Goal: Task Accomplishment & Management: Manage account settings

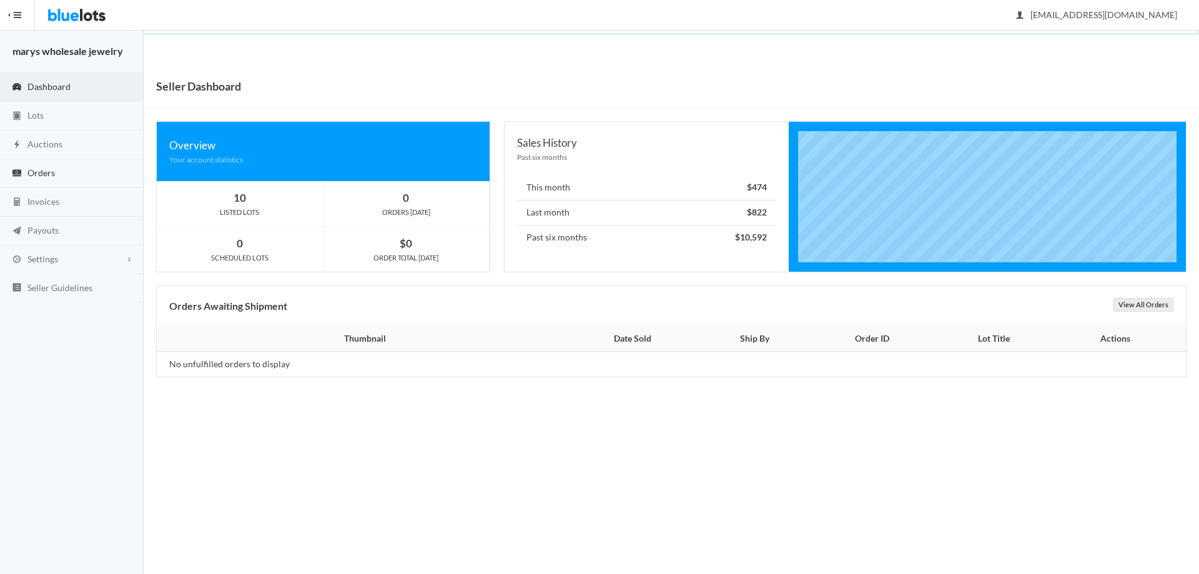
click at [54, 175] on span "Orders" at bounding box center [40, 172] width 27 height 11
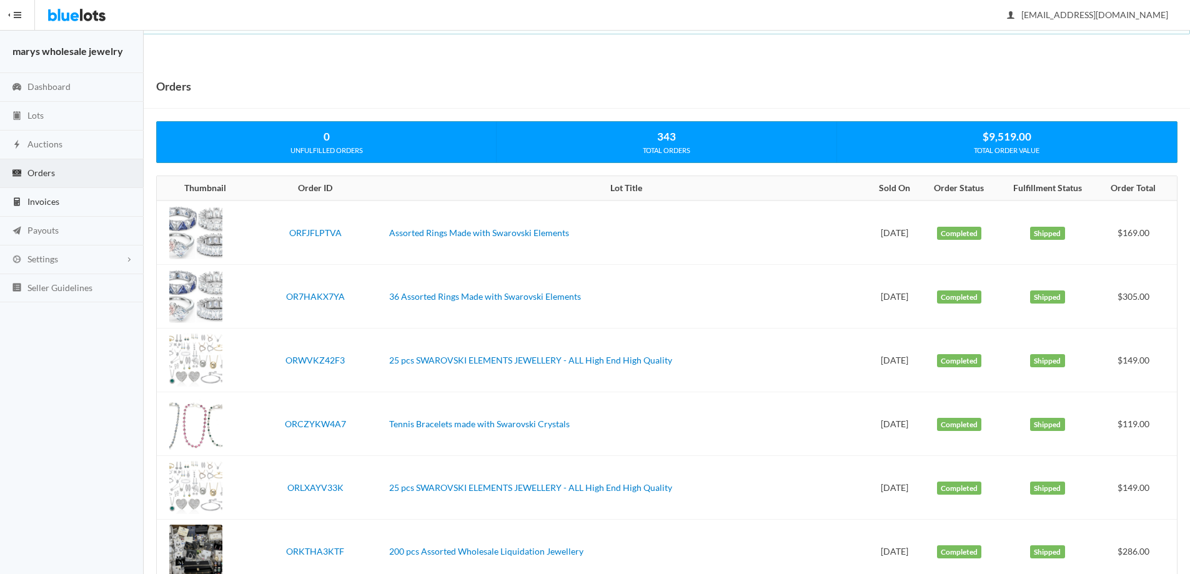
click at [52, 202] on span "Invoices" at bounding box center [43, 201] width 32 height 11
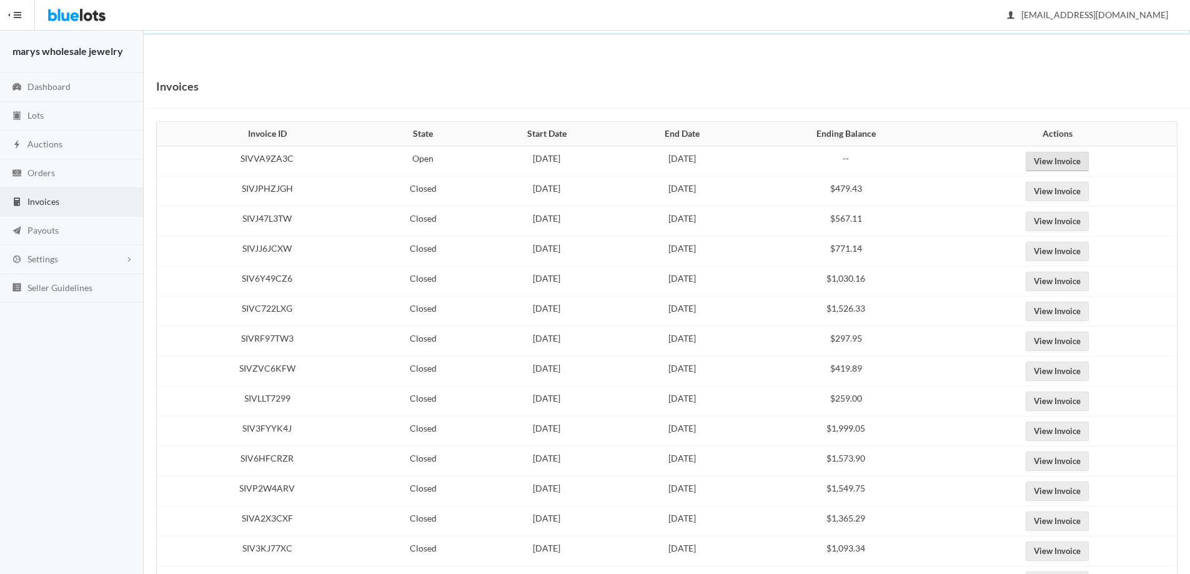
click at [1089, 165] on link "View Invoice" at bounding box center [1057, 161] width 63 height 19
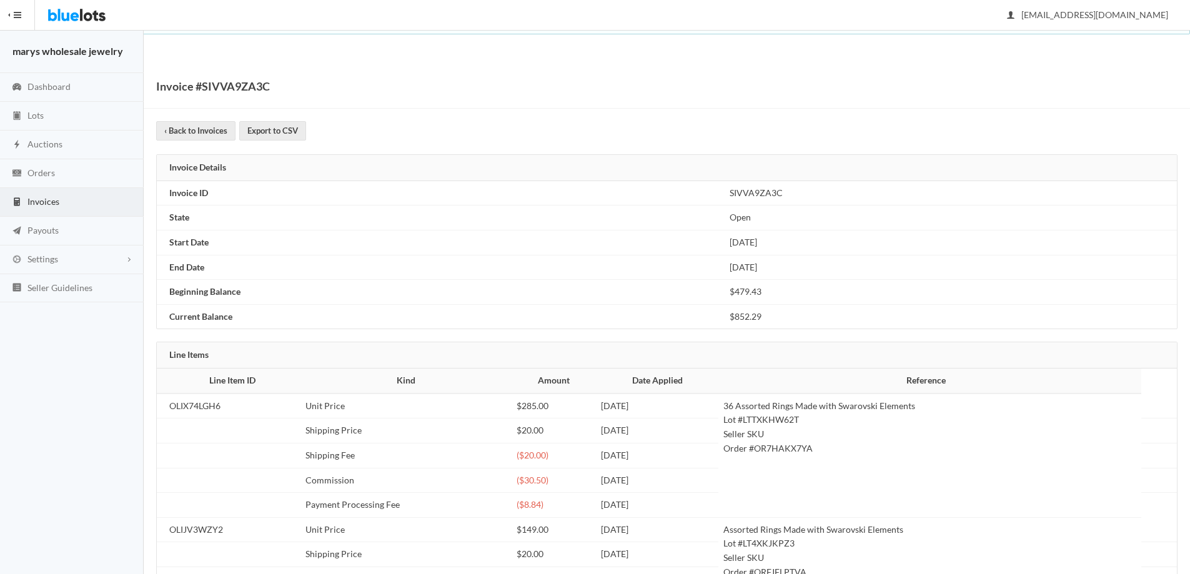
scroll to position [92, 0]
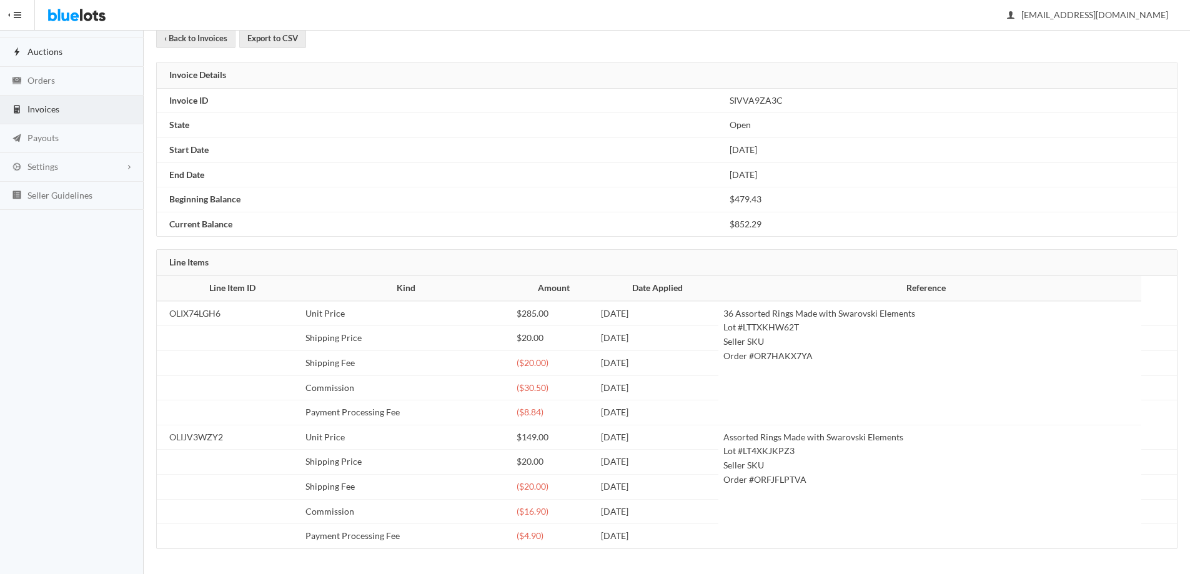
click at [52, 56] on span "Auctions" at bounding box center [44, 51] width 35 height 11
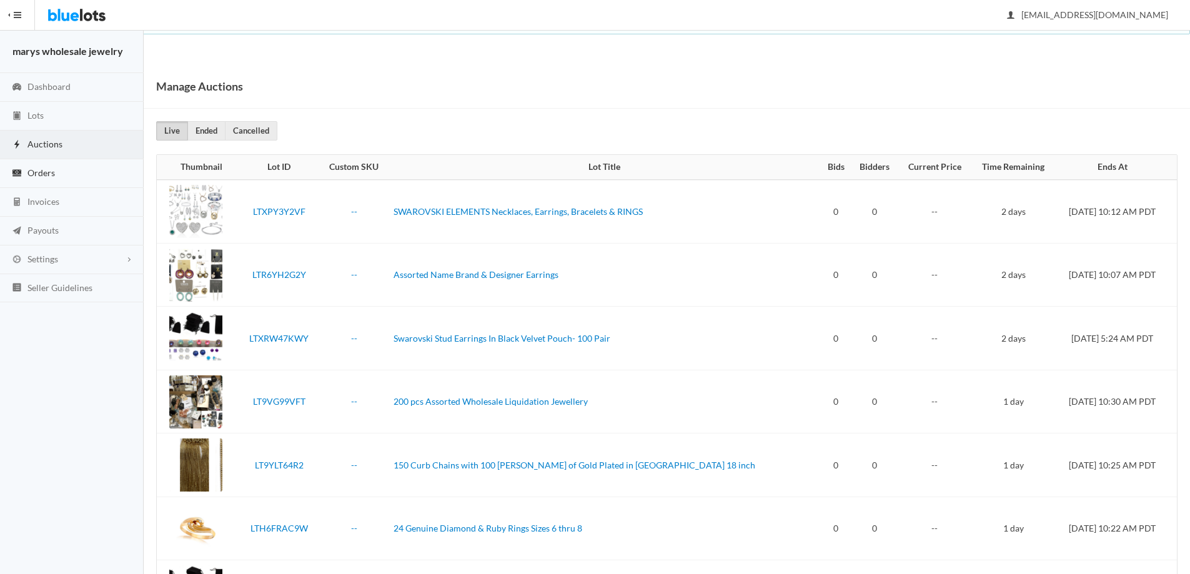
click at [39, 176] on span "Orders" at bounding box center [40, 172] width 27 height 11
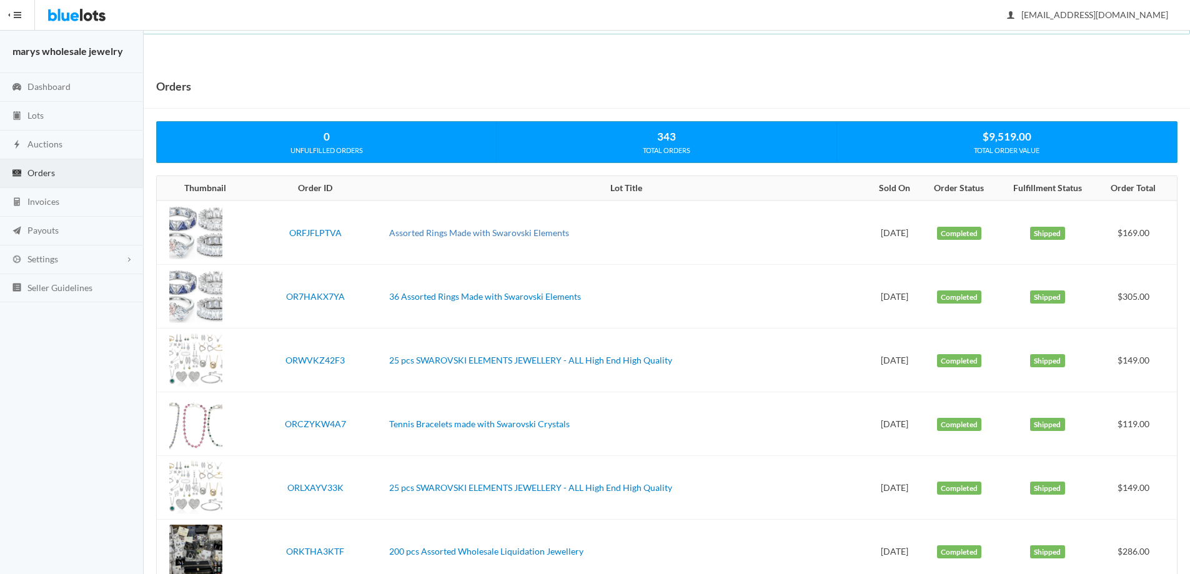
click at [455, 232] on link "Assorted Rings Made with Swarovski Elements" at bounding box center [479, 232] width 180 height 11
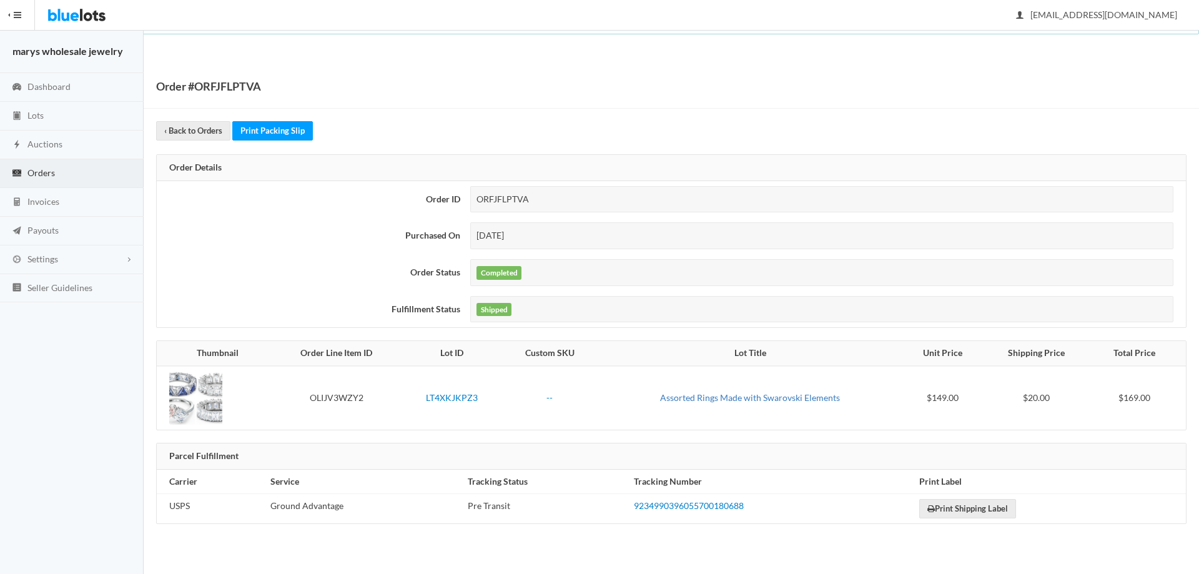
click at [781, 397] on link "Assorted Rings Made with Swarovski Elements" at bounding box center [750, 397] width 180 height 11
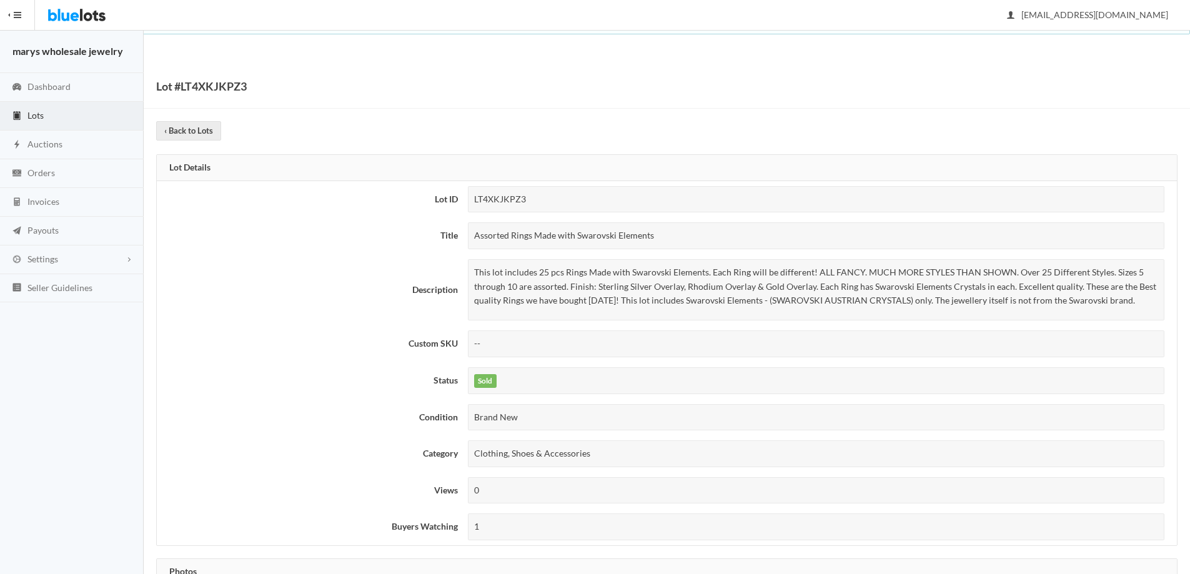
drag, startPoint x: 471, startPoint y: 234, endPoint x: 639, endPoint y: 241, distance: 168.2
click at [658, 225] on div "Assorted Rings Made with Swarovski Elements" at bounding box center [816, 235] width 697 height 27
copy div "Assorted Rings Made with Swarovski Elements"
drag, startPoint x: 472, startPoint y: 267, endPoint x: 1162, endPoint y: 308, distance: 690.8
click at [1162, 308] on div "This lot includes 25 pcs Rings Made with Swarovski Elements. Each Ring will be …" at bounding box center [816, 289] width 697 height 61
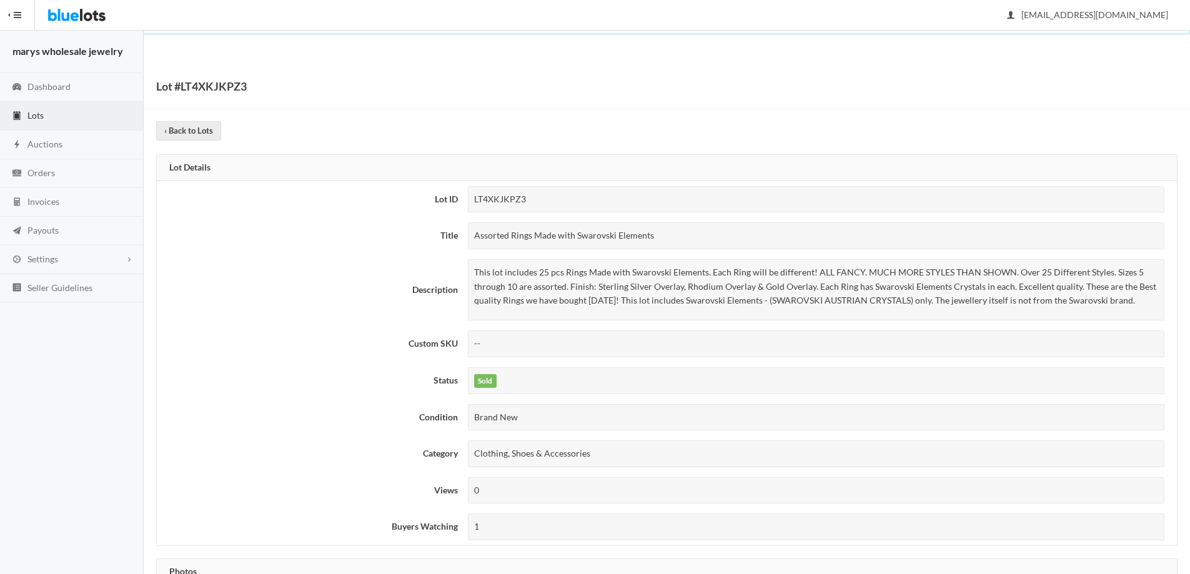
copy p "This lot includes 25 pcs Rings Made with Swarovski Elements. Each Ring will be …"
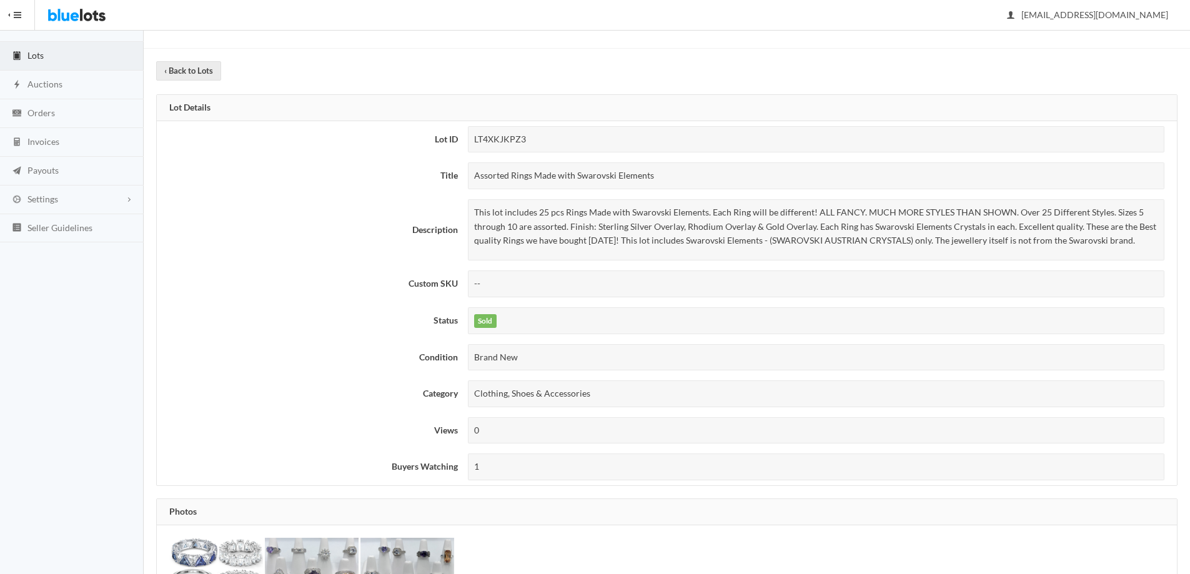
scroll to position [753, 0]
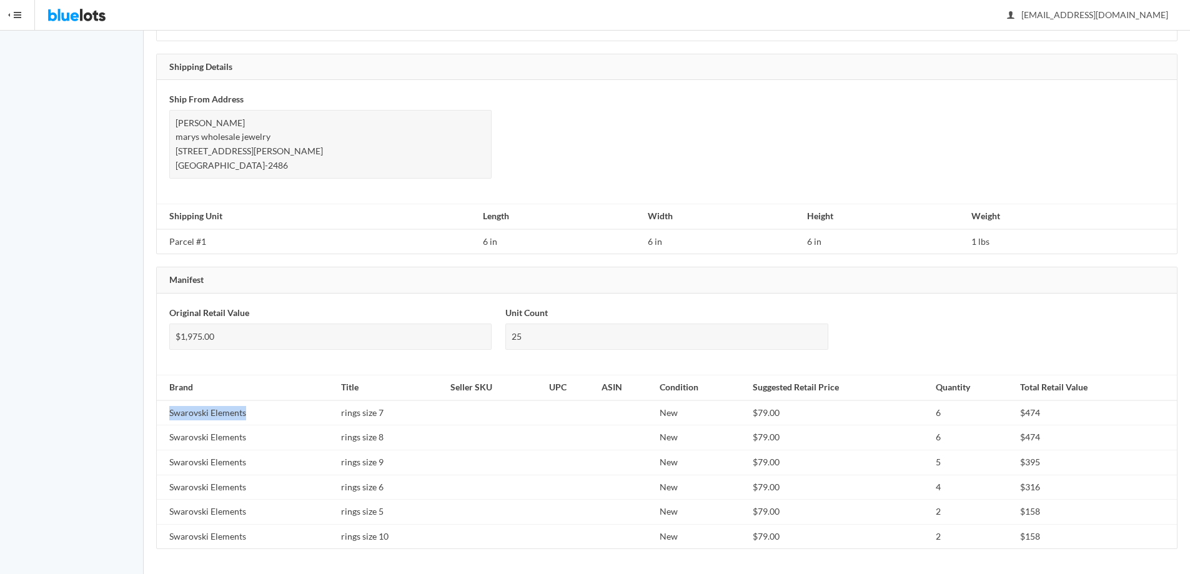
drag, startPoint x: 166, startPoint y: 414, endPoint x: 260, endPoint y: 413, distance: 93.7
click at [260, 413] on td "Swarovski Elements" at bounding box center [246, 412] width 179 height 25
copy td "Swarovski Elements"
drag, startPoint x: 339, startPoint y: 412, endPoint x: 410, endPoint y: 409, distance: 71.3
click at [410, 409] on td "rings size 7" at bounding box center [390, 412] width 109 height 25
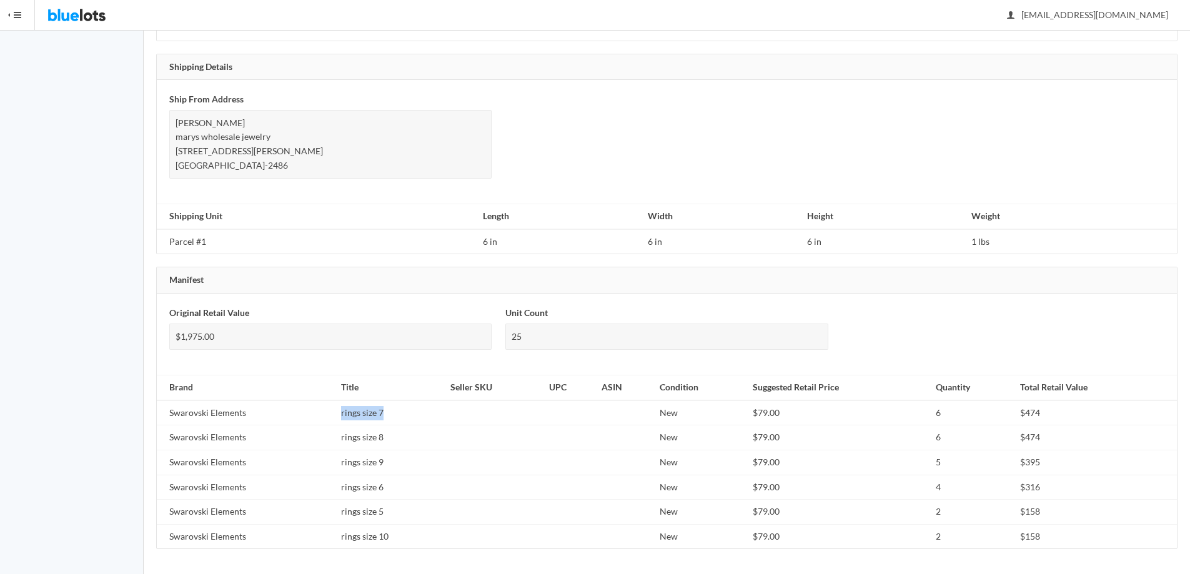
copy td "rings size 7"
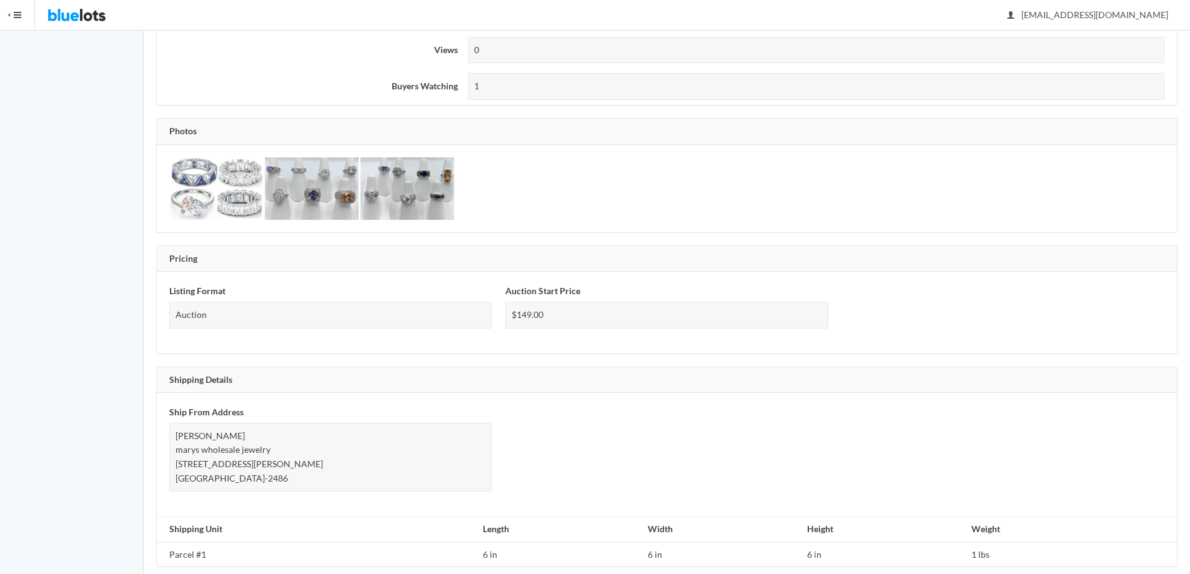
scroll to position [372, 0]
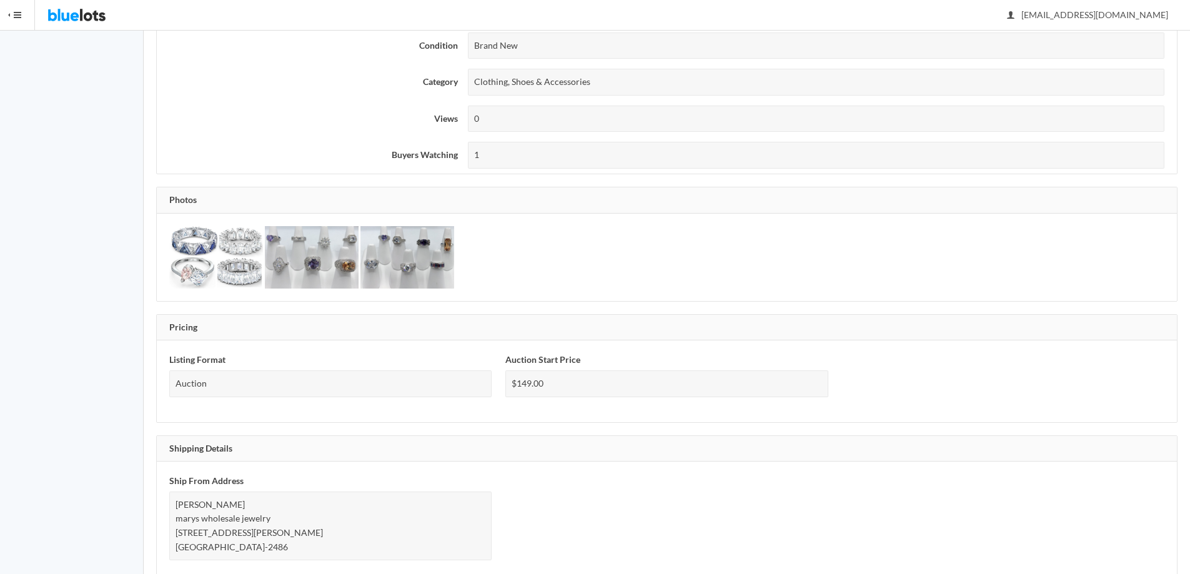
click at [190, 254] on img at bounding box center [216, 257] width 94 height 62
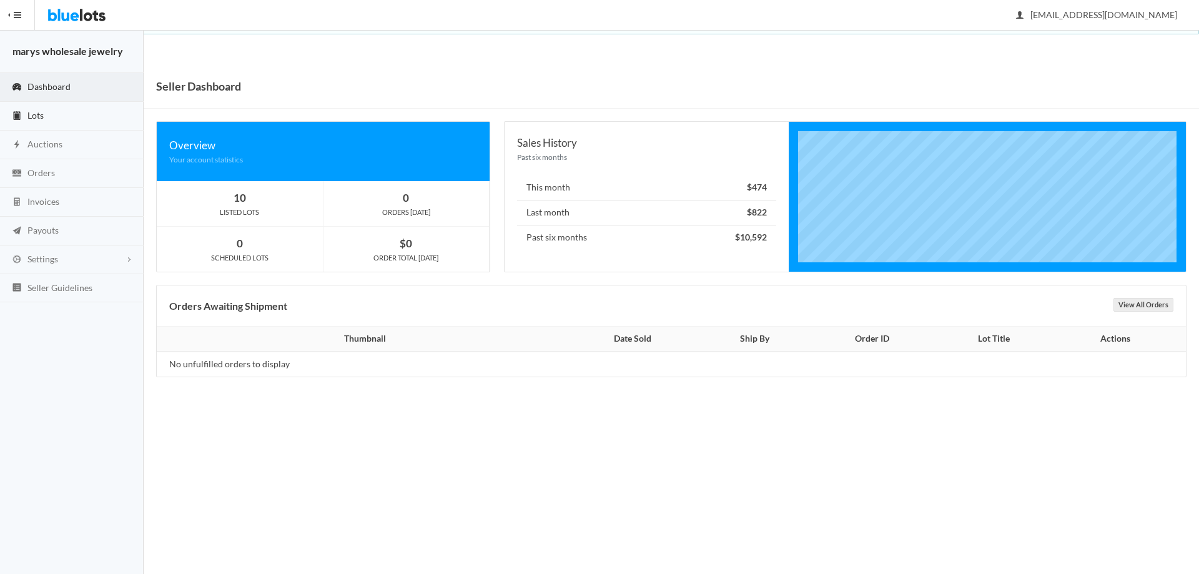
click at [52, 111] on link "Lots" at bounding box center [72, 116] width 144 height 29
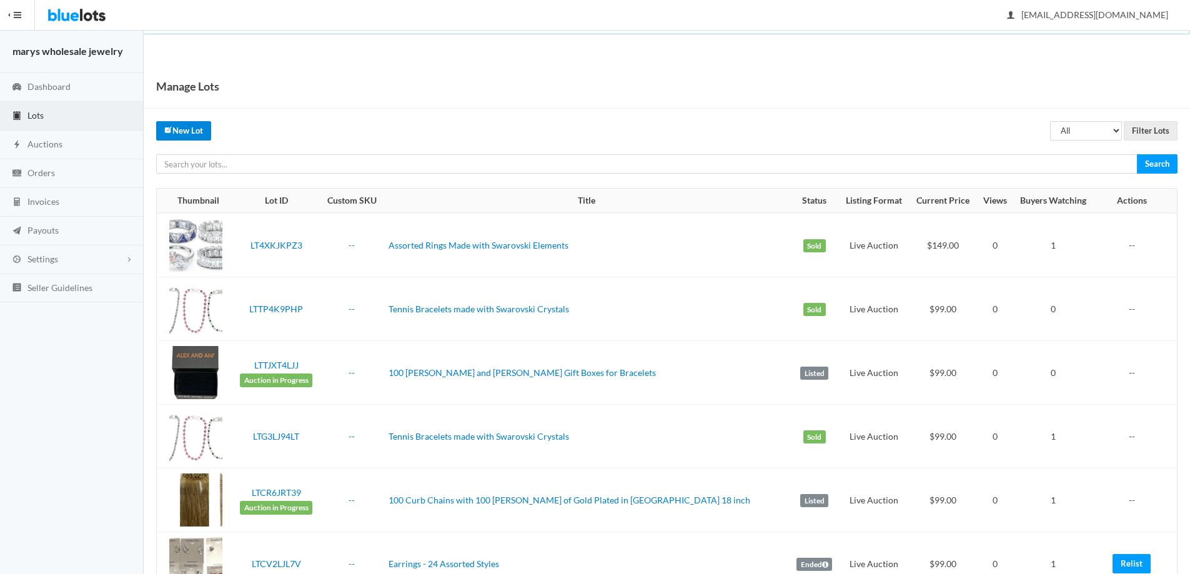
click at [194, 131] on link "New Lot" at bounding box center [183, 130] width 55 height 19
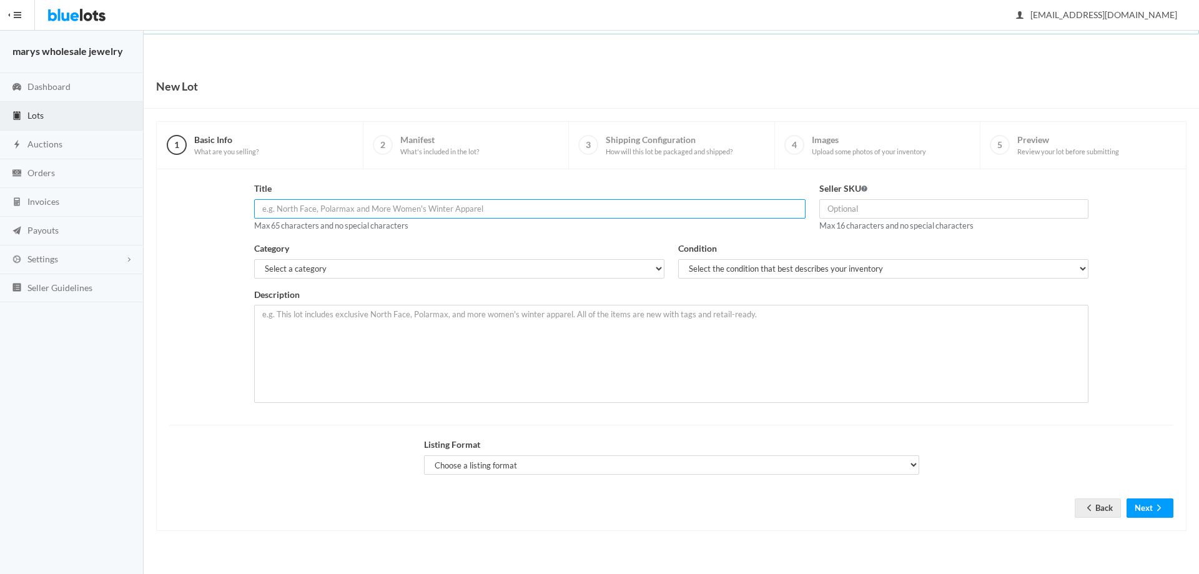
paste input "Assorted Rings Made with Swarovski Elements"
type input "Assorted Rings Made with Swarovski Elements"
click at [430, 272] on select "Select a category Electronics Clothing, Shoes & Accessories Appliances Home & G…" at bounding box center [459, 268] width 410 height 19
select select "2"
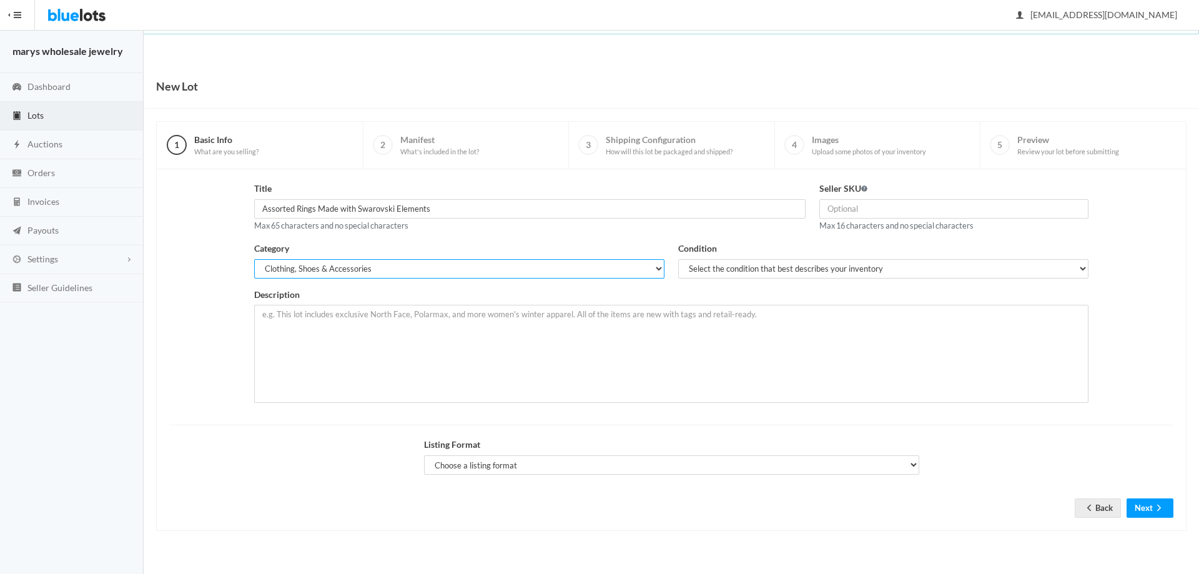
click at [254, 259] on select "Select a category Electronics Clothing, Shoes & Accessories Appliances Home & G…" at bounding box center [459, 268] width 410 height 19
click at [713, 265] on select "Select the condition that best describes your inventory Brand New Shelf Pulls C…" at bounding box center [883, 268] width 410 height 19
select select "1"
click at [678, 259] on select "Select the condition that best describes your inventory Brand New Shelf Pulls C…" at bounding box center [883, 268] width 410 height 19
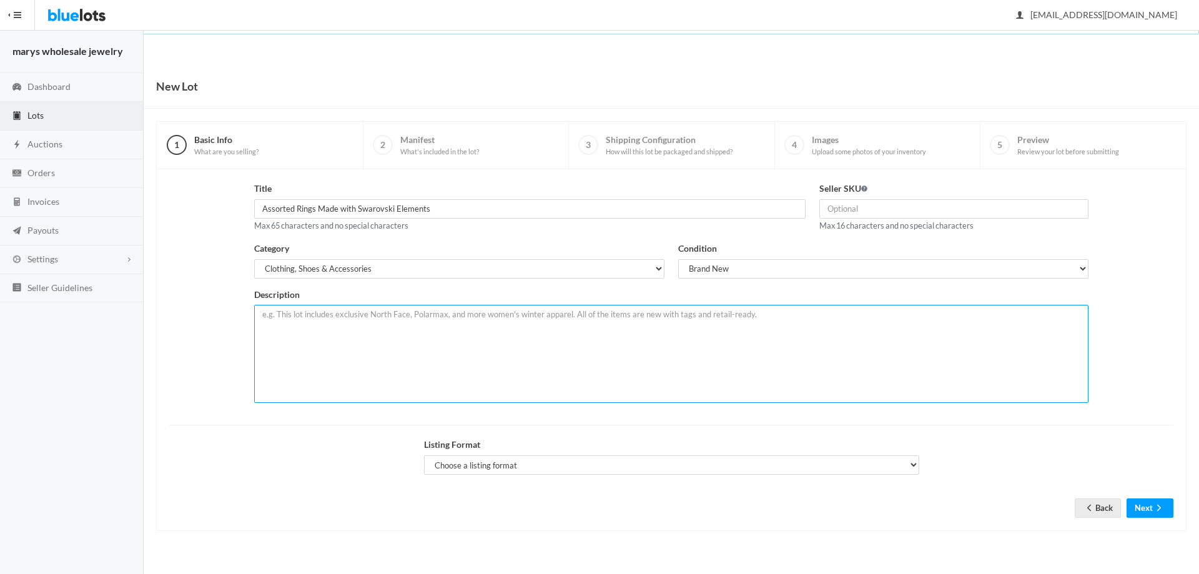
paste textarea "This lot includes 25 pcs Rings Made with Swarovski Elements. Each Ring will be …"
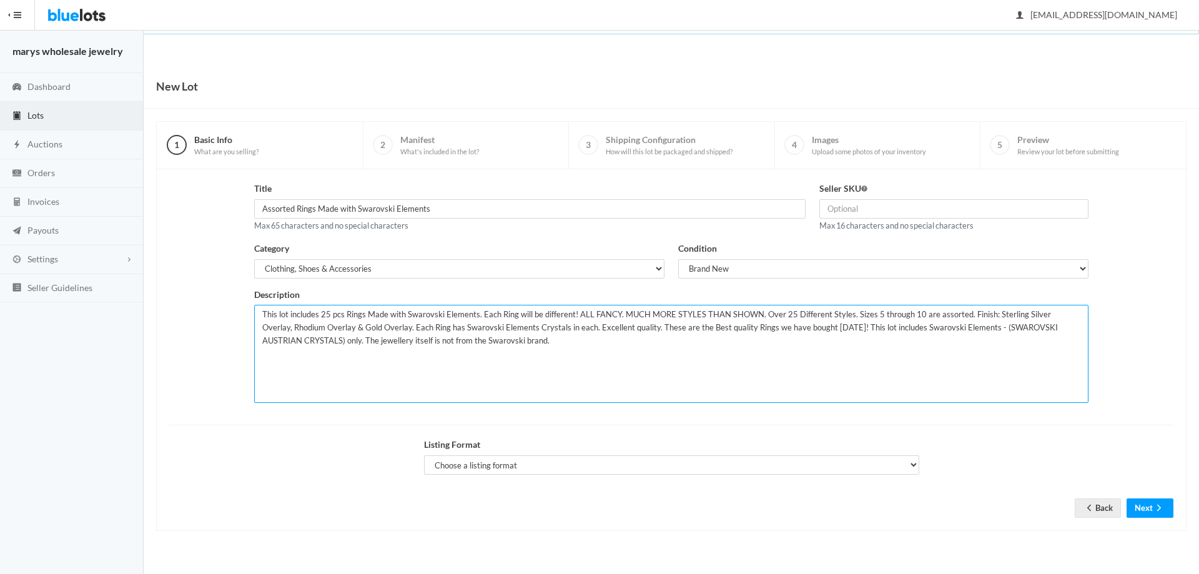
type textarea "This lot includes 25 pcs Rings Made with Swarovski Elements. Each Ring will be …"
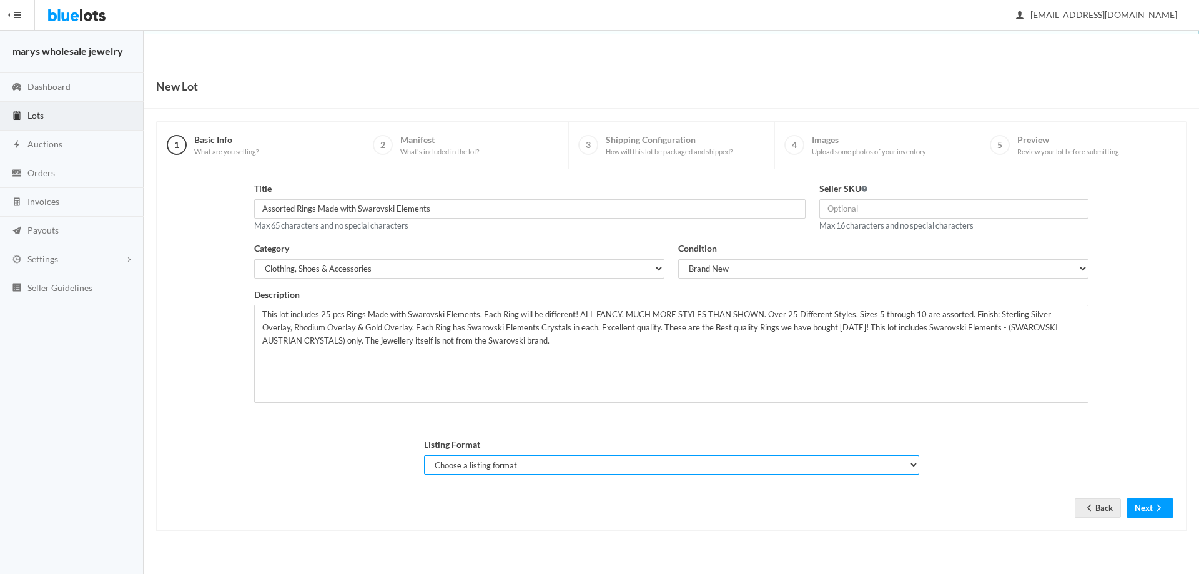
click at [508, 466] on select "Choose a listing format Auction Buy Now" at bounding box center [671, 464] width 495 height 19
select select "true"
click at [424, 455] on select "Choose a listing format Auction Buy Now" at bounding box center [671, 464] width 495 height 19
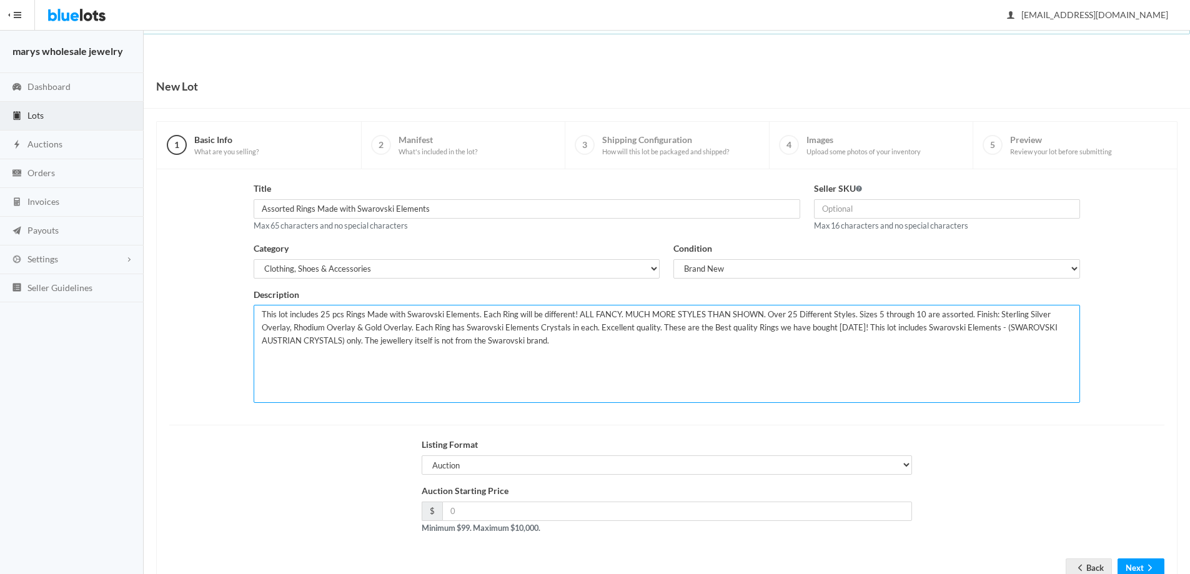
click at [329, 317] on textarea "This lot includes 25 pcs Rings Made with Swarovski Elements. Each Ring will be …" at bounding box center [667, 354] width 827 height 98
click at [788, 309] on textarea "This lot includes 24 pcs Rings Made with Swarovski Elements. Each Ring will be …" at bounding box center [667, 354] width 827 height 98
type textarea "This lot includes 24 pcs Rings Made with Swarovski Elements. Each Ring will be …"
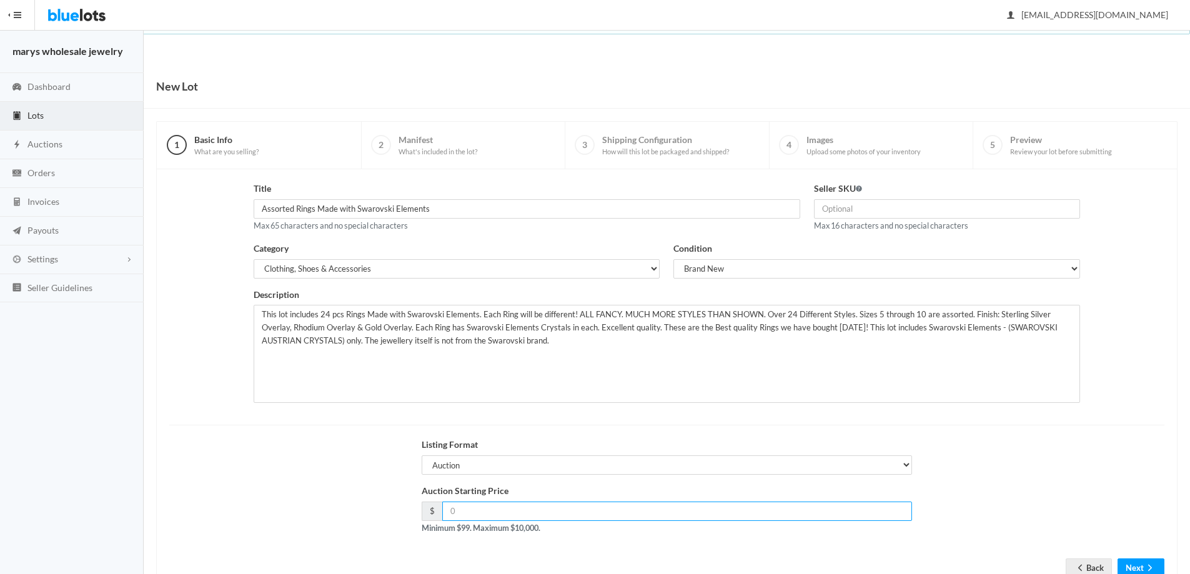
click at [489, 513] on input "number" at bounding box center [677, 511] width 470 height 19
type input "179.00"
click at [1144, 568] on icon "arrow forward" at bounding box center [1150, 568] width 12 height 10
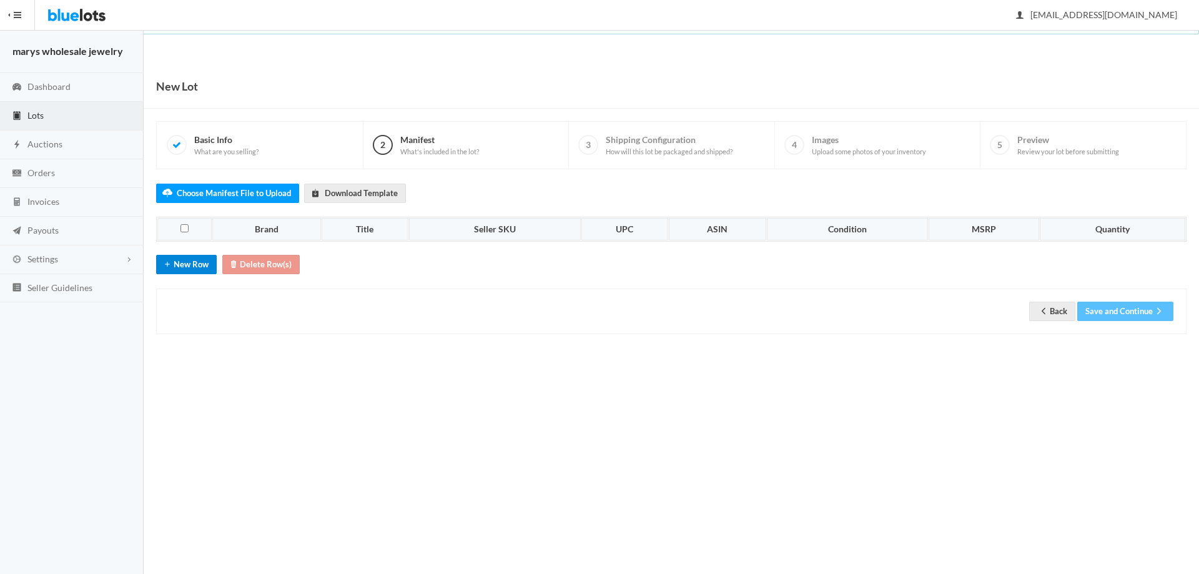
click at [187, 260] on button "New Row" at bounding box center [186, 264] width 61 height 19
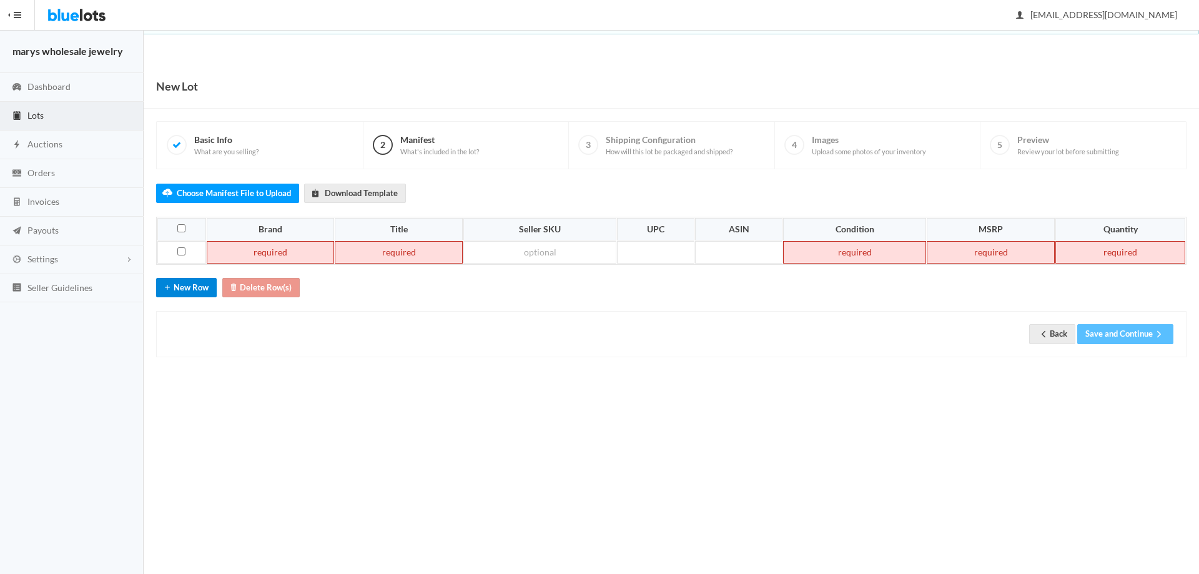
click at [202, 292] on button "New Row" at bounding box center [186, 287] width 61 height 19
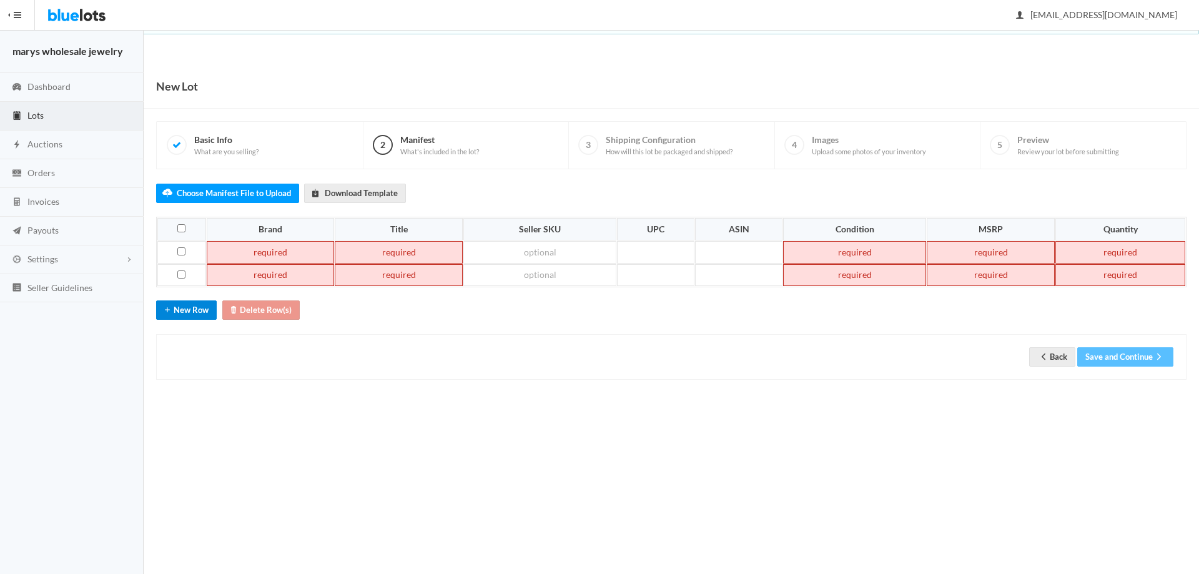
click at [201, 318] on button "New Row" at bounding box center [186, 309] width 61 height 19
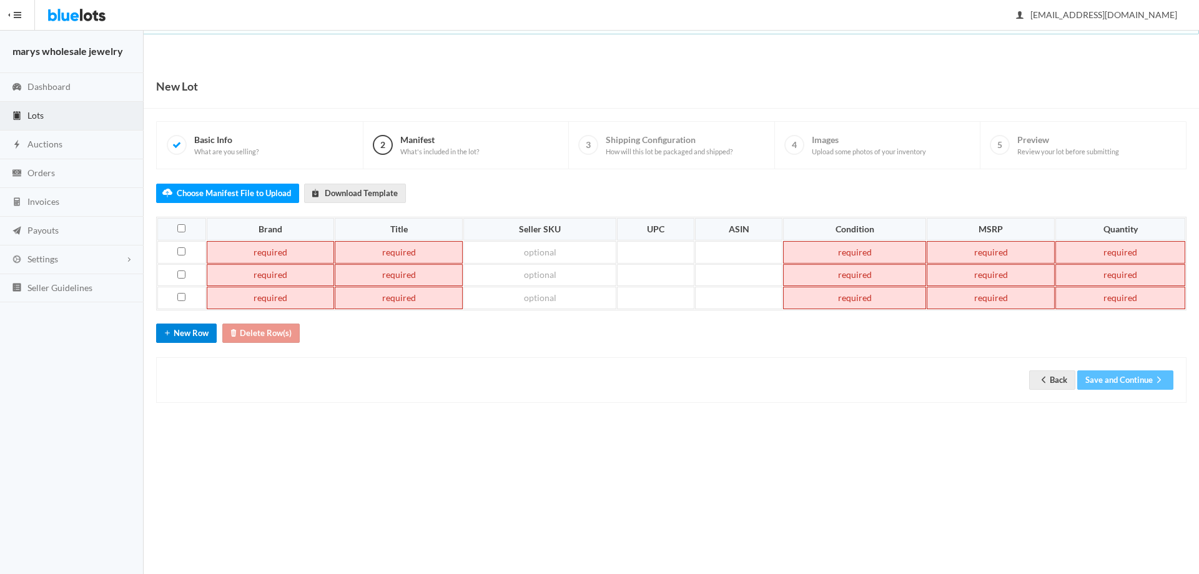
click at [196, 339] on button "New Row" at bounding box center [186, 333] width 61 height 19
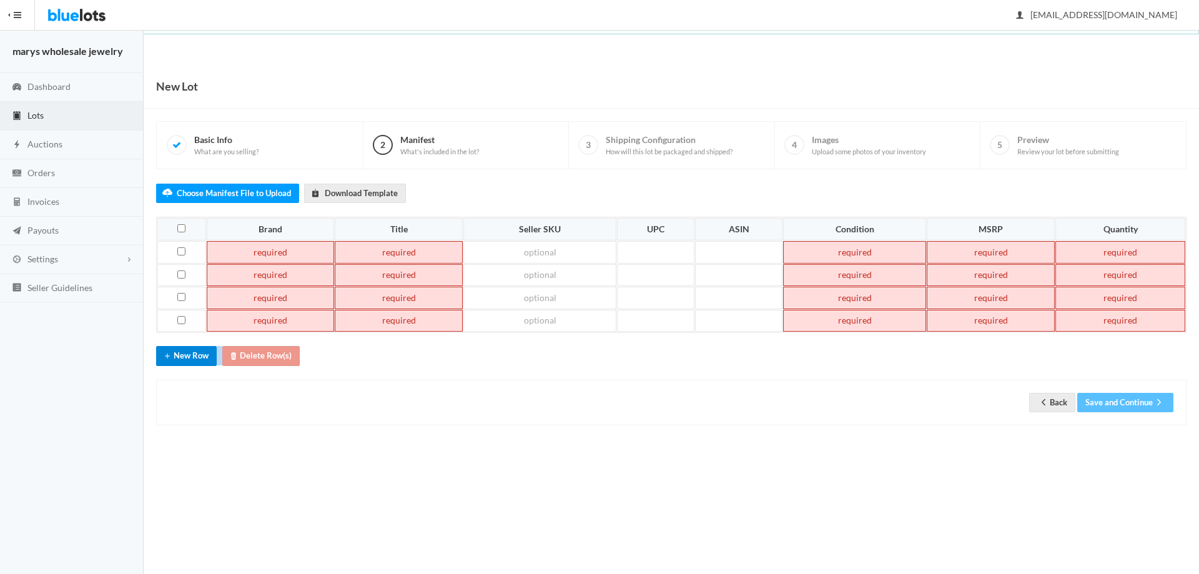
click at [196, 339] on div "Choose Manifest File to Upload Download Template Brand Title Seller SKU UPC ASI…" at bounding box center [671, 297] width 1031 height 256
click at [196, 349] on button "New Row" at bounding box center [186, 355] width 61 height 19
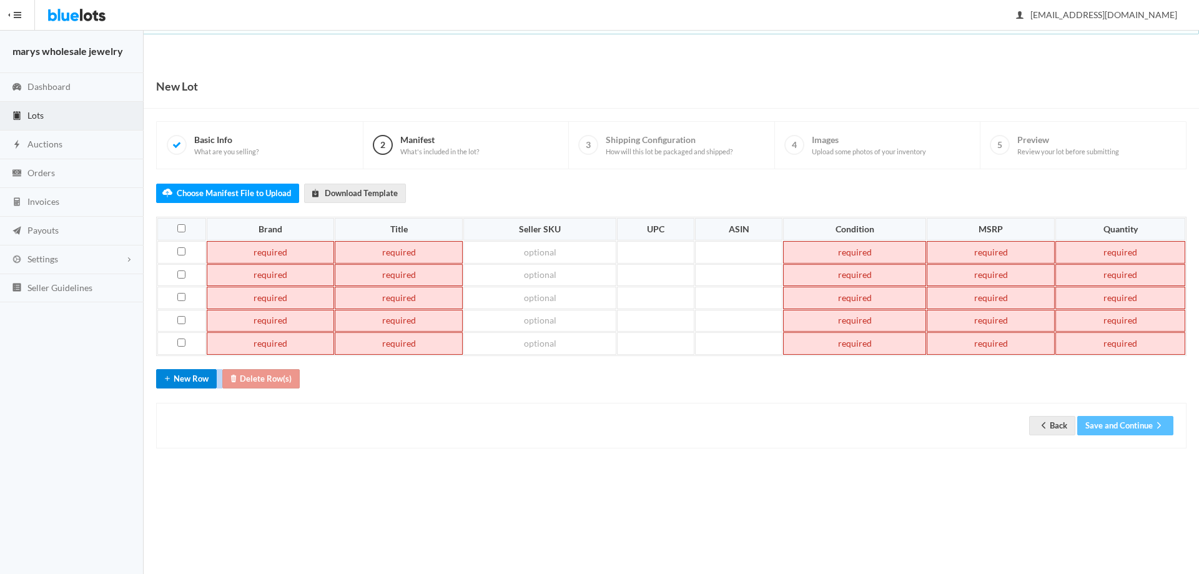
click at [196, 377] on button "New Row" at bounding box center [186, 378] width 61 height 19
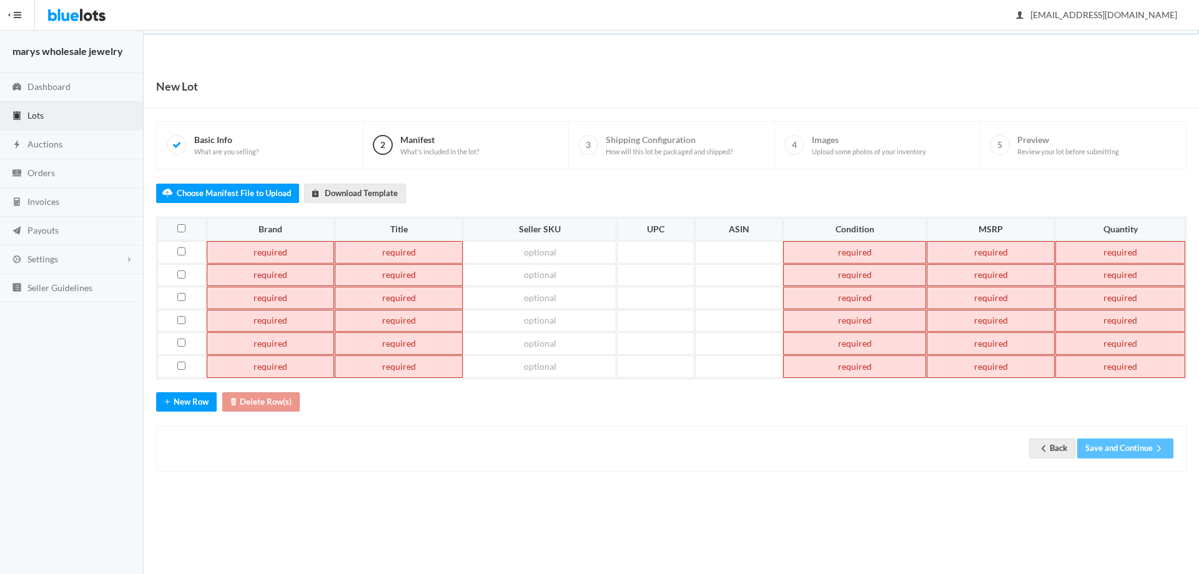
paste td
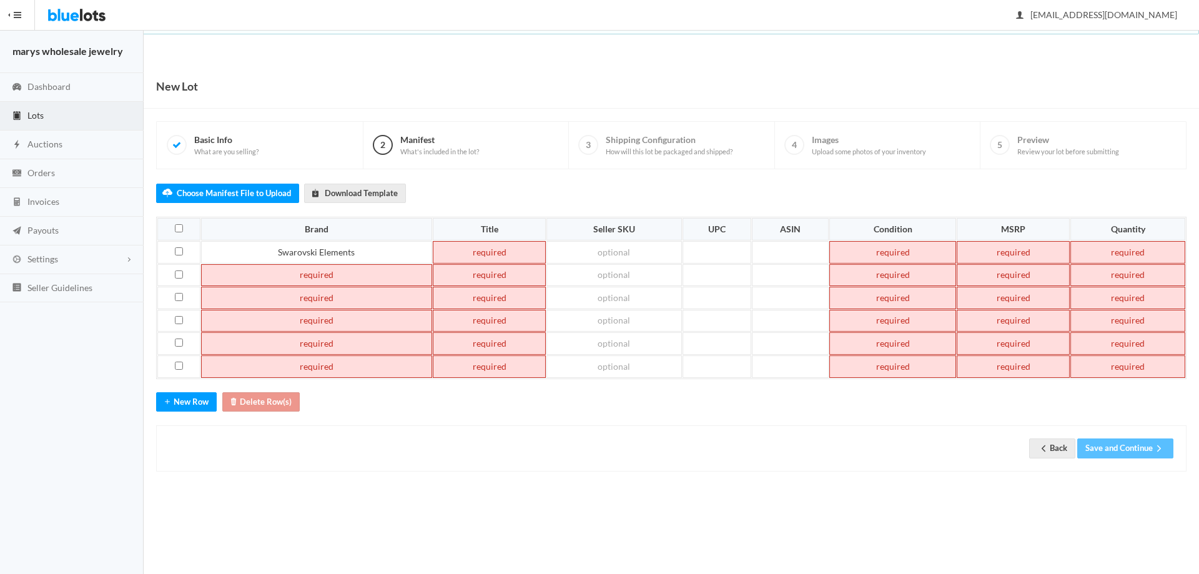
paste td
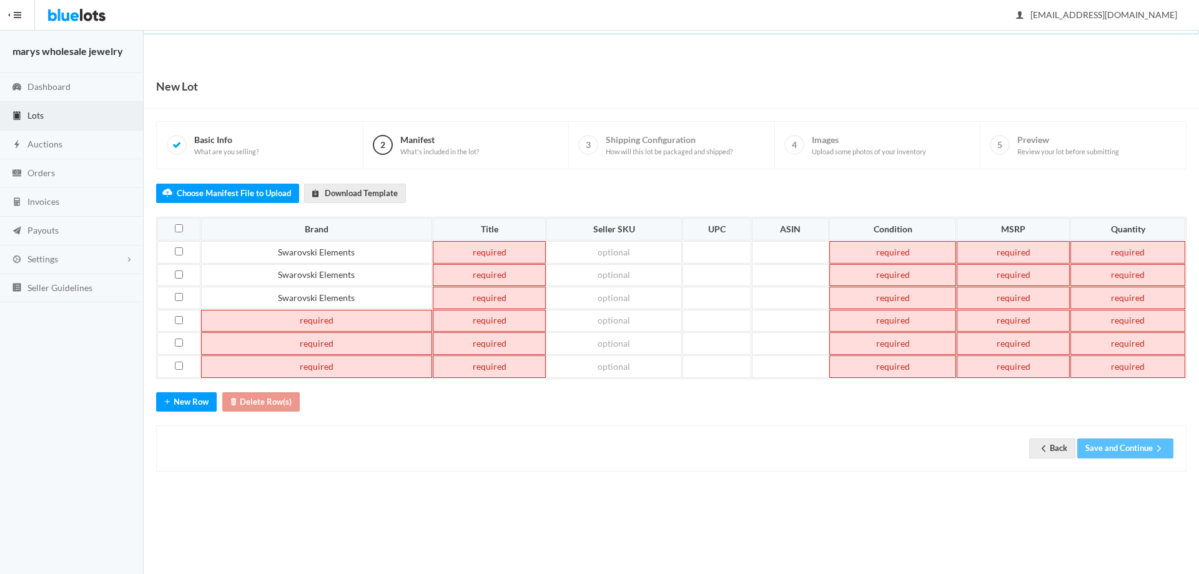
paste td
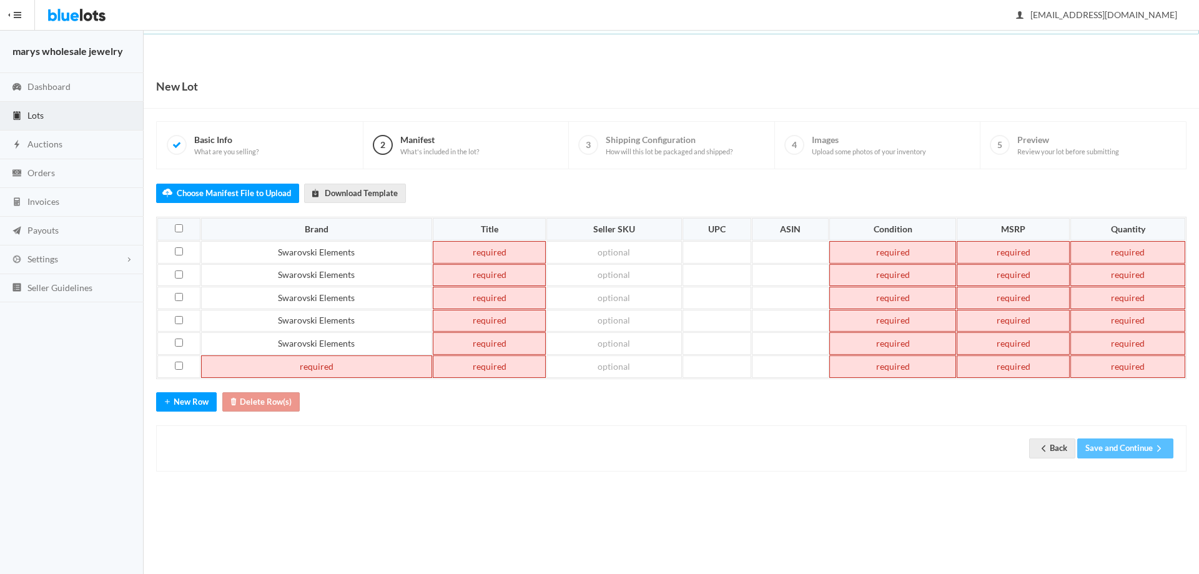
paste td
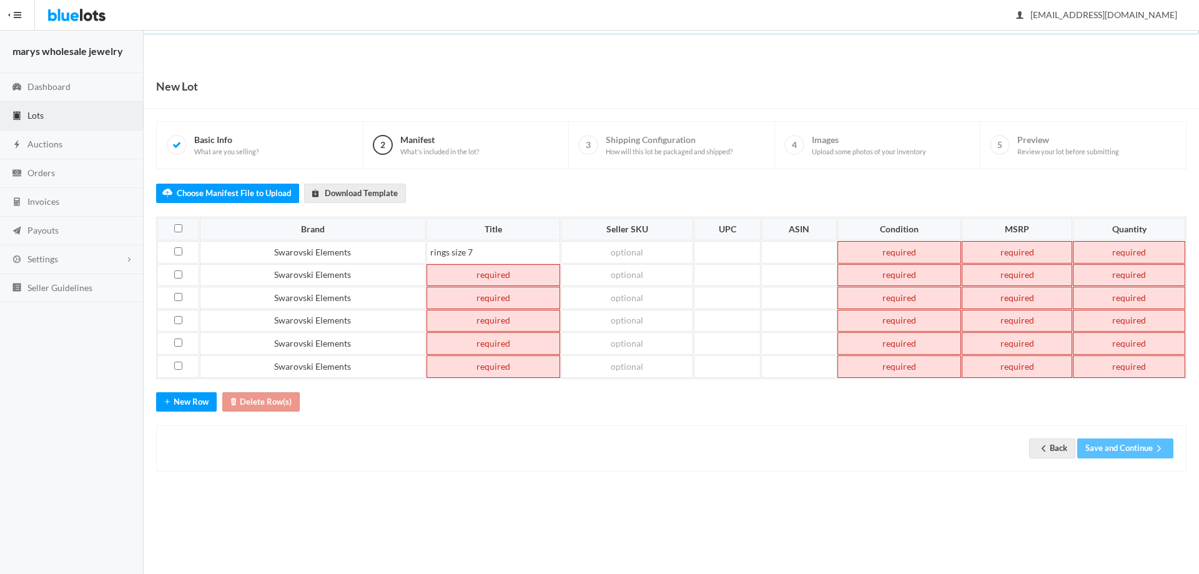
paste td
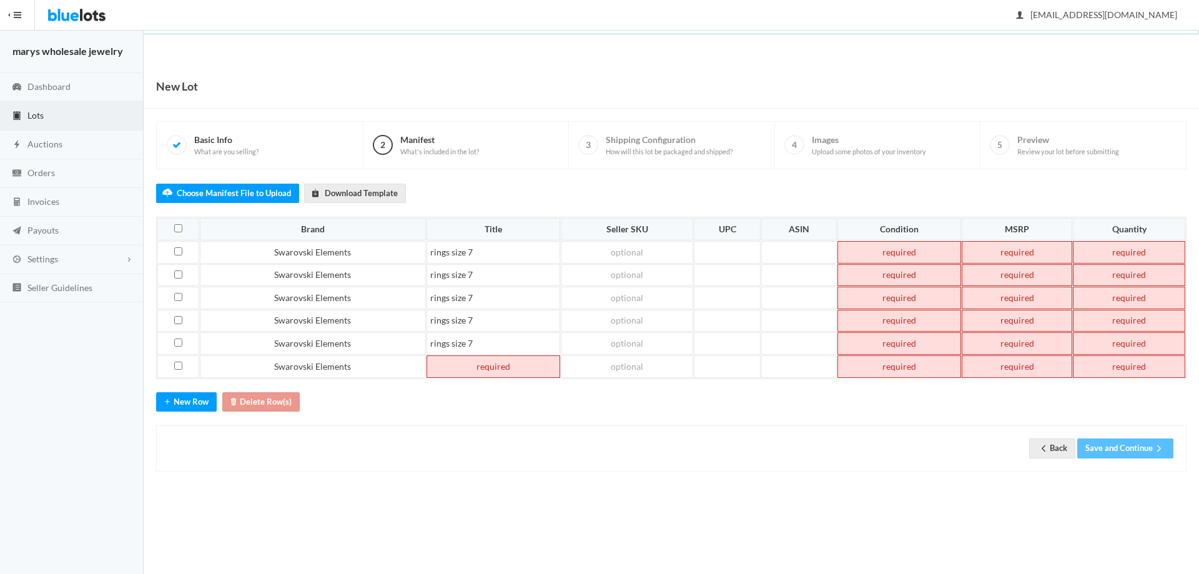
paste td
click at [500, 252] on td "rings size 7" at bounding box center [494, 252] width 134 height 22
click at [490, 271] on td "rings size 7" at bounding box center [494, 275] width 134 height 22
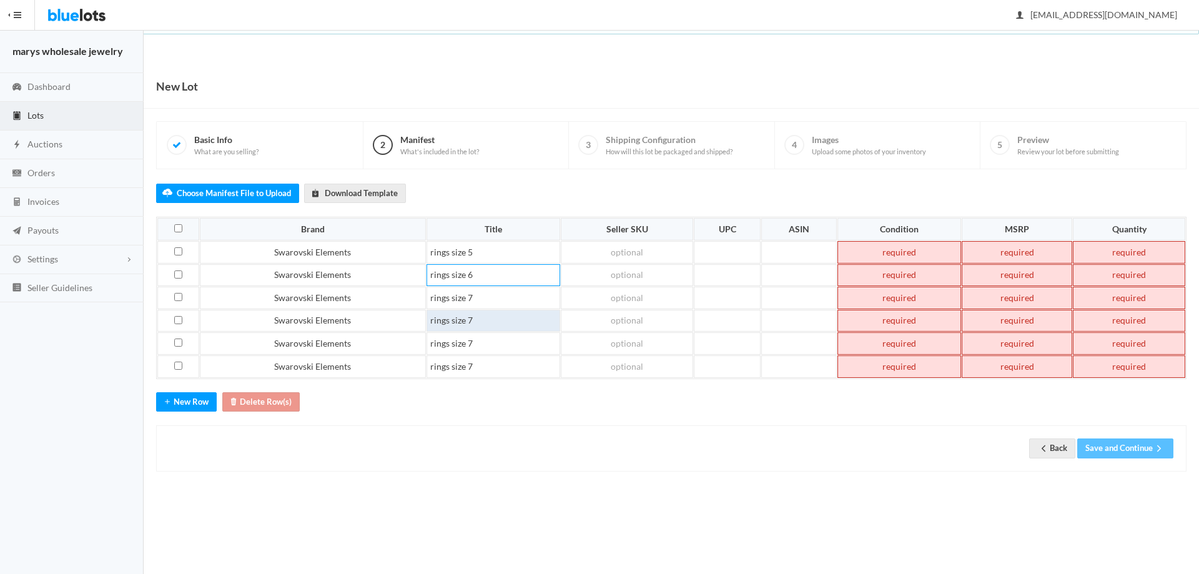
click at [484, 324] on td "rings size 7" at bounding box center [494, 321] width 134 height 22
click at [484, 340] on td "rings size 7" at bounding box center [494, 343] width 134 height 22
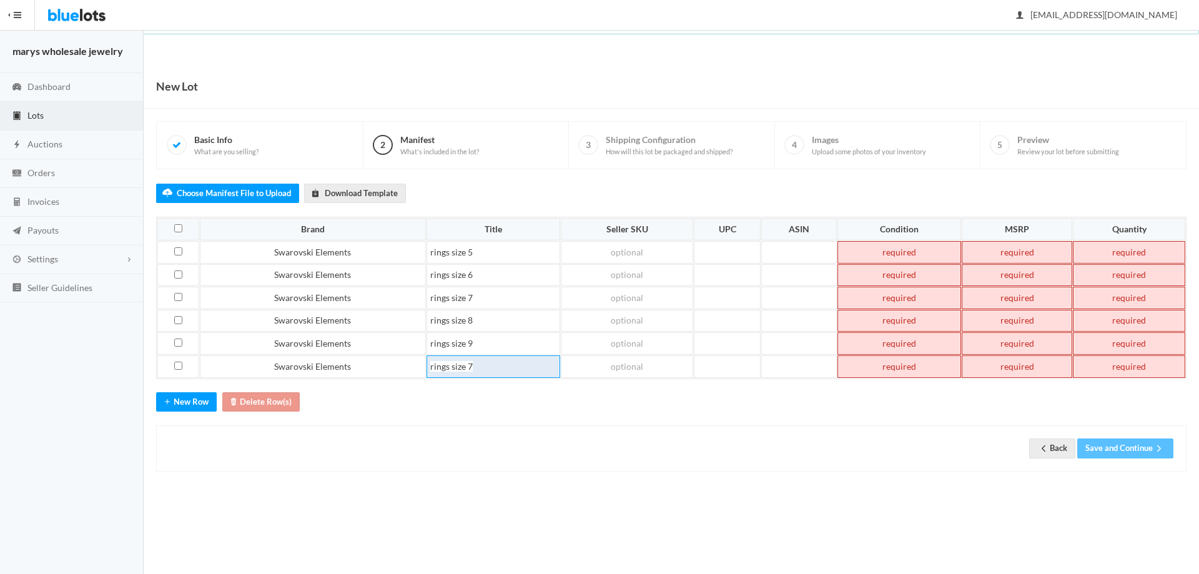
click at [481, 364] on td "rings size 7" at bounding box center [494, 366] width 134 height 22
click at [915, 257] on td at bounding box center [903, 252] width 122 height 22
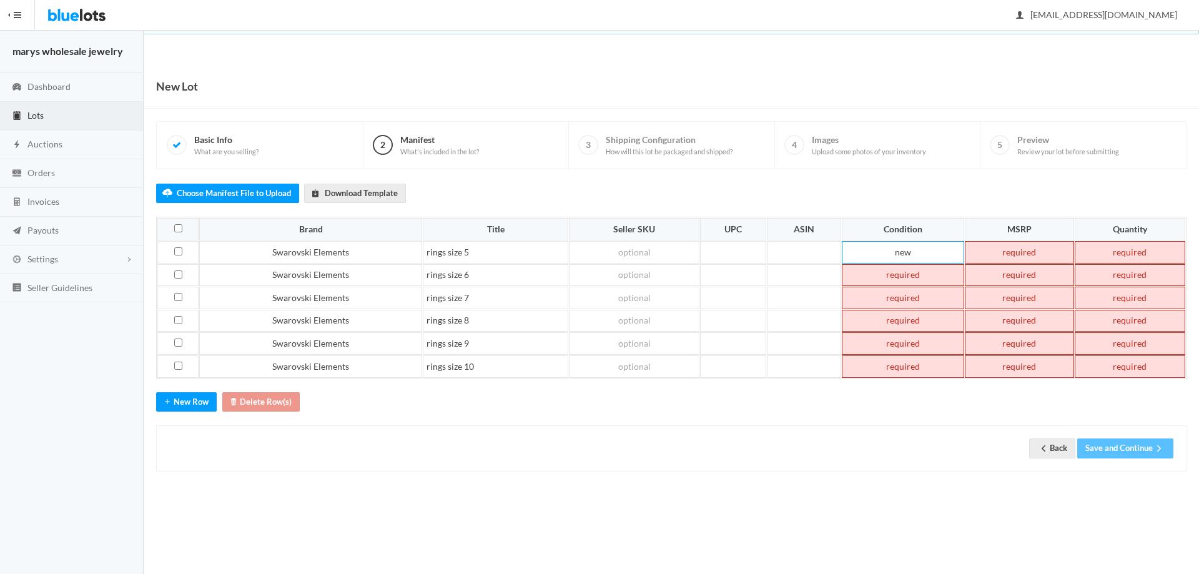
click at [910, 274] on td at bounding box center [903, 275] width 122 height 22
drag, startPoint x: 910, startPoint y: 250, endPoint x: 890, endPoint y: 249, distance: 20.0
click at [890, 247] on td "new" at bounding box center [903, 252] width 122 height 22
copy td "new"
paste td
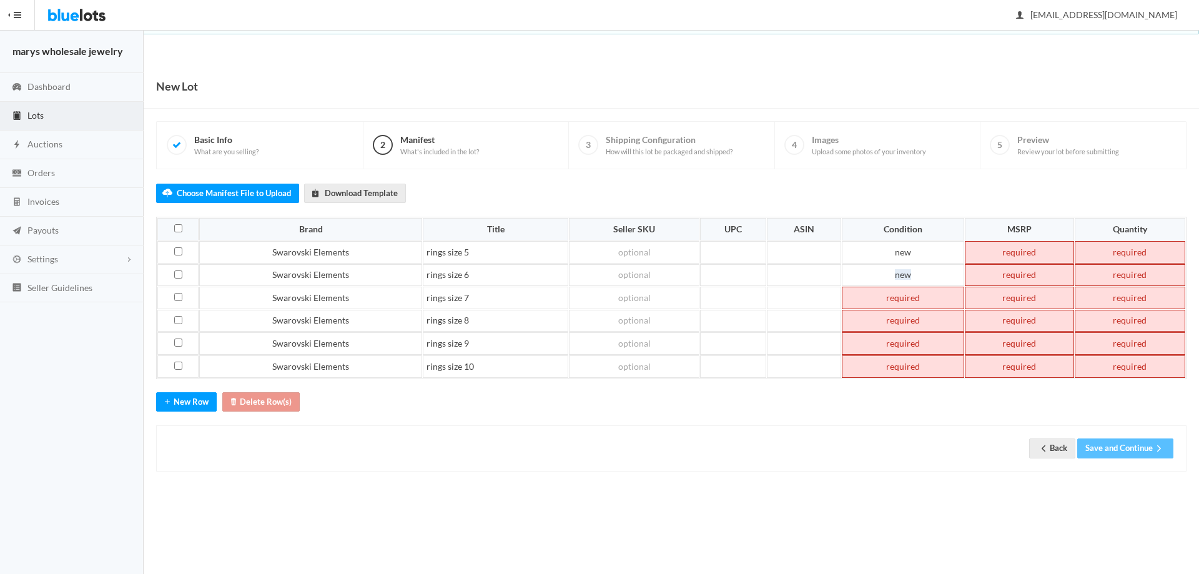
paste td
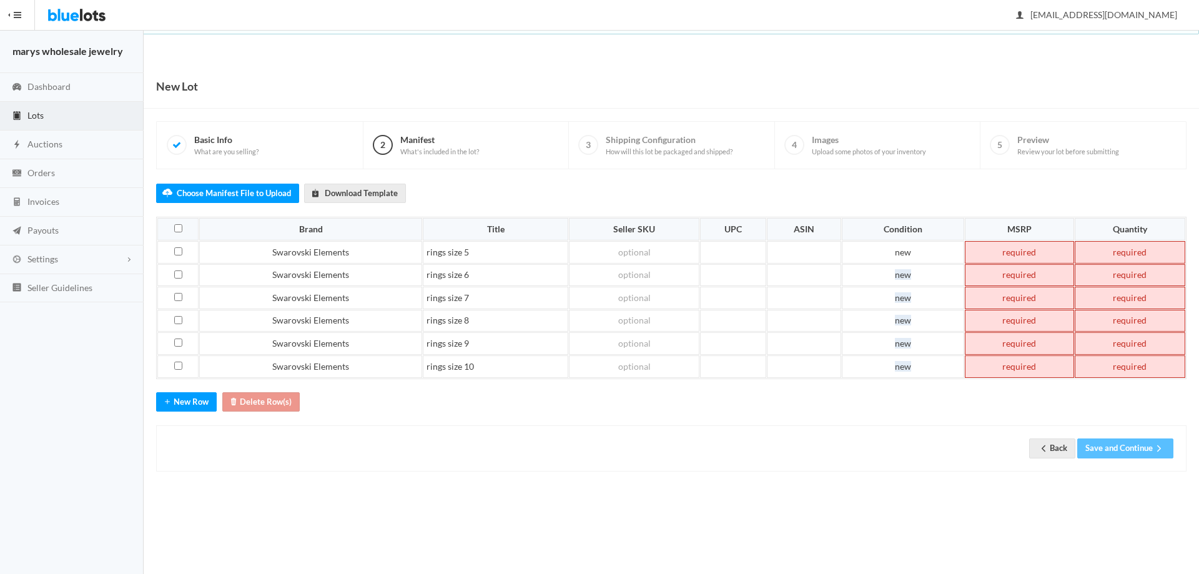
click at [1038, 252] on td at bounding box center [1019, 252] width 109 height 22
drag, startPoint x: 1003, startPoint y: 251, endPoint x: 1037, endPoint y: 251, distance: 33.7
click at [1037, 251] on td "79.00" at bounding box center [1019, 252] width 109 height 22
copy td "79.00"
paste td
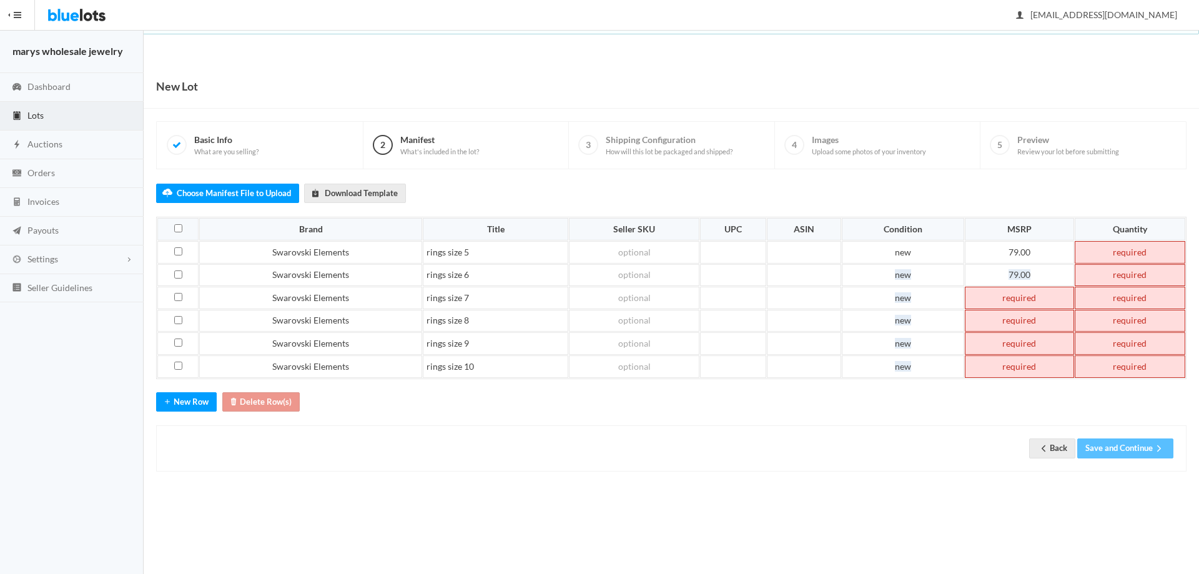
paste td
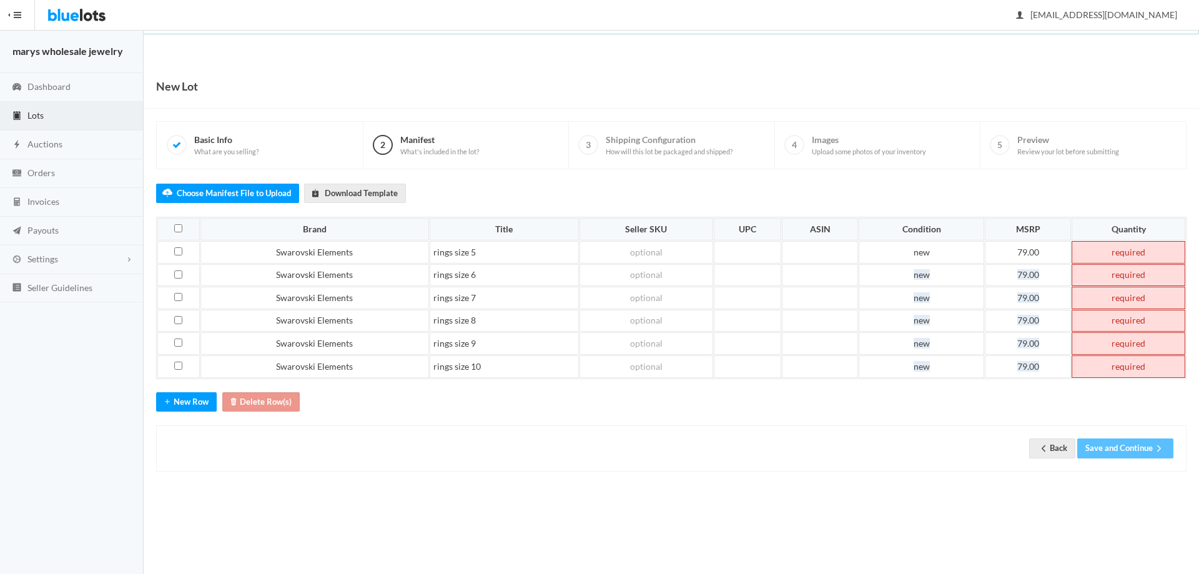
click at [1131, 250] on td at bounding box center [1129, 252] width 114 height 22
click at [1139, 275] on td at bounding box center [1129, 275] width 114 height 22
click at [1141, 292] on td at bounding box center [1129, 298] width 114 height 22
click at [1140, 320] on td at bounding box center [1129, 321] width 114 height 22
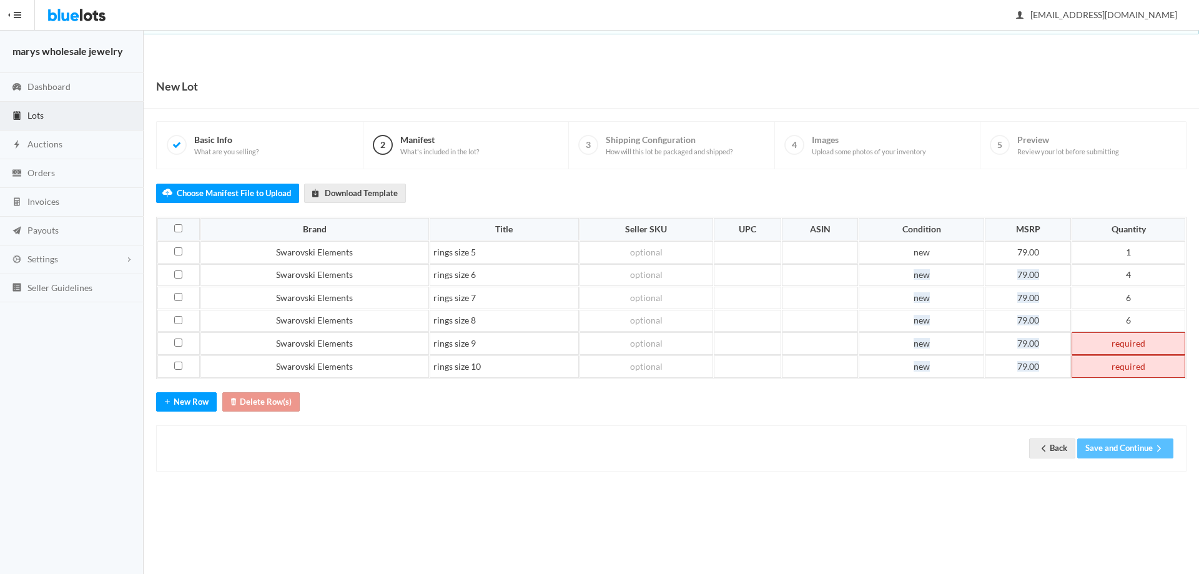
click at [1144, 337] on td at bounding box center [1129, 343] width 114 height 22
click at [1126, 369] on td at bounding box center [1129, 366] width 114 height 22
click at [1148, 447] on button "Save and Continue" at bounding box center [1126, 448] width 96 height 19
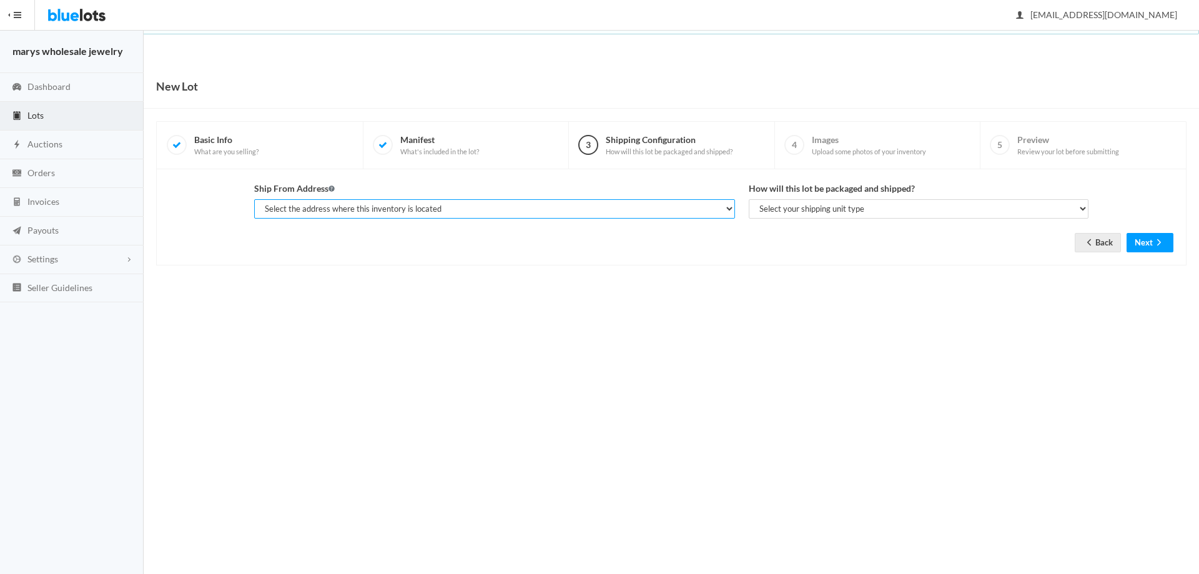
click at [452, 212] on select "Select the address where this inventory is located gerald kent, marys wholesale…" at bounding box center [494, 208] width 481 height 19
select select "19963"
click at [254, 199] on select "Select the address where this inventory is located gerald kent, marys wholesale…" at bounding box center [494, 208] width 481 height 19
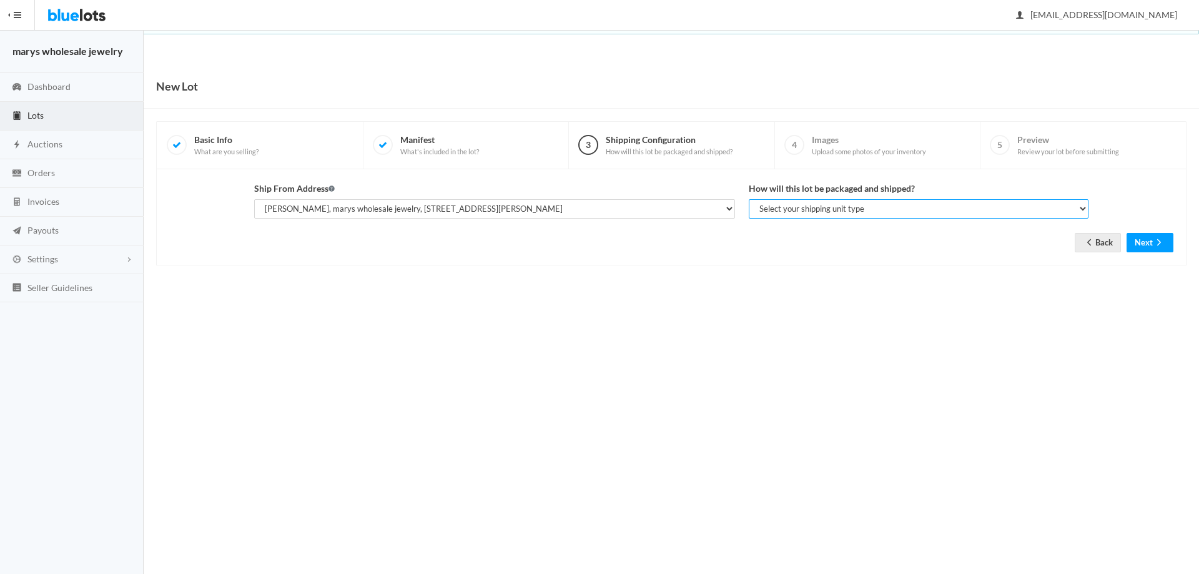
click at [780, 213] on select "Select your shipping unit type Parcel Pallet Truckload" at bounding box center [919, 208] width 340 height 19
select select "parcel"
click at [749, 199] on select "Select your shipping unit type Parcel Pallet Truckload" at bounding box center [919, 208] width 340 height 19
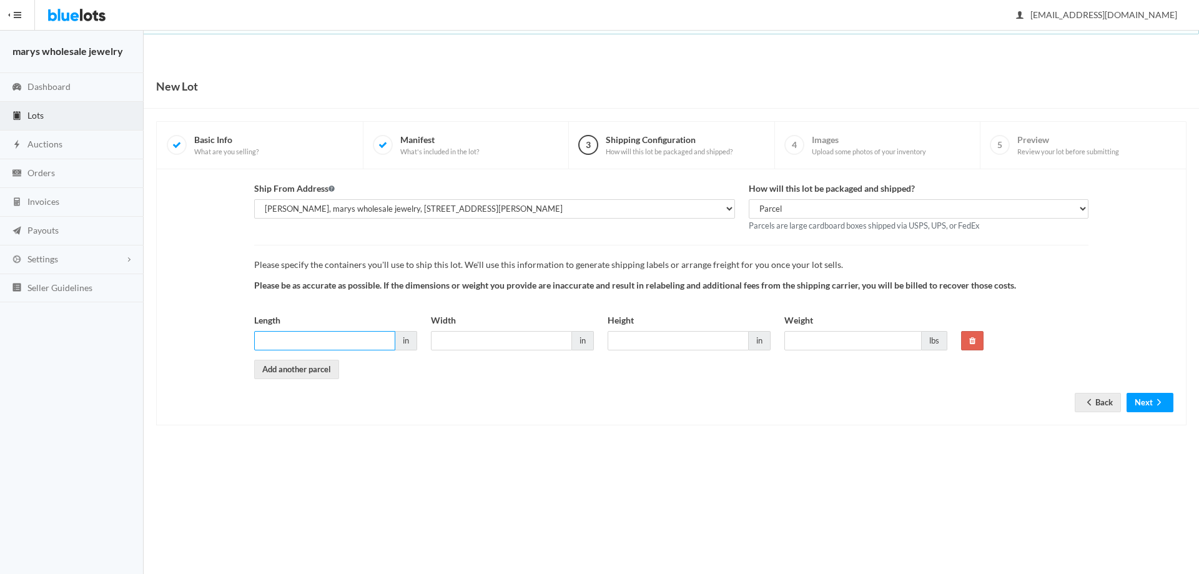
click at [359, 335] on input "Length" at bounding box center [324, 340] width 141 height 19
type input "6"
click at [530, 347] on input "Width" at bounding box center [501, 340] width 141 height 19
type input "6"
click at [695, 349] on input "Height" at bounding box center [678, 340] width 141 height 19
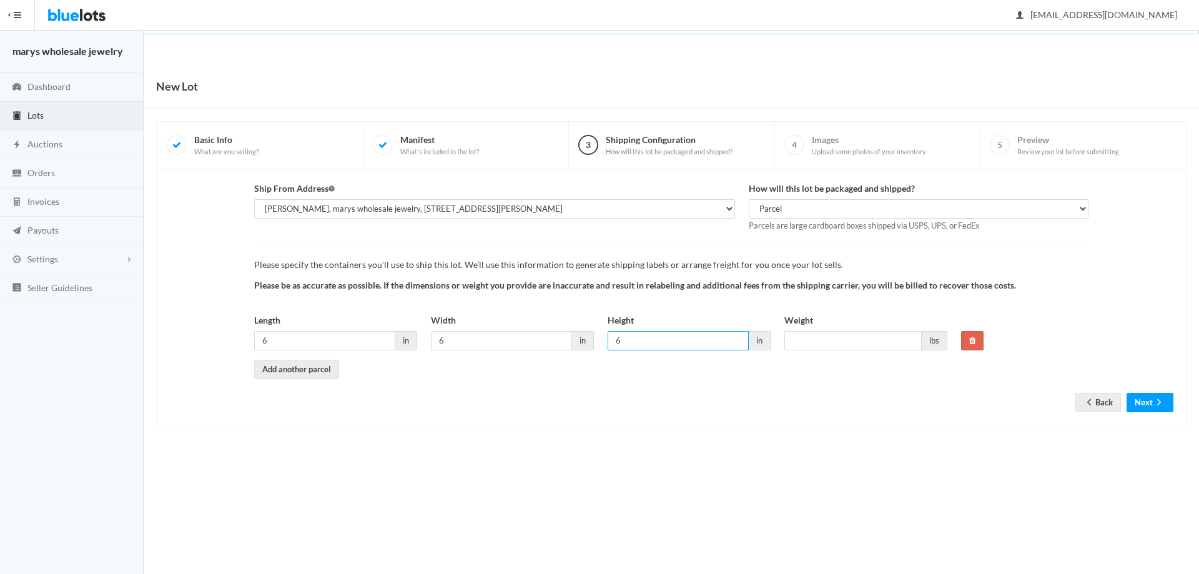
type input "6"
click at [834, 338] on input "Weight" at bounding box center [853, 340] width 137 height 19
type input "1"
click at [1147, 401] on button "Next" at bounding box center [1150, 402] width 47 height 19
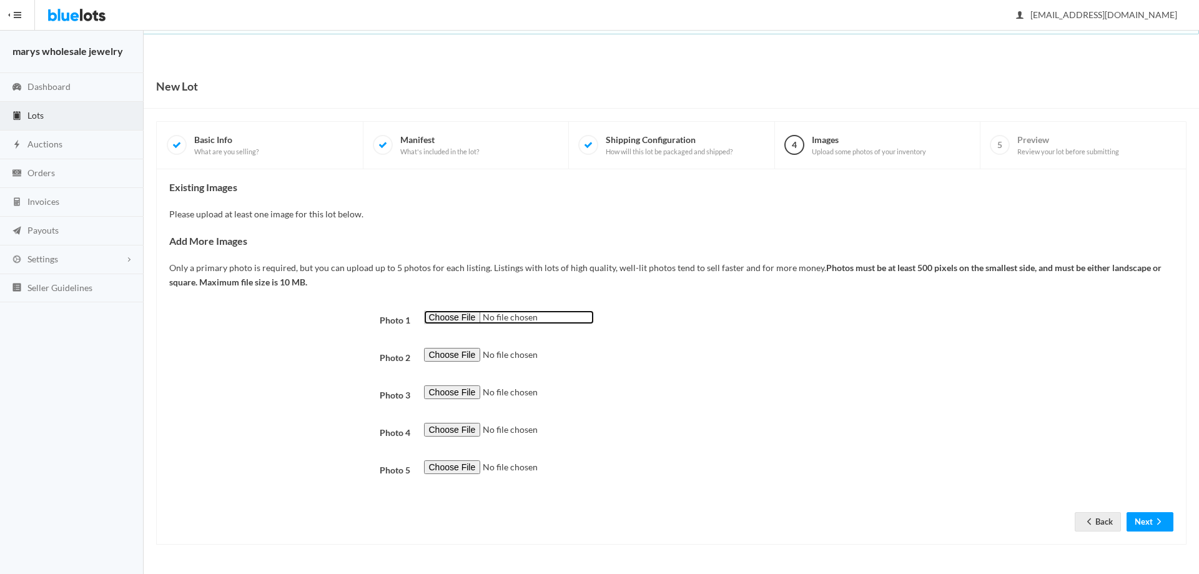
click at [437, 320] on input "file" at bounding box center [509, 317] width 170 height 14
type input "C:\fakepath\blur.png"
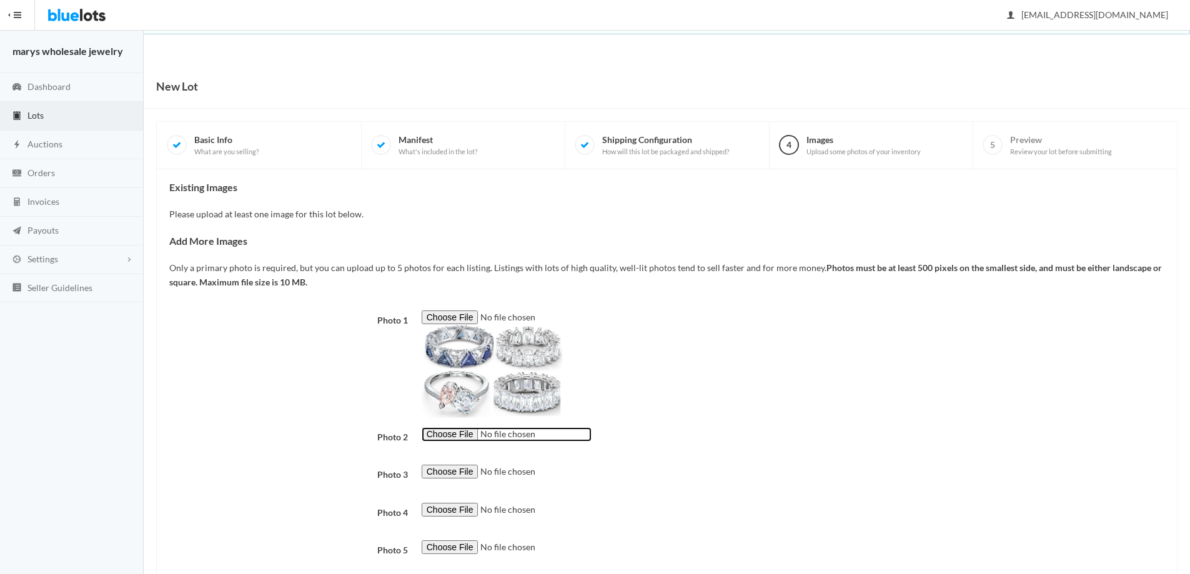
click at [457, 436] on input "file" at bounding box center [507, 434] width 170 height 14
type input "C:\fakepath\blur1.png"
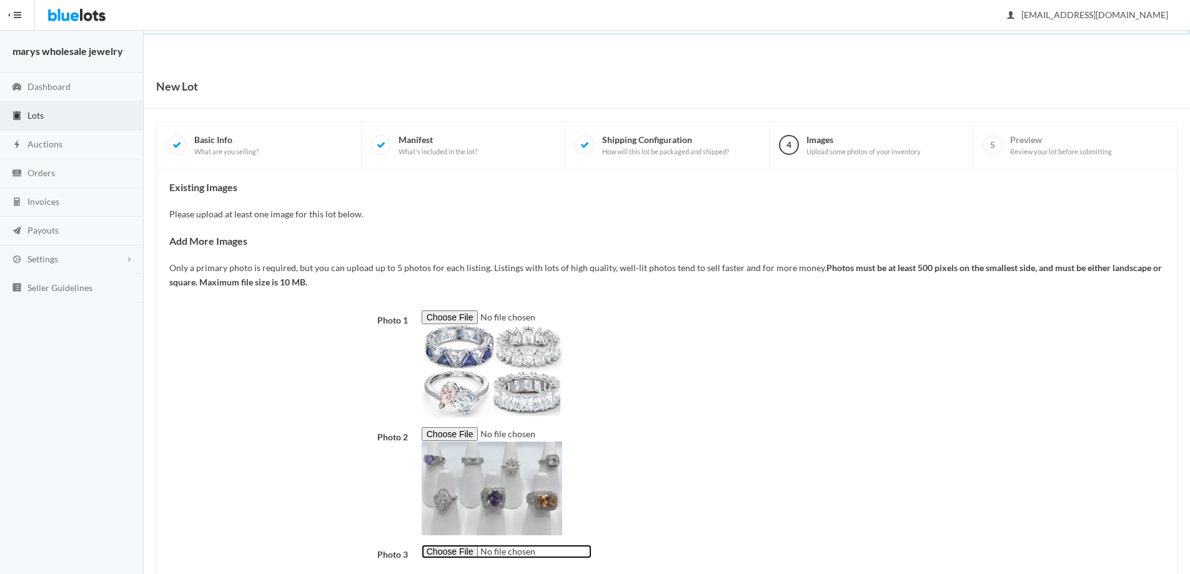
click at [470, 552] on input "file" at bounding box center [507, 552] width 170 height 14
type input "C:\fakepath\blur2.png"
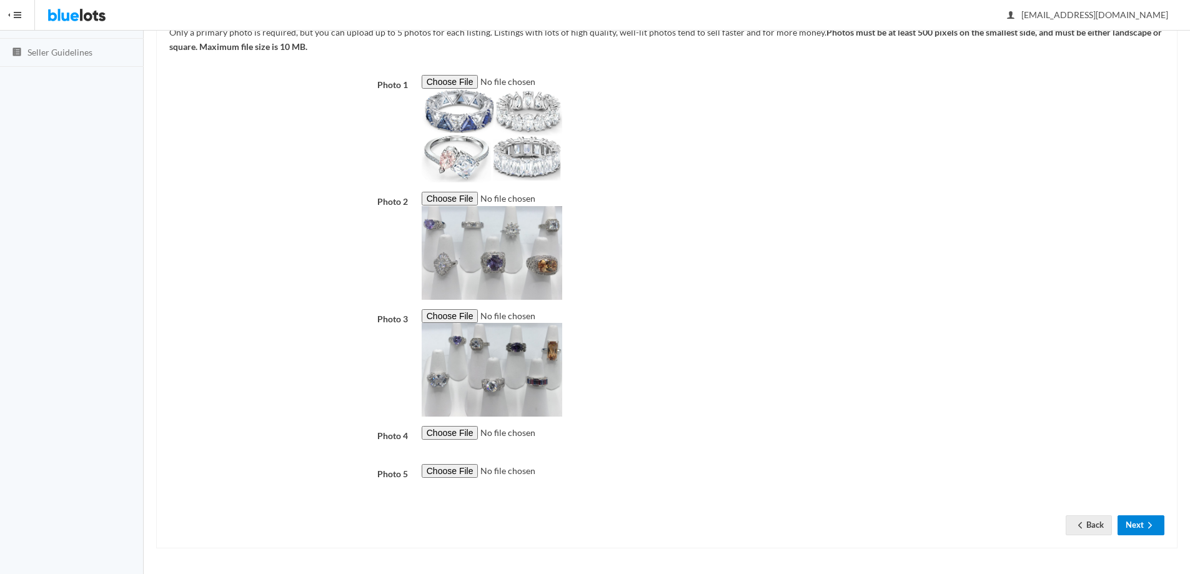
click at [1130, 522] on button "Next" at bounding box center [1141, 524] width 47 height 19
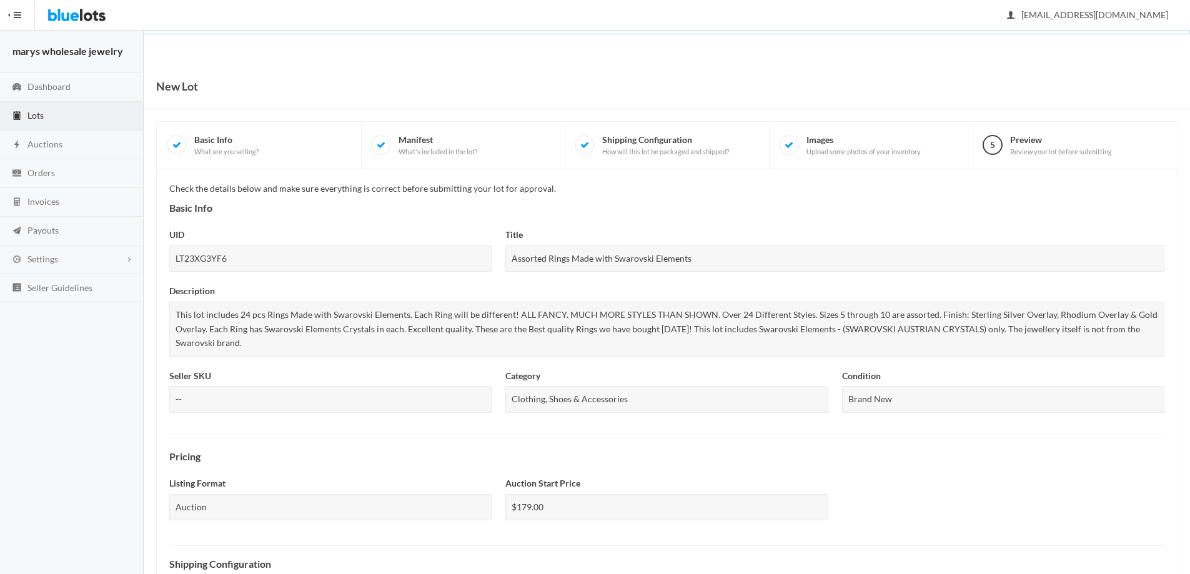
scroll to position [337, 0]
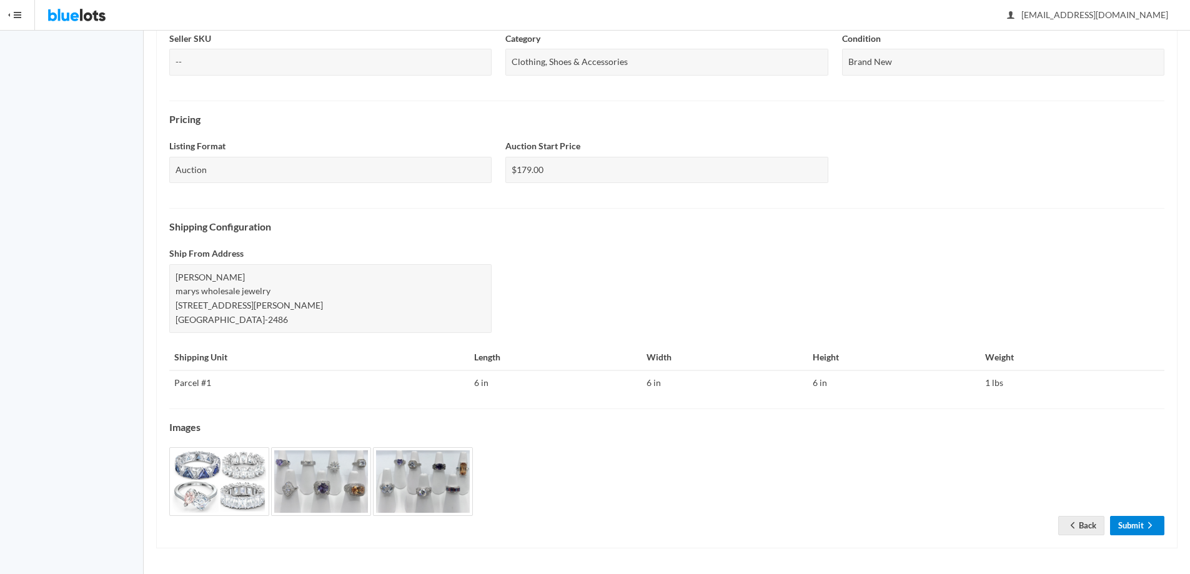
click at [1129, 522] on link "Submit" at bounding box center [1137, 525] width 54 height 19
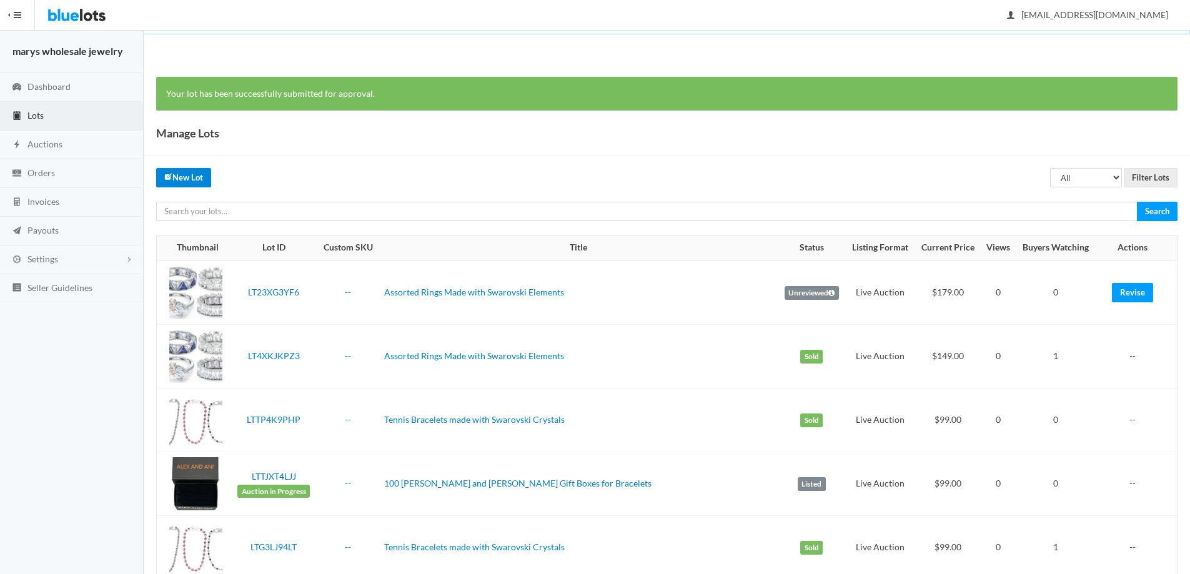
click at [182, 180] on link "New Lot" at bounding box center [183, 177] width 55 height 19
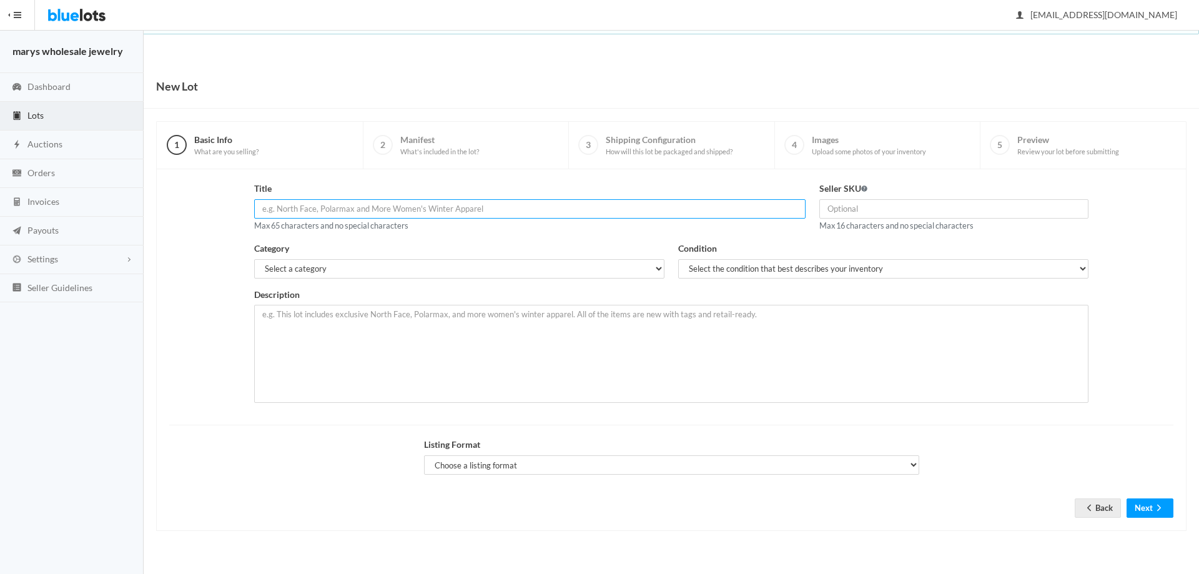
paste input "36 Assorted Rings Made with Swarovski Elements"
type input "36 Assorted Rings Made with Swarovski Elements"
click at [416, 266] on select "Select a category Electronics Clothing, Shoes & Accessories Appliances Home & G…" at bounding box center [459, 268] width 410 height 19
select select "2"
click at [254, 259] on select "Select a category Electronics Clothing, Shoes & Accessories Appliances Home & G…" at bounding box center [459, 268] width 410 height 19
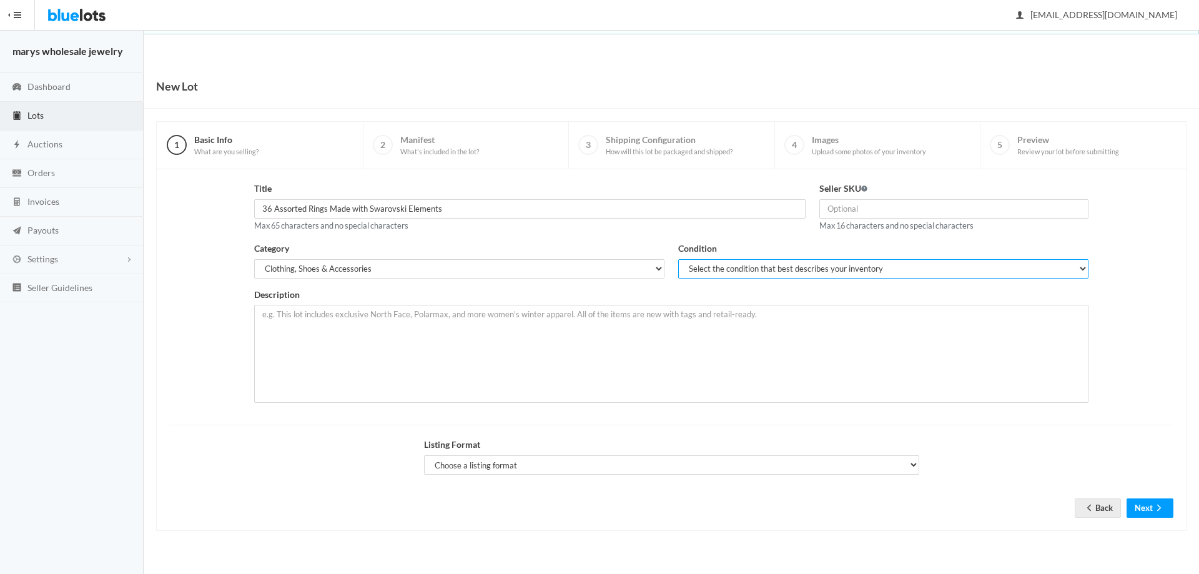
click at [723, 268] on select "Select the condition that best describes your inventory Brand New Shelf Pulls C…" at bounding box center [883, 268] width 410 height 19
select select "1"
click at [678, 259] on select "Select the condition that best describes your inventory Brand New Shelf Pulls C…" at bounding box center [883, 268] width 410 height 19
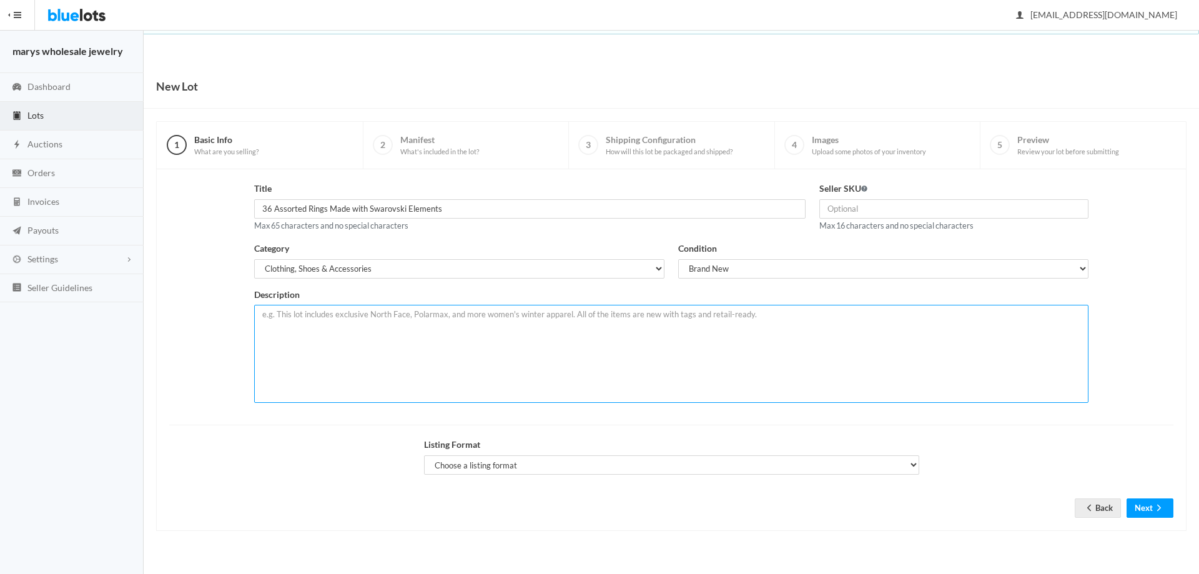
paste textarea "This lot includes 36 pcs Rings Made with Swarovski Elements. Each Ring will be …"
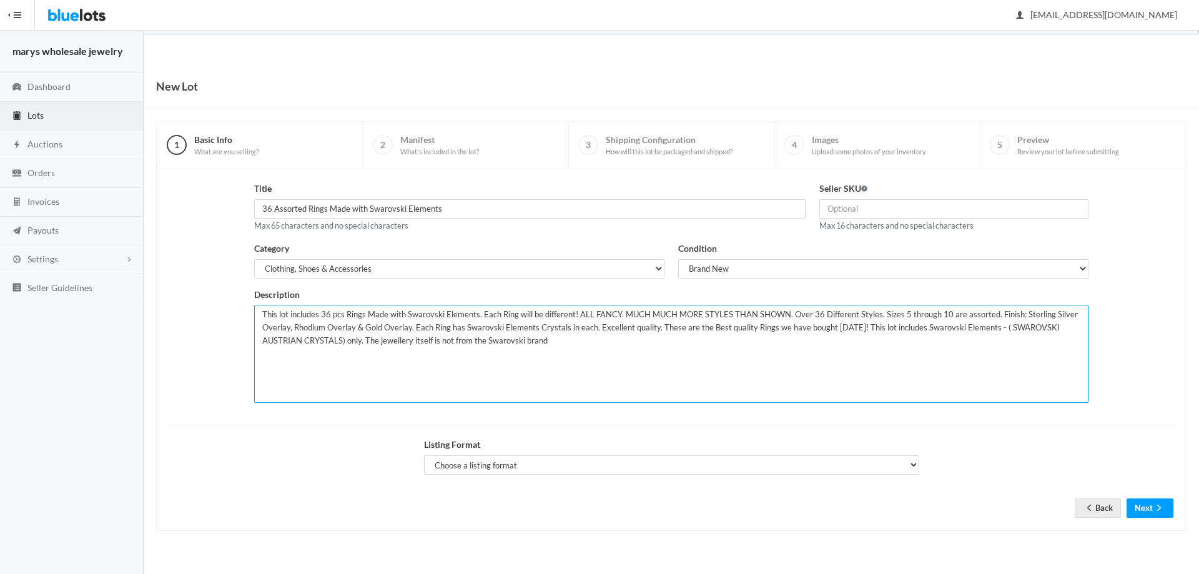
type textarea "This lot includes 36 pcs Rings Made with Swarovski Elements. Each Ring will be …"
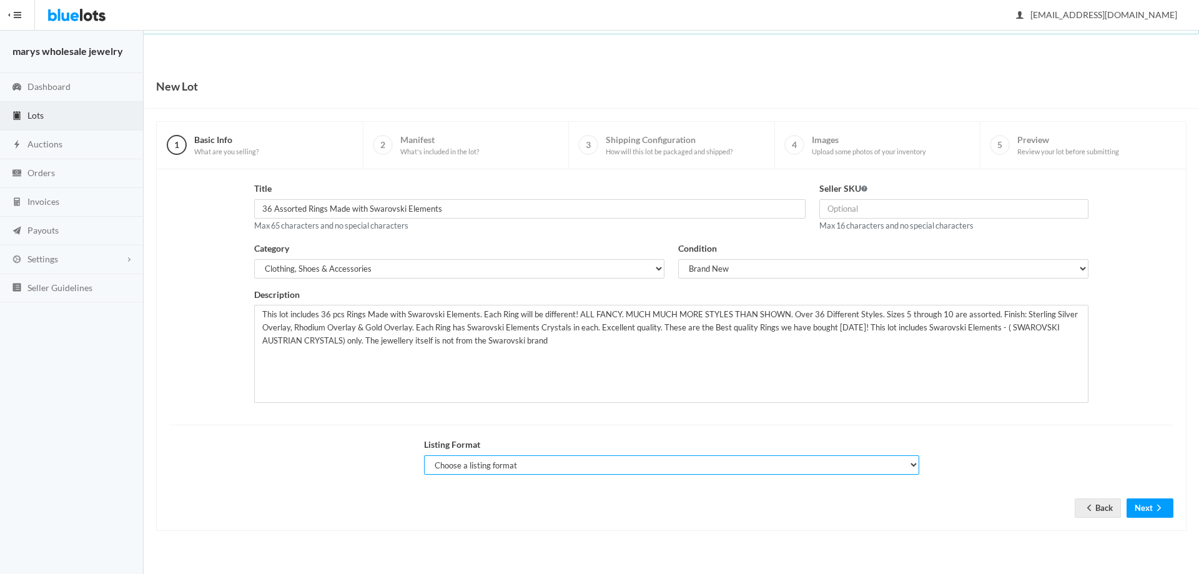
click at [501, 467] on select "Choose a listing format Auction Buy Now" at bounding box center [671, 464] width 495 height 19
click at [424, 455] on select "Choose a listing format Auction Buy Now" at bounding box center [671, 464] width 495 height 19
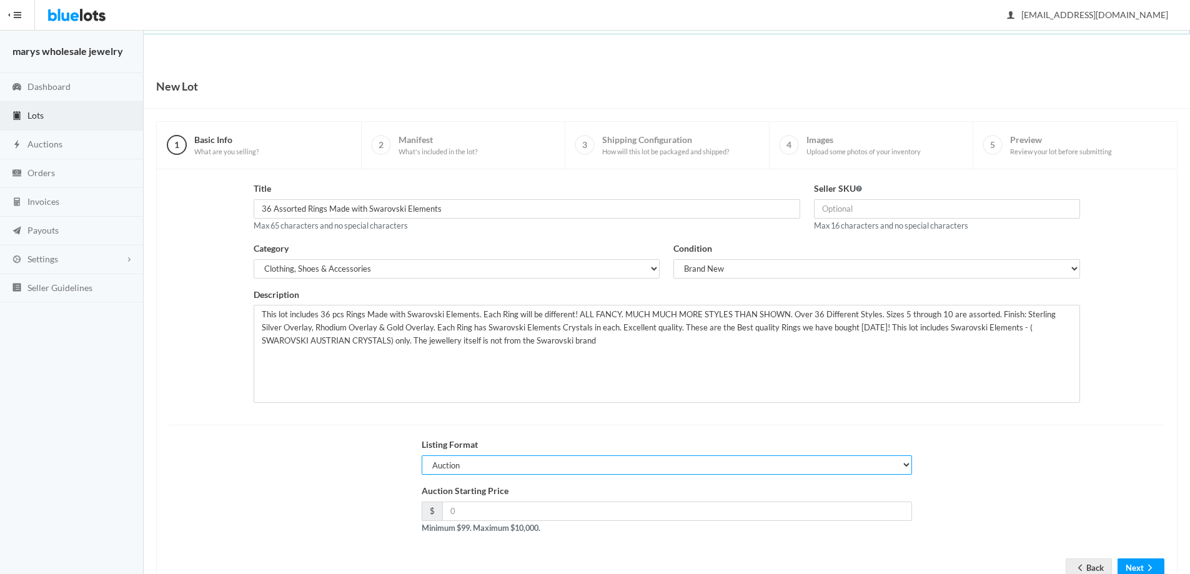
click at [715, 469] on select "Choose a listing format Auction Buy Now" at bounding box center [667, 464] width 491 height 19
select select "false"
click at [422, 455] on select "Choose a listing format Auction Buy Now" at bounding box center [667, 464] width 491 height 19
click at [627, 520] on input "number" at bounding box center [677, 511] width 470 height 19
type input "285.00"
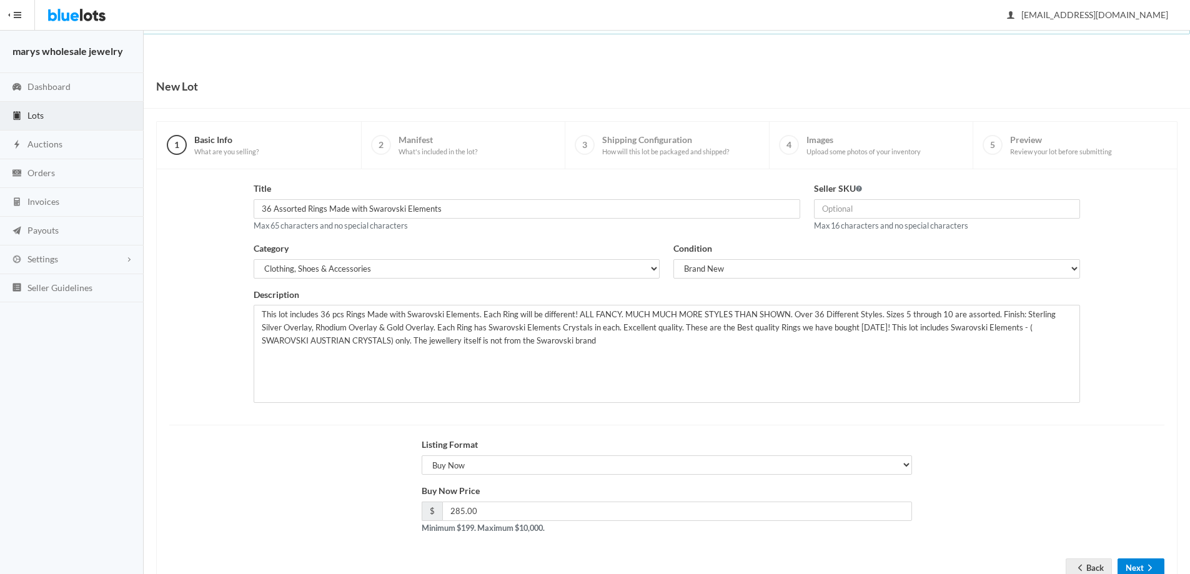
click at [1136, 568] on button "Next" at bounding box center [1141, 567] width 47 height 19
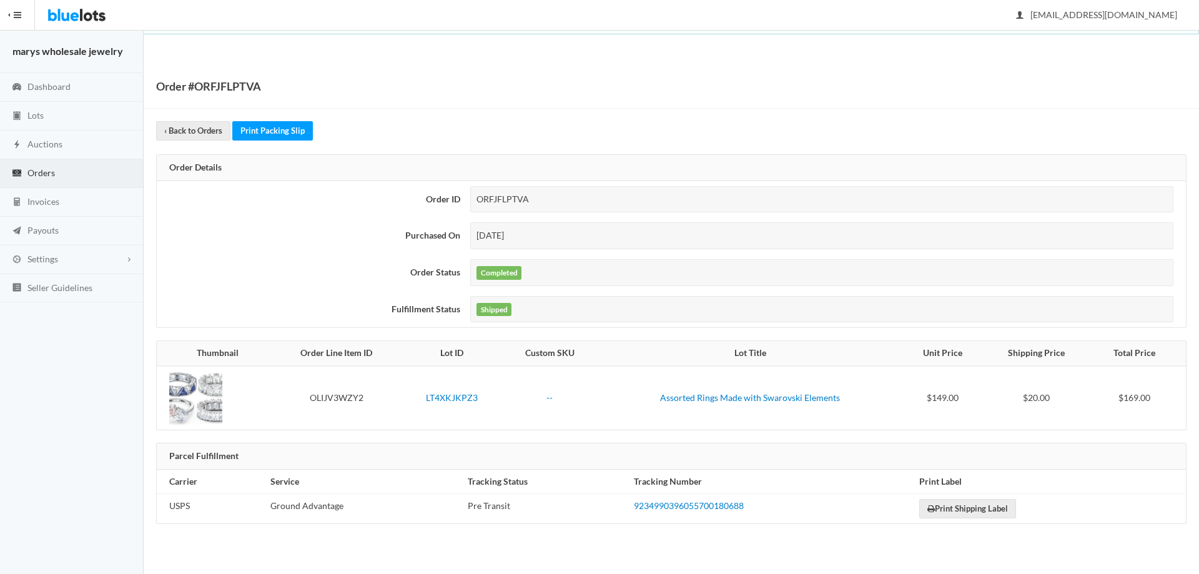
click at [40, 182] on link "Orders" at bounding box center [72, 173] width 144 height 29
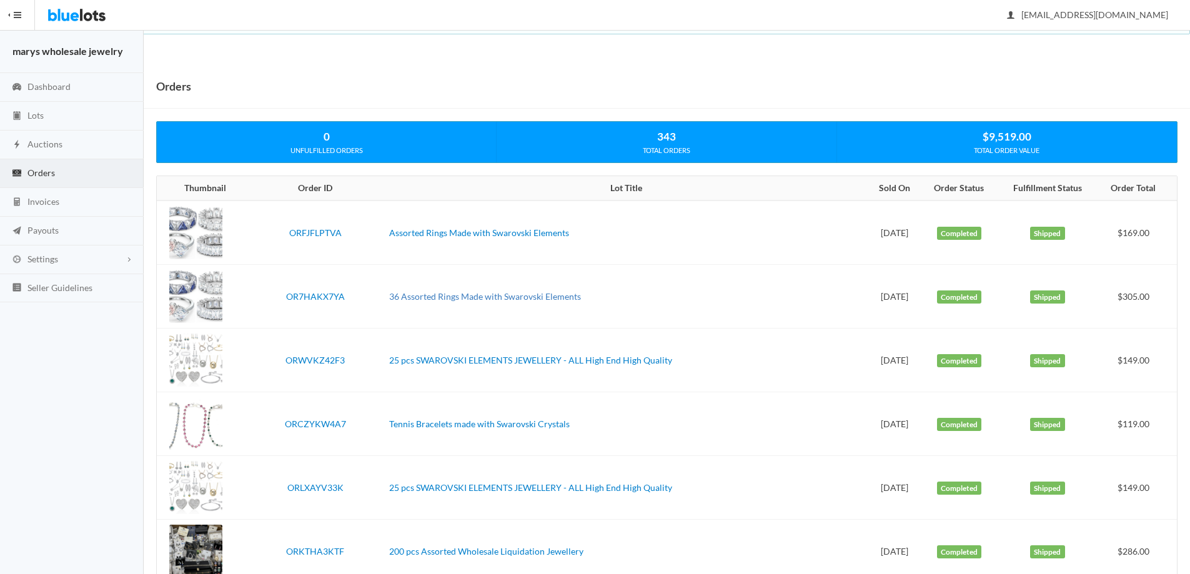
click at [437, 298] on link "36 Assorted Rings Made with Swarovski Elements" at bounding box center [485, 296] width 192 height 11
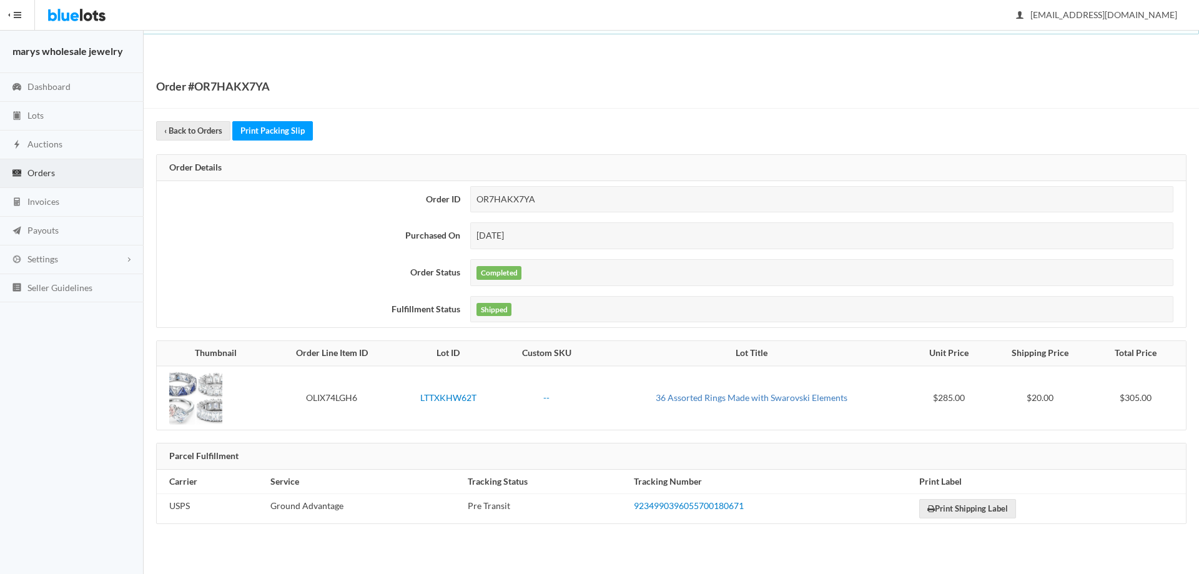
click at [743, 403] on link "36 Assorted Rings Made with Swarovski Elements" at bounding box center [752, 397] width 192 height 11
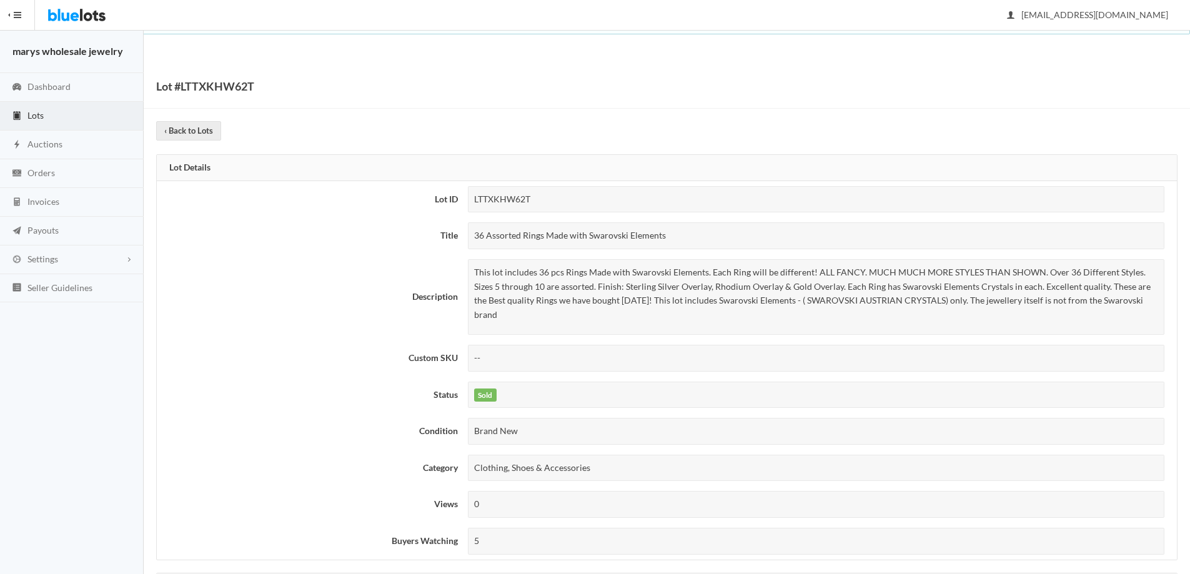
drag, startPoint x: 472, startPoint y: 234, endPoint x: 681, endPoint y: 247, distance: 209.6
click at [681, 247] on div "36 Assorted Rings Made with Swarovski Elements" at bounding box center [816, 235] width 697 height 27
copy div "36 Assorted Rings Made with Swarovski Elements"
drag, startPoint x: 474, startPoint y: 270, endPoint x: 1160, endPoint y: 303, distance: 686.7
click at [1160, 303] on div "This lot includes 36 pcs Rings Made with Swarovski Elements. Each Ring will be …" at bounding box center [816, 297] width 697 height 76
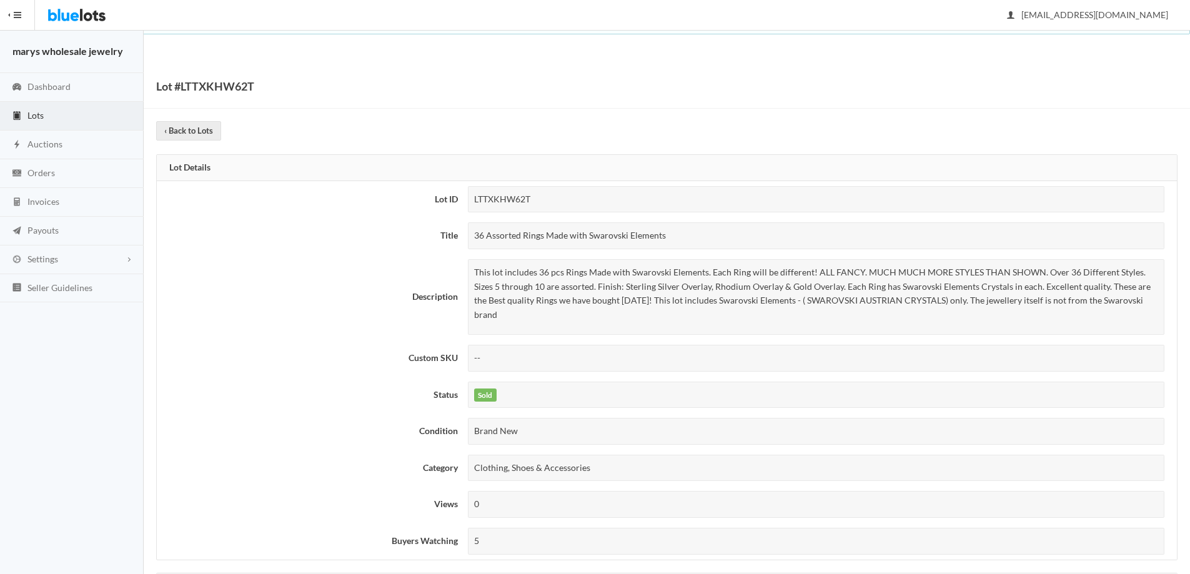
copy p "This lot includes 36 pcs Rings Made with Swarovski Elements. Each Ring will be …"
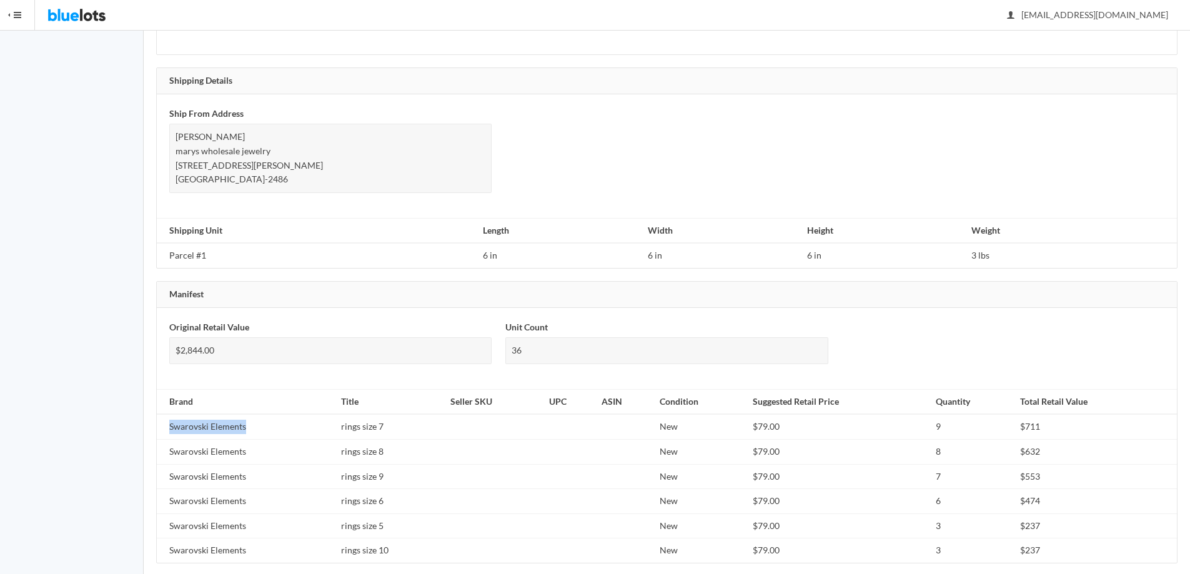
drag, startPoint x: 165, startPoint y: 407, endPoint x: 234, endPoint y: 408, distance: 69.4
click at [256, 415] on td "Swarovski Elements" at bounding box center [246, 426] width 179 height 25
copy td "Swarovski Elements"
drag, startPoint x: 347, startPoint y: 415, endPoint x: 397, endPoint y: 415, distance: 49.4
click at [405, 414] on td "rings size 7" at bounding box center [390, 426] width 109 height 25
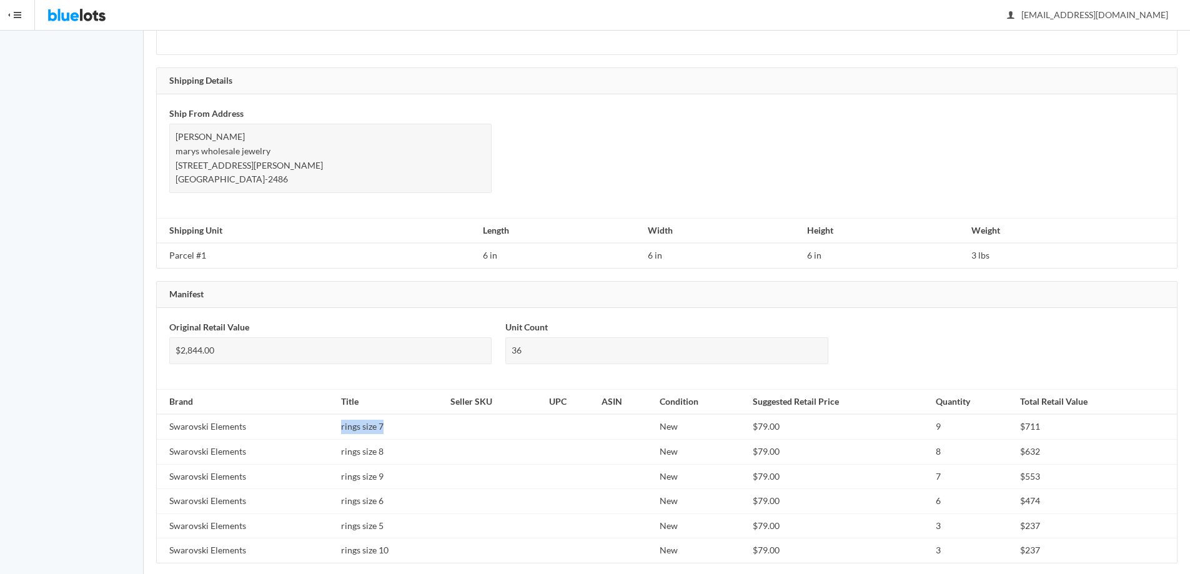
copy td "rings size 7"
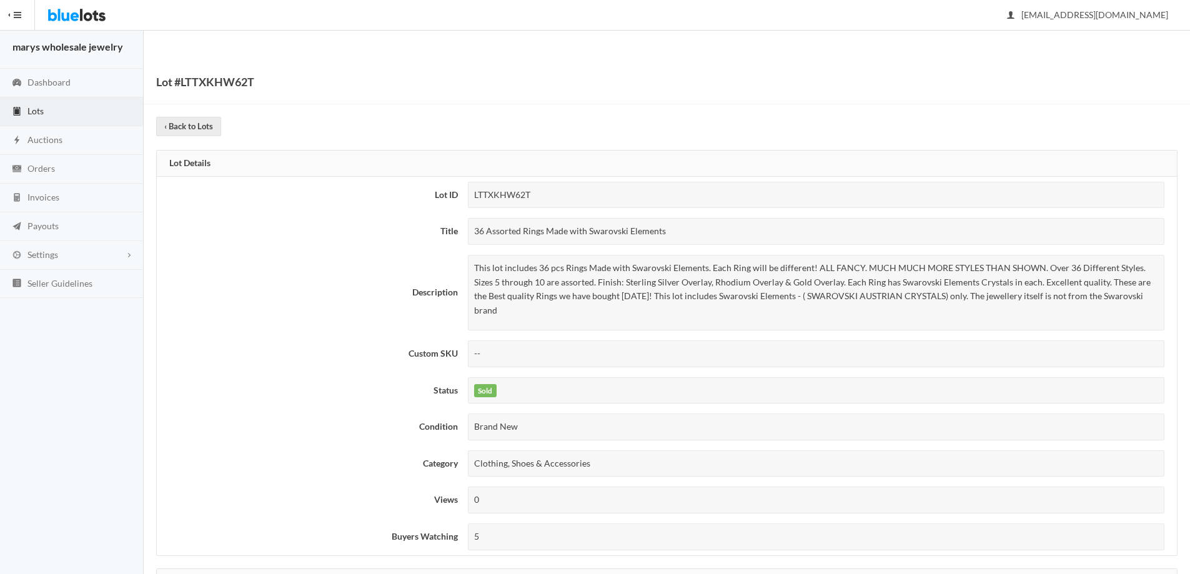
scroll to position [6, 0]
drag, startPoint x: 473, startPoint y: 227, endPoint x: 685, endPoint y: 221, distance: 212.5
click at [686, 222] on div "36 Assorted Rings Made with Swarovski Elements" at bounding box center [816, 229] width 697 height 27
copy div "36 Assorted Rings Made with Swarovski Elements"
drag, startPoint x: 474, startPoint y: 265, endPoint x: 1162, endPoint y: 294, distance: 688.4
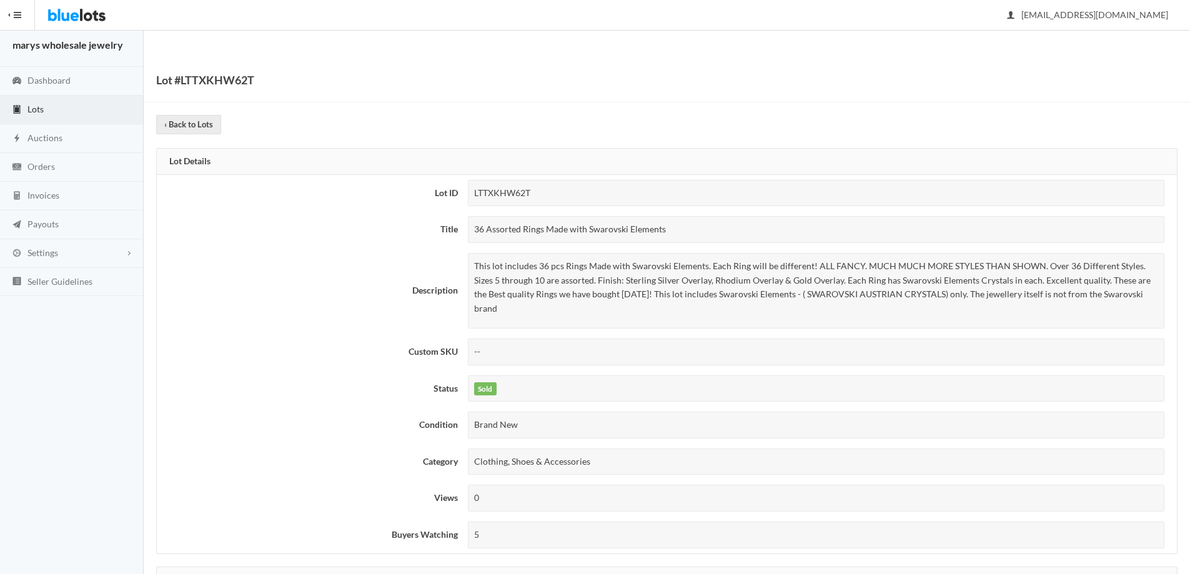
click at [1162, 294] on div "This lot includes 36 pcs Rings Made with Swarovski Elements. Each Ring will be …" at bounding box center [816, 291] width 697 height 76
copy p "This lot includes 36 pcs Rings Made with Swarovski Elements. Each Ring will be …"
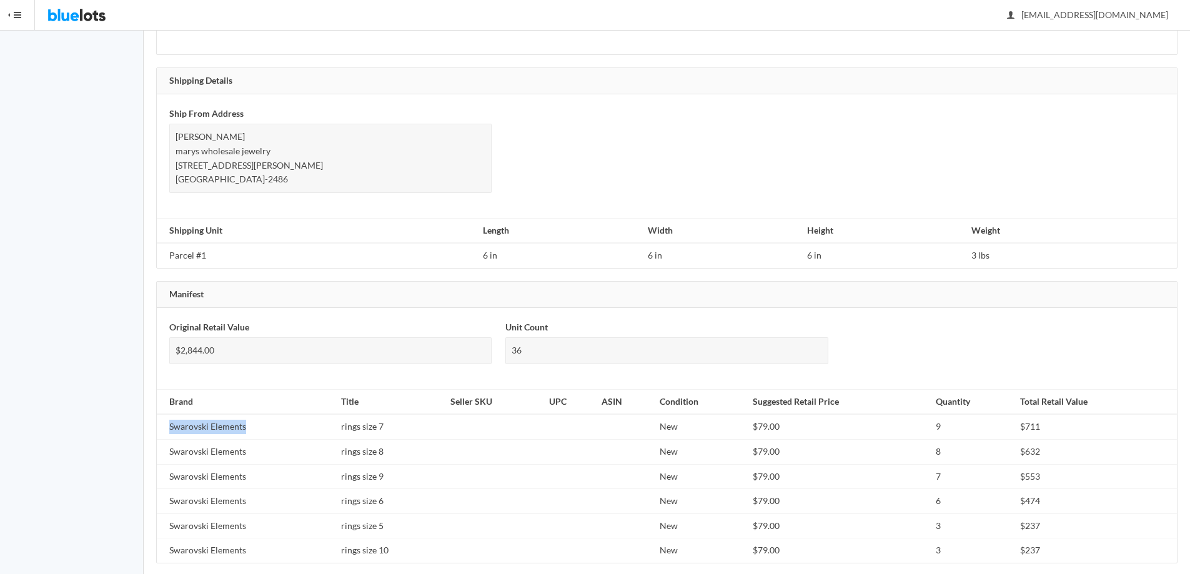
drag, startPoint x: 167, startPoint y: 411, endPoint x: 254, endPoint y: 408, distance: 86.3
click at [254, 414] on td "Swarovski Elements" at bounding box center [246, 426] width 179 height 25
copy td "Swarovski Elements"
drag, startPoint x: 339, startPoint y: 415, endPoint x: 385, endPoint y: 415, distance: 46.2
click at [385, 415] on td "rings size 7" at bounding box center [390, 426] width 109 height 25
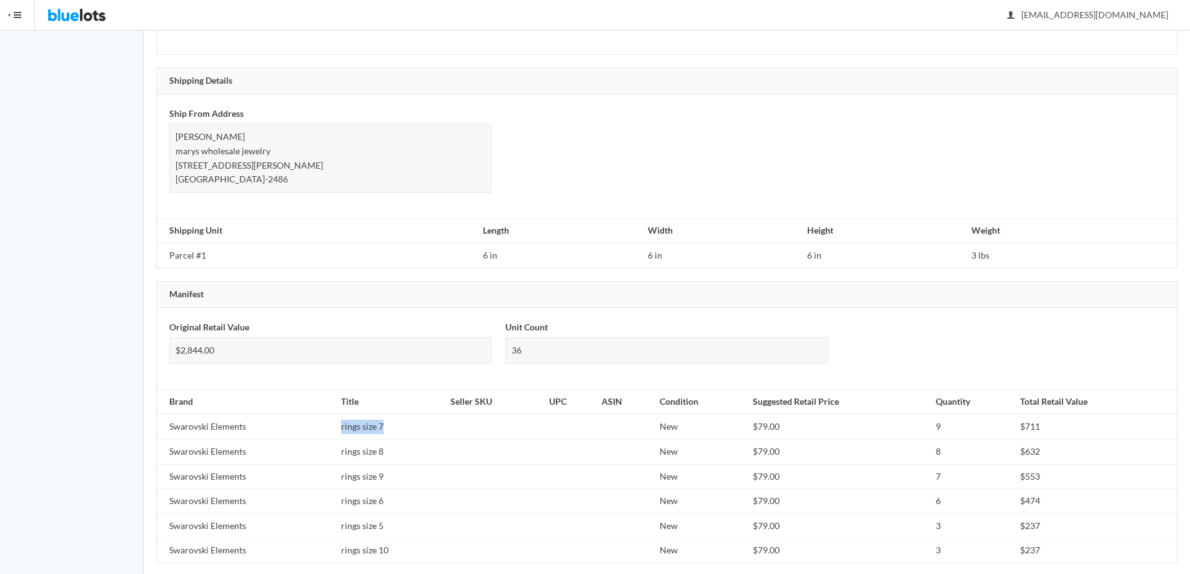
copy td "rings size 7"
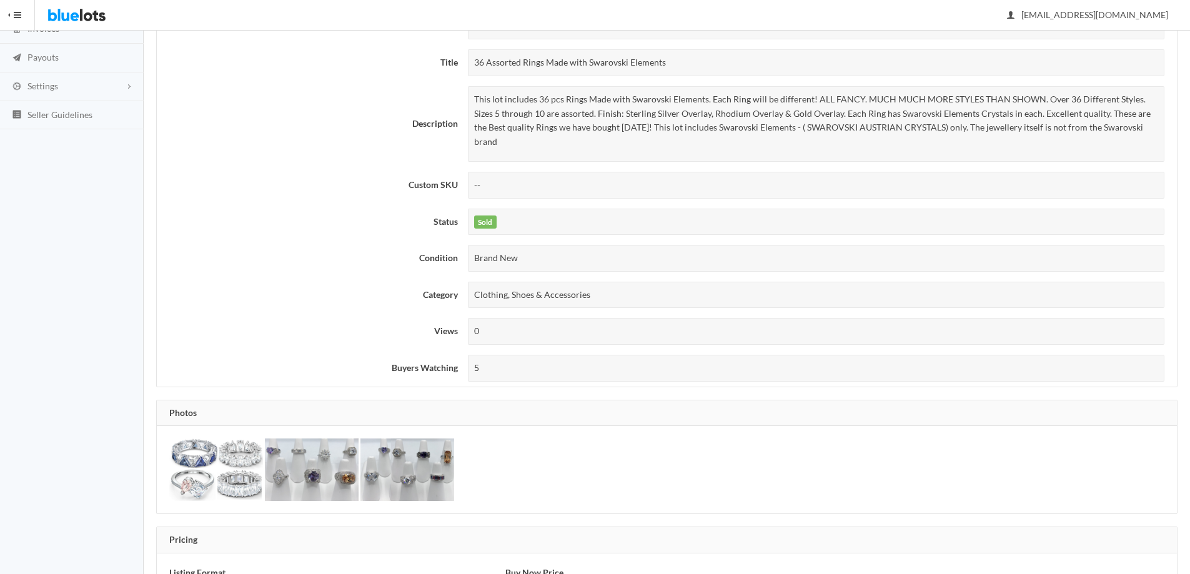
scroll to position [0, 0]
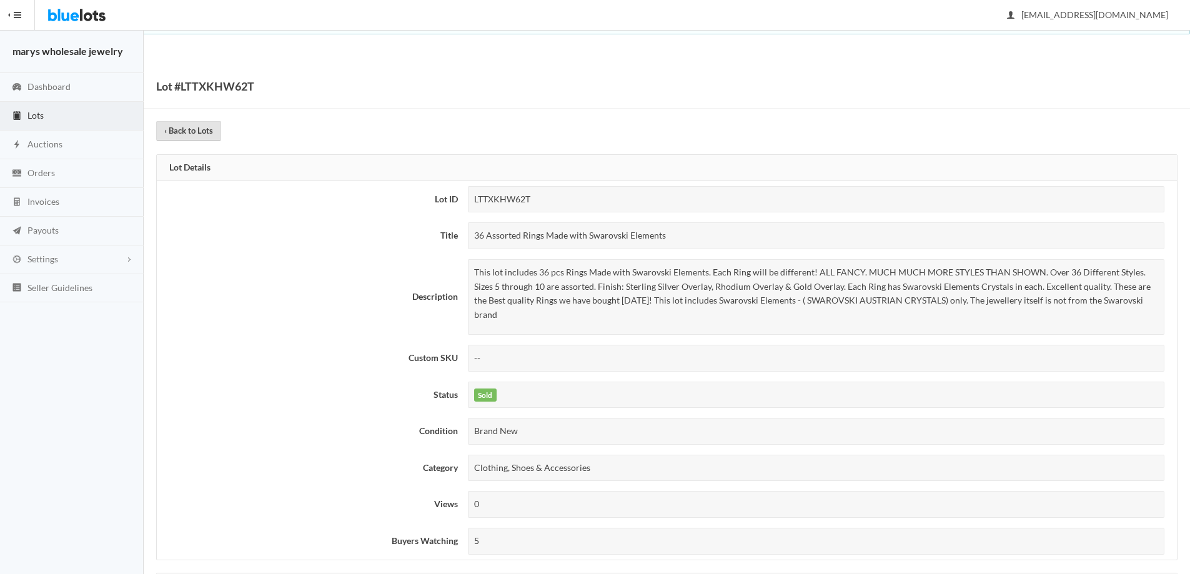
click at [163, 128] on link "‹ Back to Lots" at bounding box center [188, 130] width 65 height 19
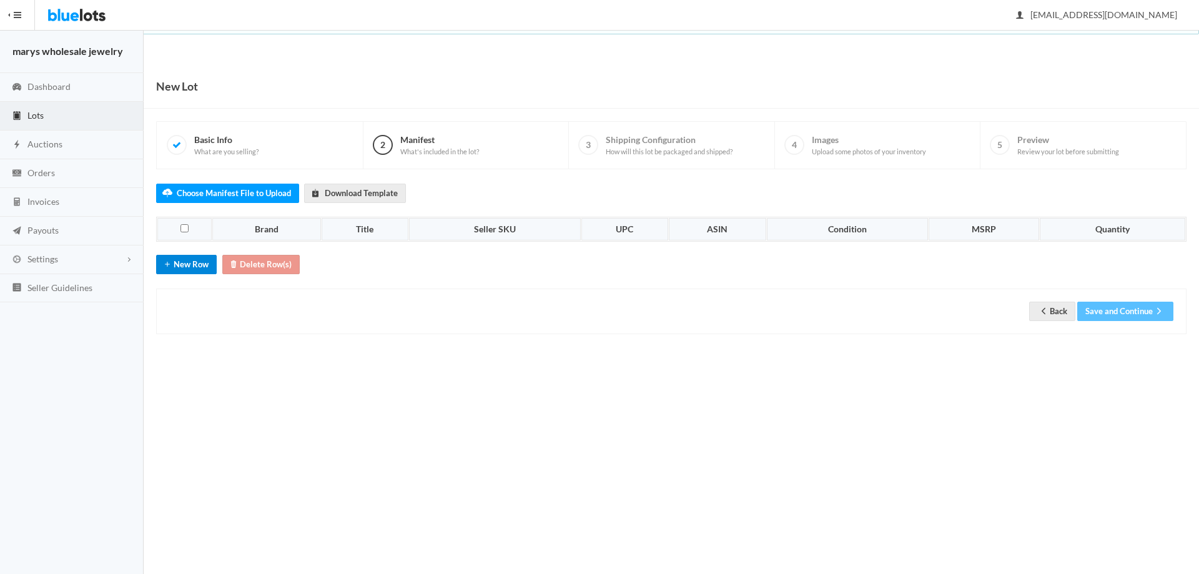
click at [196, 264] on button "New Row" at bounding box center [186, 264] width 61 height 19
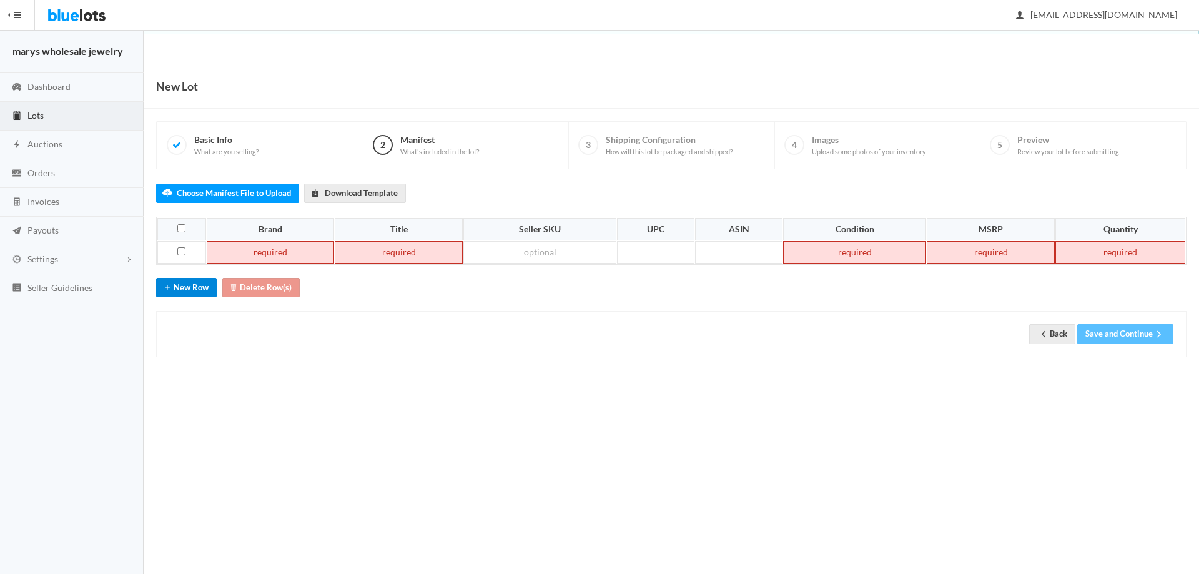
click at [196, 288] on button "New Row" at bounding box center [186, 287] width 61 height 19
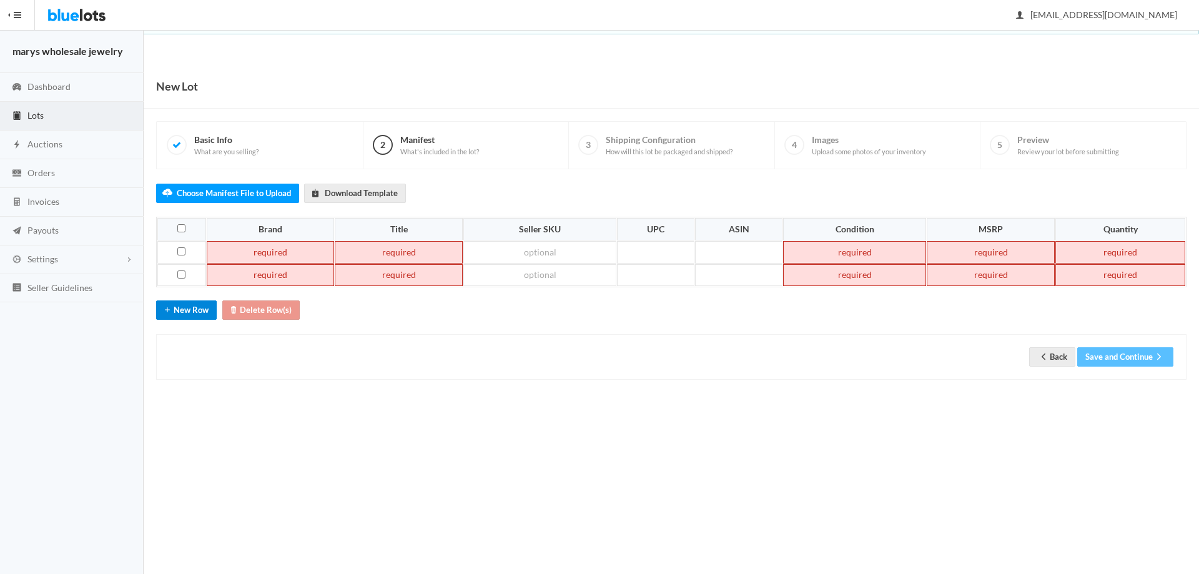
click at [203, 314] on button "New Row" at bounding box center [186, 309] width 61 height 19
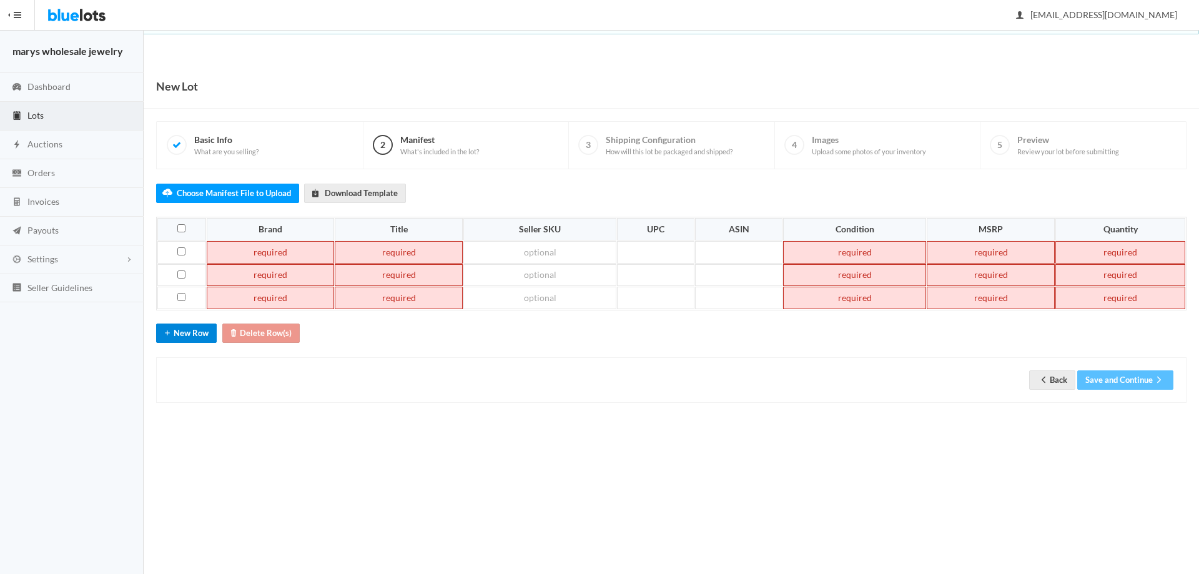
click at [207, 327] on button "New Row" at bounding box center [186, 333] width 61 height 19
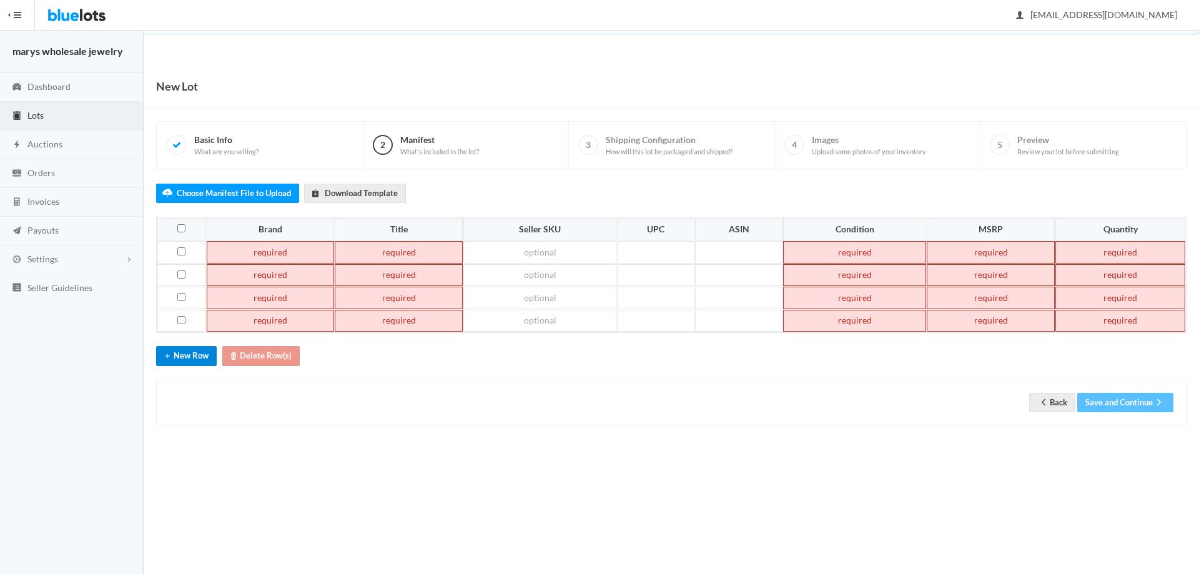
drag, startPoint x: 202, startPoint y: 353, endPoint x: 204, endPoint y: 362, distance: 9.1
click at [202, 354] on button "New Row" at bounding box center [186, 355] width 61 height 19
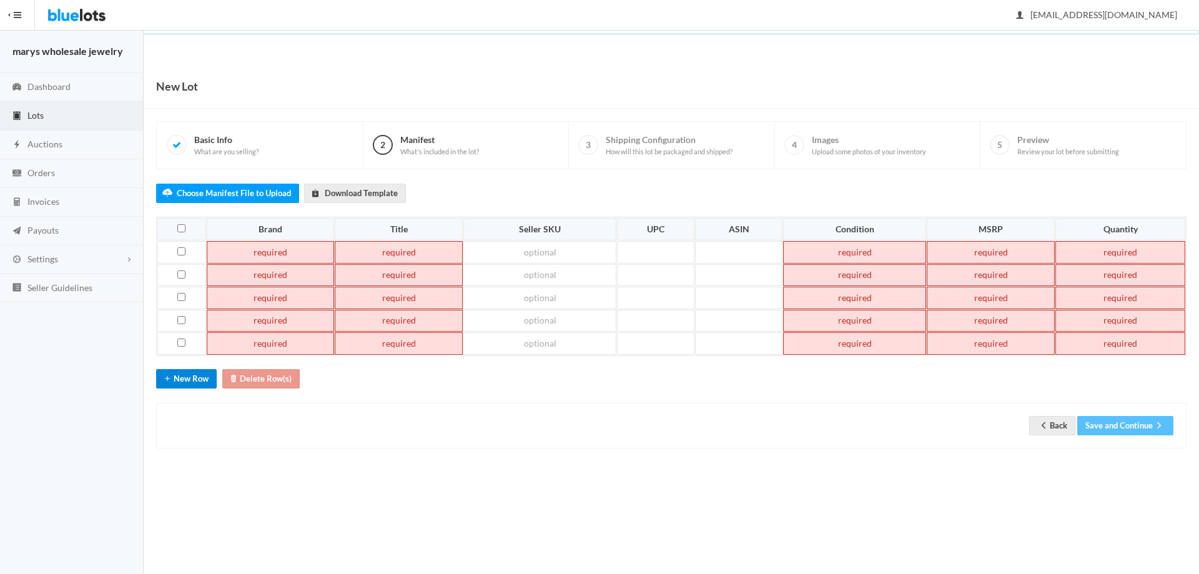
click at [200, 383] on button "New Row" at bounding box center [186, 378] width 61 height 19
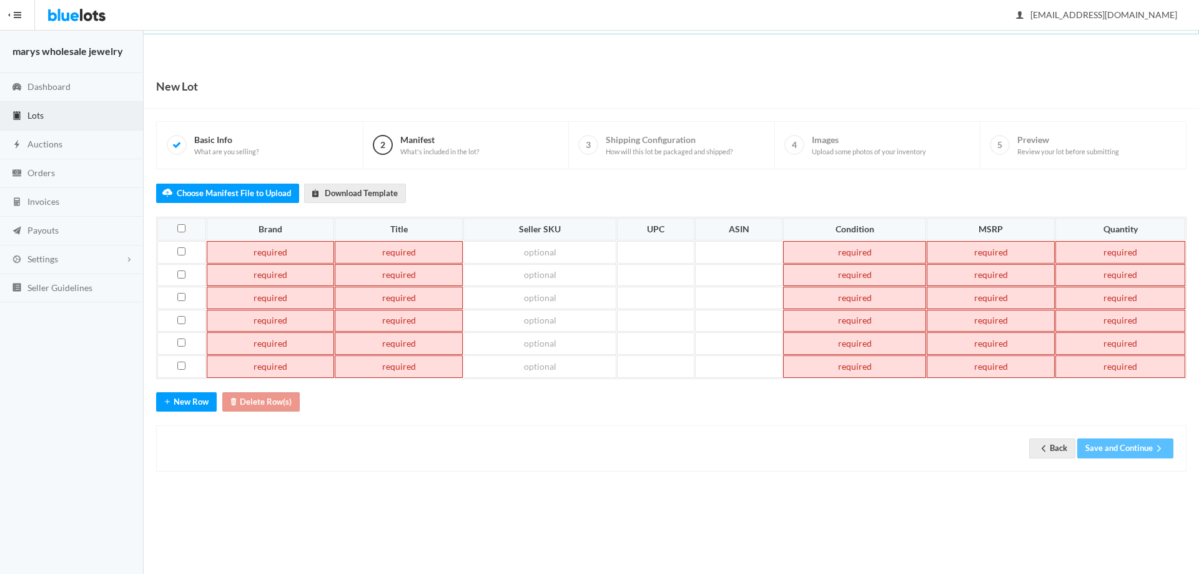
click at [1008, 253] on td at bounding box center [991, 252] width 128 height 22
paste td
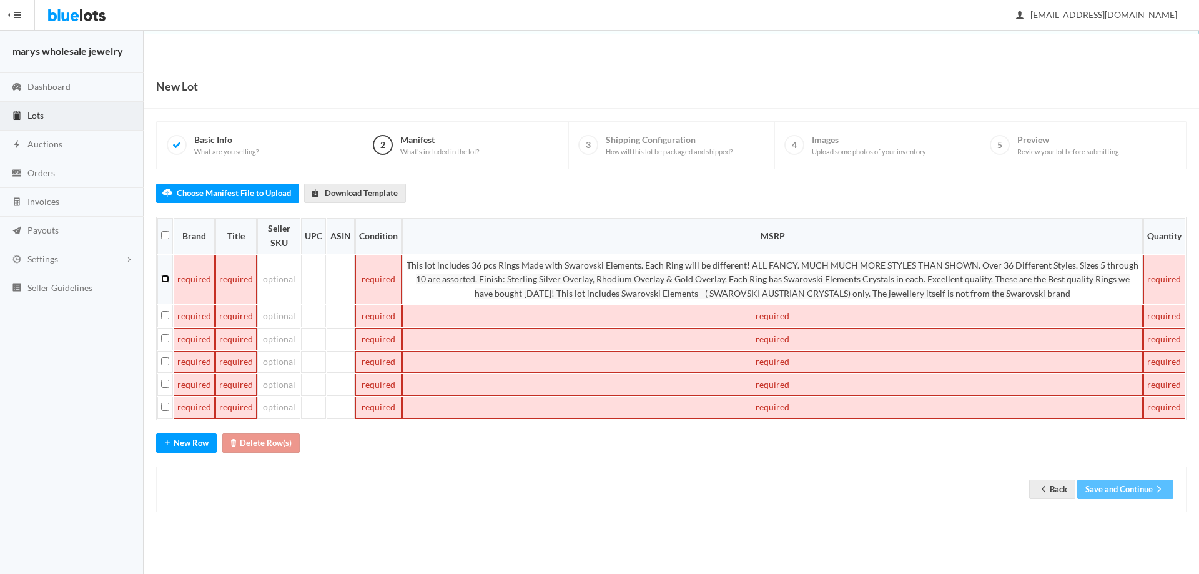
click at [165, 279] on input "checkbox" at bounding box center [165, 279] width 8 height 8
checkbox input "true"
click at [255, 441] on button "Delete Row(s)" at bounding box center [260, 443] width 77 height 19
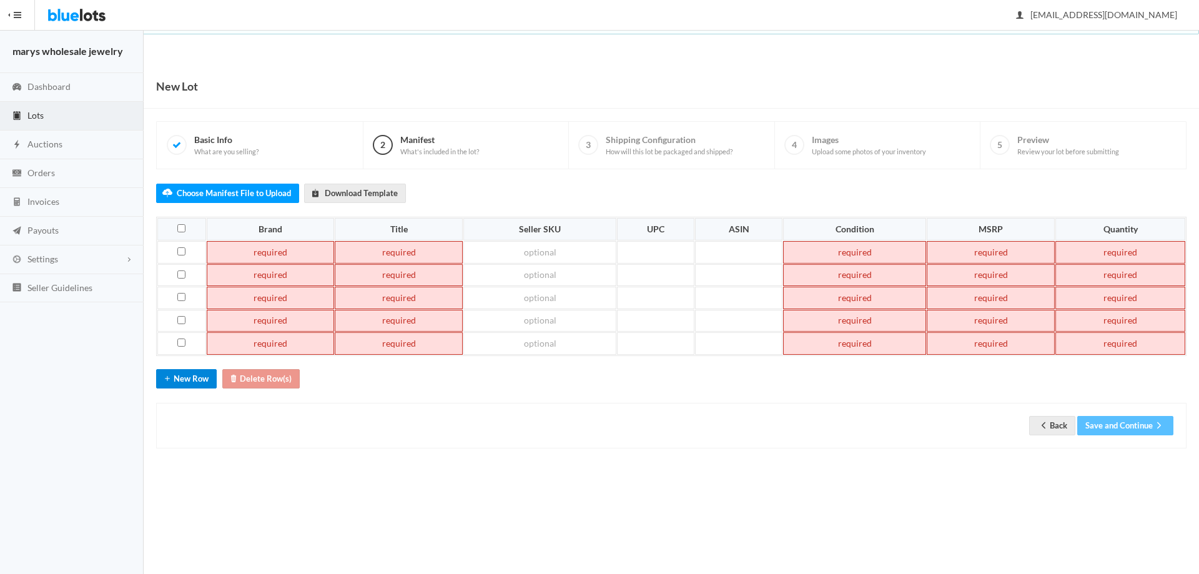
click at [187, 383] on button "New Row" at bounding box center [186, 378] width 61 height 19
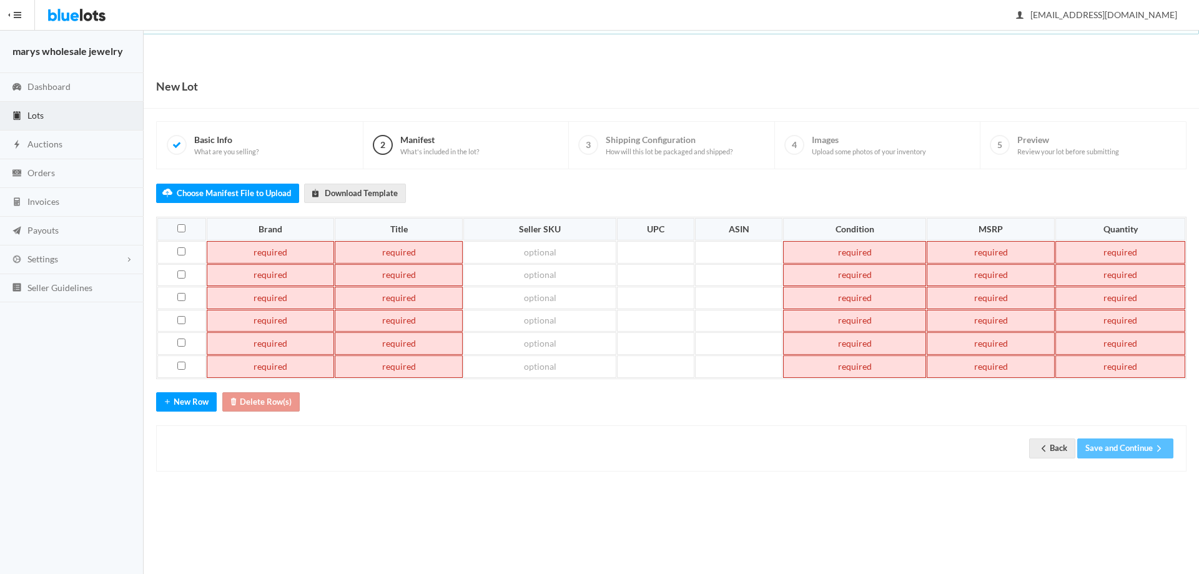
paste td
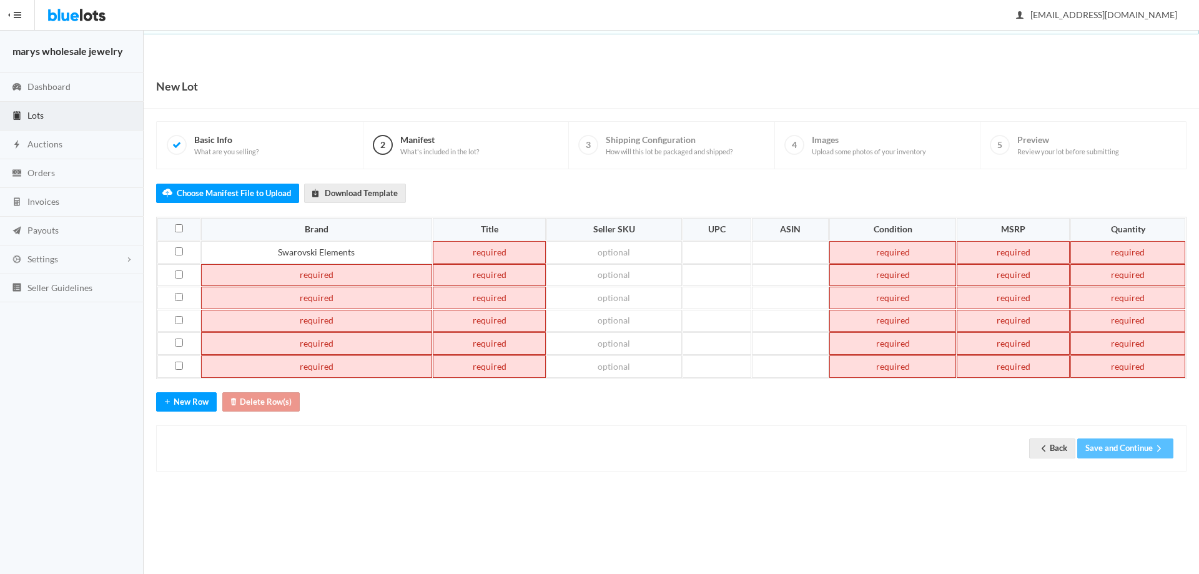
paste td
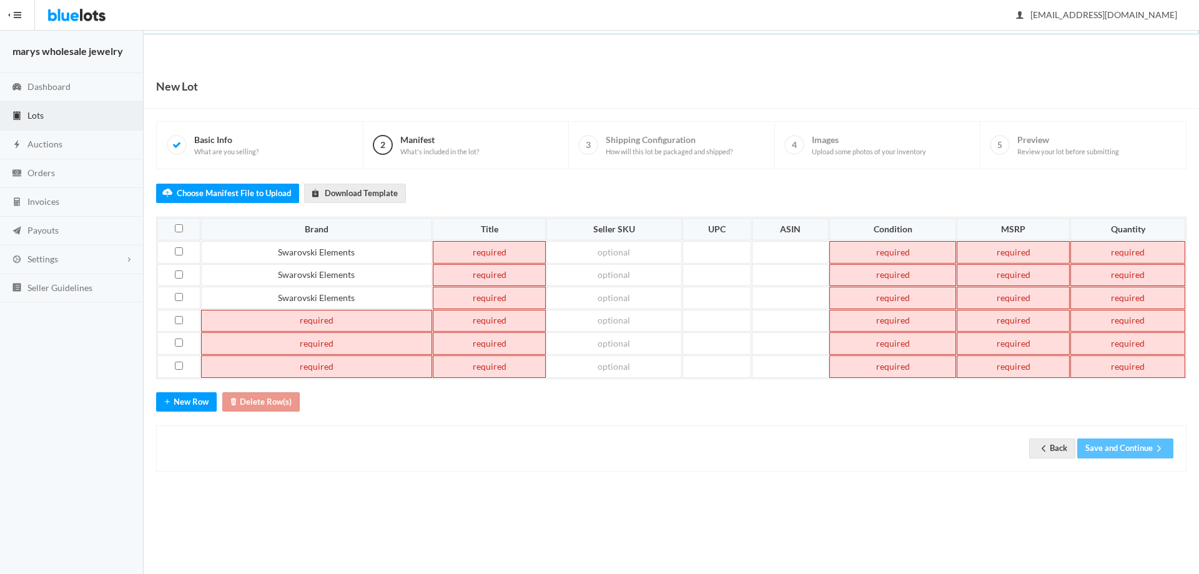
paste td
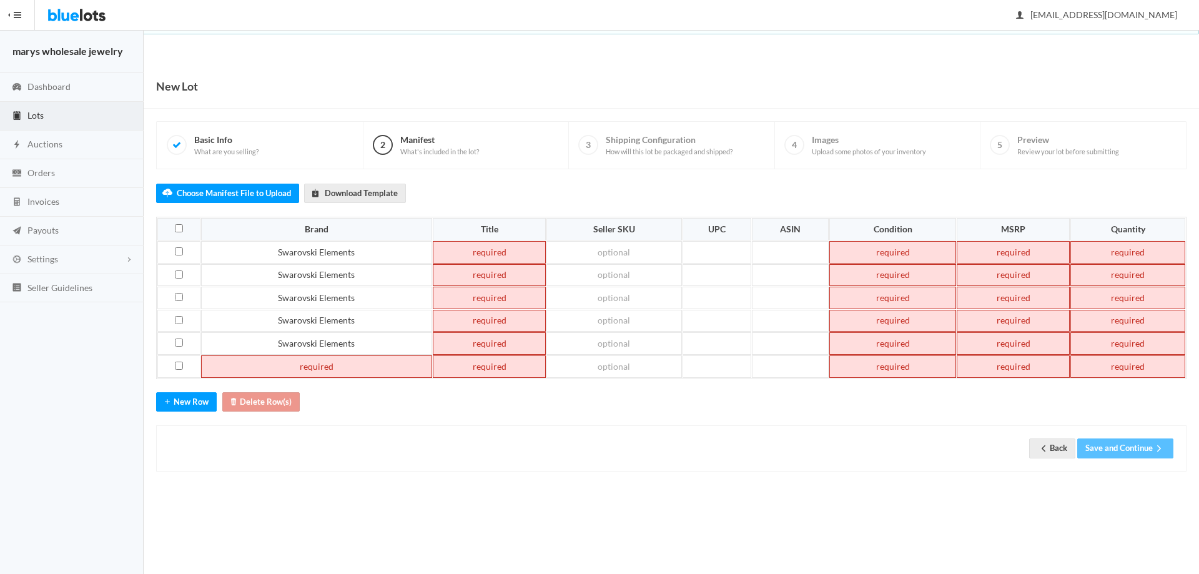
paste td
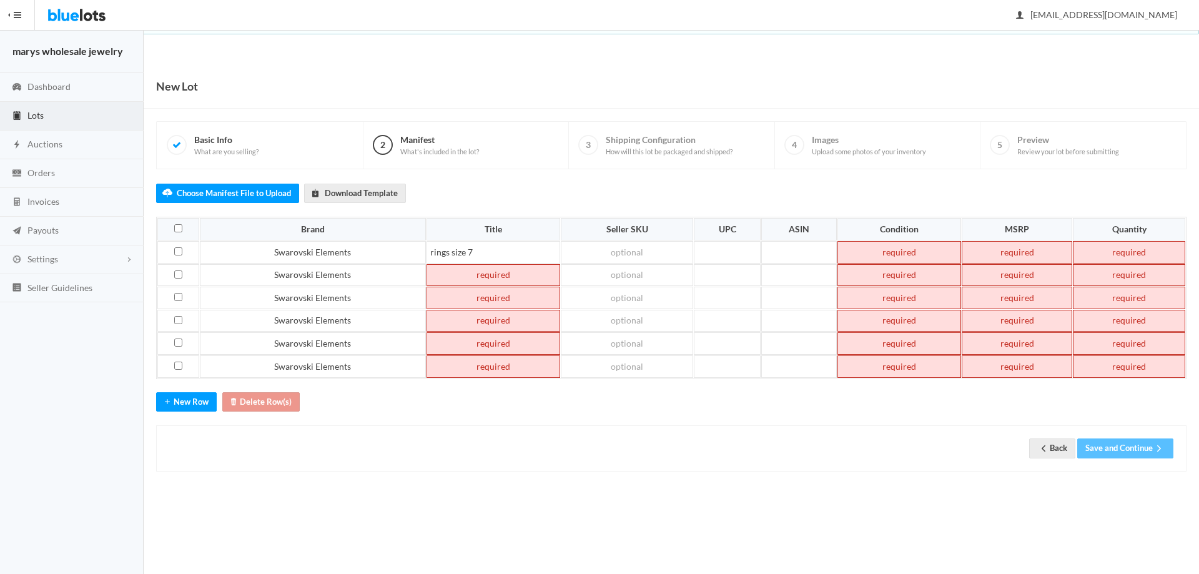
paste td
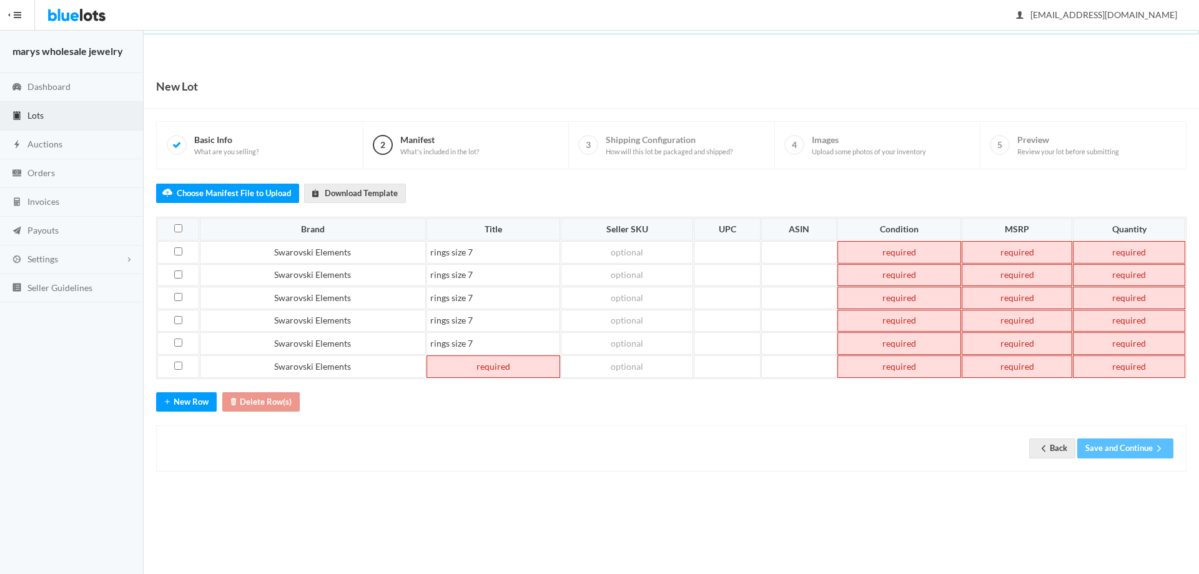
paste td
click at [500, 255] on td "rings size 7" at bounding box center [494, 252] width 134 height 22
click at [493, 270] on td "rings size 7" at bounding box center [494, 275] width 134 height 22
click at [485, 326] on td "rings size 7" at bounding box center [494, 321] width 134 height 22
click at [486, 349] on td "rings size 7" at bounding box center [494, 343] width 134 height 22
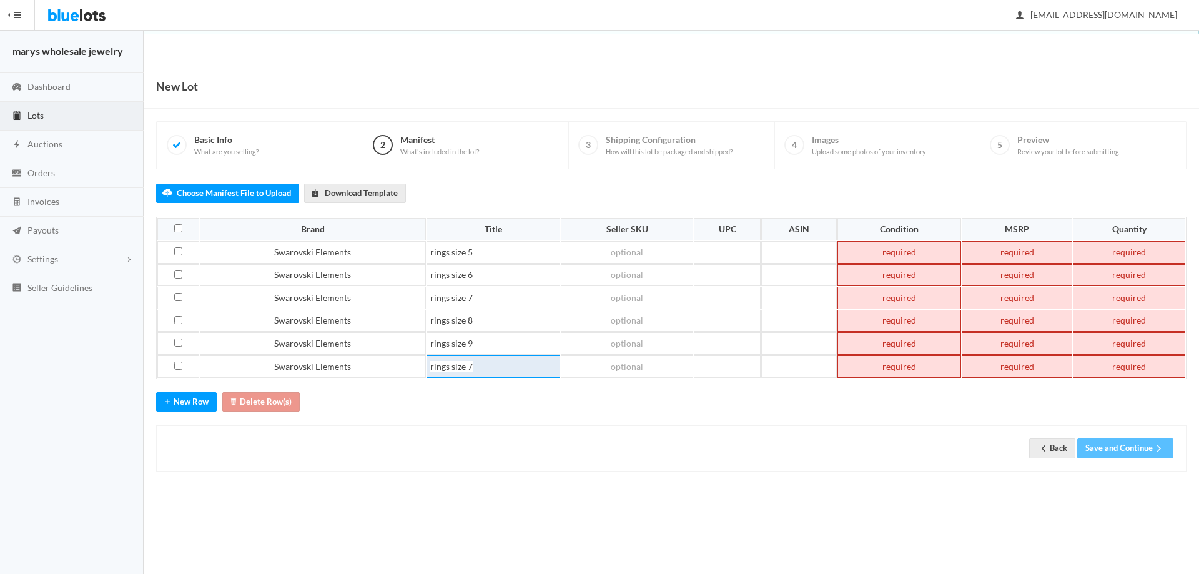
click at [486, 360] on td "rings size 7" at bounding box center [494, 366] width 134 height 22
click at [901, 250] on td at bounding box center [903, 252] width 122 height 22
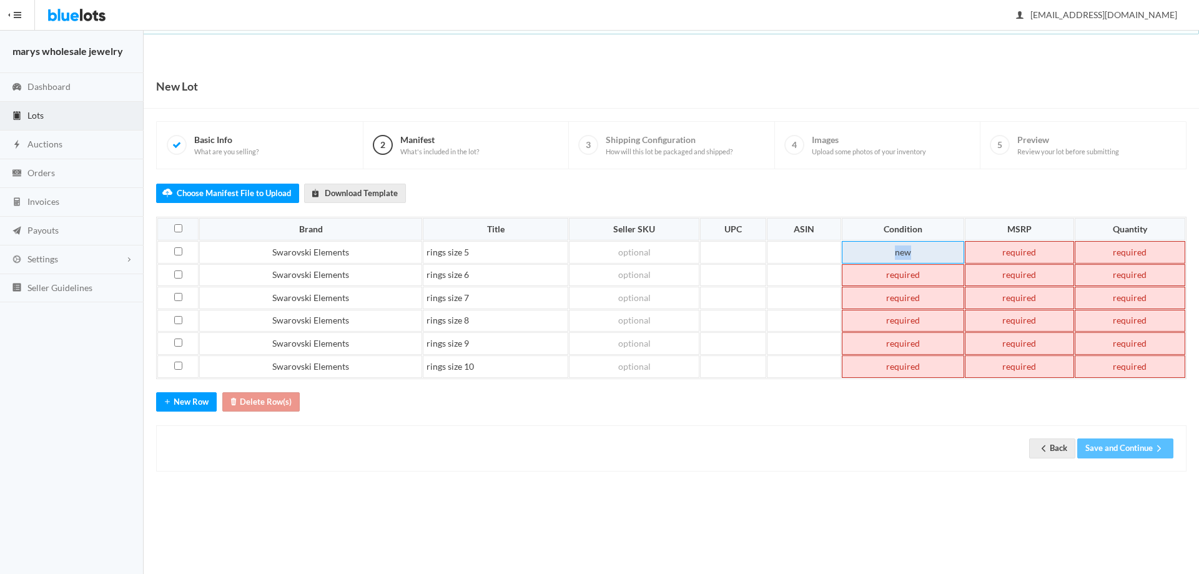
drag, startPoint x: 890, startPoint y: 258, endPoint x: 912, endPoint y: 255, distance: 22.0
click at [912, 255] on td "new" at bounding box center [903, 252] width 122 height 22
copy td "new"
paste td
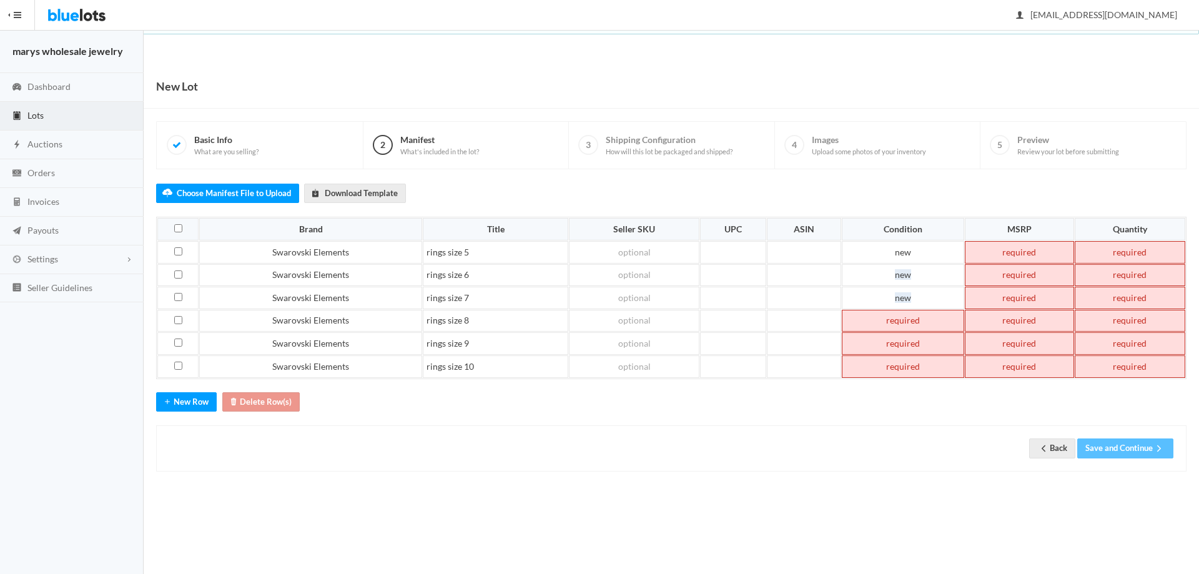
paste td
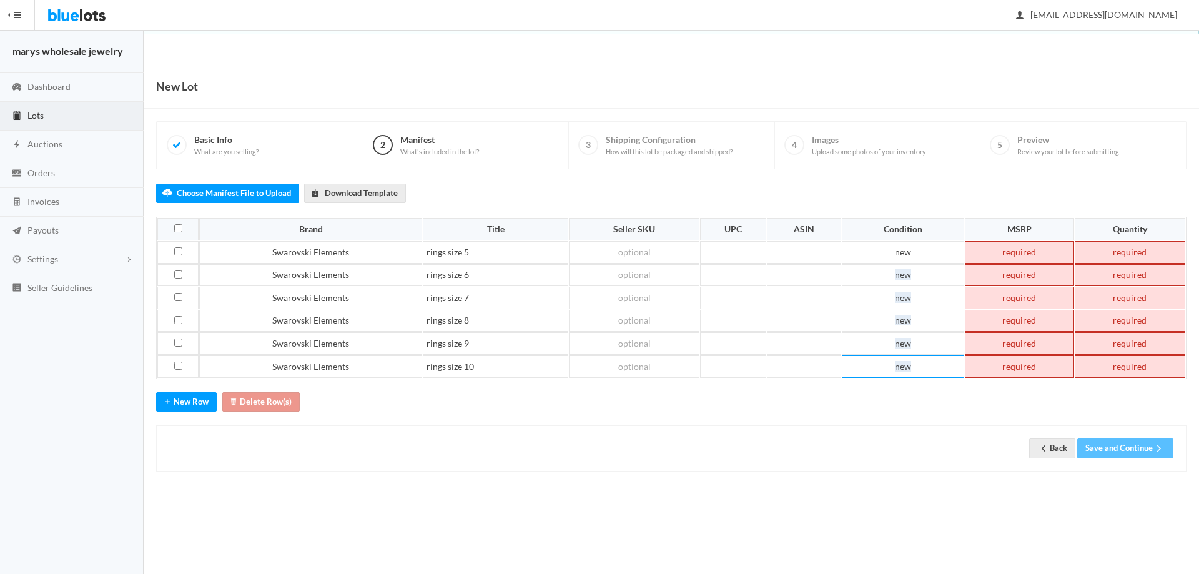
click at [1044, 250] on td at bounding box center [1019, 252] width 109 height 22
drag, startPoint x: 1006, startPoint y: 253, endPoint x: 1030, endPoint y: 253, distance: 23.7
click at [1030, 253] on td "79.00" at bounding box center [1019, 252] width 109 height 22
copy td "79.00"
paste td
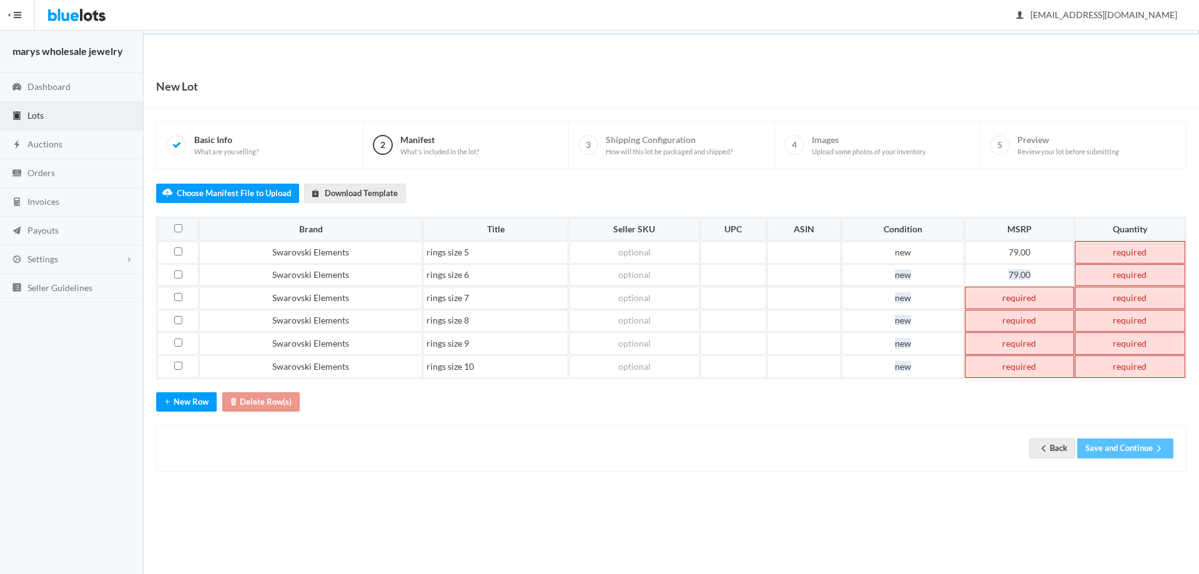
paste td
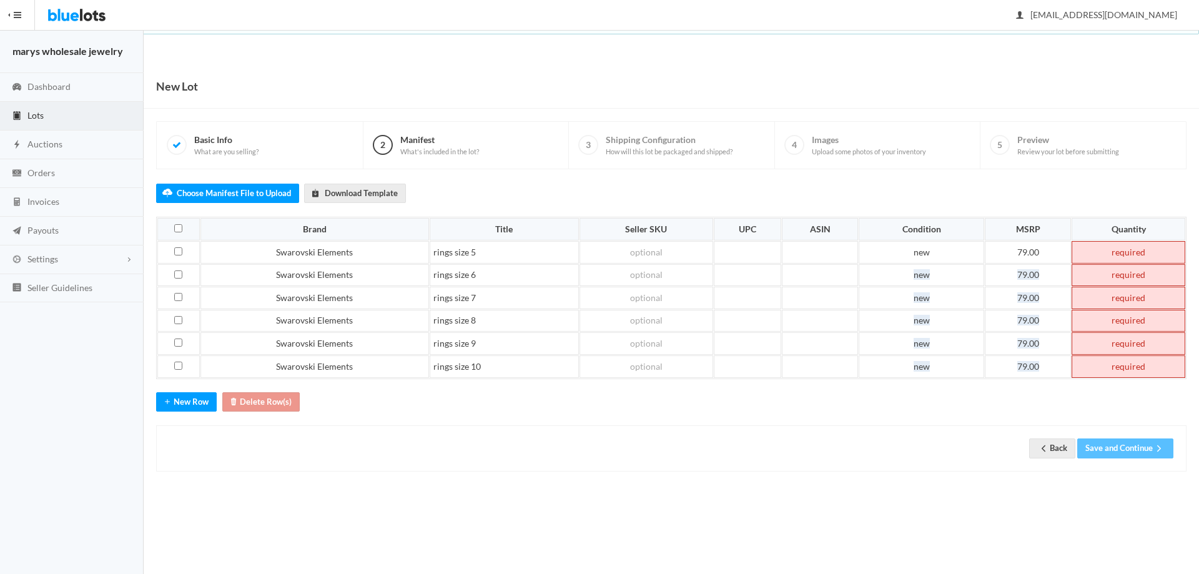
click at [1149, 259] on td at bounding box center [1129, 252] width 114 height 22
click at [1145, 275] on td at bounding box center [1129, 275] width 114 height 22
click at [1141, 303] on td at bounding box center [1129, 298] width 114 height 22
click at [1141, 322] on td at bounding box center [1129, 321] width 114 height 22
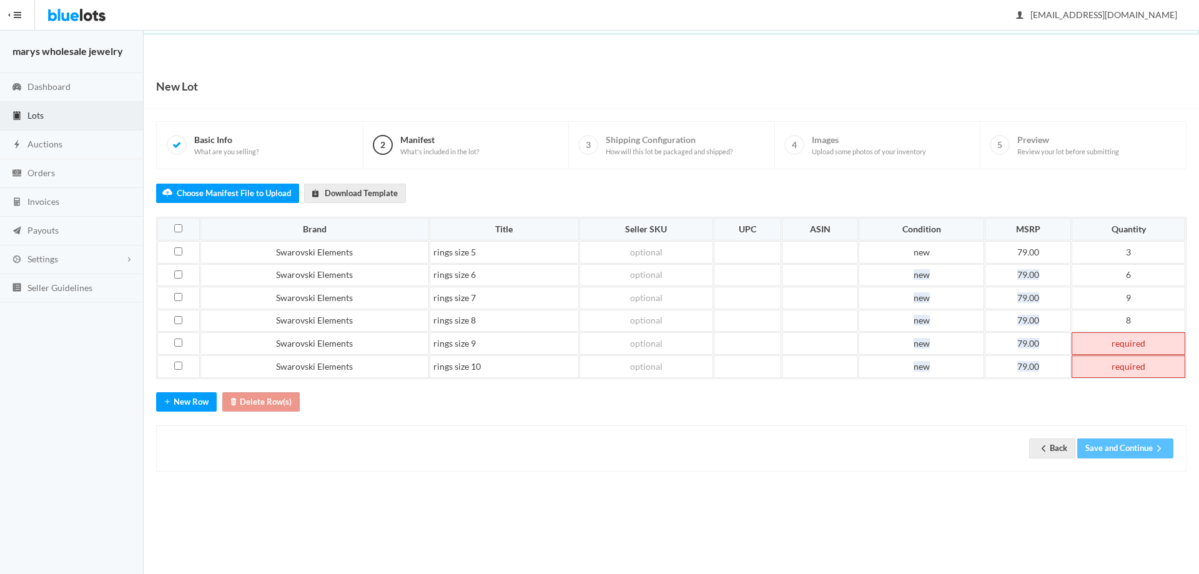
click at [1131, 339] on td at bounding box center [1129, 343] width 114 height 22
click at [1144, 362] on td at bounding box center [1129, 366] width 114 height 22
click at [1153, 449] on button "Save and Continue" at bounding box center [1126, 448] width 96 height 19
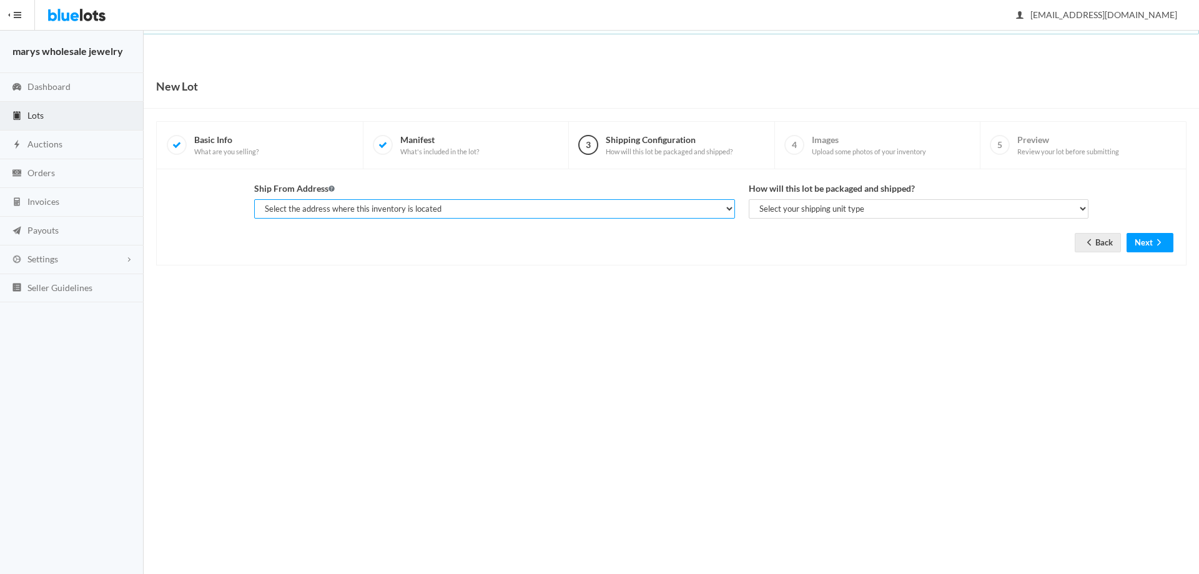
drag, startPoint x: 424, startPoint y: 209, endPoint x: 425, endPoint y: 217, distance: 8.1
click at [425, 217] on select "Select the address where this inventory is located [PERSON_NAME], marys wholesa…" at bounding box center [494, 208] width 481 height 19
select select "19963"
click at [254, 199] on select "Select the address where this inventory is located [PERSON_NAME], marys wholesa…" at bounding box center [494, 208] width 481 height 19
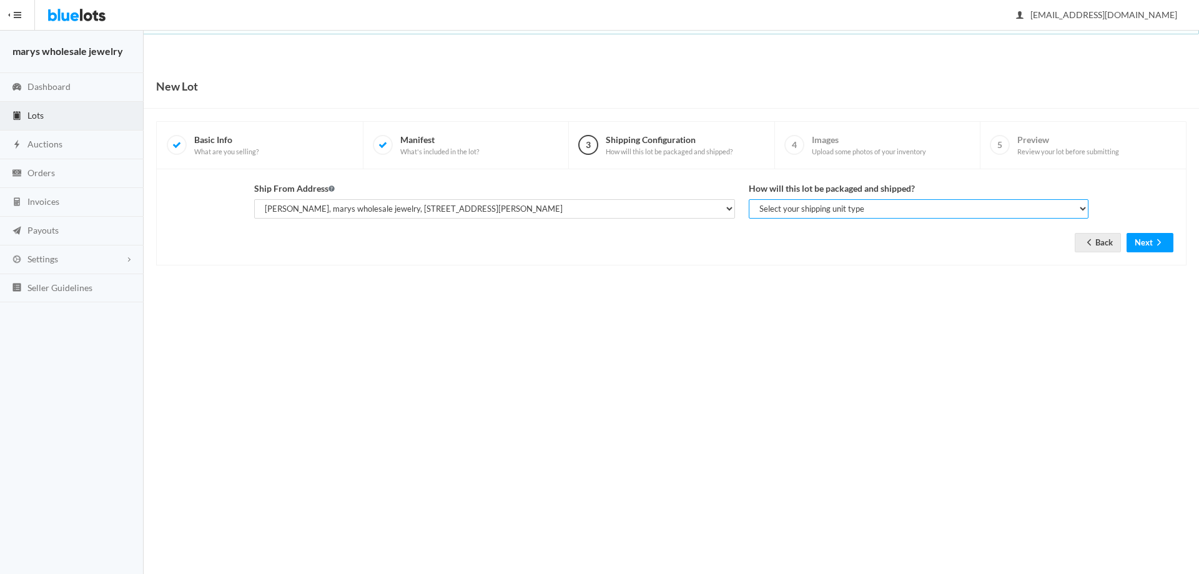
drag, startPoint x: 827, startPoint y: 208, endPoint x: 825, endPoint y: 214, distance: 6.5
click at [827, 208] on select "Select your shipping unit type Parcel Pallet Truckload" at bounding box center [919, 208] width 340 height 19
select select "parcel"
click at [749, 199] on select "Select your shipping unit type Parcel Pallet Truckload" at bounding box center [919, 208] width 340 height 19
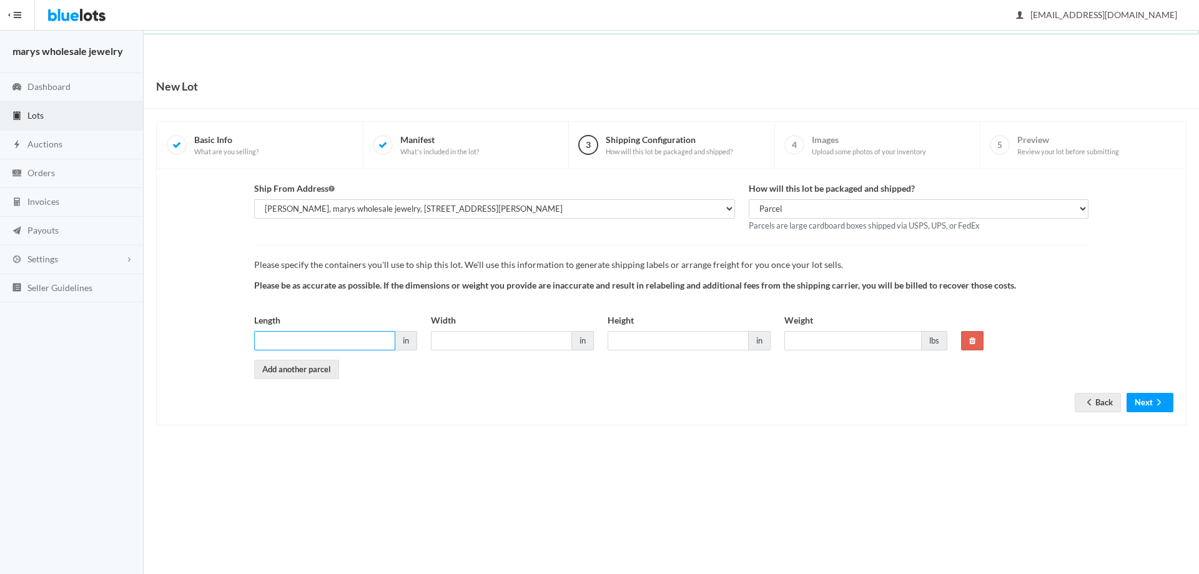
click at [360, 336] on input "Length" at bounding box center [324, 340] width 141 height 19
type input "6"
click at [484, 340] on input "Width" at bounding box center [501, 340] width 141 height 19
type input "6"
click at [651, 349] on input "Height" at bounding box center [678, 340] width 141 height 19
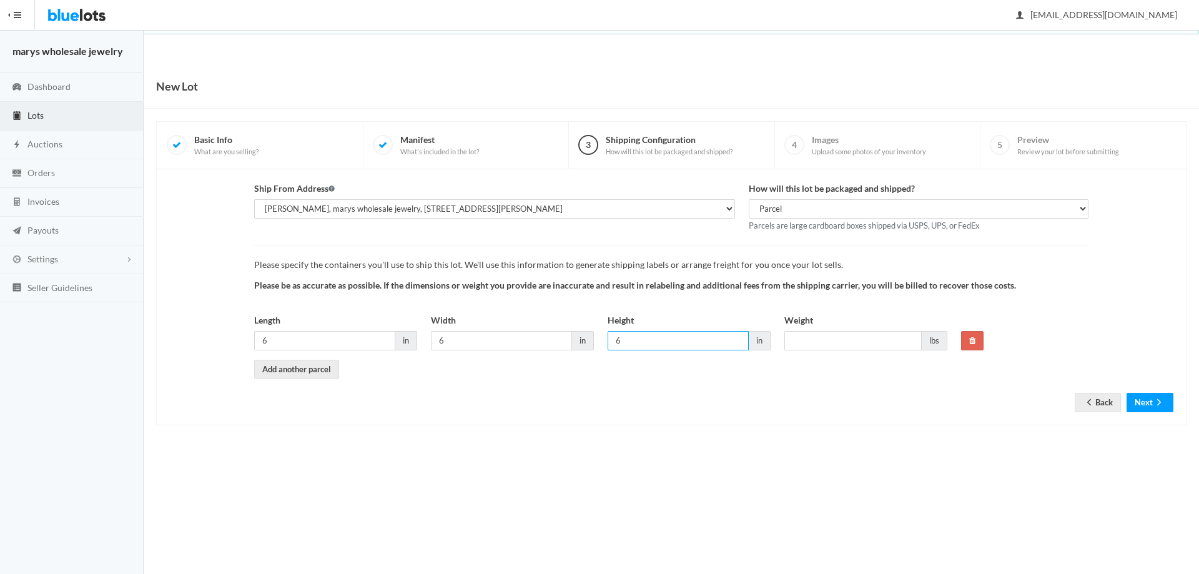
type input "6"
click at [819, 339] on input "Weight" at bounding box center [853, 340] width 137 height 19
type input "1"
click at [1154, 405] on icon "arrow forward" at bounding box center [1159, 402] width 12 height 10
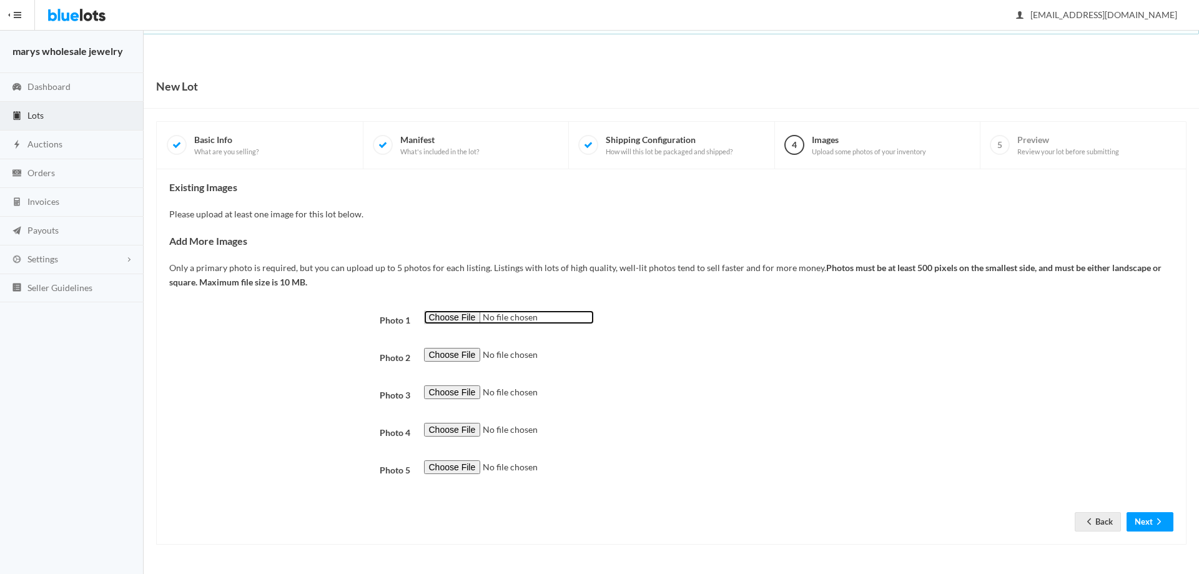
click at [439, 311] on input "file" at bounding box center [509, 317] width 170 height 14
type input "C:\fakepath\blur.png"
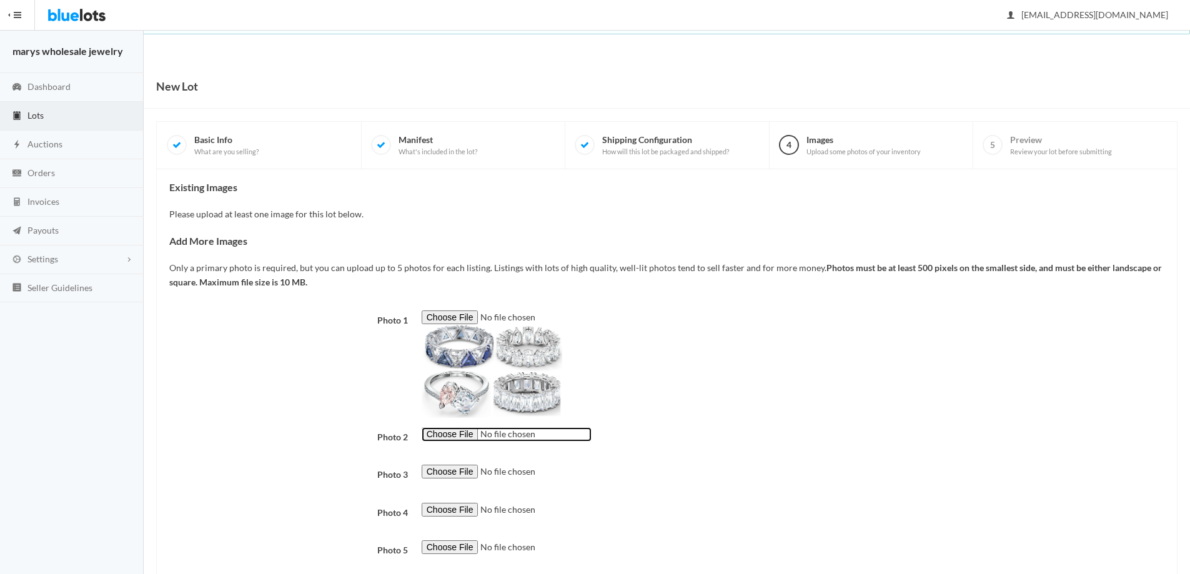
click at [447, 437] on input "file" at bounding box center [507, 434] width 170 height 14
type input "C:\fakepath\blur1.png"
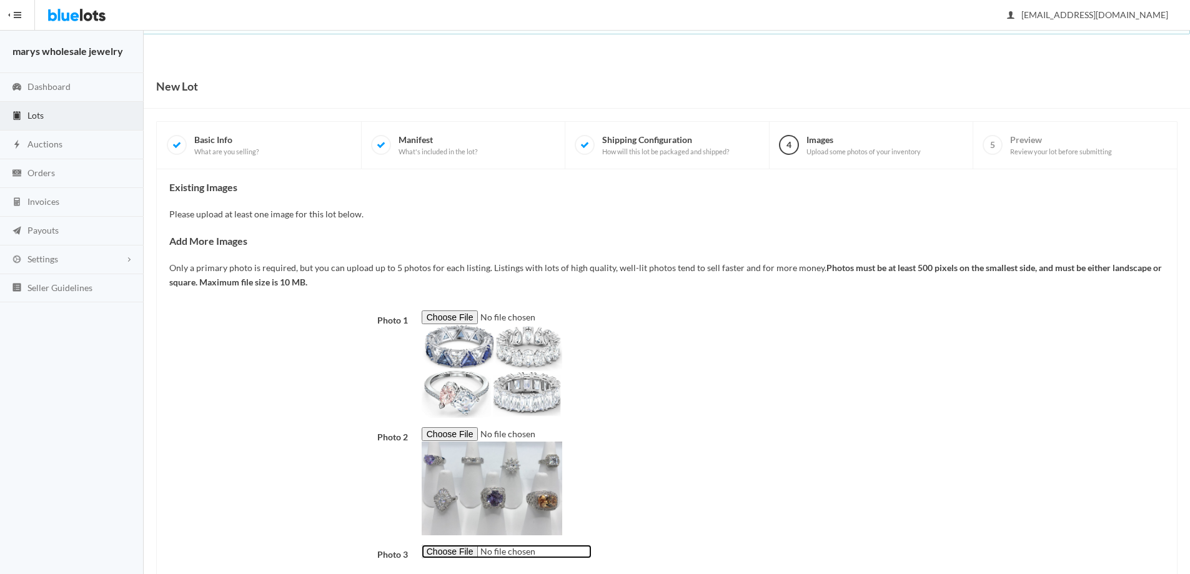
click at [459, 549] on input "file" at bounding box center [507, 552] width 170 height 14
type input "C:\fakepath\blur2.png"
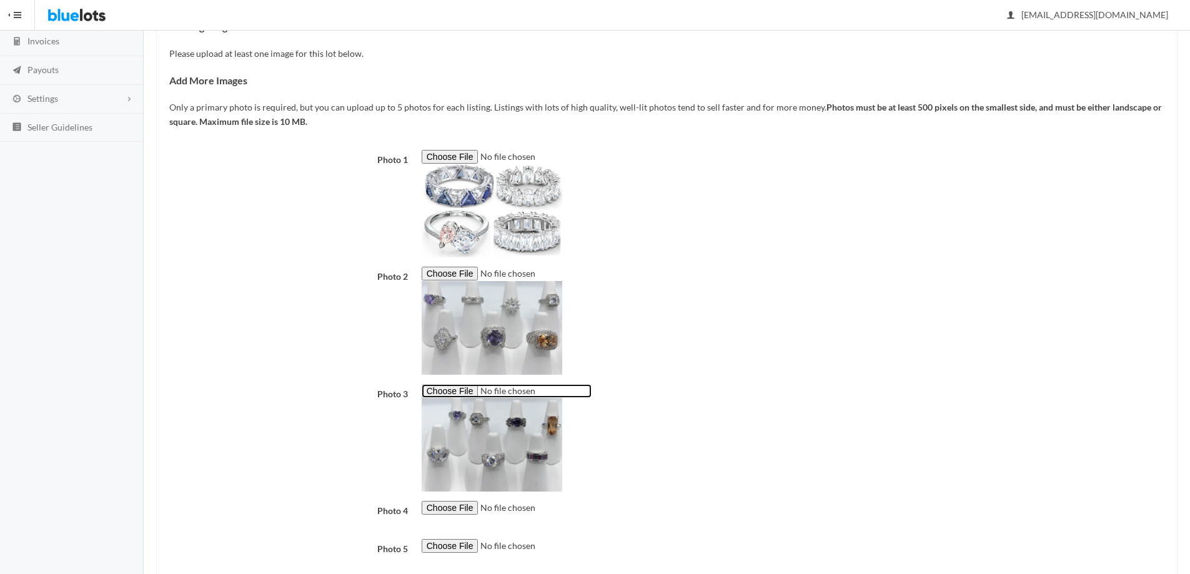
scroll to position [227, 0]
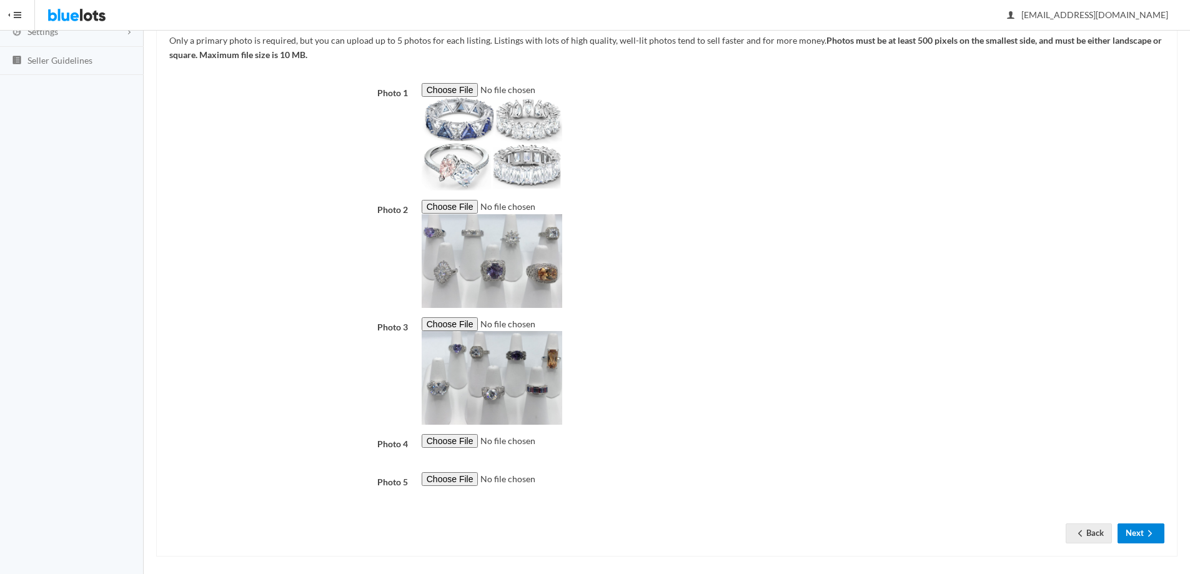
click at [1139, 534] on button "Next" at bounding box center [1141, 532] width 47 height 19
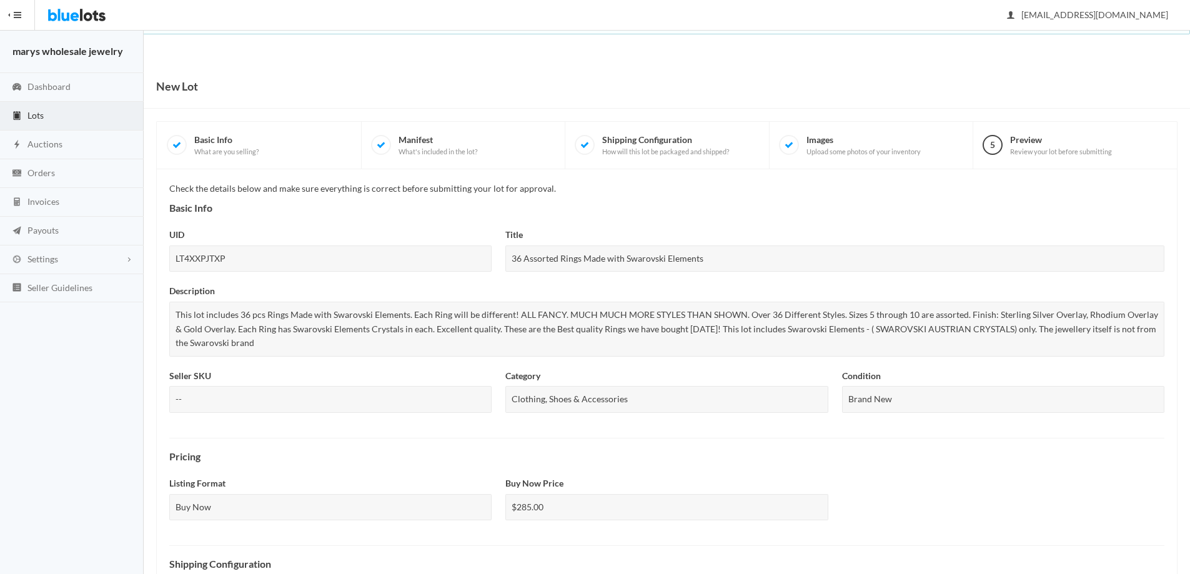
scroll to position [337, 0]
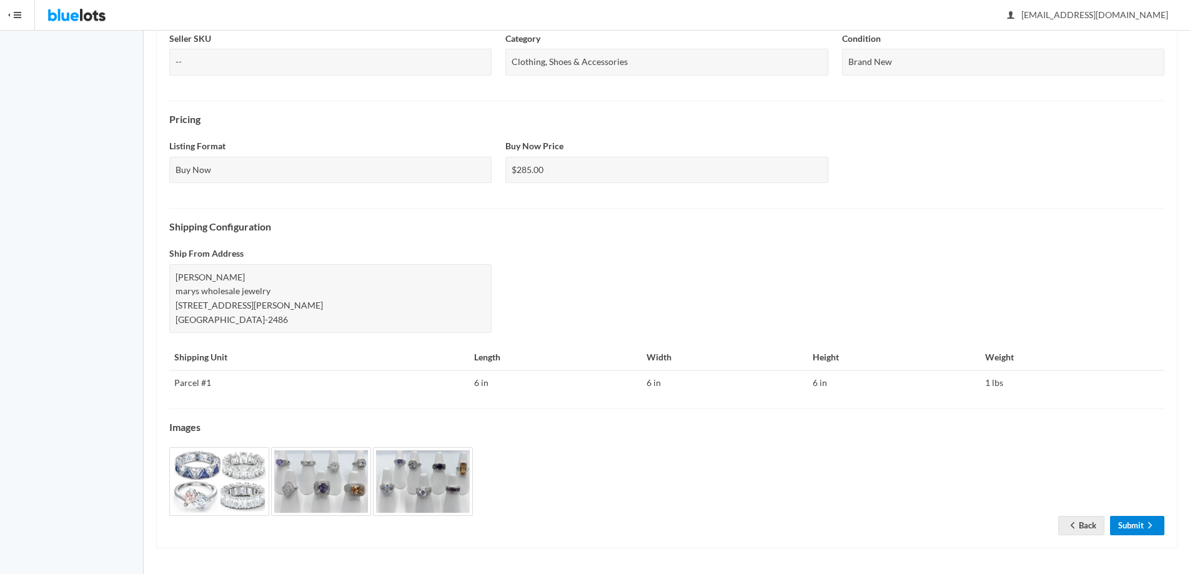
click at [1134, 520] on link "Submit" at bounding box center [1137, 525] width 54 height 19
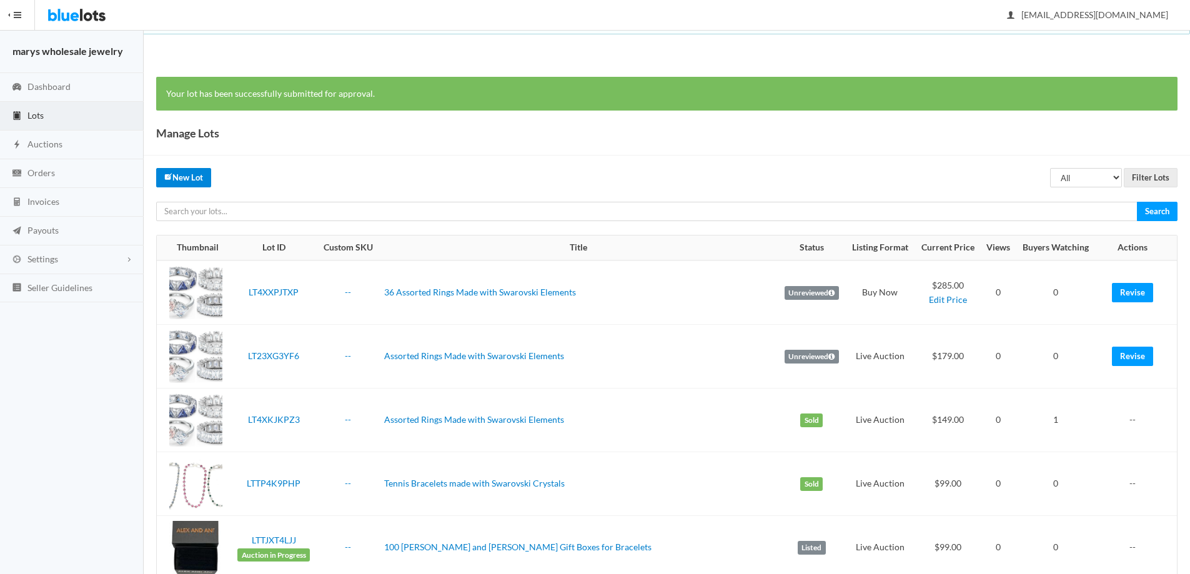
click at [192, 178] on link "New Lot" at bounding box center [183, 177] width 55 height 19
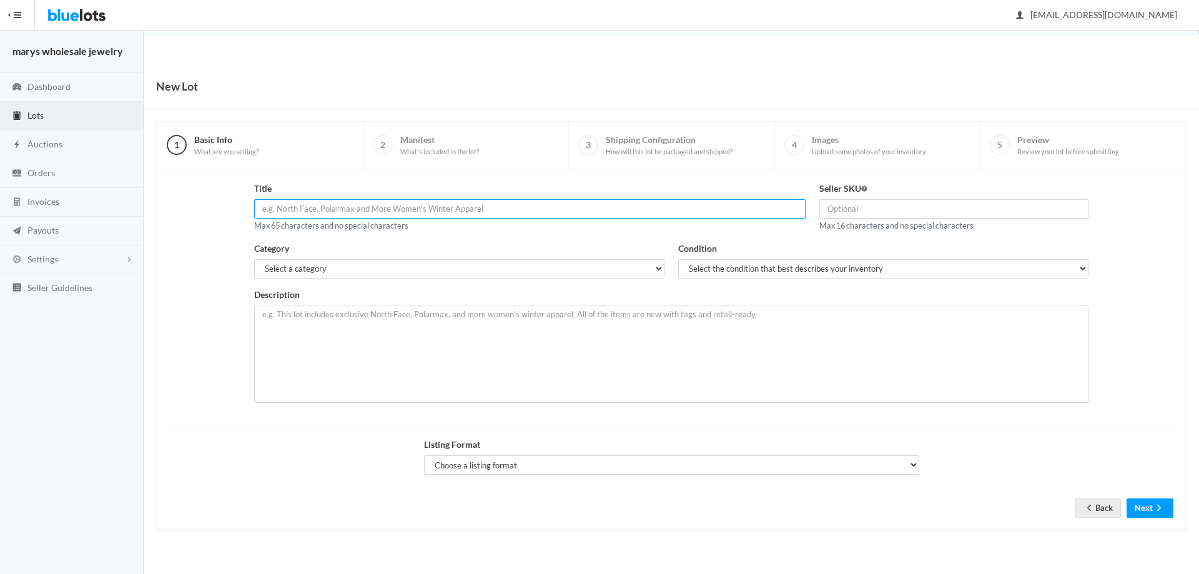
paste input "36 Assorted Rings Made with Swarovski Elements"
click at [268, 207] on input "36 Assorted Rings Made with Swarovski Elements" at bounding box center [530, 208] width 552 height 19
click at [270, 206] on input "36 Assorted Rings Made with Swarovski Elements" at bounding box center [530, 208] width 552 height 19
type input "12 Assorted Rings Made with Swarovski Elements"
click at [369, 272] on select "Select a category Electronics Clothing, Shoes & Accessories Appliances Home & G…" at bounding box center [459, 268] width 410 height 19
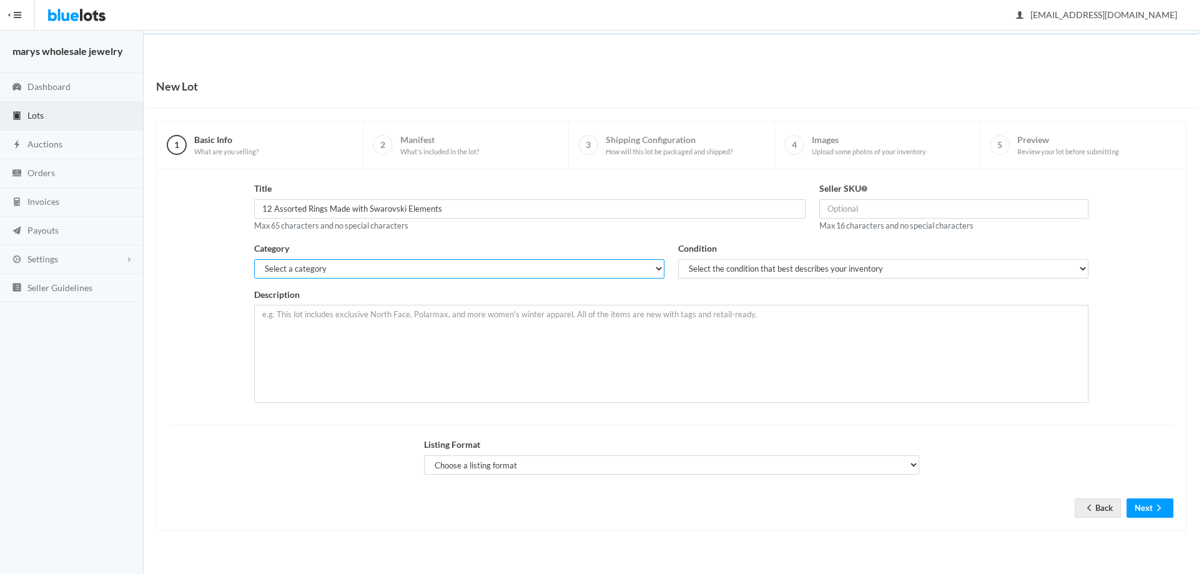
select select "2"
click at [254, 259] on select "Select a category Electronics Clothing, Shoes & Accessories Appliances Home & G…" at bounding box center [459, 268] width 410 height 19
click at [767, 275] on select "Select the condition that best describes your inventory Brand New Shelf Pulls C…" at bounding box center [883, 268] width 410 height 19
select select "1"
click at [678, 259] on select "Select the condition that best describes your inventory Brand New Shelf Pulls C…" at bounding box center [883, 268] width 410 height 19
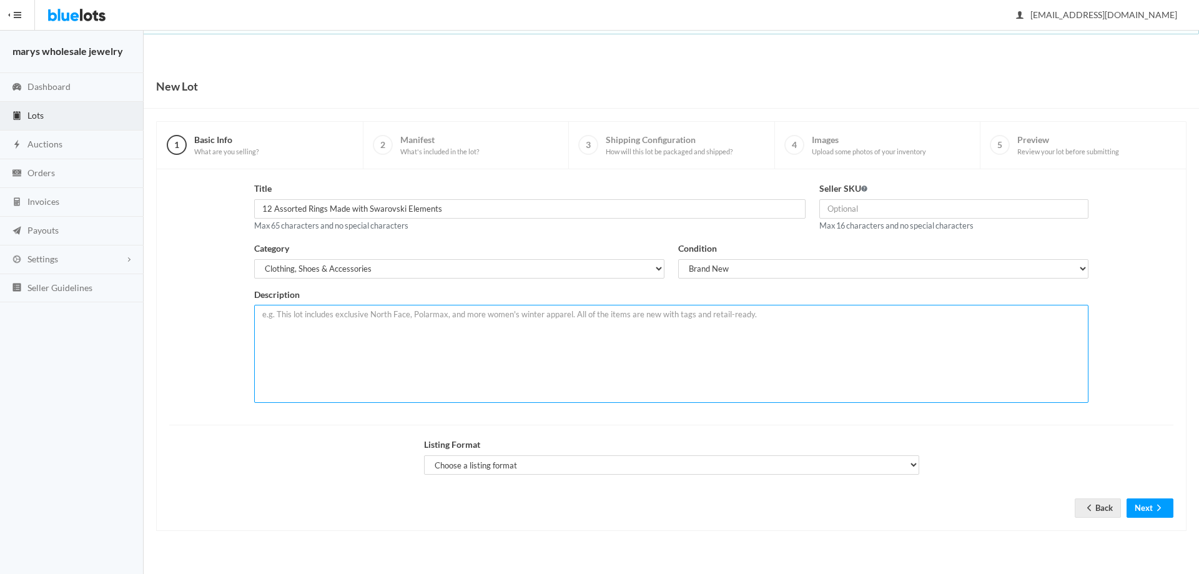
paste textarea "This lot includes 36 pcs Rings Made with Swarovski Elements. Each Ring will be …"
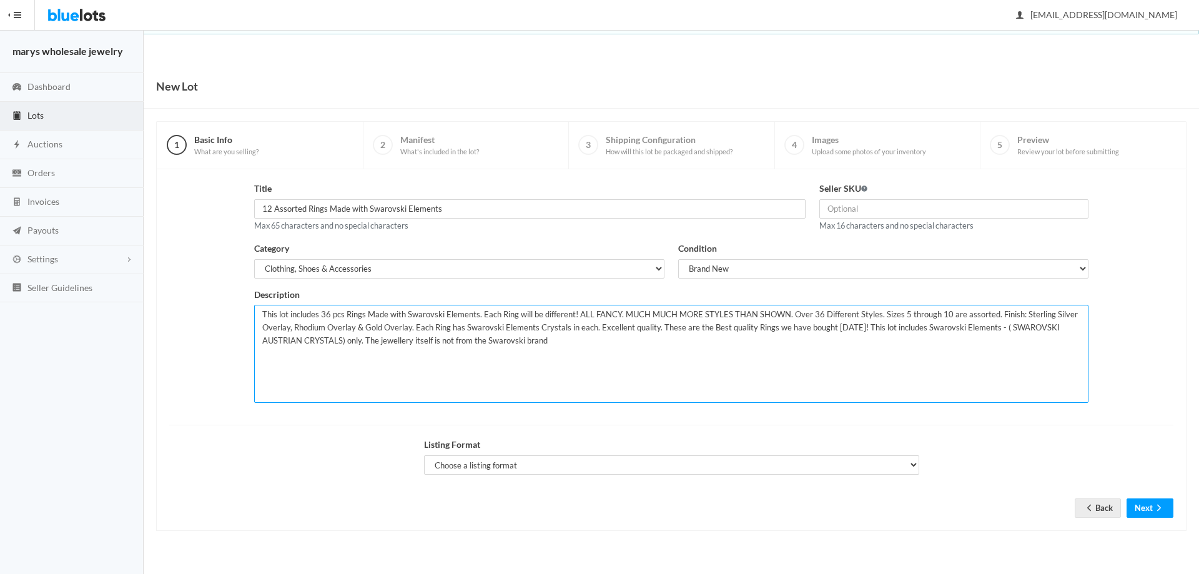
click at [329, 316] on textarea "This lot includes 36 pcs Rings Made with Swarovski Elements. Each Ring will be …" at bounding box center [671, 354] width 835 height 98
click at [816, 314] on textarea "This lot includes 12 pcs Rings Made with Swarovski Elements. Each Ring will be …" at bounding box center [671, 354] width 835 height 98
type textarea "This lot includes 12 pcs Rings Made with Swarovski Elements. Each Ring will be …"
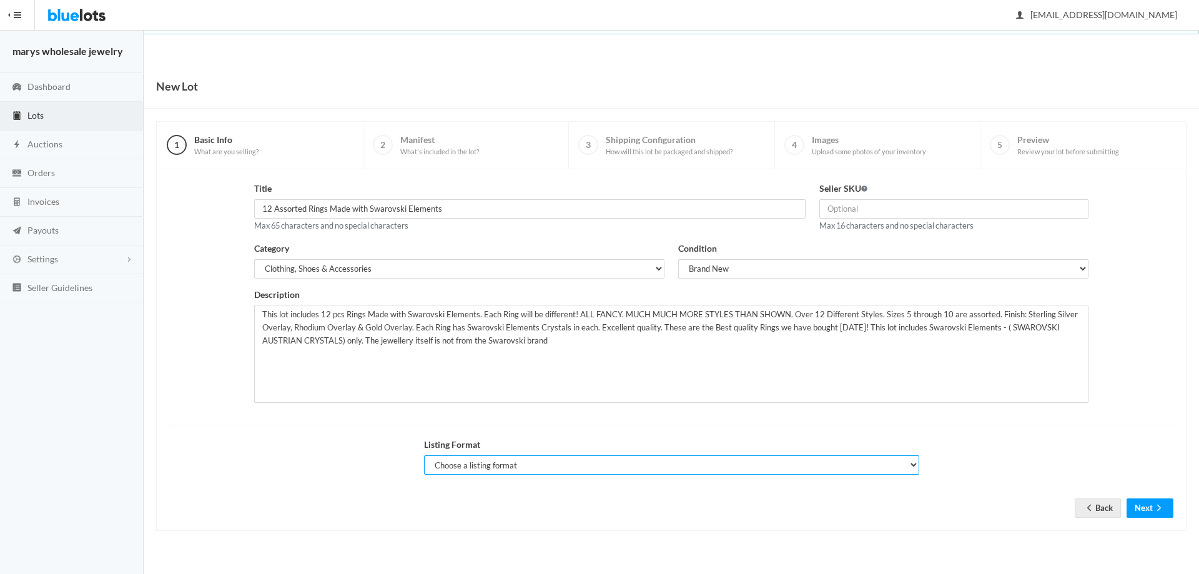
click at [663, 467] on select "Choose a listing format Auction Buy Now" at bounding box center [671, 464] width 495 height 19
select select "true"
click at [424, 455] on select "Choose a listing format Auction Buy Now" at bounding box center [671, 464] width 495 height 19
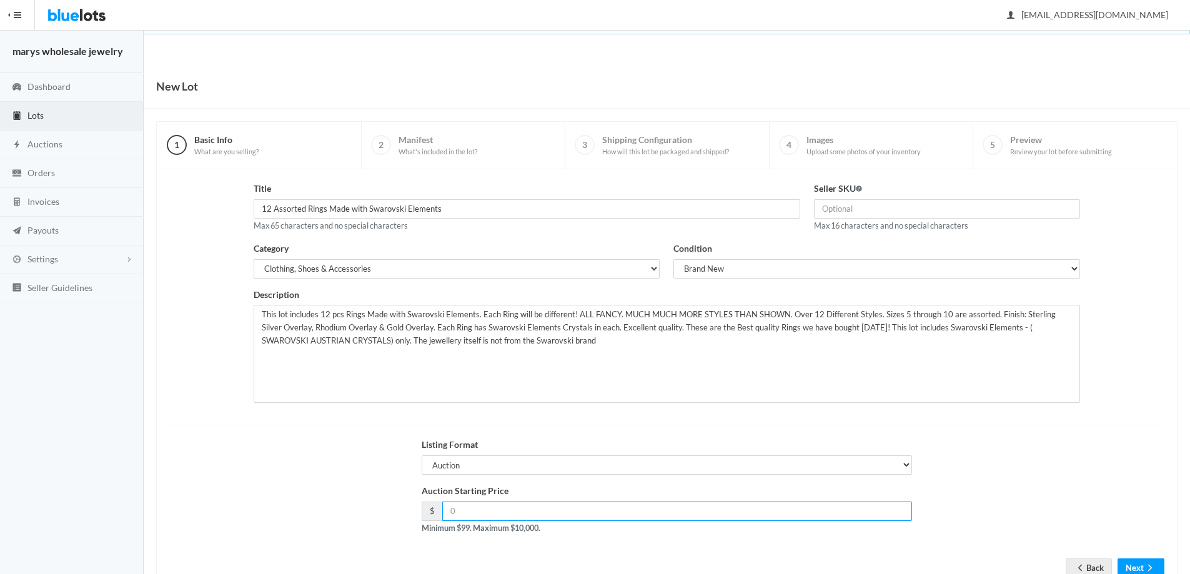
click at [568, 512] on input "number" at bounding box center [677, 511] width 470 height 19
type input "99.00"
click at [1145, 565] on icon "arrow forward" at bounding box center [1150, 568] width 12 height 10
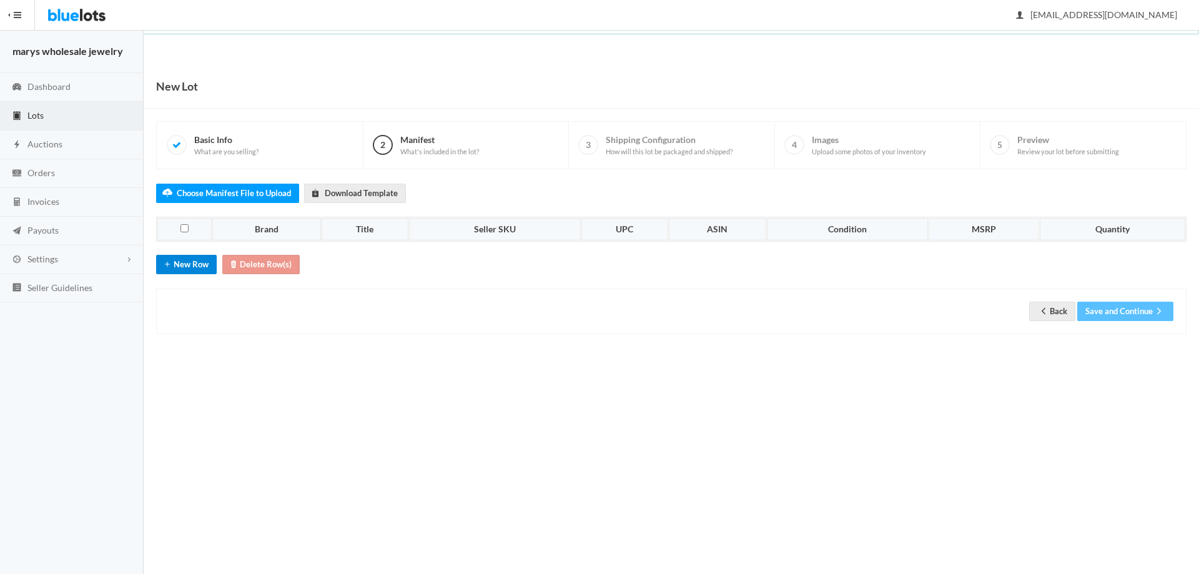
click at [189, 263] on button "New Row" at bounding box center [186, 264] width 61 height 19
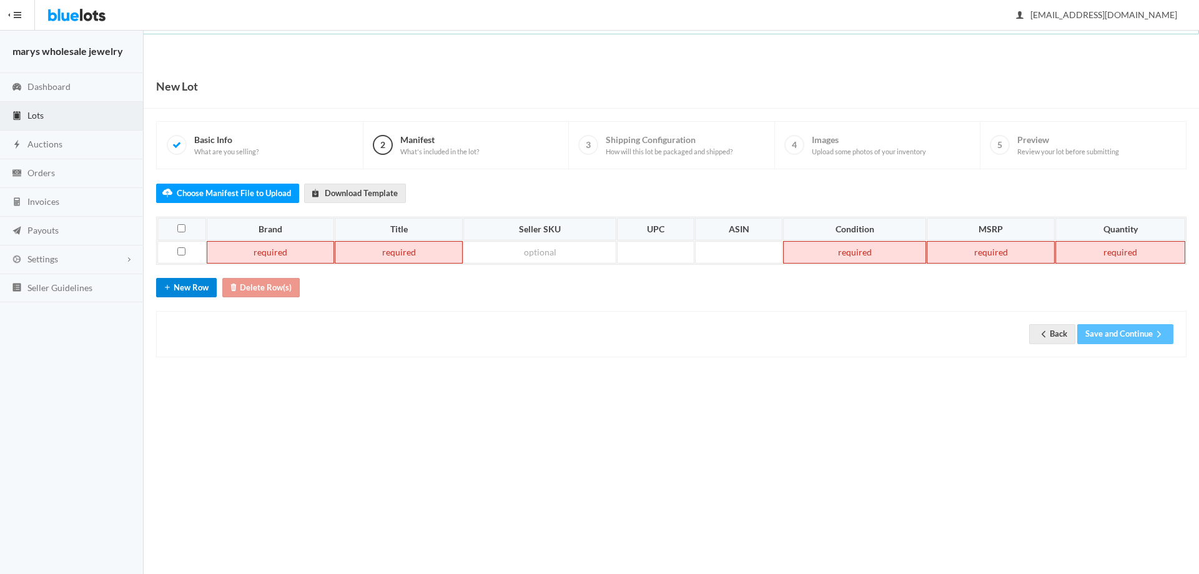
click at [203, 294] on button "New Row" at bounding box center [186, 287] width 61 height 19
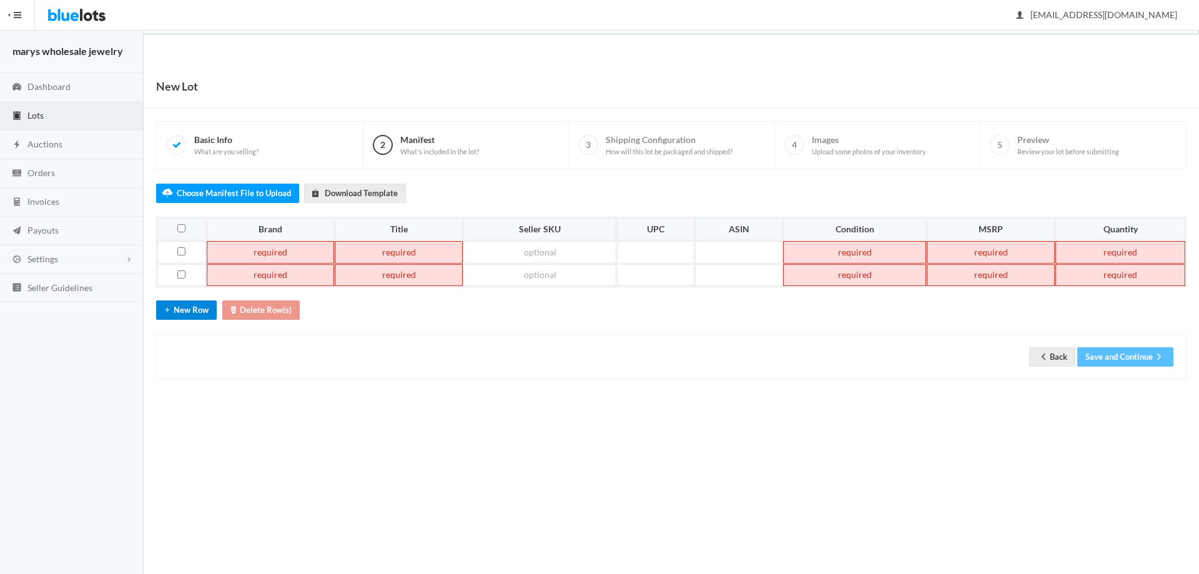
click at [206, 309] on button "New Row" at bounding box center [186, 309] width 61 height 19
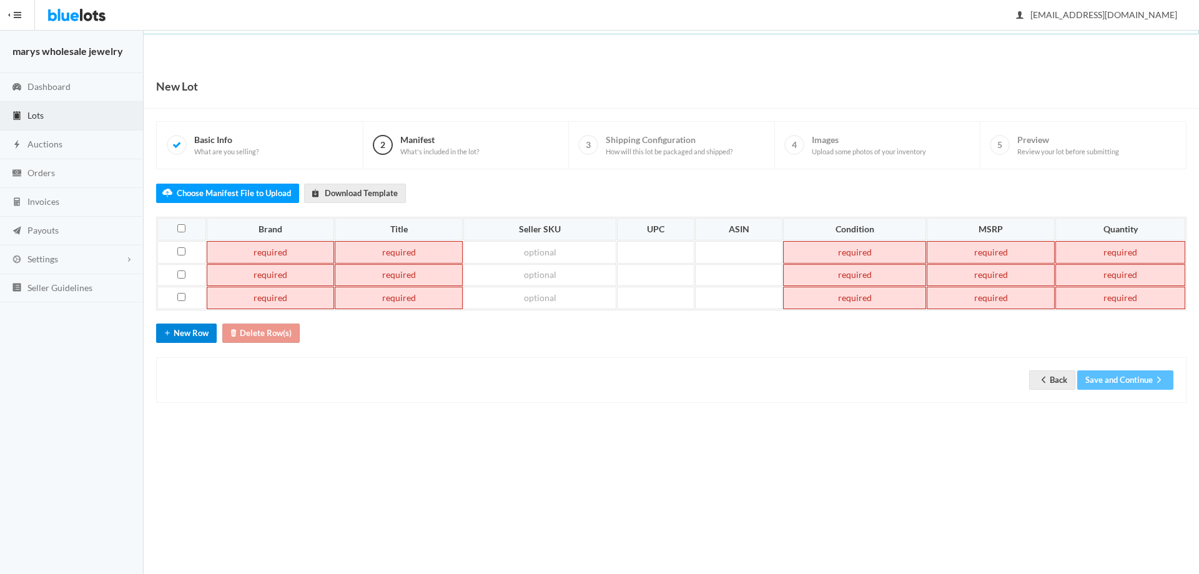
click at [204, 337] on button "New Row" at bounding box center [186, 333] width 61 height 19
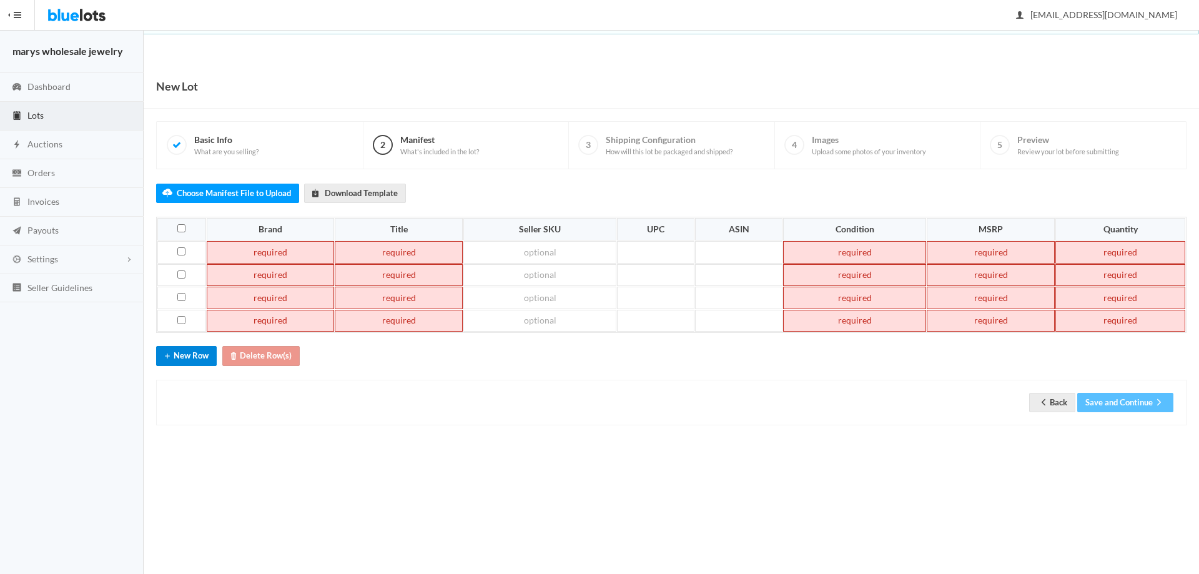
click at [202, 361] on button "New Row" at bounding box center [186, 355] width 61 height 19
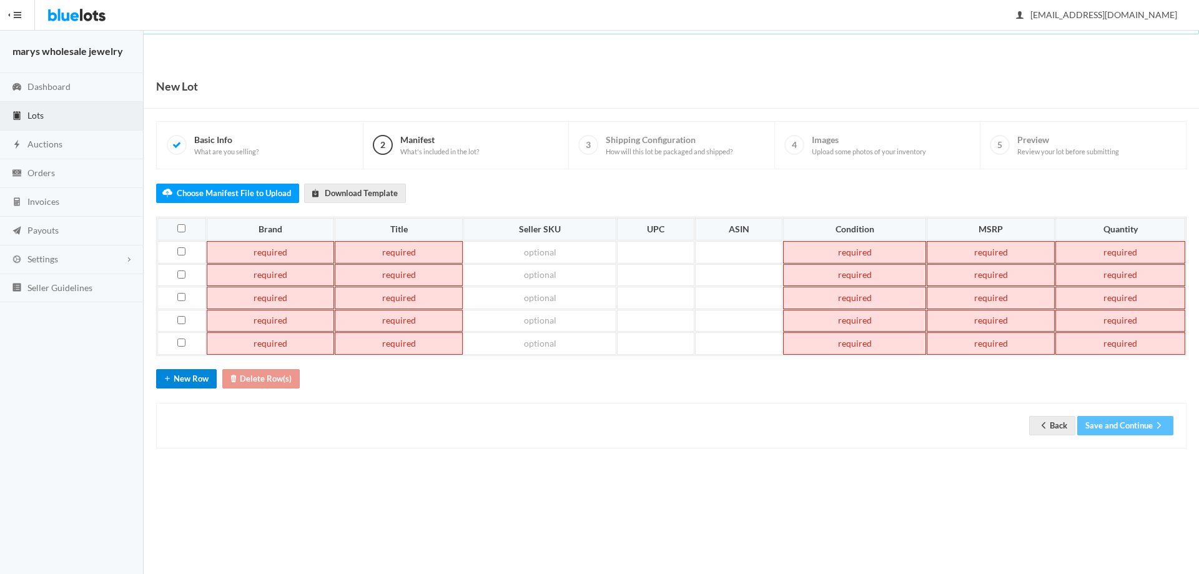
click at [194, 380] on button "New Row" at bounding box center [186, 378] width 61 height 19
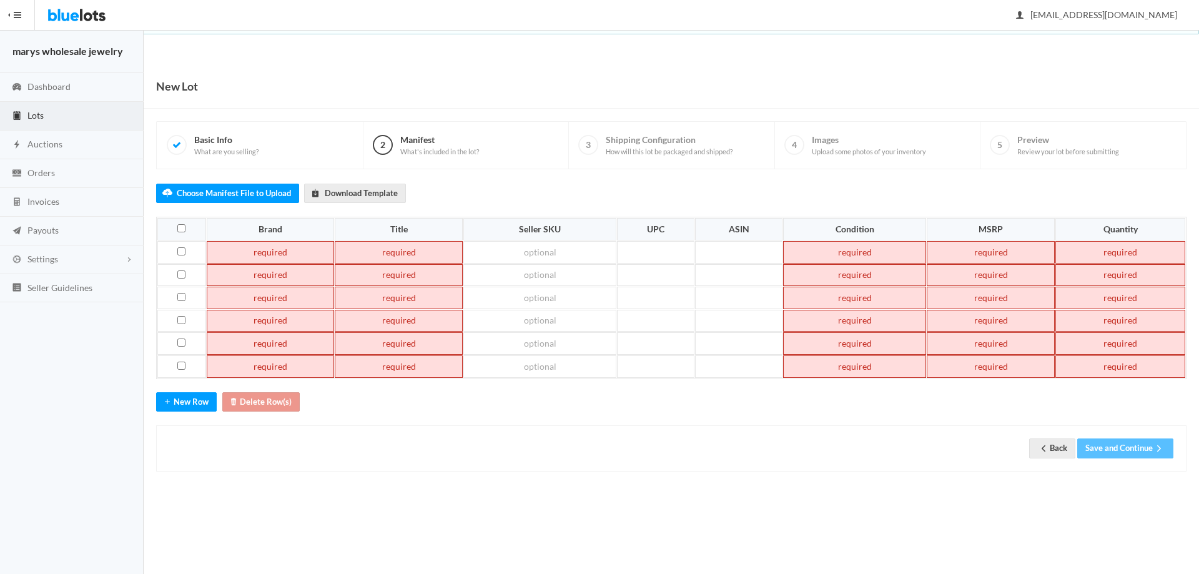
paste td
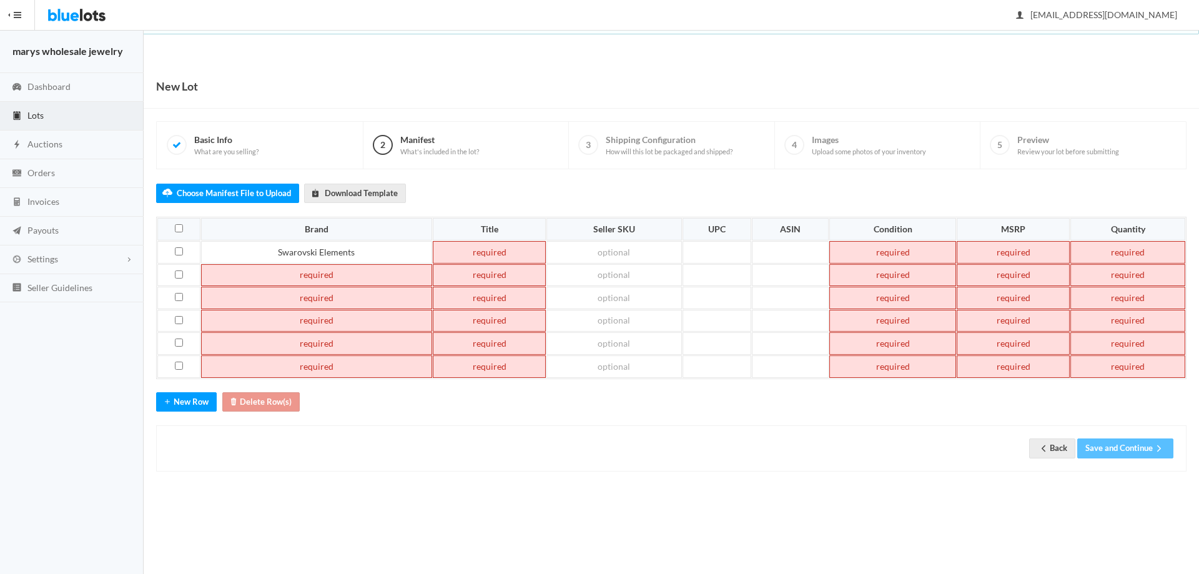
paste td
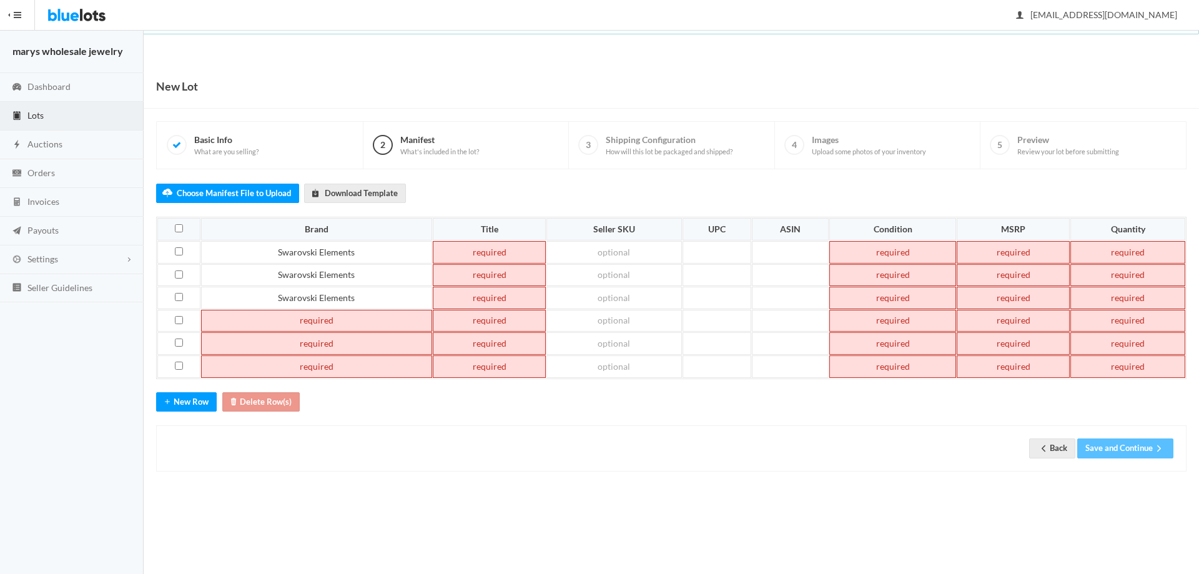
paste td
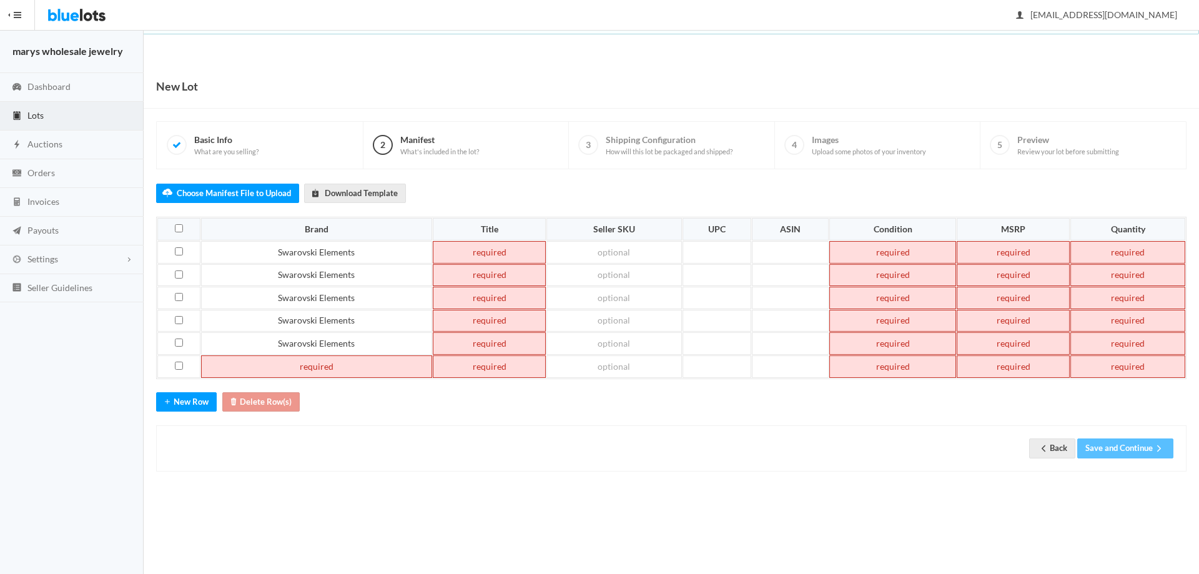
paste td
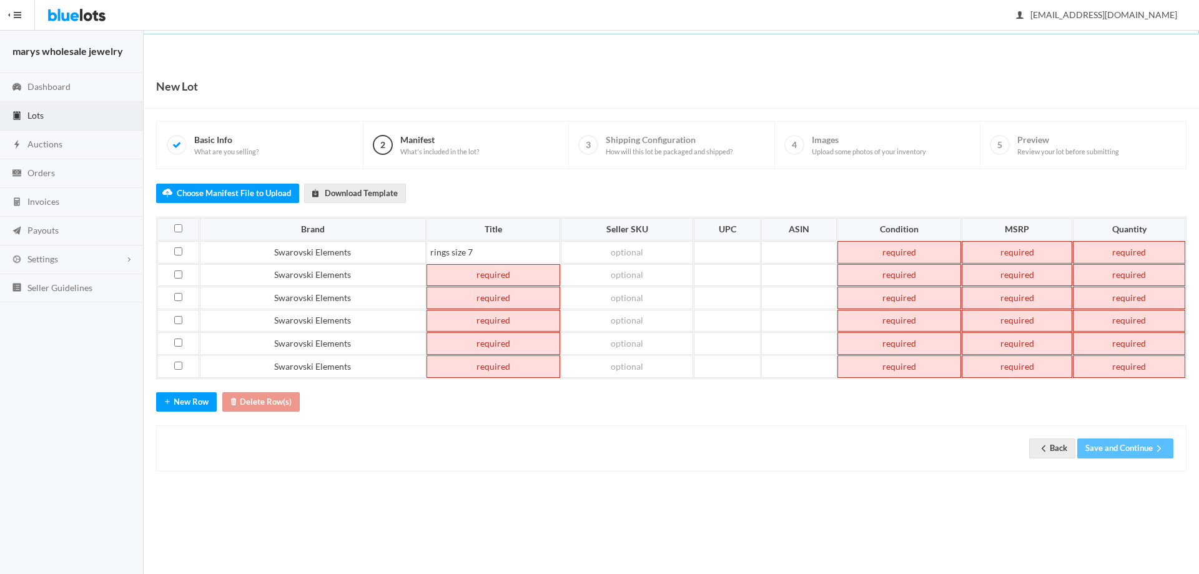
paste td
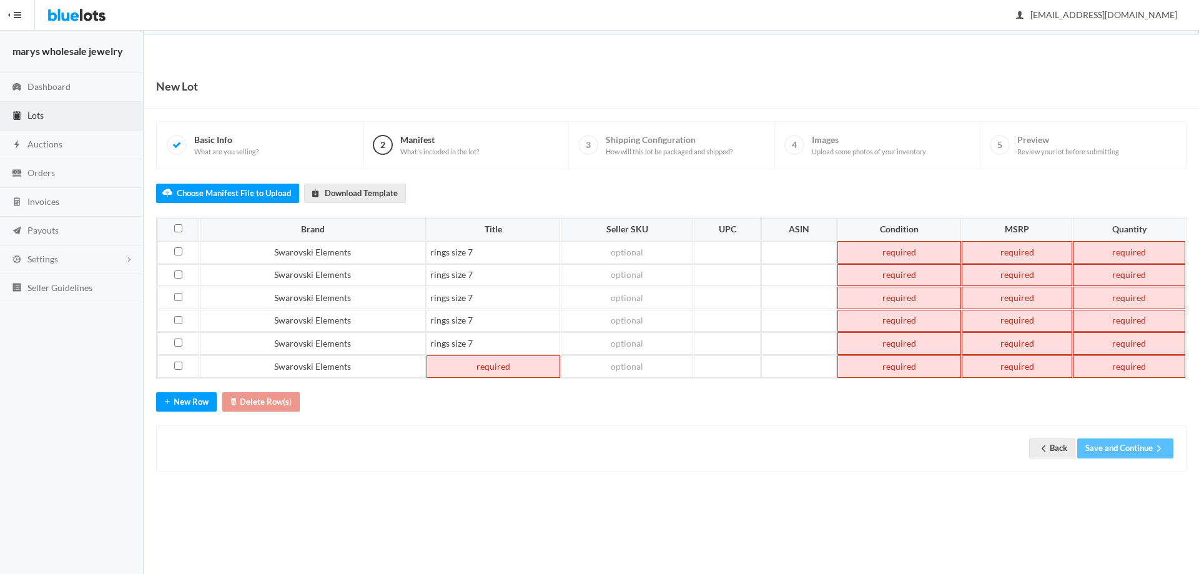
paste td
click at [474, 250] on td "rings size 7" at bounding box center [494, 252] width 134 height 22
click at [479, 279] on td "rings size 7" at bounding box center [494, 275] width 134 height 22
click at [487, 320] on td "rings size 7" at bounding box center [494, 321] width 134 height 22
click at [491, 341] on td "rings size 7" at bounding box center [494, 343] width 134 height 22
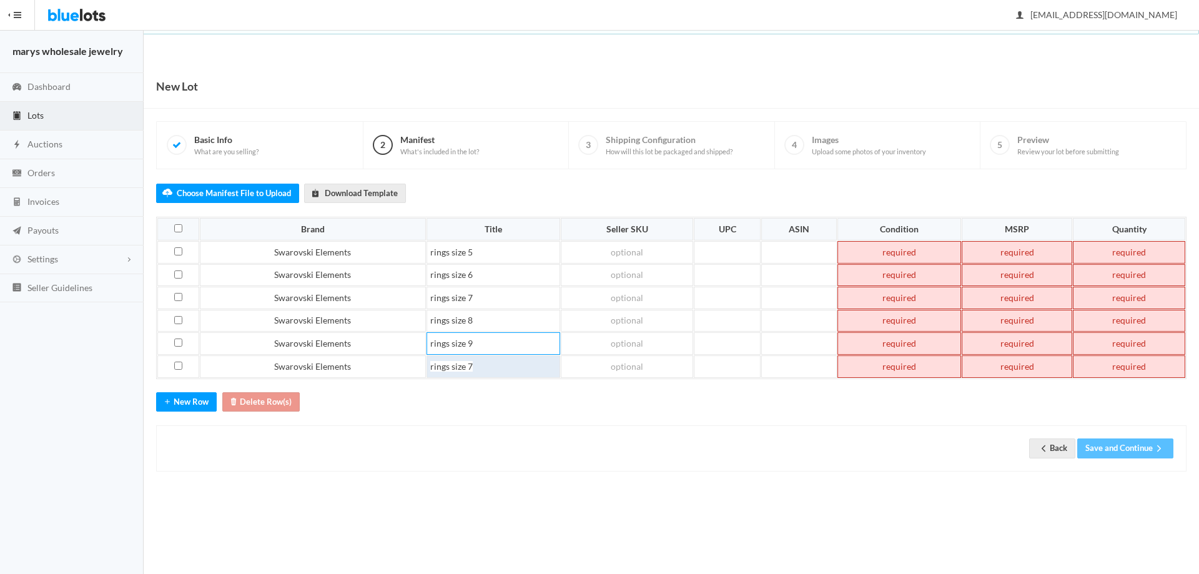
click at [492, 365] on td "rings size 7" at bounding box center [494, 366] width 134 height 22
click at [906, 249] on td at bounding box center [903, 252] width 122 height 22
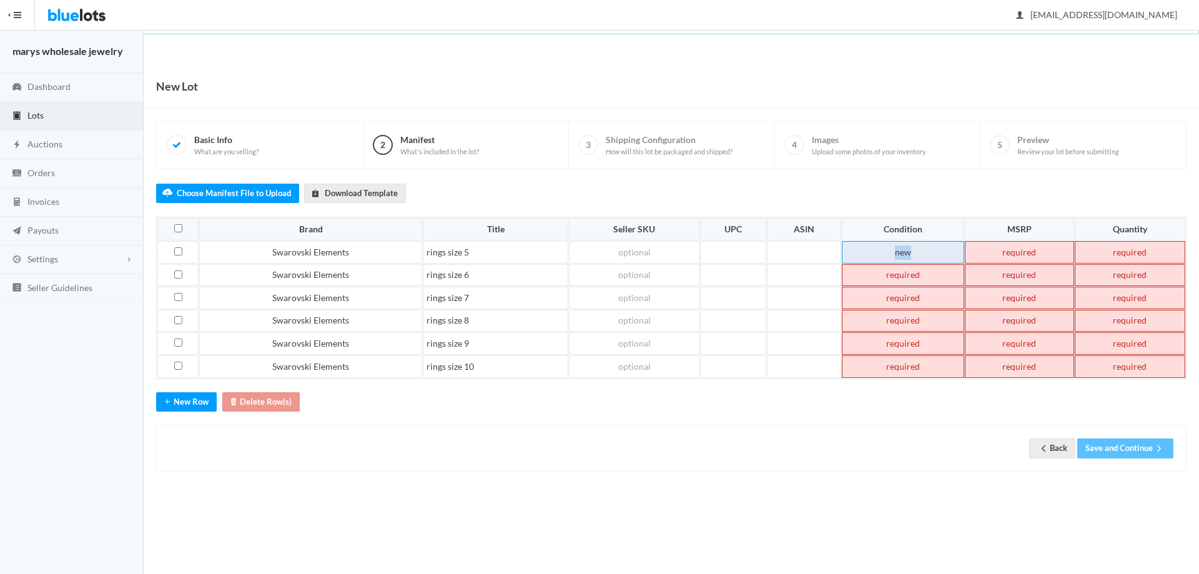
drag, startPoint x: 895, startPoint y: 254, endPoint x: 919, endPoint y: 255, distance: 24.4
click at [919, 255] on td "new" at bounding box center [903, 252] width 122 height 22
copy td "new"
paste td
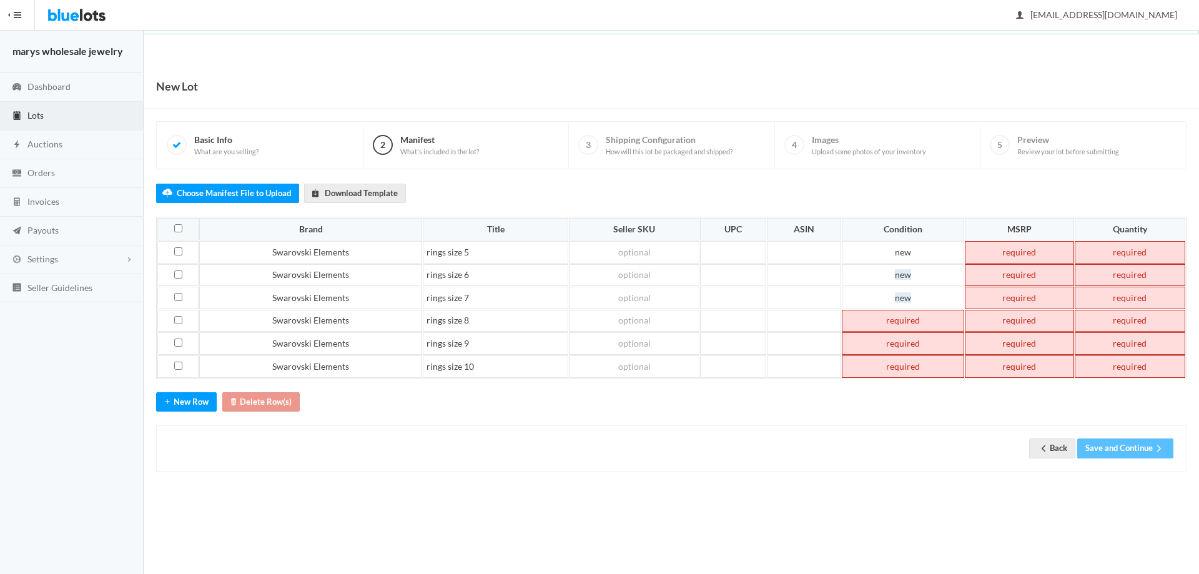
paste td
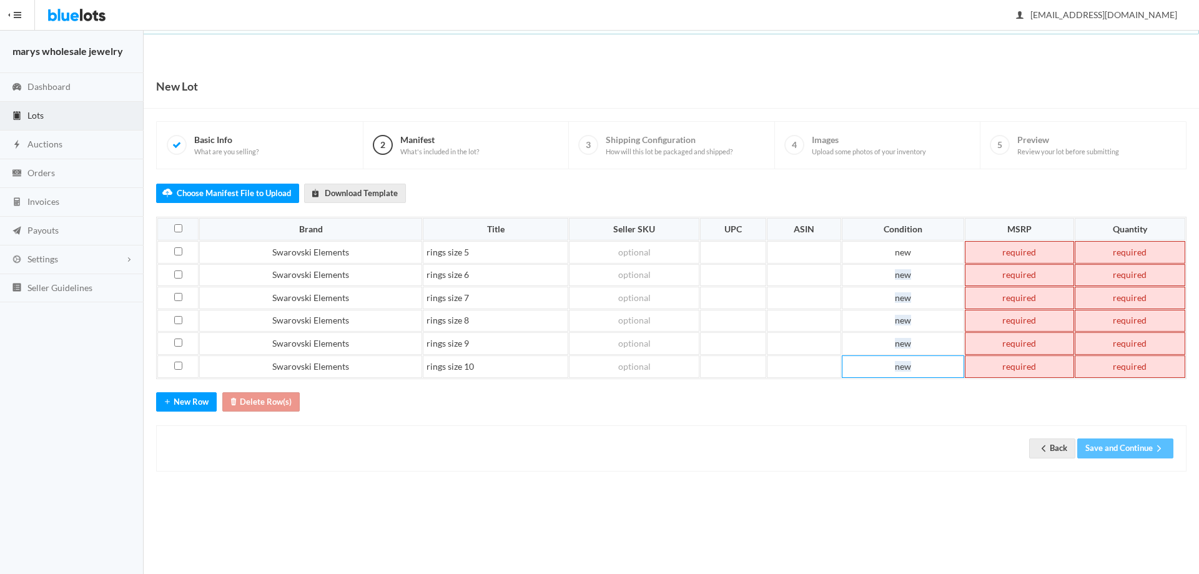
click at [1024, 251] on td at bounding box center [1019, 252] width 109 height 22
drag, startPoint x: 1004, startPoint y: 252, endPoint x: 1036, endPoint y: 256, distance: 32.1
click at [1036, 256] on td "79.00" at bounding box center [1019, 252] width 109 height 22
copy td "79.00"
paste td
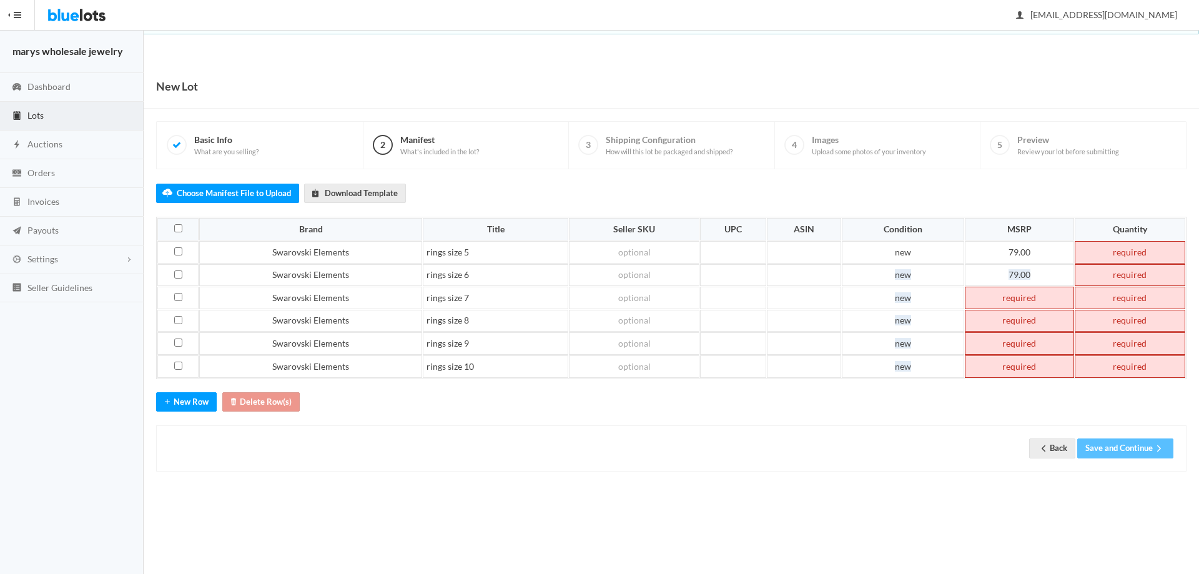
paste td
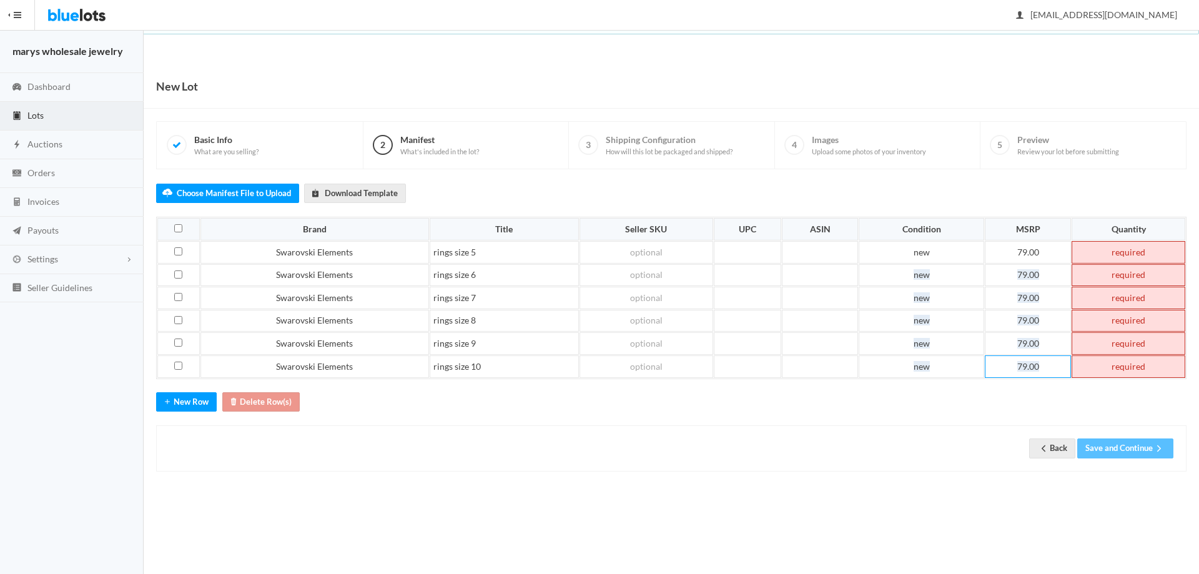
click at [1148, 250] on td at bounding box center [1129, 252] width 114 height 22
click at [1143, 274] on td at bounding box center [1129, 275] width 114 height 22
click at [1134, 299] on td at bounding box center [1129, 298] width 114 height 22
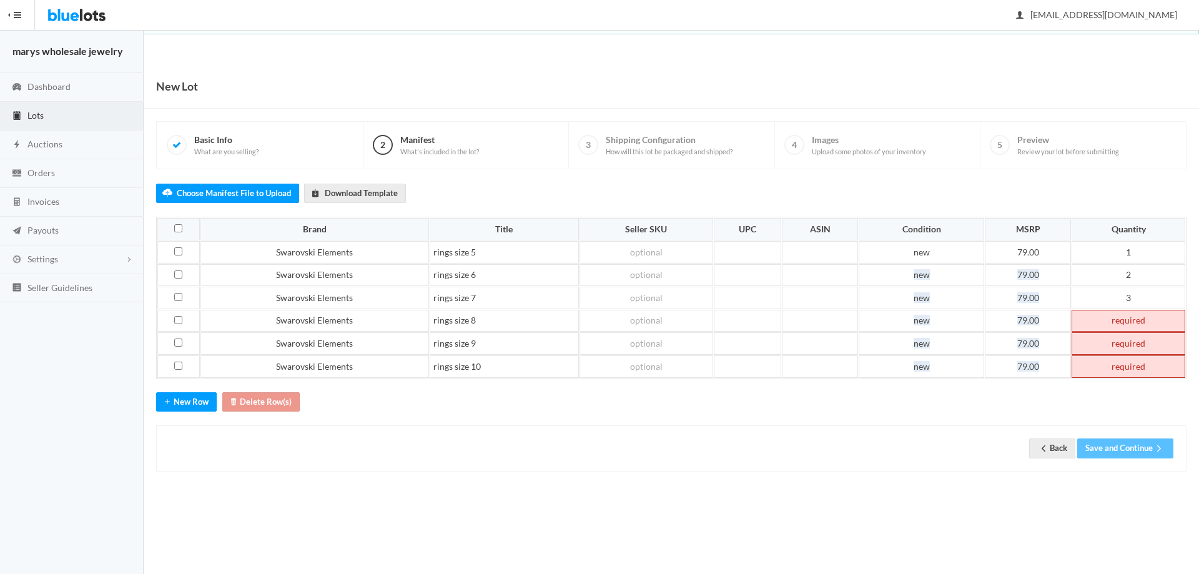
click at [1138, 319] on td at bounding box center [1129, 321] width 114 height 22
click at [1148, 367] on td at bounding box center [1129, 366] width 114 height 22
click at [1143, 341] on td at bounding box center [1129, 343] width 114 height 22
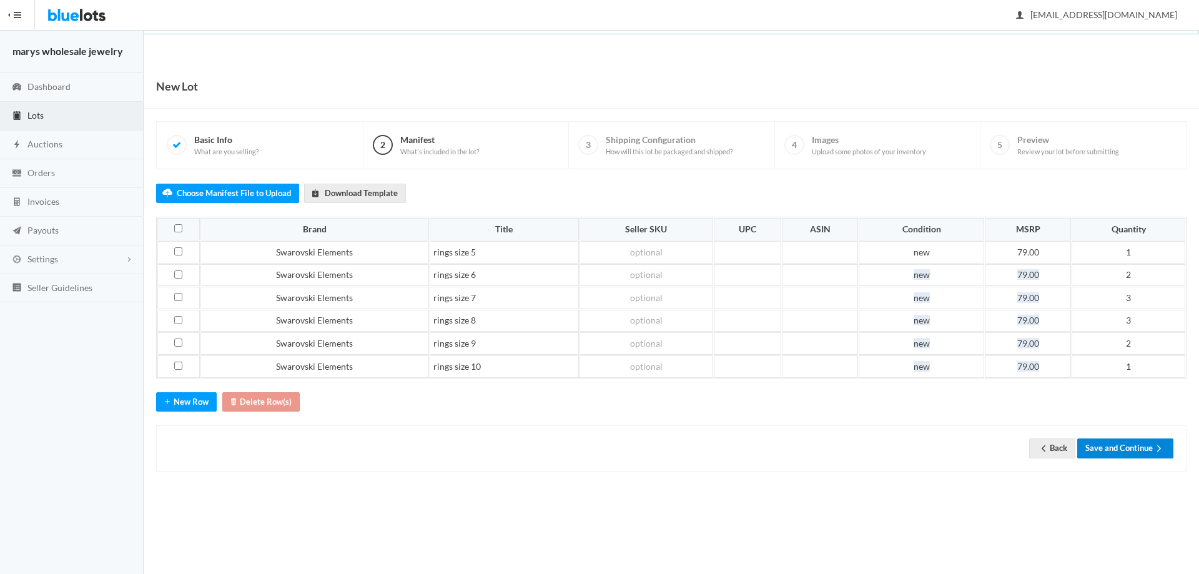
click at [1144, 450] on button "Save and Continue" at bounding box center [1126, 448] width 96 height 19
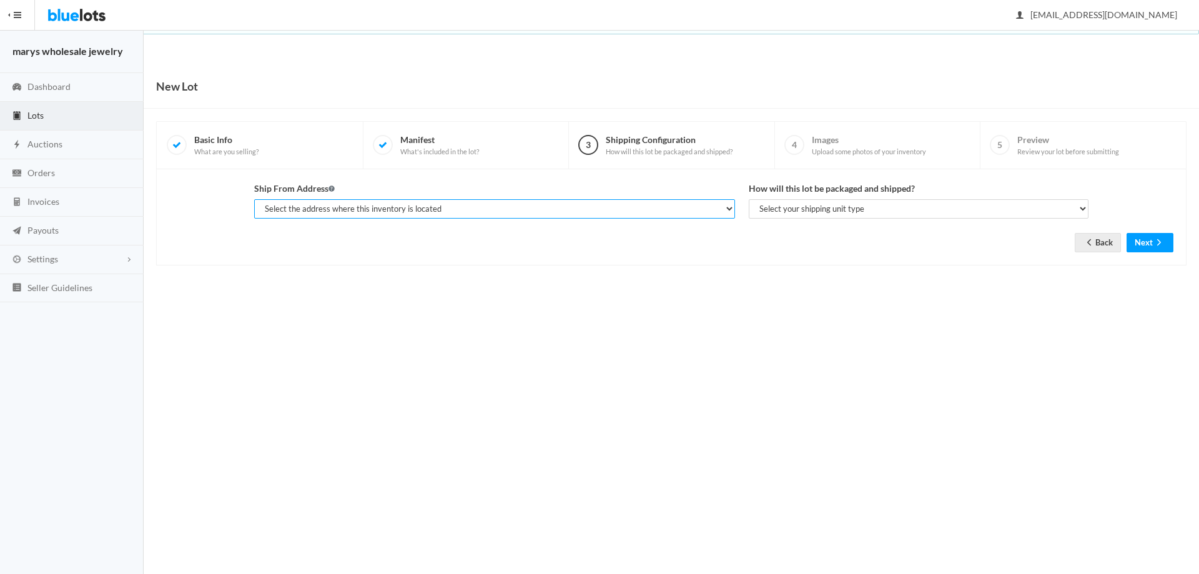
drag, startPoint x: 424, startPoint y: 200, endPoint x: 440, endPoint y: 264, distance: 65.9
click at [433, 234] on div "Ship From Address Select the address where this inventory is located gerald ken…" at bounding box center [671, 217] width 1004 height 71
select select "19963"
click at [254, 199] on select "Select the address where this inventory is located gerald kent, marys wholesale…" at bounding box center [494, 208] width 481 height 19
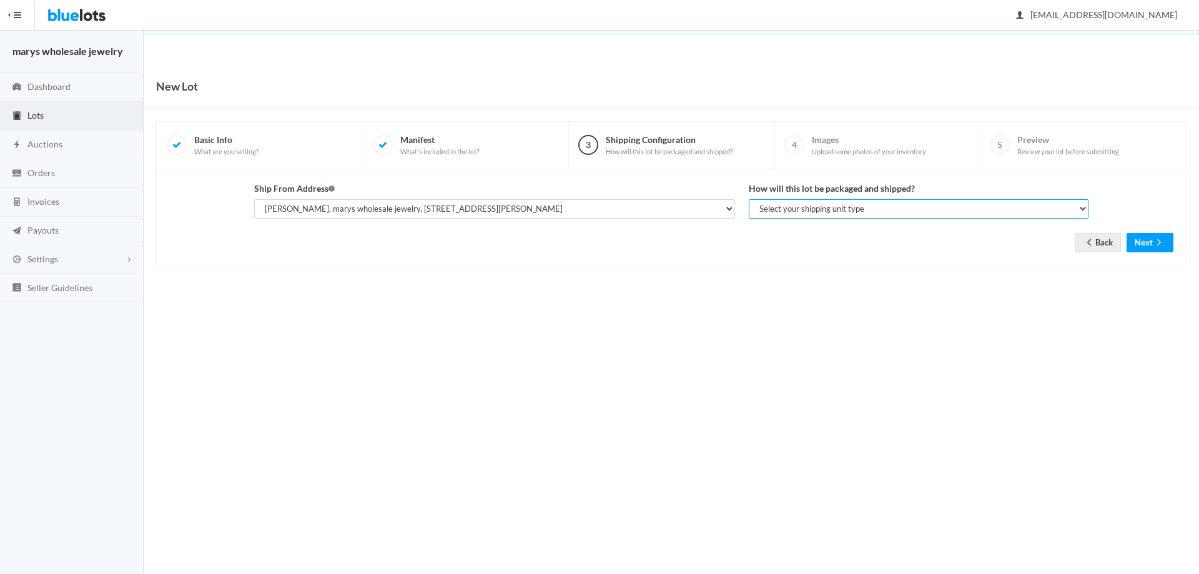
click at [791, 217] on select "Select your shipping unit type Parcel Pallet Truckload" at bounding box center [919, 208] width 340 height 19
select select "parcel"
click at [749, 199] on select "Select your shipping unit type Parcel Pallet Truckload" at bounding box center [919, 208] width 340 height 19
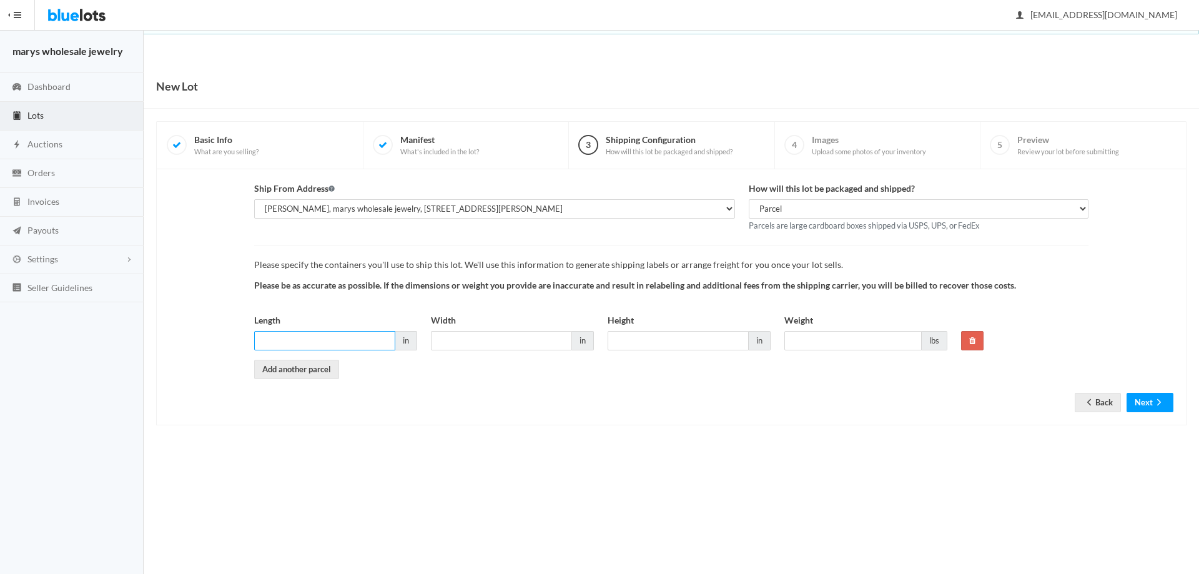
click at [369, 340] on input "Length" at bounding box center [324, 340] width 141 height 19
type input "6"
click at [432, 335] on input "Width" at bounding box center [501, 340] width 141 height 19
type input "6"
click at [676, 345] on input "Height" at bounding box center [678, 340] width 141 height 19
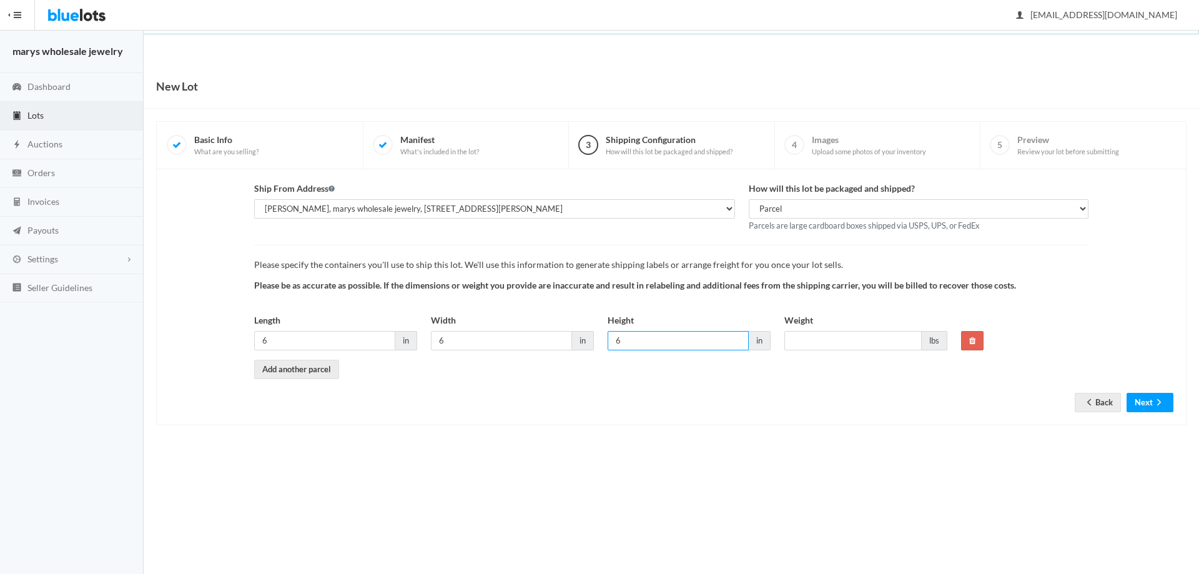
type input "6"
click at [865, 337] on input "Weight" at bounding box center [853, 340] width 137 height 19
type input "1"
click at [1155, 410] on button "Next" at bounding box center [1150, 402] width 47 height 19
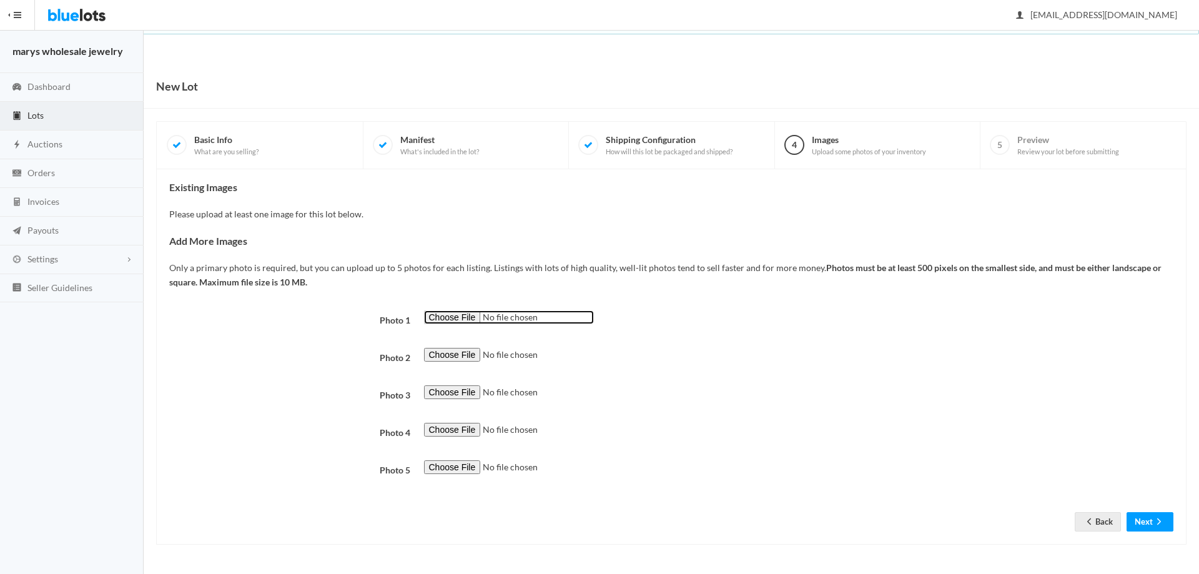
click at [439, 316] on input "file" at bounding box center [509, 317] width 170 height 14
type input "C:\fakepath\blur.png"
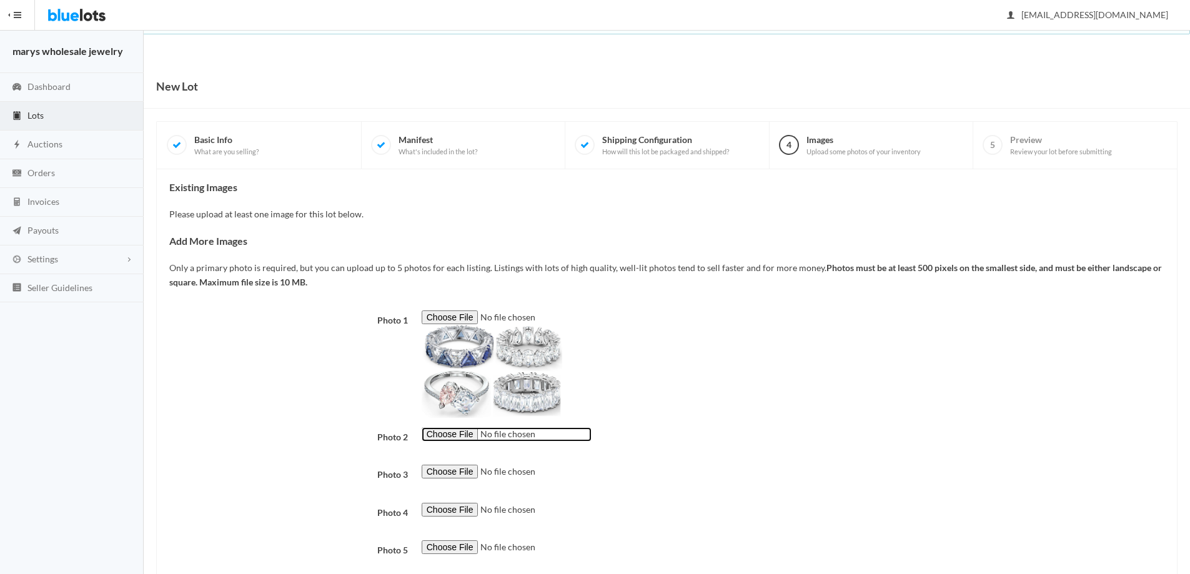
click at [467, 435] on input "file" at bounding box center [507, 434] width 170 height 14
type input "C:\fakepath\blur1.png"
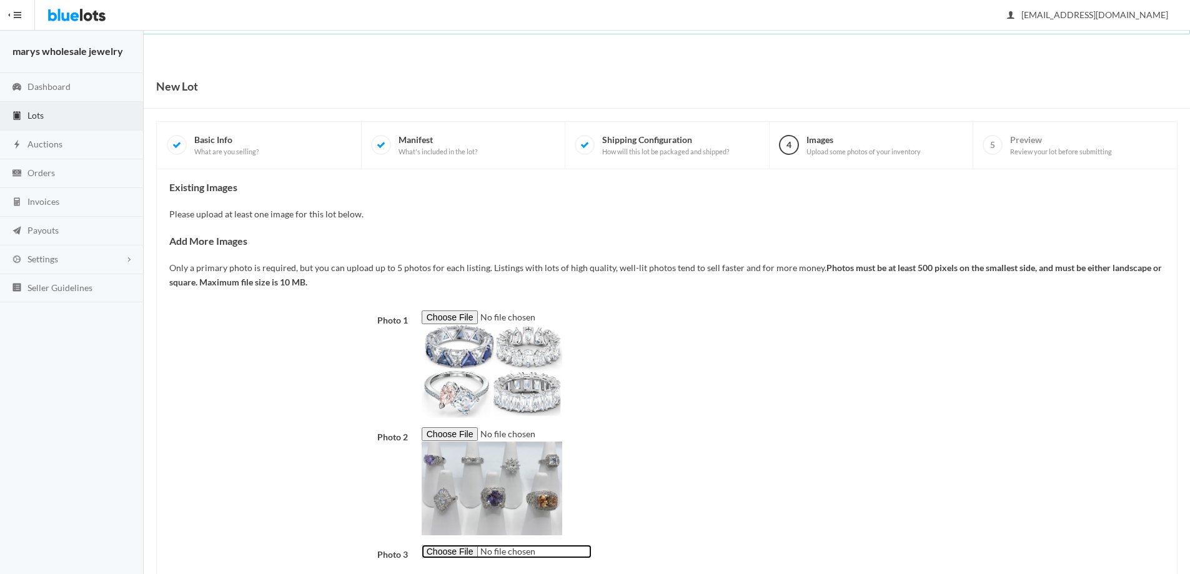
click at [462, 555] on input "file" at bounding box center [507, 552] width 170 height 14
type input "C:\fakepath\blur2.png"
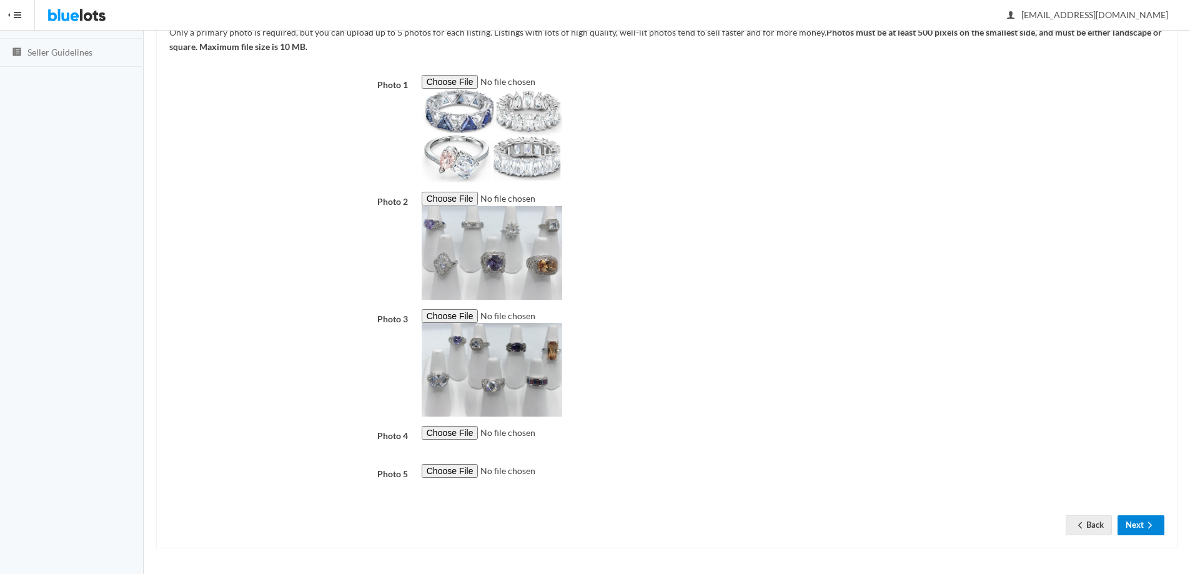
click at [1136, 528] on button "Next" at bounding box center [1141, 524] width 47 height 19
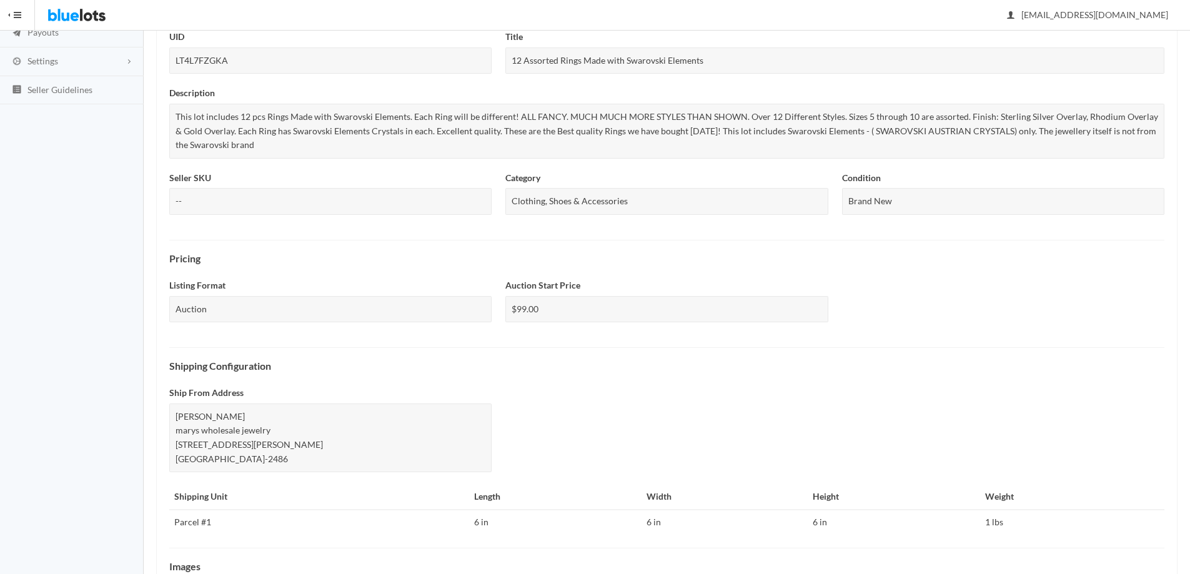
scroll to position [337, 0]
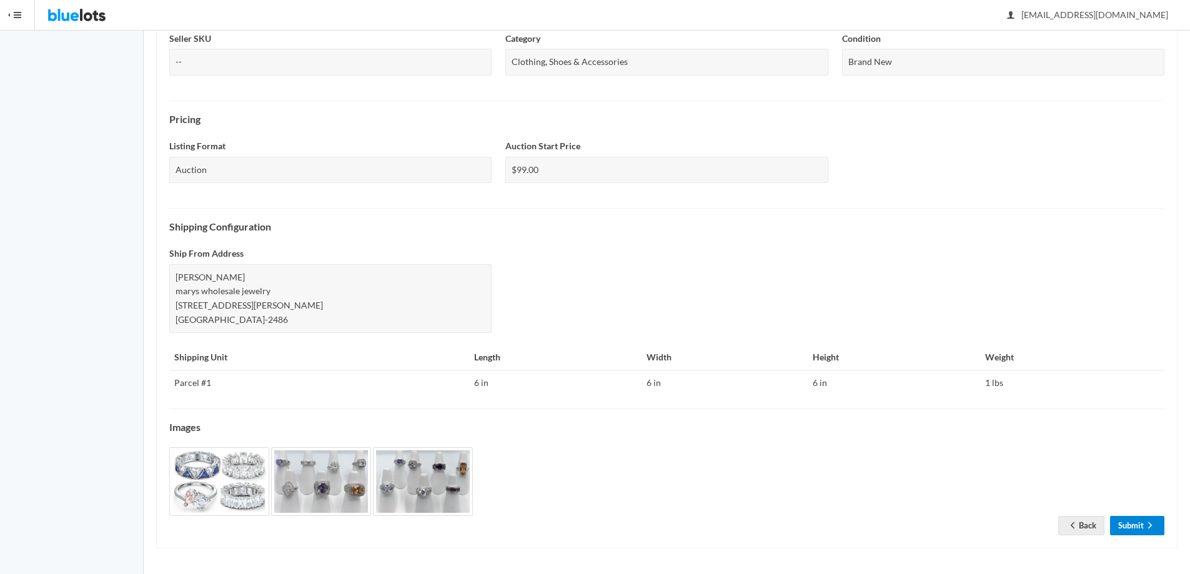
click at [1129, 522] on link "Submit" at bounding box center [1137, 525] width 54 height 19
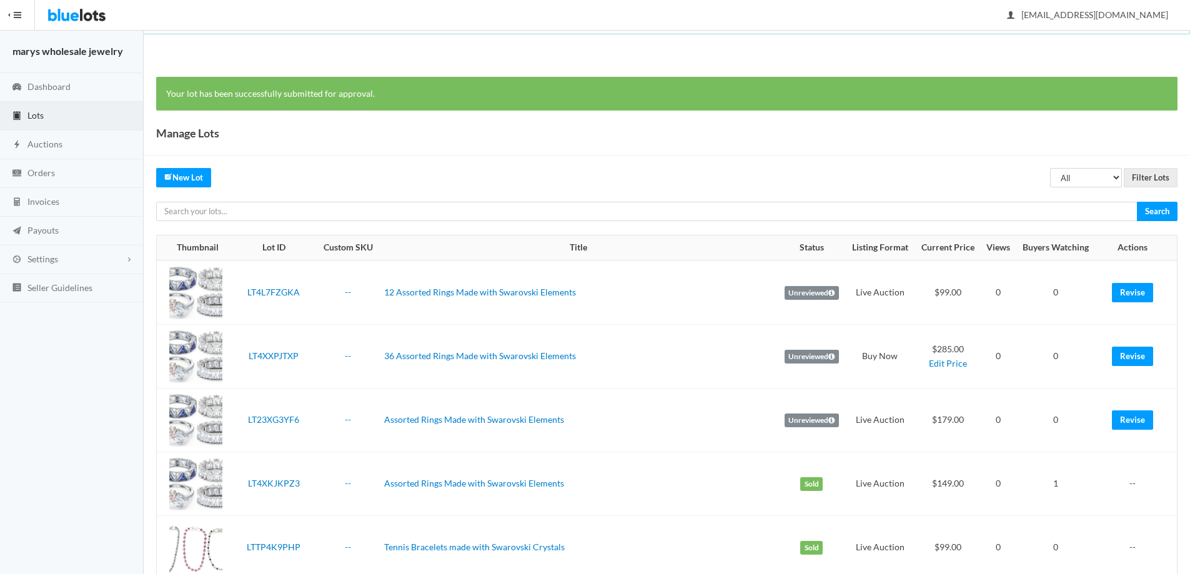
click at [40, 122] on link "Lots" at bounding box center [72, 116] width 144 height 29
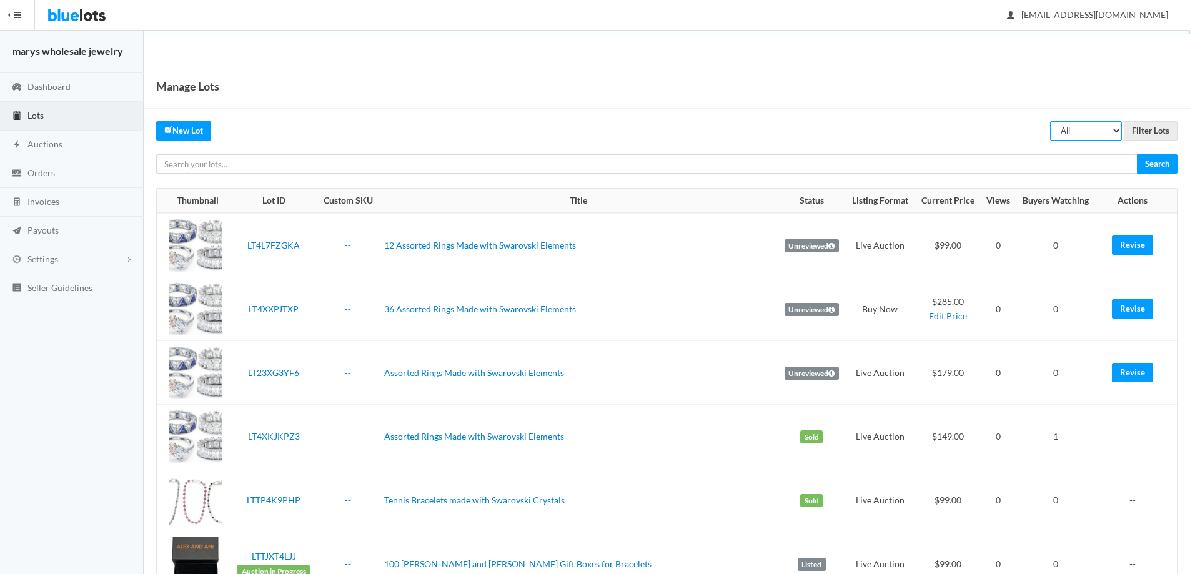
click at [1117, 131] on select "All Draft Unreviewed Rejected Scheduled Listed Sold Ended" at bounding box center [1086, 130] width 72 height 19
select select "ended"
click at [1050, 121] on select "All Draft Unreviewed Rejected Scheduled Listed Sold Ended" at bounding box center [1086, 130] width 72 height 19
click at [1157, 122] on input "Filter Lots" at bounding box center [1151, 130] width 54 height 19
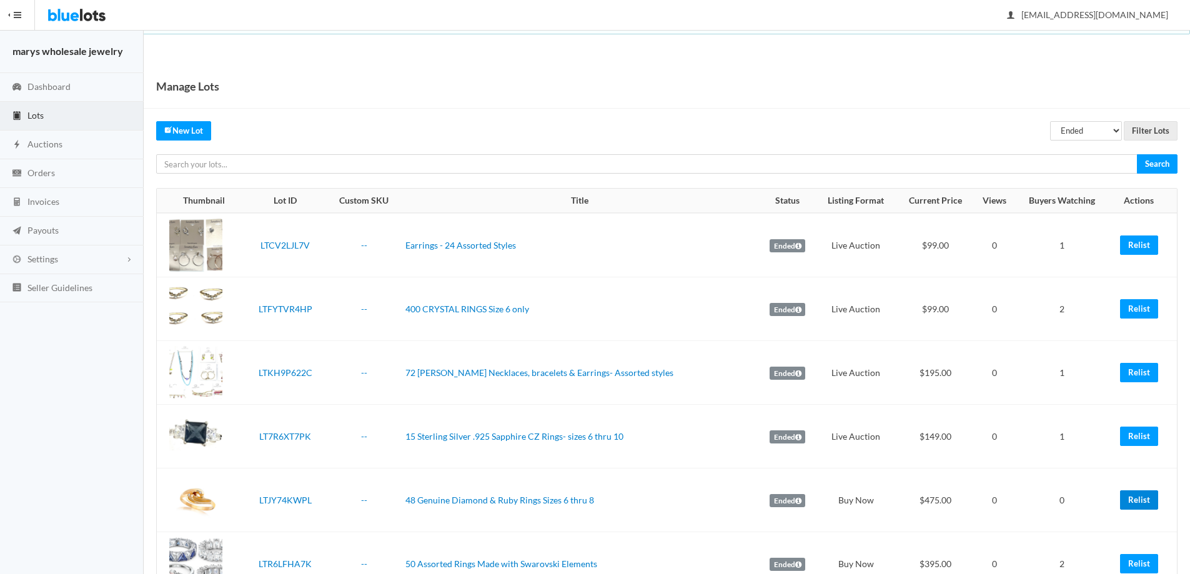
click at [1144, 504] on link "Relist" at bounding box center [1139, 499] width 38 height 19
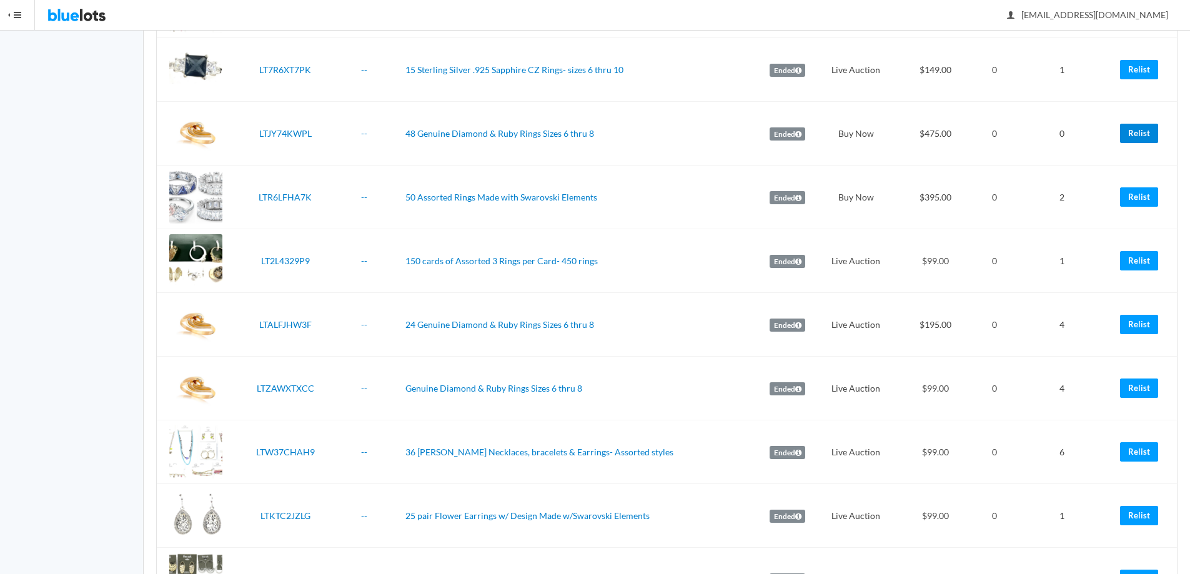
scroll to position [374, 0]
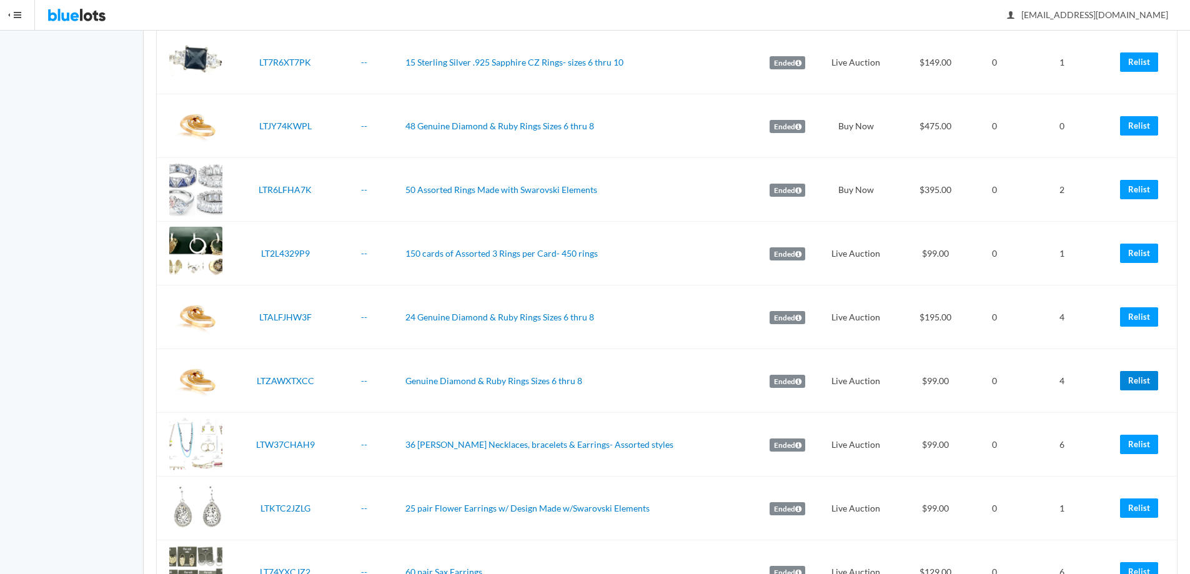
click at [1142, 380] on link "Relist" at bounding box center [1139, 380] width 38 height 19
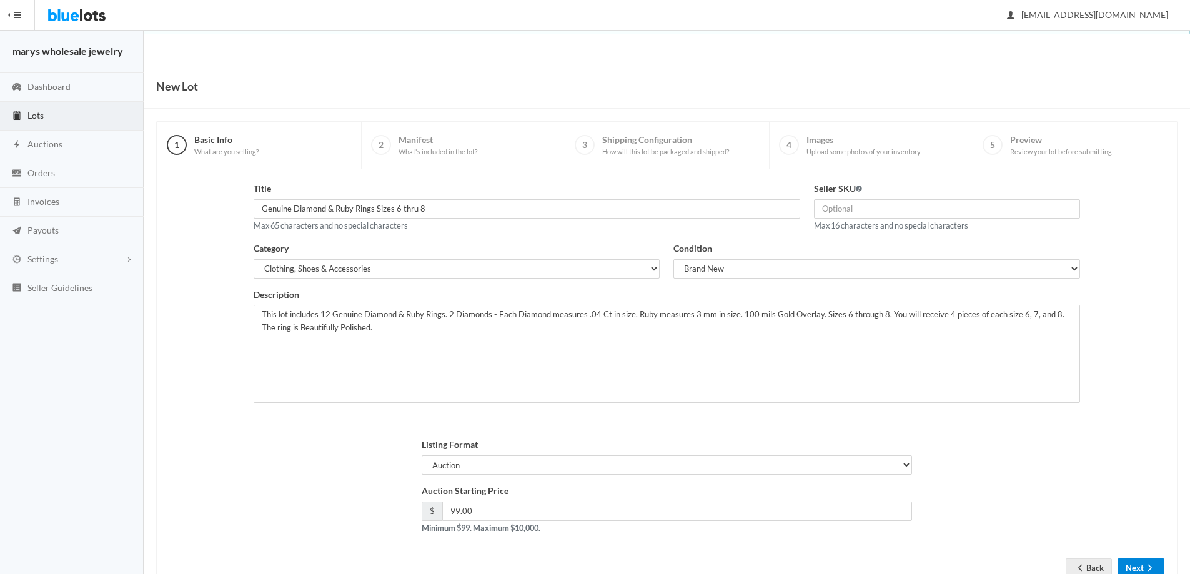
click at [1139, 567] on button "Next" at bounding box center [1141, 567] width 47 height 19
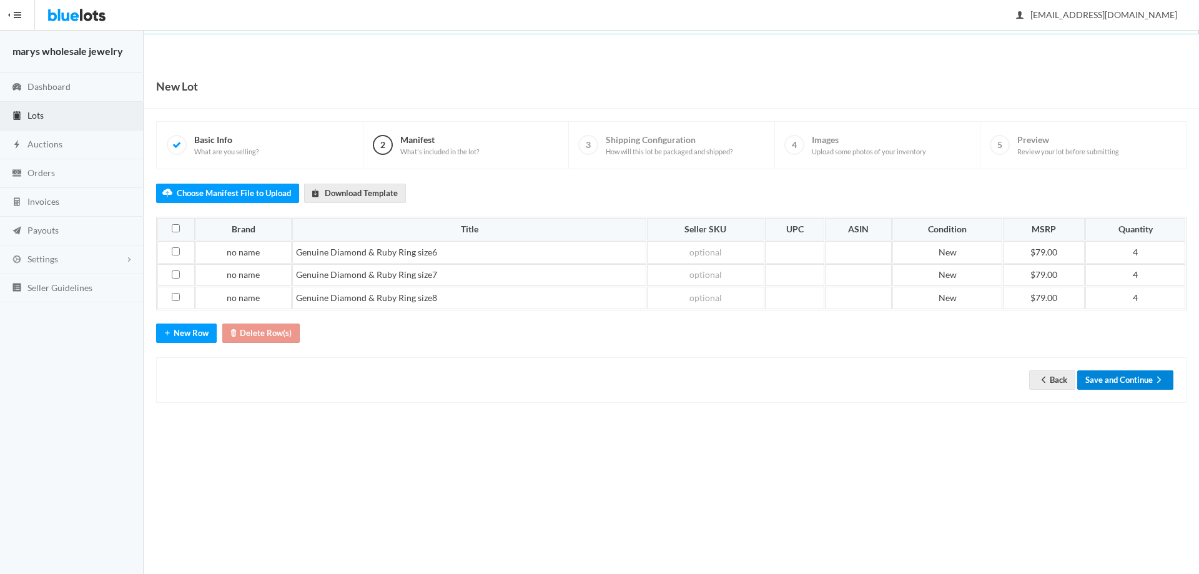
click at [1134, 384] on button "Save and Continue" at bounding box center [1126, 379] width 96 height 19
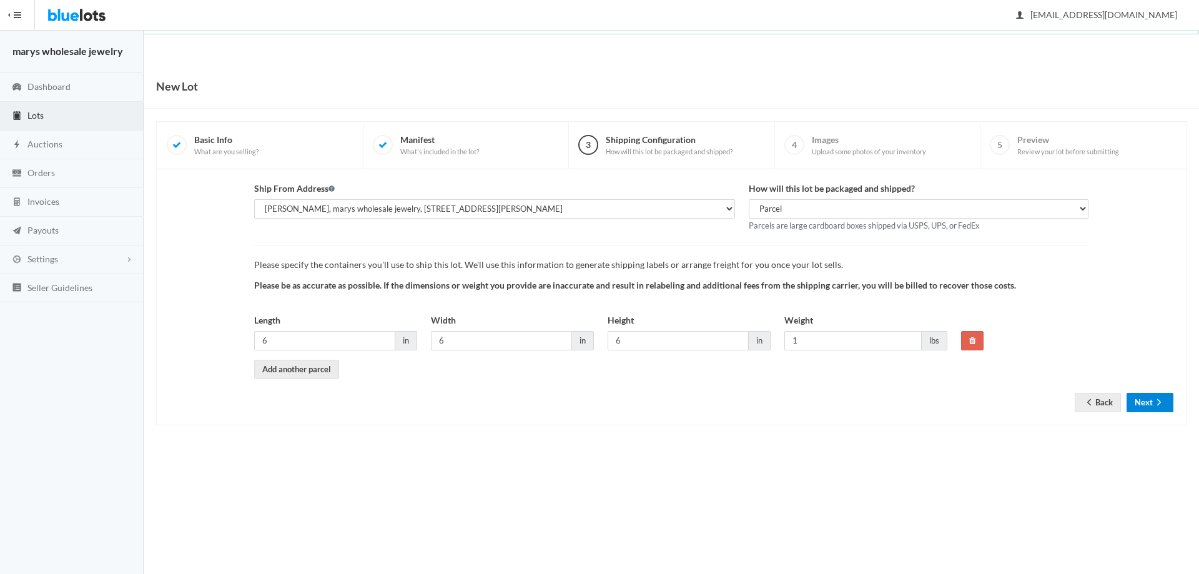
click at [1153, 407] on button "Next" at bounding box center [1150, 402] width 47 height 19
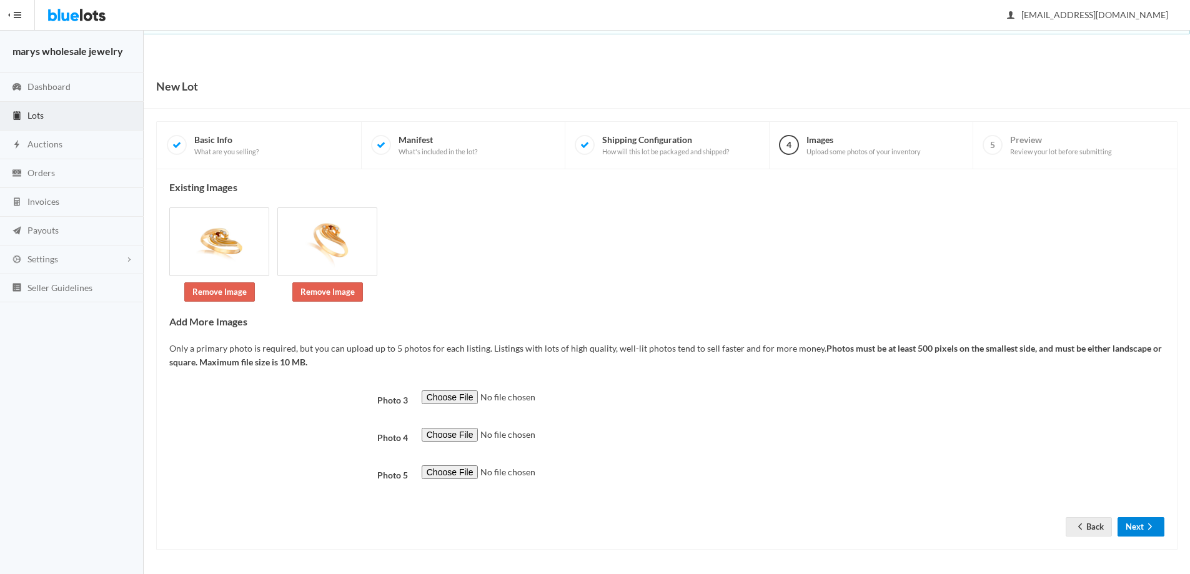
click at [1136, 524] on button "Next" at bounding box center [1141, 526] width 47 height 19
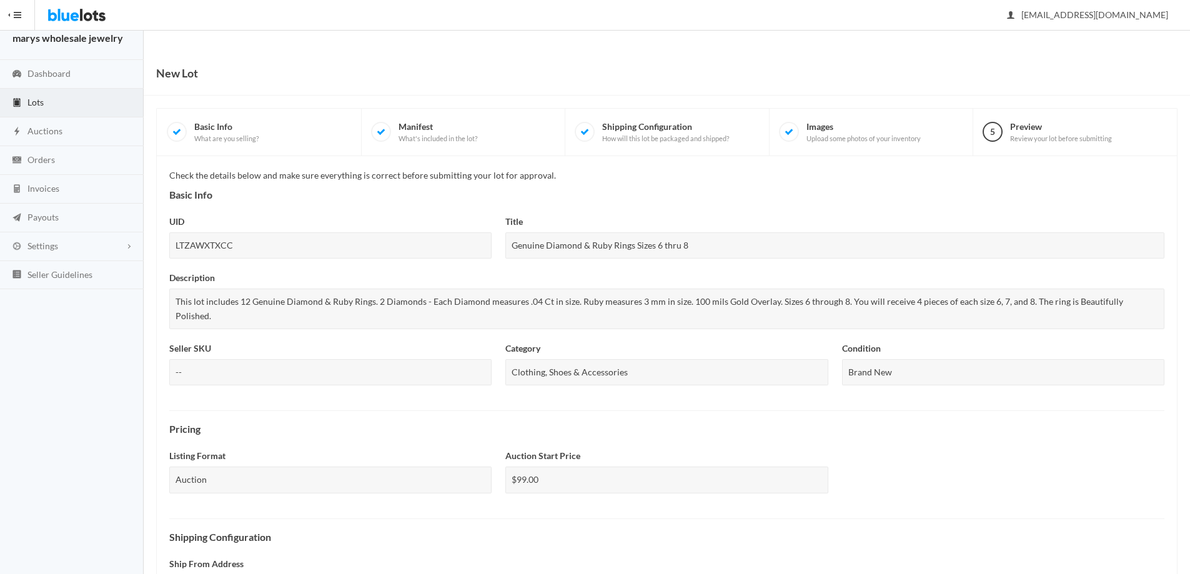
scroll to position [309, 0]
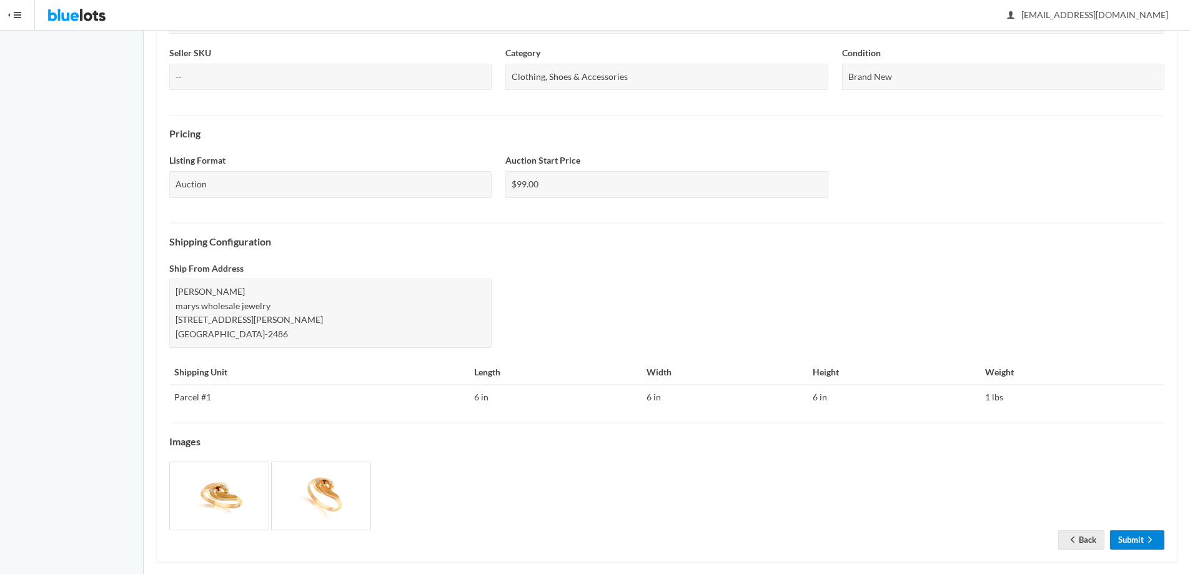
click at [1138, 530] on link "Submit" at bounding box center [1137, 539] width 54 height 19
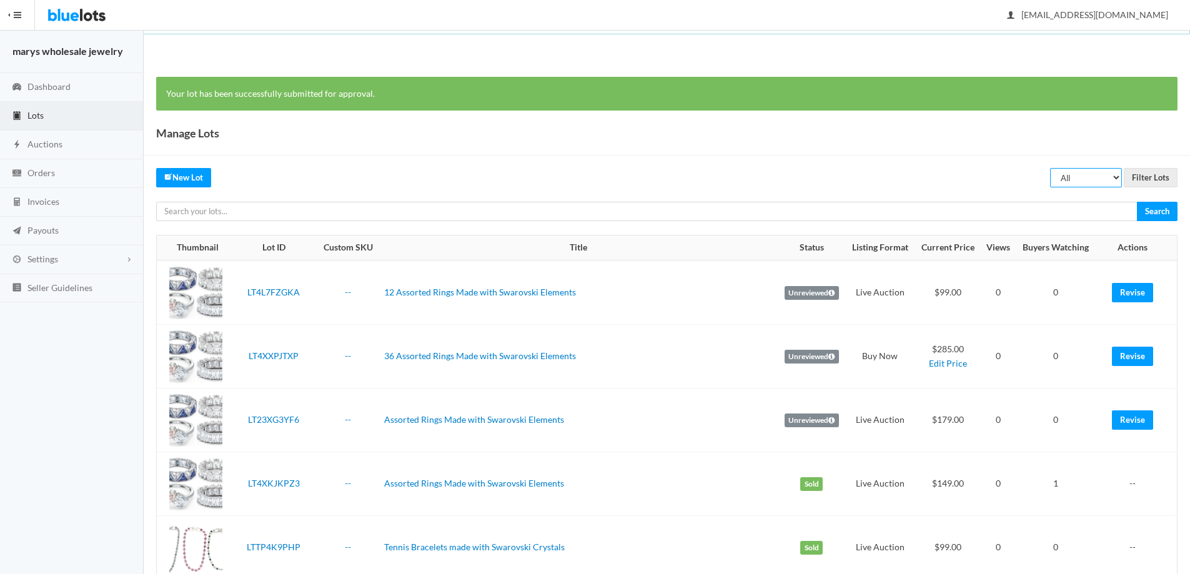
drag, startPoint x: 1117, startPoint y: 179, endPoint x: 1114, endPoint y: 186, distance: 7.9
click at [1117, 179] on select "All Draft Unreviewed Rejected Scheduled Listed Sold Ended" at bounding box center [1086, 177] width 72 height 19
select select "ended"
click at [1050, 168] on select "All Draft Unreviewed Rejected Scheduled Listed Sold Ended" at bounding box center [1086, 177] width 72 height 19
click at [1156, 177] on input "Filter Lots" at bounding box center [1151, 177] width 54 height 19
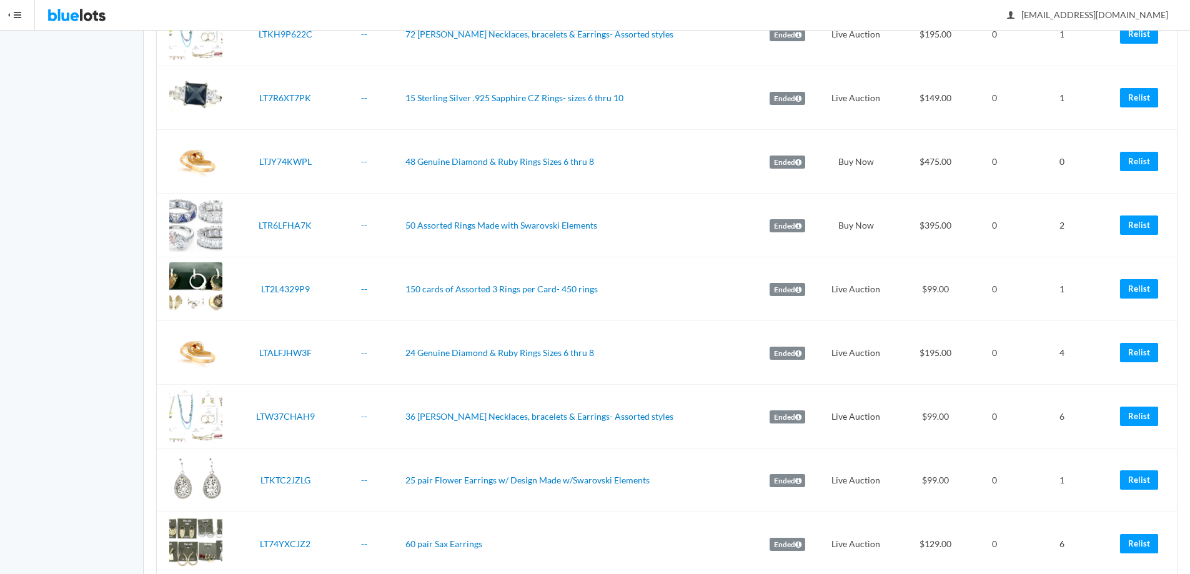
scroll to position [560, 0]
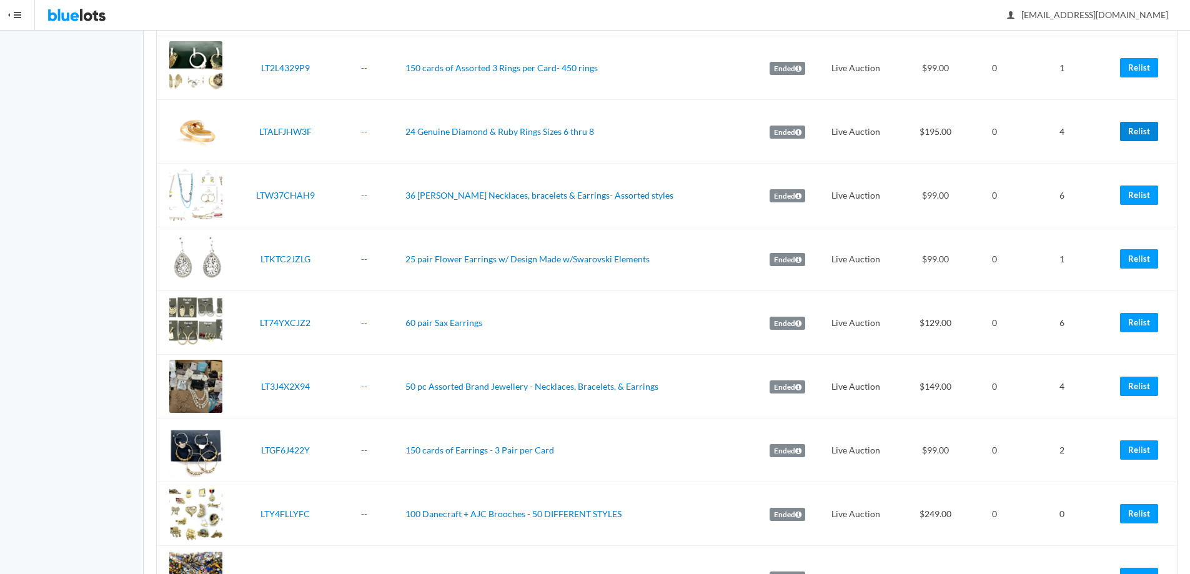
click at [1135, 135] on link "Relist" at bounding box center [1139, 131] width 38 height 19
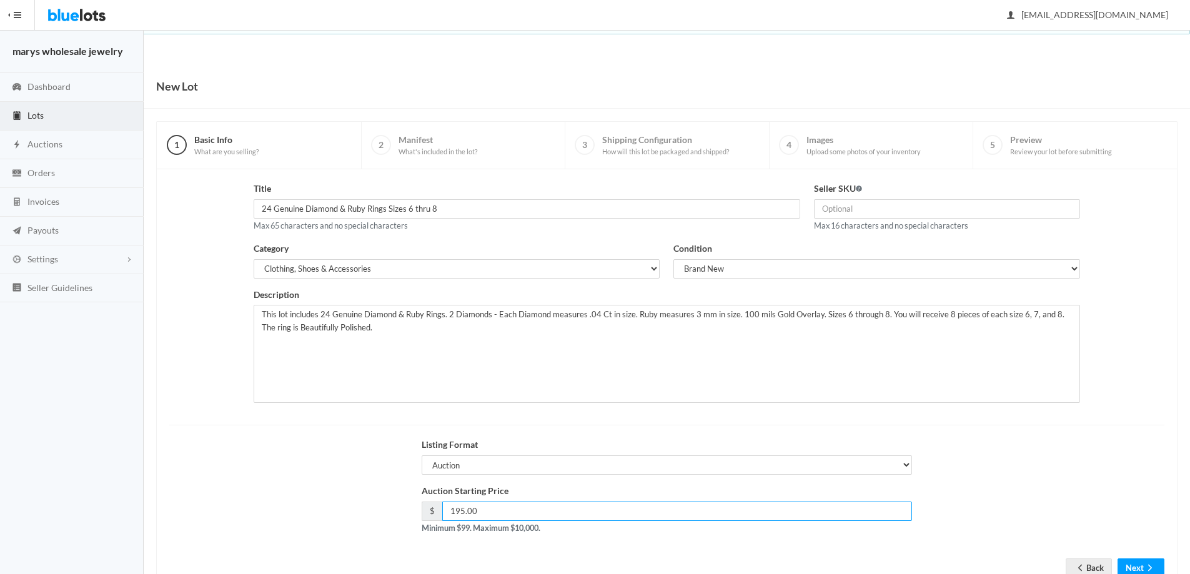
click at [462, 514] on input "195.00" at bounding box center [677, 511] width 470 height 19
type input "189.00"
click at [1146, 568] on icon "arrow forward" at bounding box center [1150, 568] width 12 height 10
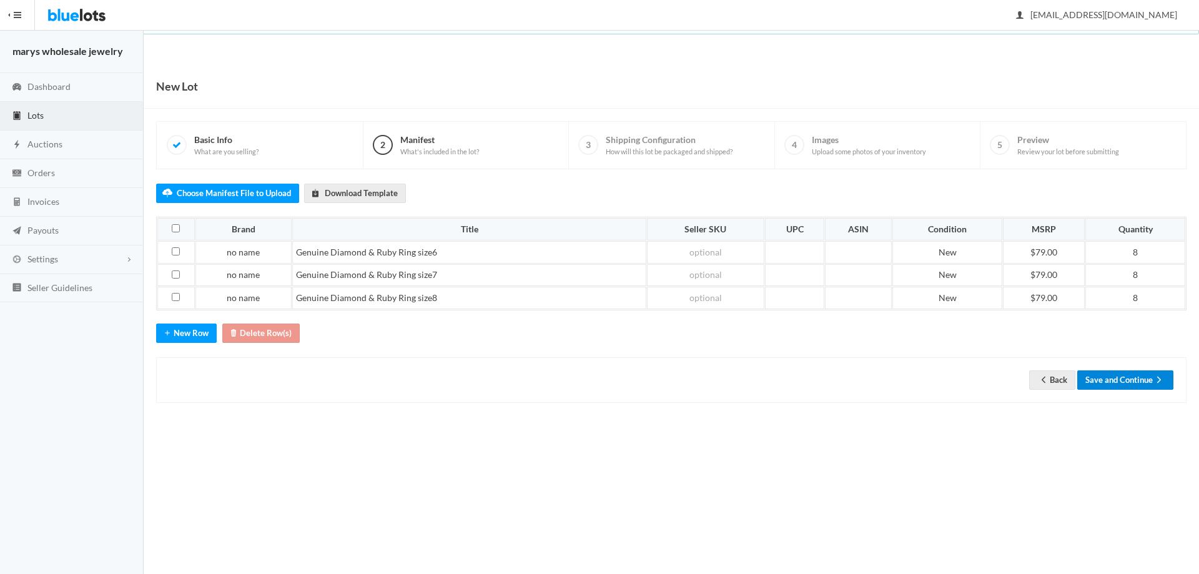
click at [1124, 372] on button "Save and Continue" at bounding box center [1126, 379] width 96 height 19
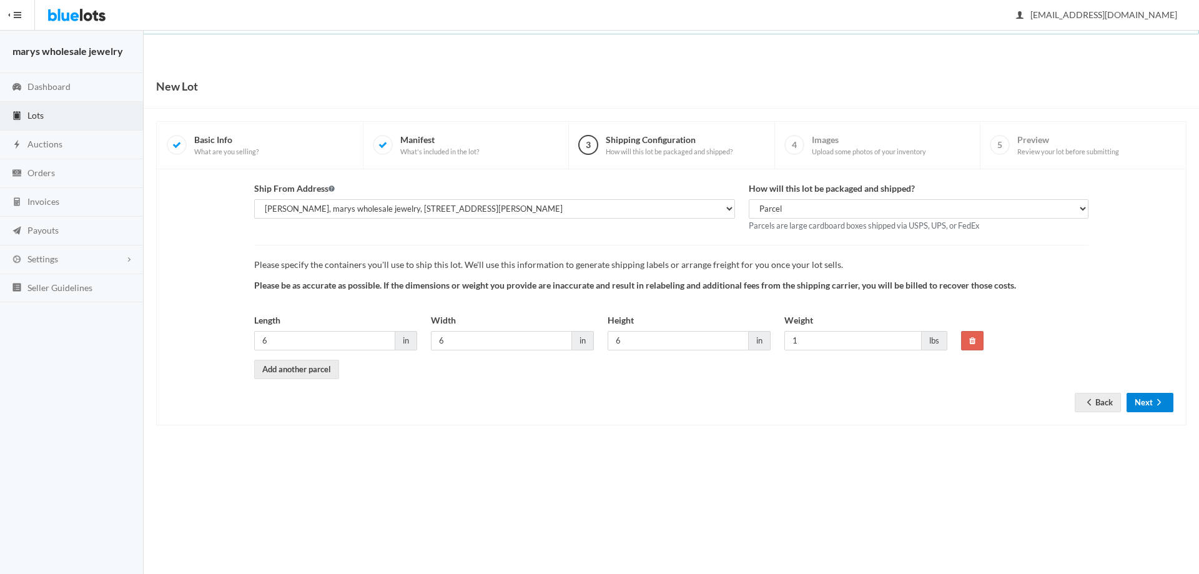
click at [1155, 412] on button "Next" at bounding box center [1150, 402] width 47 height 19
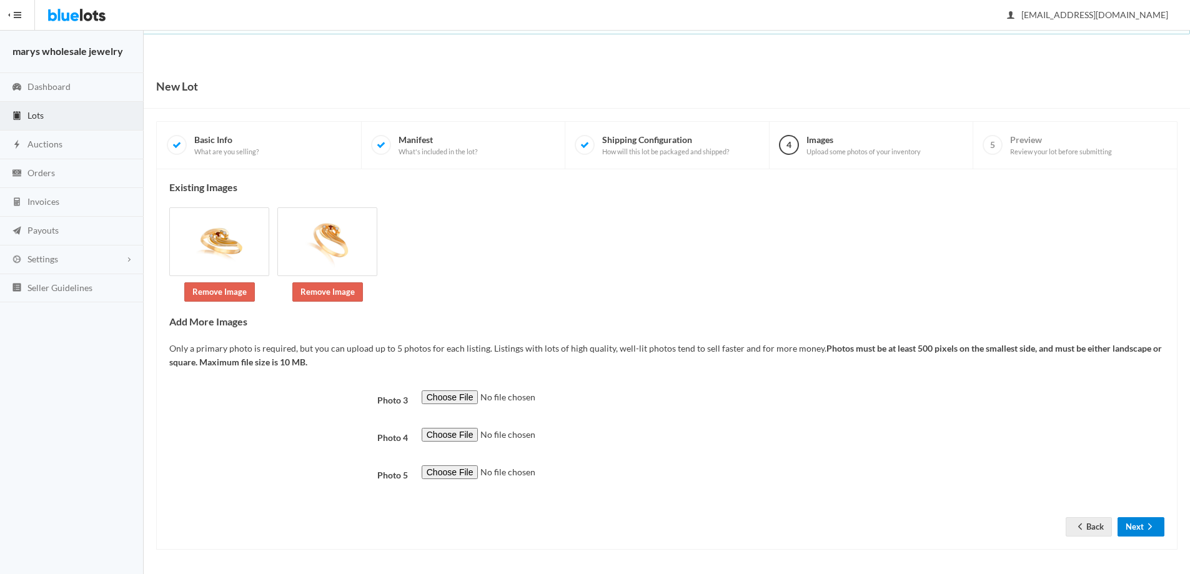
click at [1141, 527] on button "Next" at bounding box center [1141, 526] width 47 height 19
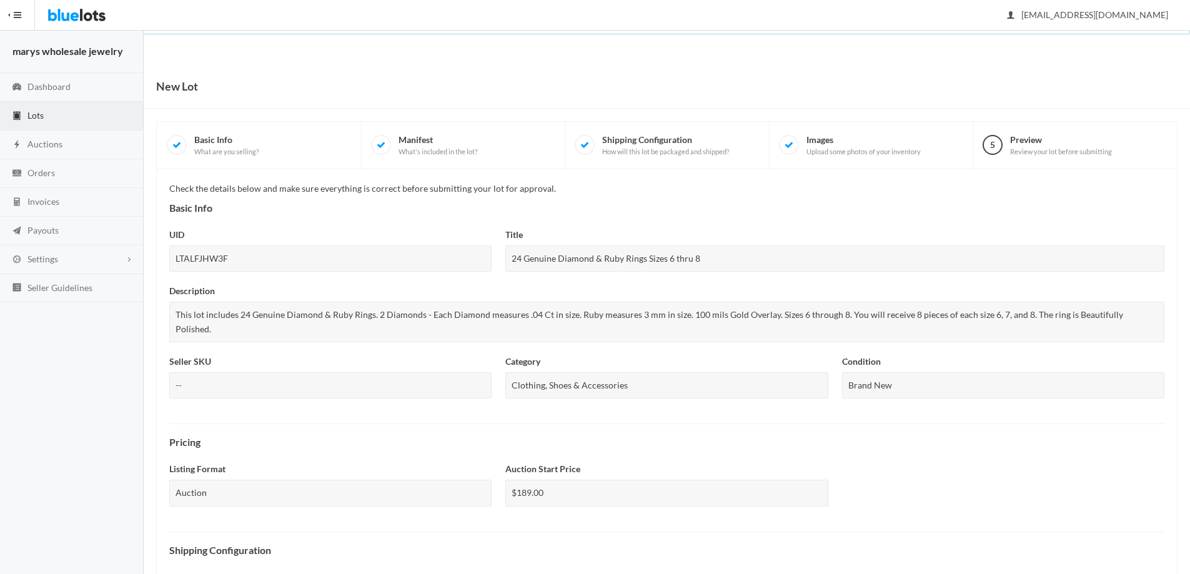
scroll to position [309, 0]
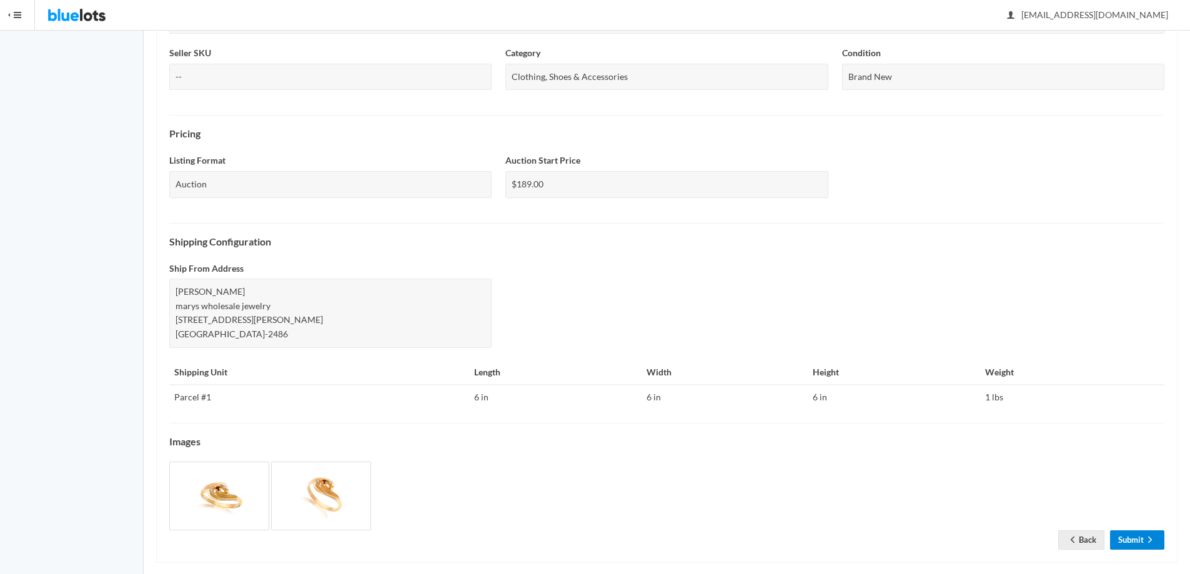
click at [1131, 530] on link "Submit" at bounding box center [1137, 539] width 54 height 19
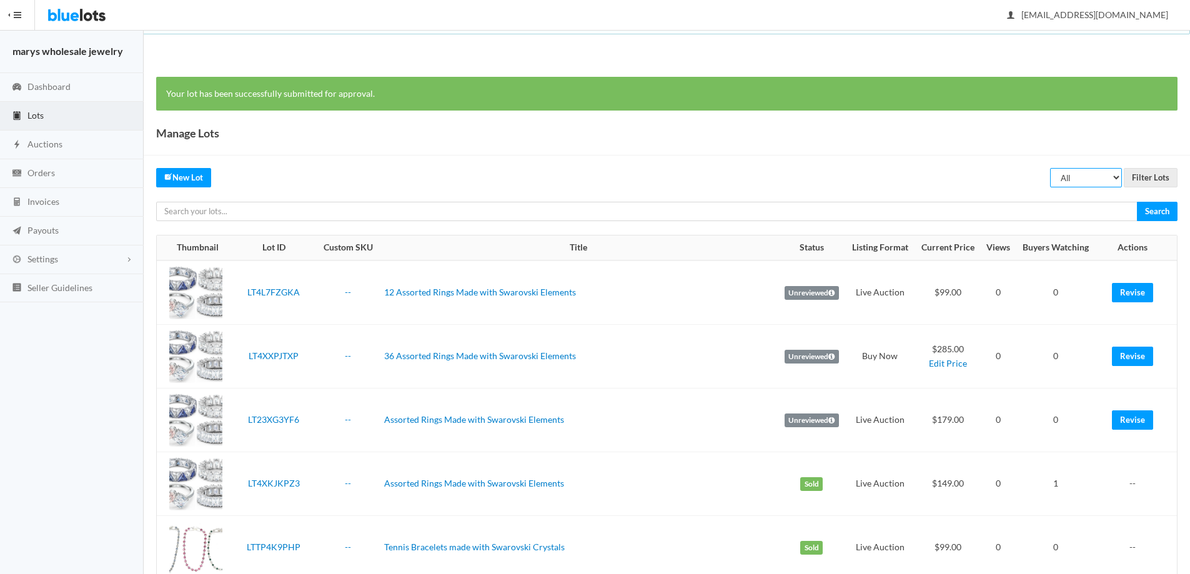
click at [1113, 177] on select "All Draft Unreviewed Rejected Scheduled Listed Sold Ended" at bounding box center [1086, 177] width 72 height 19
select select "ended"
click at [1050, 168] on select "All Draft Unreviewed Rejected Scheduled Listed Sold Ended" at bounding box center [1086, 177] width 72 height 19
click at [1169, 181] on input "Filter Lots" at bounding box center [1151, 177] width 54 height 19
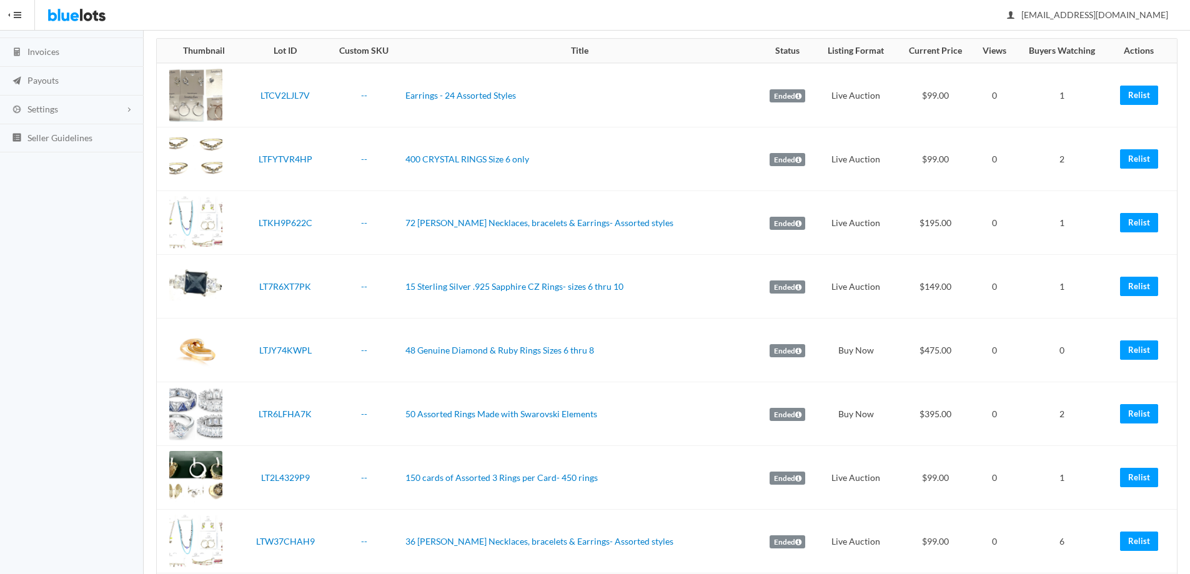
scroll to position [174, 0]
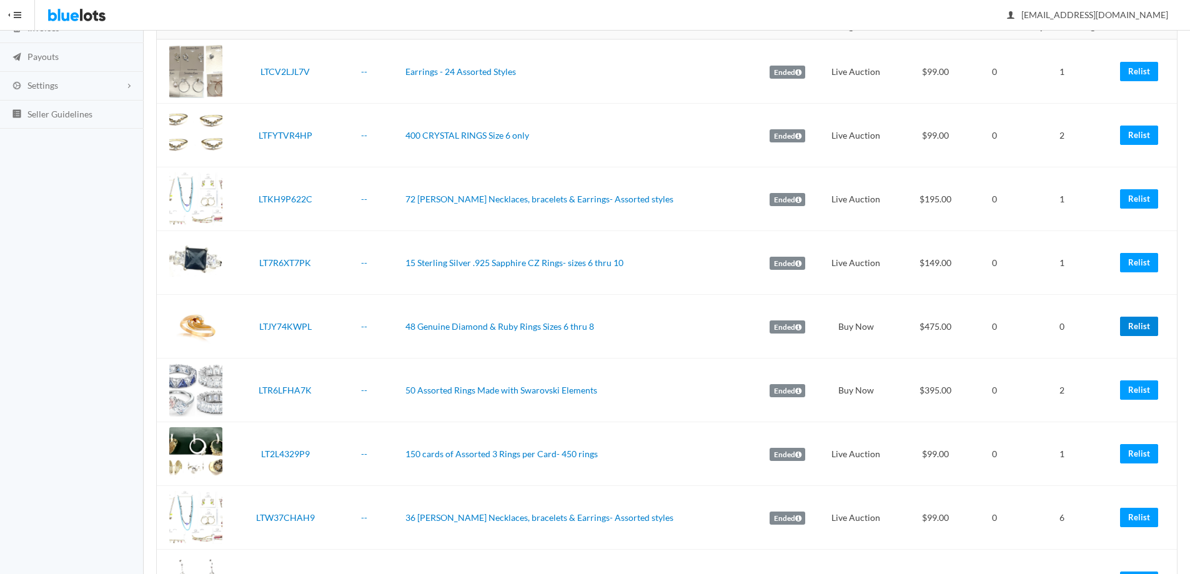
click at [1137, 329] on link "Relist" at bounding box center [1139, 326] width 38 height 19
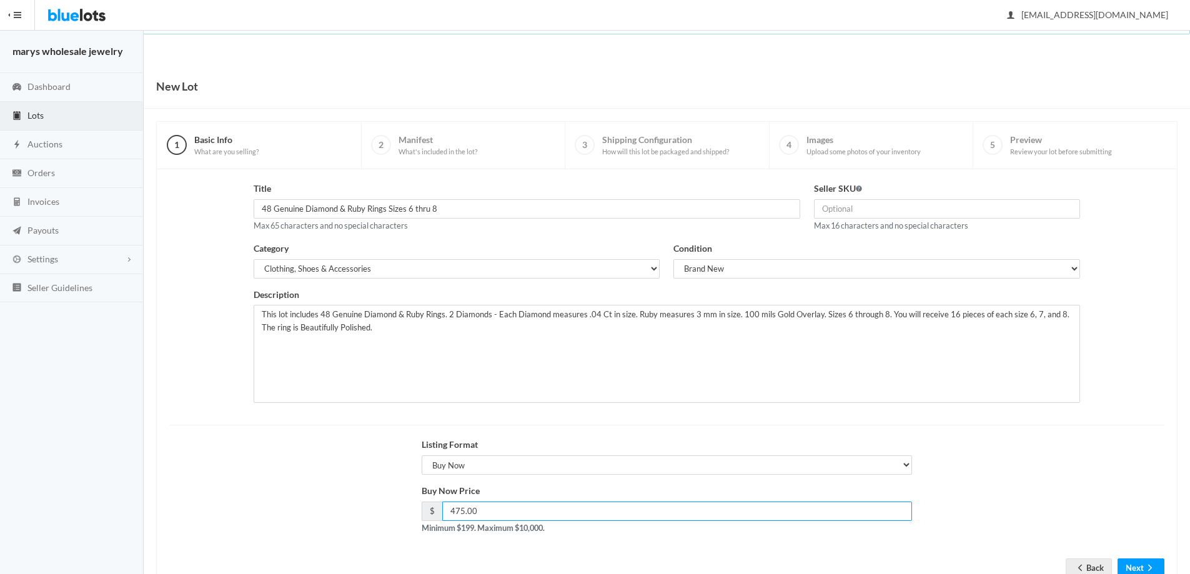
click at [478, 508] on input "475.00" at bounding box center [677, 511] width 470 height 19
type input "4"
type input "359.00"
click at [1141, 570] on button "Next" at bounding box center [1141, 567] width 47 height 19
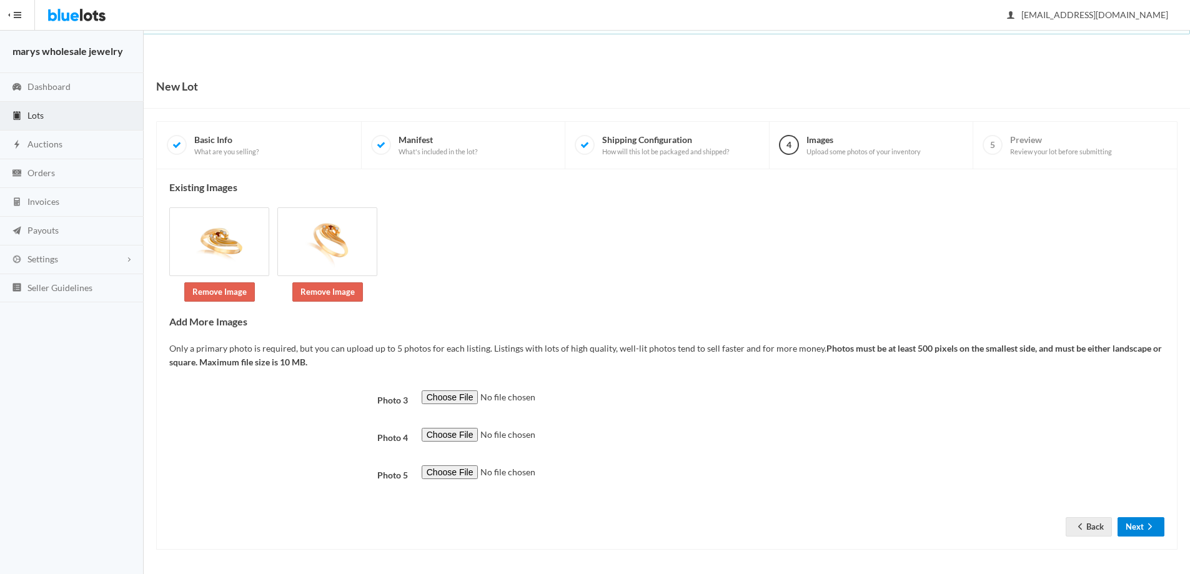
click at [1132, 522] on button "Next" at bounding box center [1141, 526] width 47 height 19
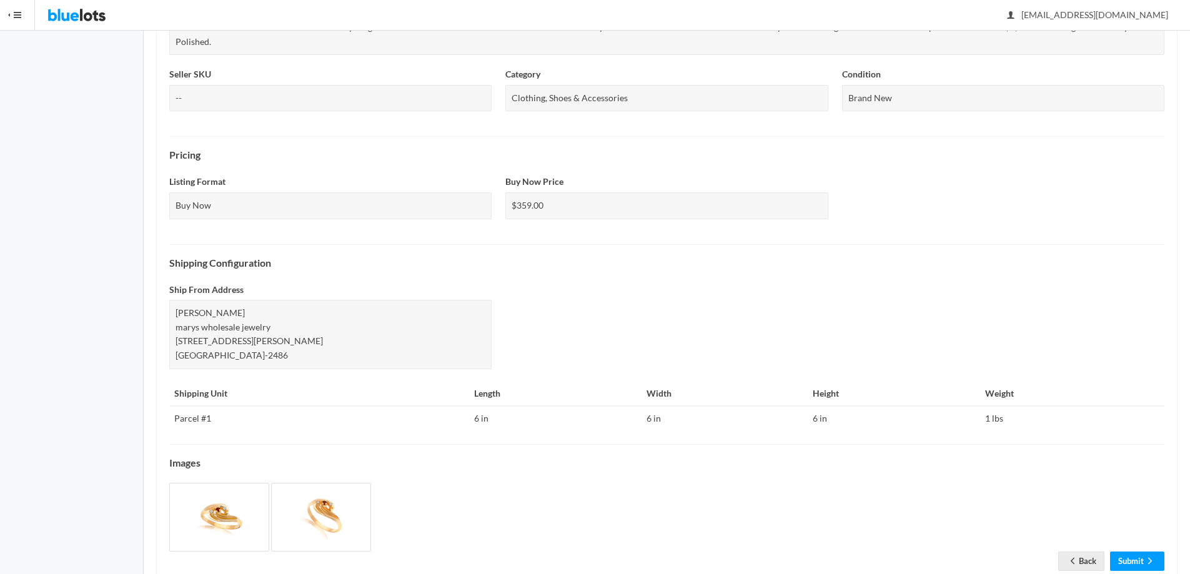
scroll to position [309, 0]
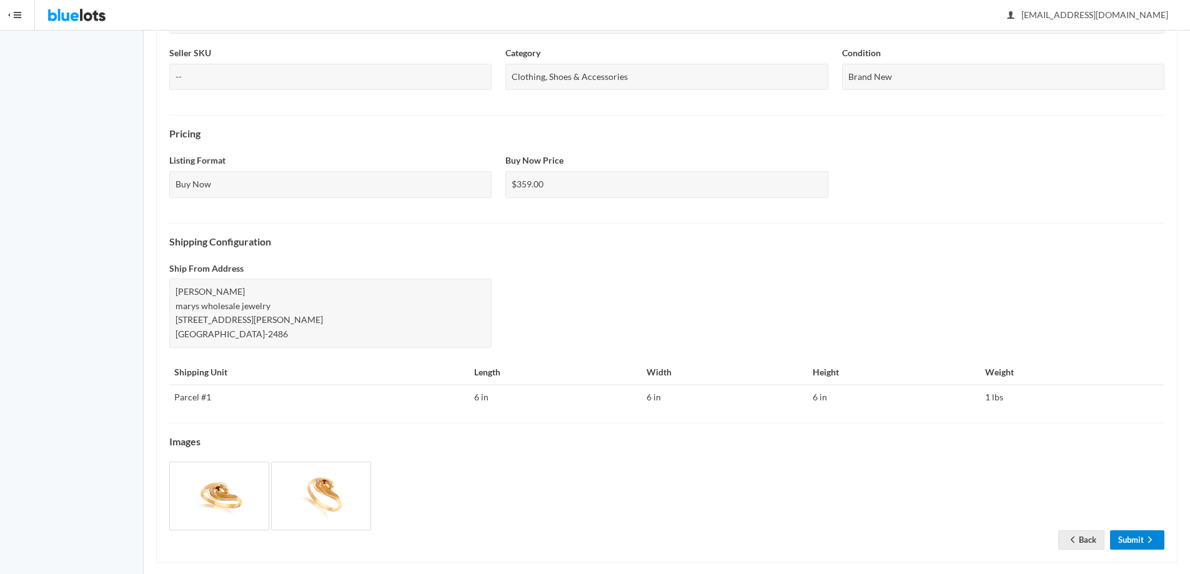
click at [1134, 530] on link "Submit" at bounding box center [1137, 539] width 54 height 19
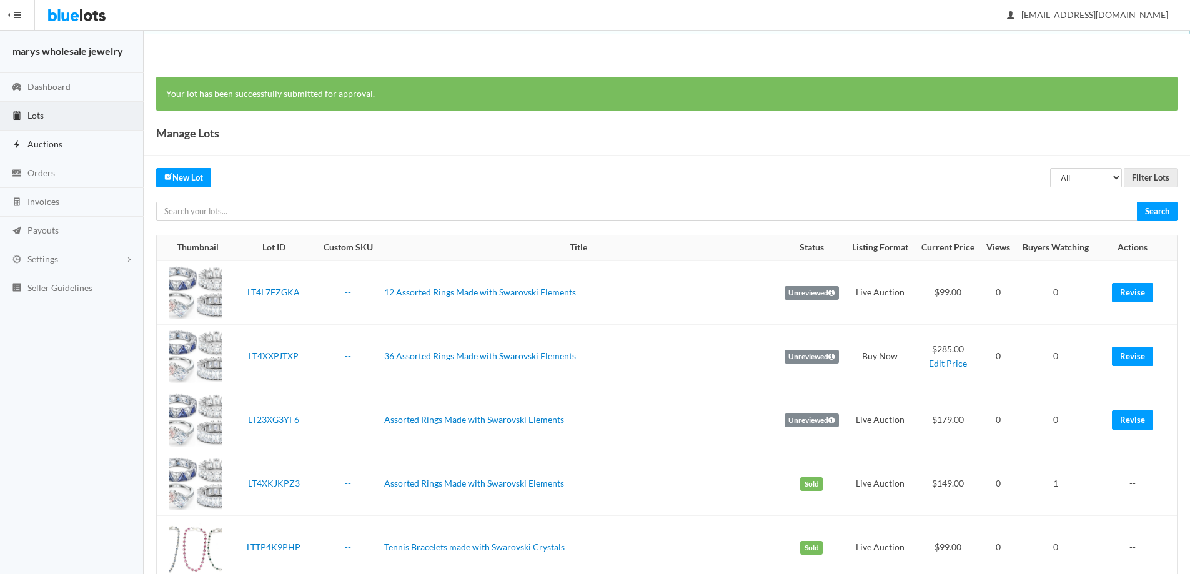
click at [56, 151] on link "Auctions" at bounding box center [72, 145] width 144 height 29
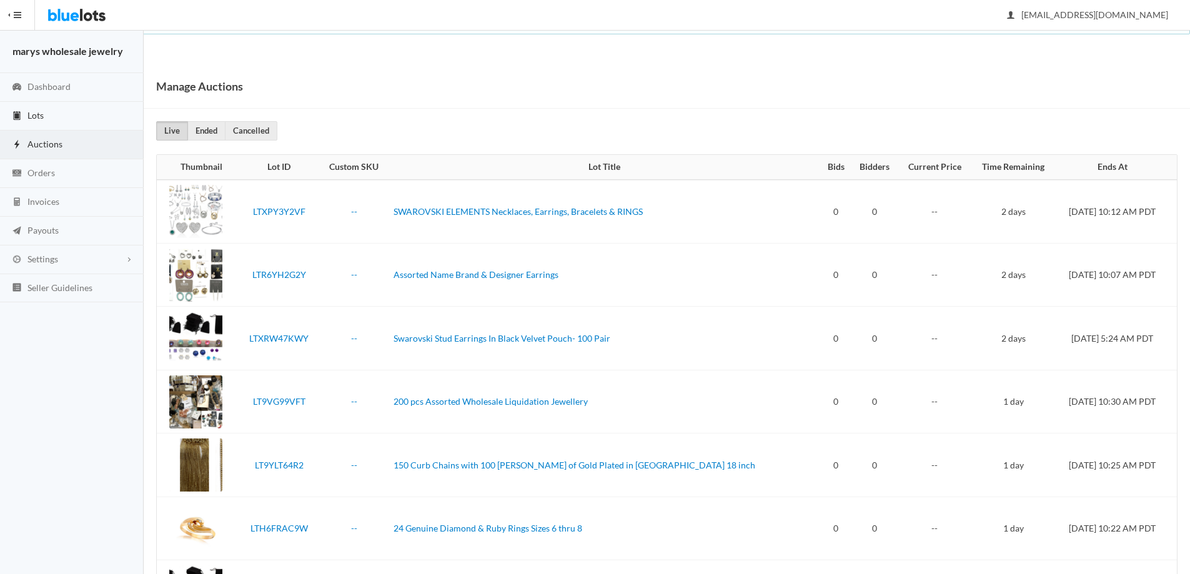
click at [49, 112] on link "Lots" at bounding box center [72, 116] width 144 height 29
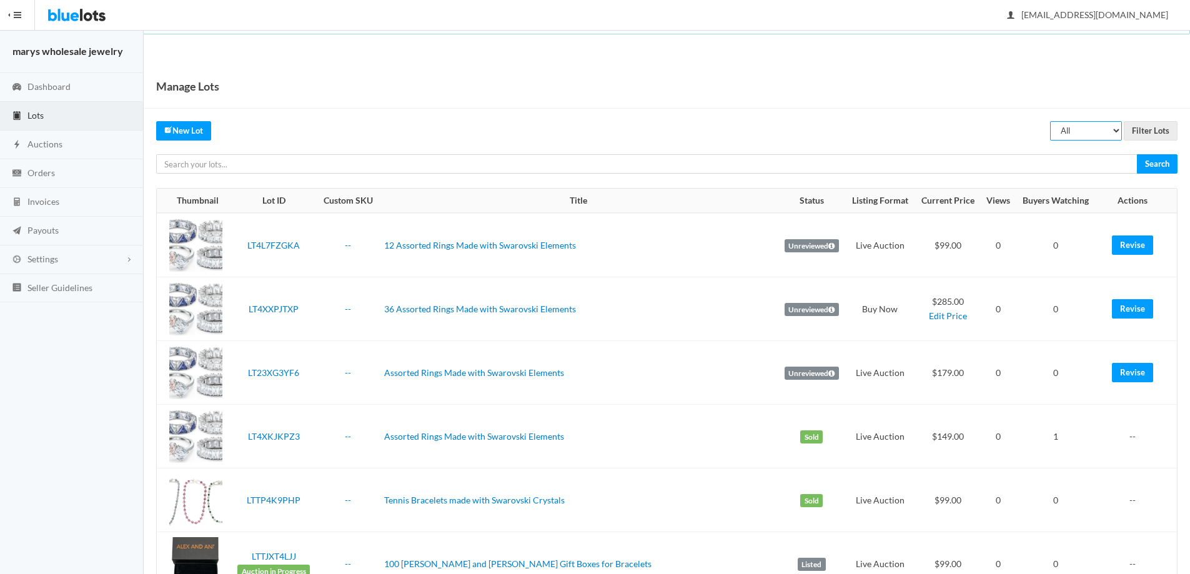
click at [1116, 132] on select "All Draft Unreviewed Rejected Scheduled Listed Sold Ended" at bounding box center [1086, 130] width 72 height 19
select select "listed"
click at [1050, 121] on select "All Draft Unreviewed Rejected Scheduled Listed Sold Ended" at bounding box center [1086, 130] width 72 height 19
click at [1120, 127] on select "All Draft Unreviewed Rejected Scheduled Listed Sold Ended" at bounding box center [1086, 130] width 72 height 19
click at [1050, 121] on select "All Draft Unreviewed Rejected Scheduled Listed Sold Ended" at bounding box center [1086, 130] width 72 height 19
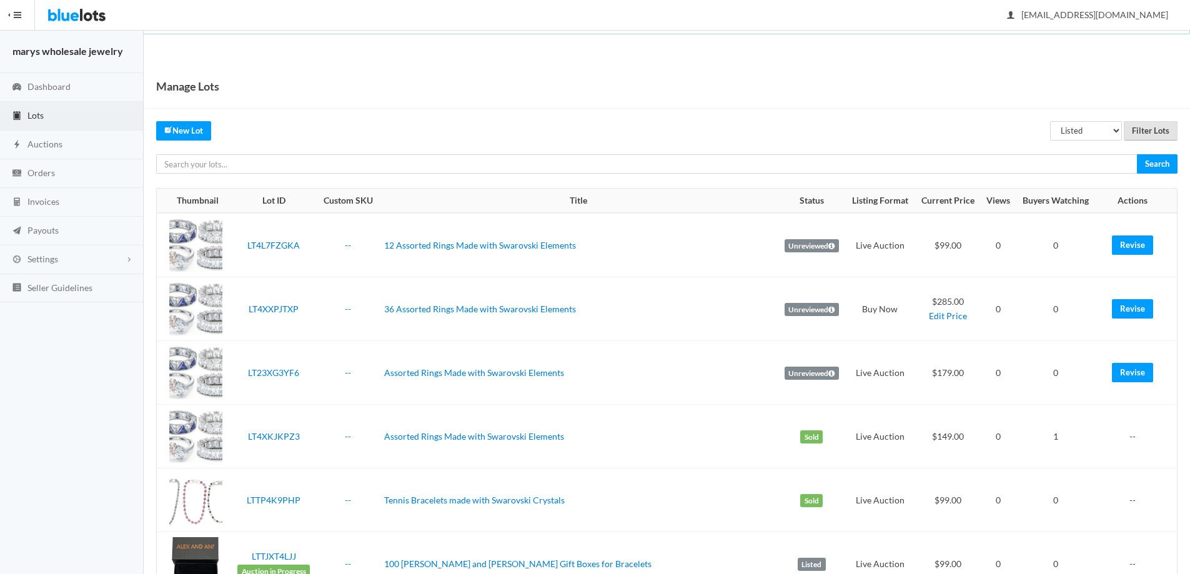
click at [1137, 136] on input "Filter Lots" at bounding box center [1151, 130] width 54 height 19
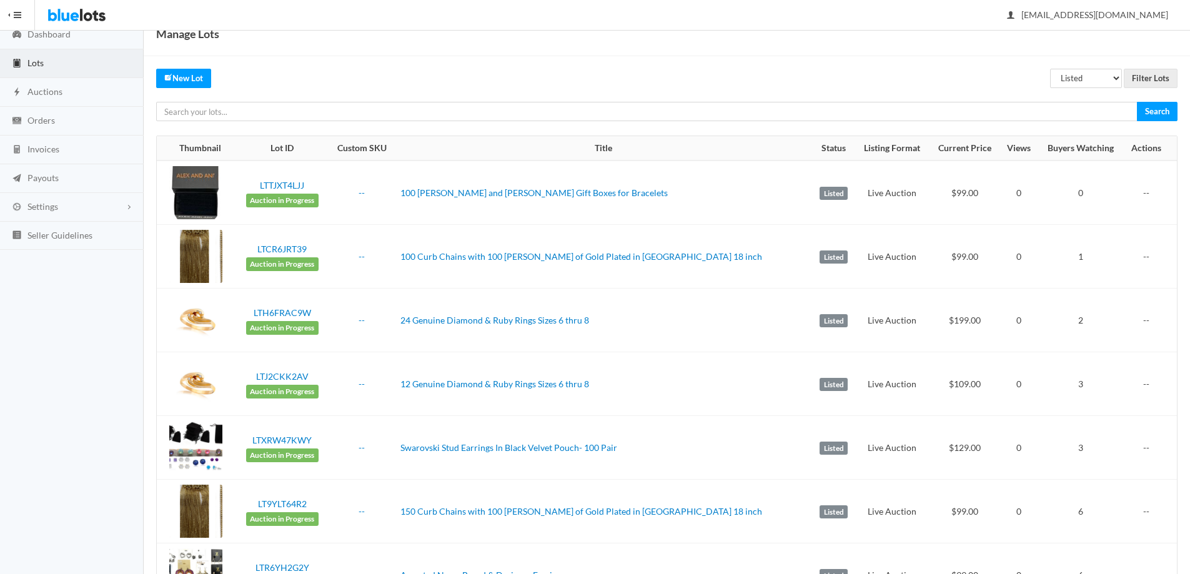
scroll to position [46, 0]
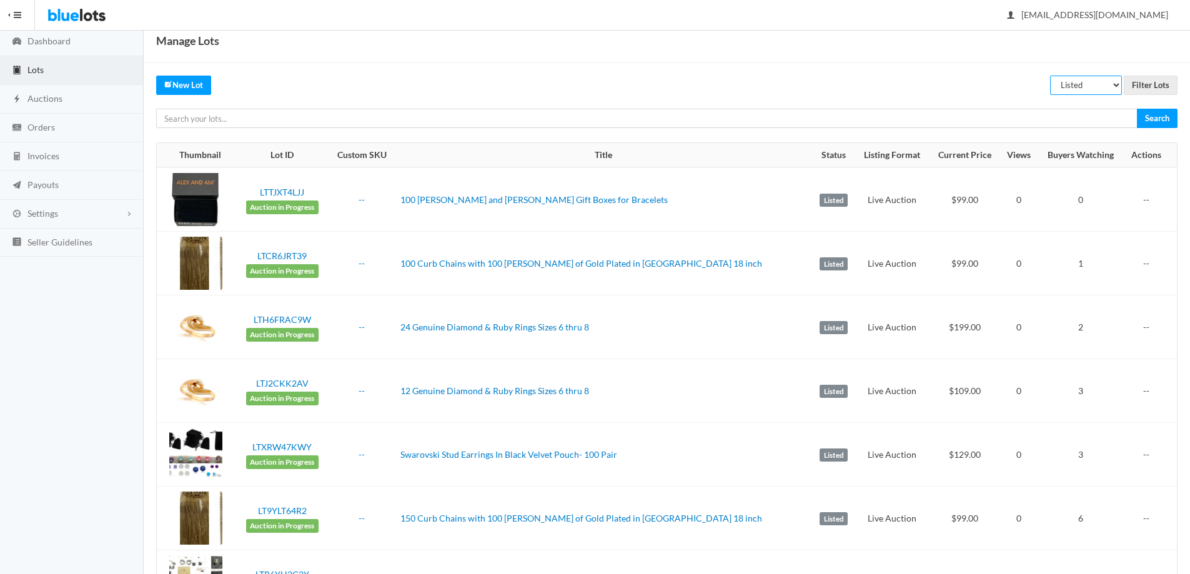
click at [1122, 82] on select "All Draft Unreviewed Rejected Scheduled Listed Sold Ended" at bounding box center [1086, 85] width 72 height 19
select select "scheduled"
click at [1050, 76] on select "All Draft Unreviewed Rejected Scheduled Listed Sold Ended" at bounding box center [1086, 85] width 72 height 19
click at [1167, 86] on input "Filter Lots" at bounding box center [1151, 85] width 54 height 19
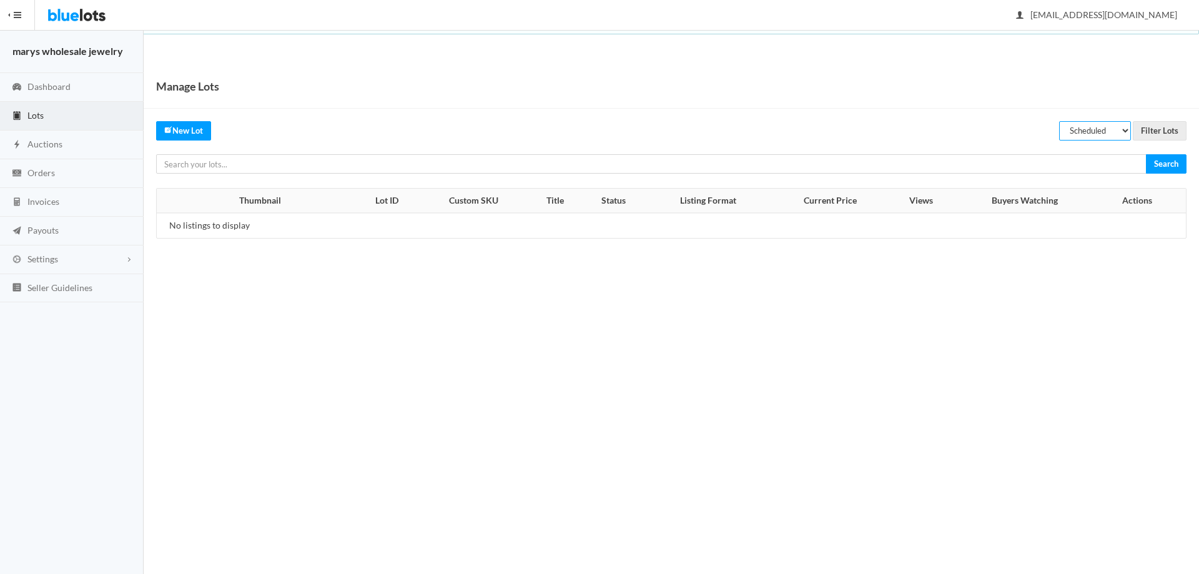
click at [1123, 134] on select "All Draft Unreviewed Rejected Scheduled Listed Sold Ended" at bounding box center [1095, 130] width 72 height 19
select select "unreviewed"
click at [1059, 121] on select "All Draft Unreviewed Rejected Scheduled Listed Sold Ended" at bounding box center [1095, 130] width 72 height 19
click at [1161, 128] on input "Filter Lots" at bounding box center [1160, 130] width 54 height 19
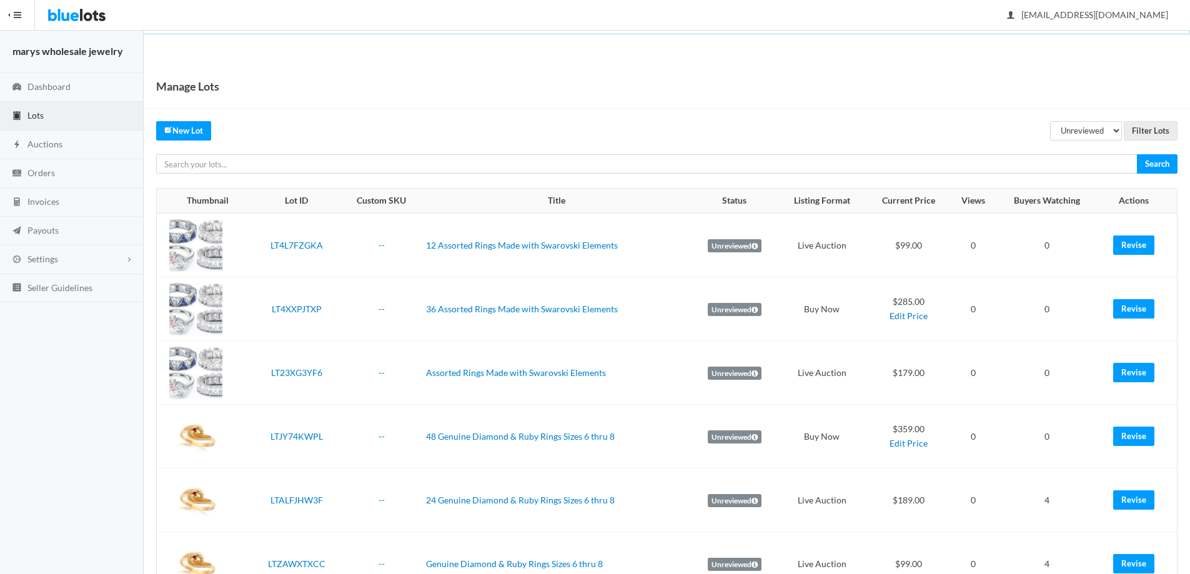
scroll to position [47, 0]
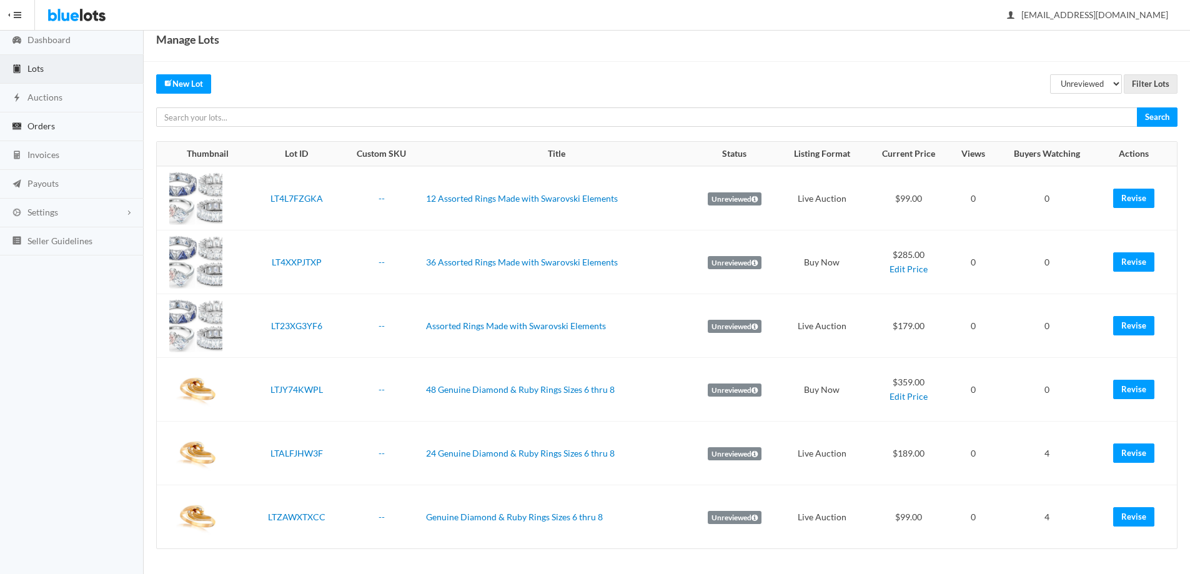
click at [41, 122] on span "Orders" at bounding box center [40, 126] width 27 height 11
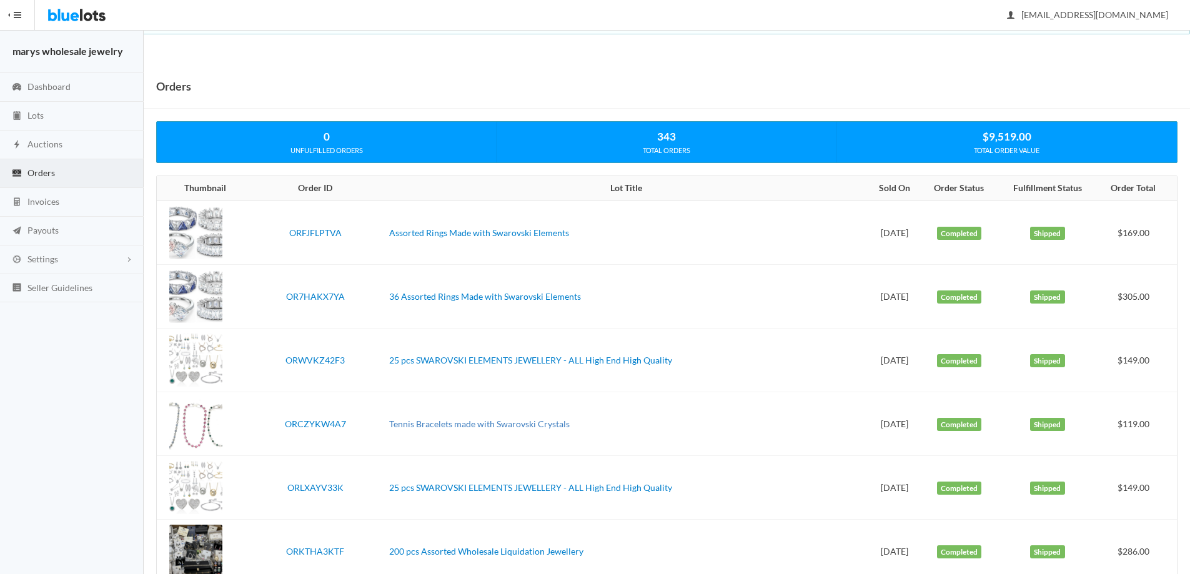
click at [520, 420] on link "Tennis Bracelets made with Swarovski Crystals" at bounding box center [479, 424] width 181 height 11
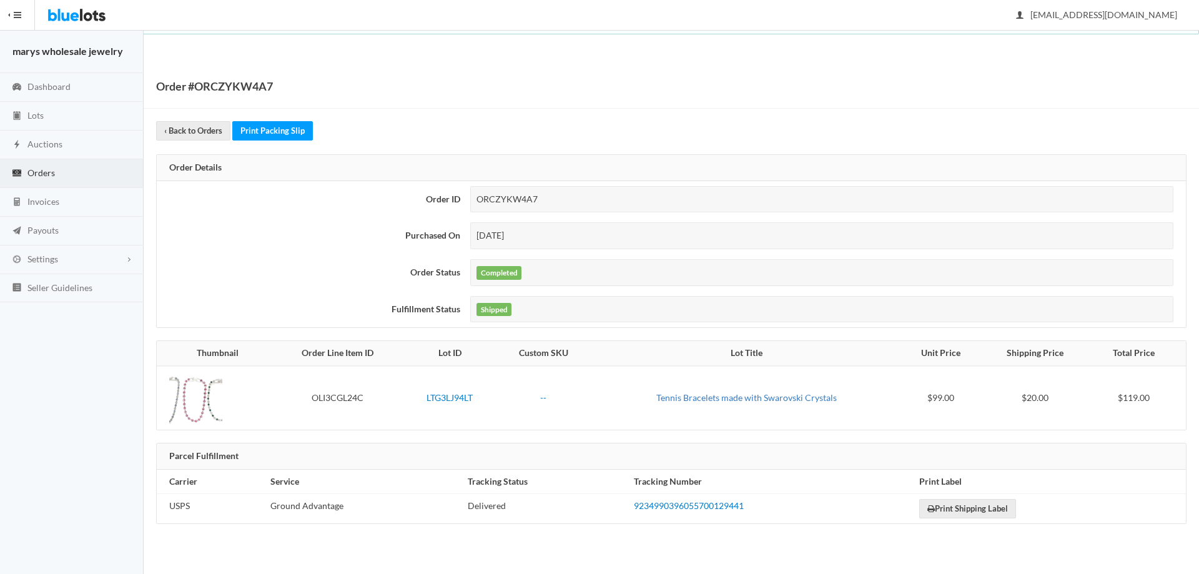
click at [774, 402] on link "Tennis Bracelets made with Swarovski Crystals" at bounding box center [747, 397] width 181 height 11
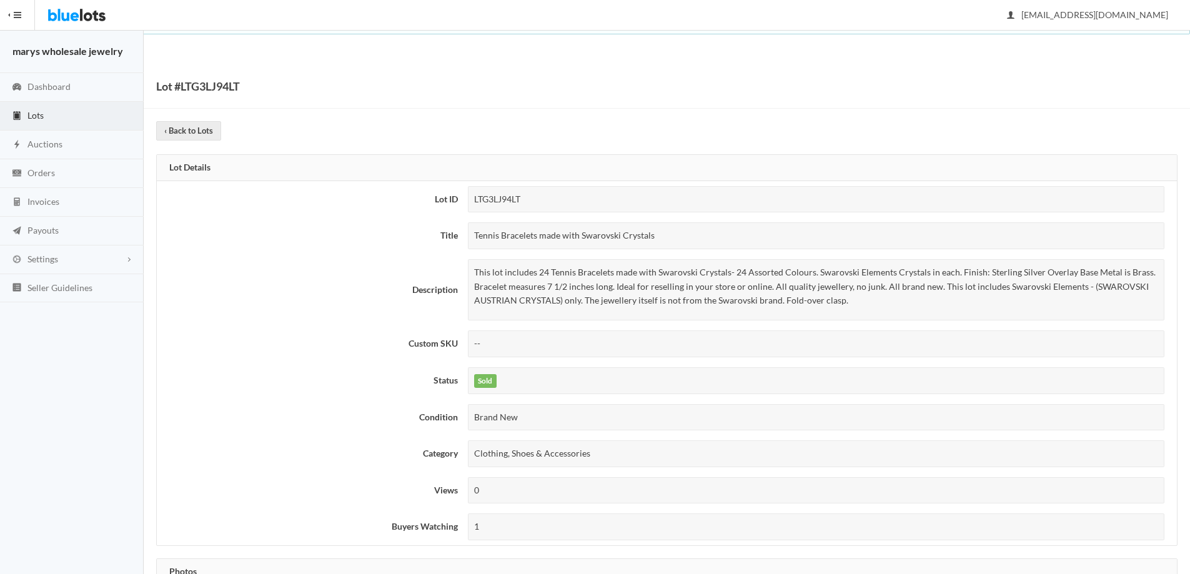
drag, startPoint x: 472, startPoint y: 234, endPoint x: 634, endPoint y: 247, distance: 162.3
click at [679, 237] on div "Tennis Bracelets made with Swarovski Crystals" at bounding box center [816, 235] width 697 height 27
copy div "Tennis Bracelets made with Swarovski Crystals"
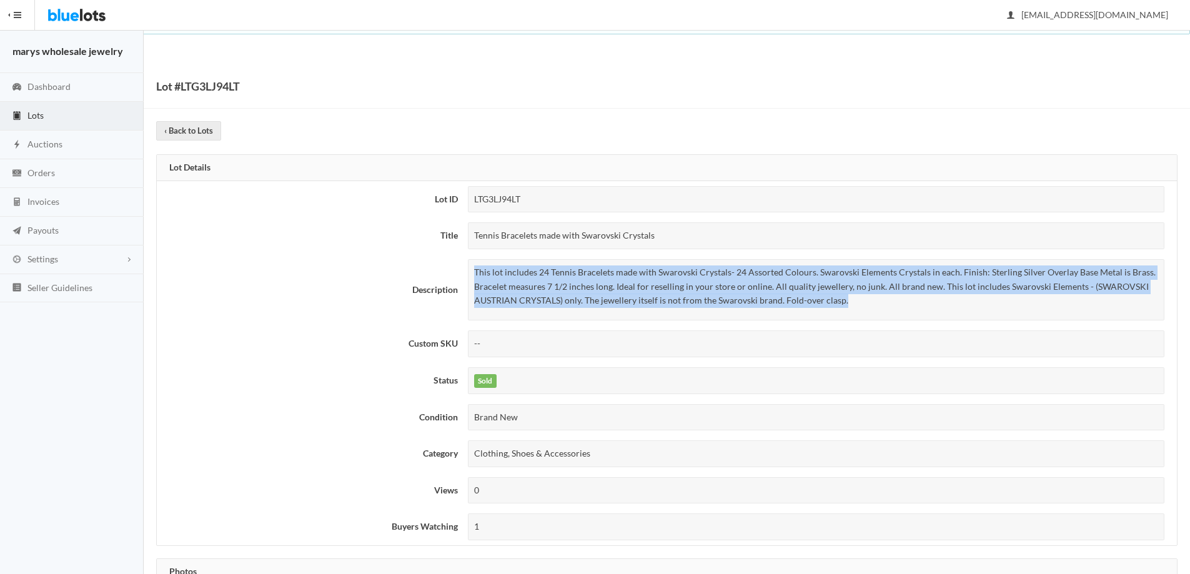
drag, startPoint x: 473, startPoint y: 273, endPoint x: 874, endPoint y: 295, distance: 401.6
click at [874, 295] on div "This lot includes 24 Tennis Bracelets made with Swarovski Crystals- 24 Assorted…" at bounding box center [816, 289] width 697 height 61
copy p "This lot includes 24 Tennis Bracelets made with Swarovski Crystals- 24 Assorted…"
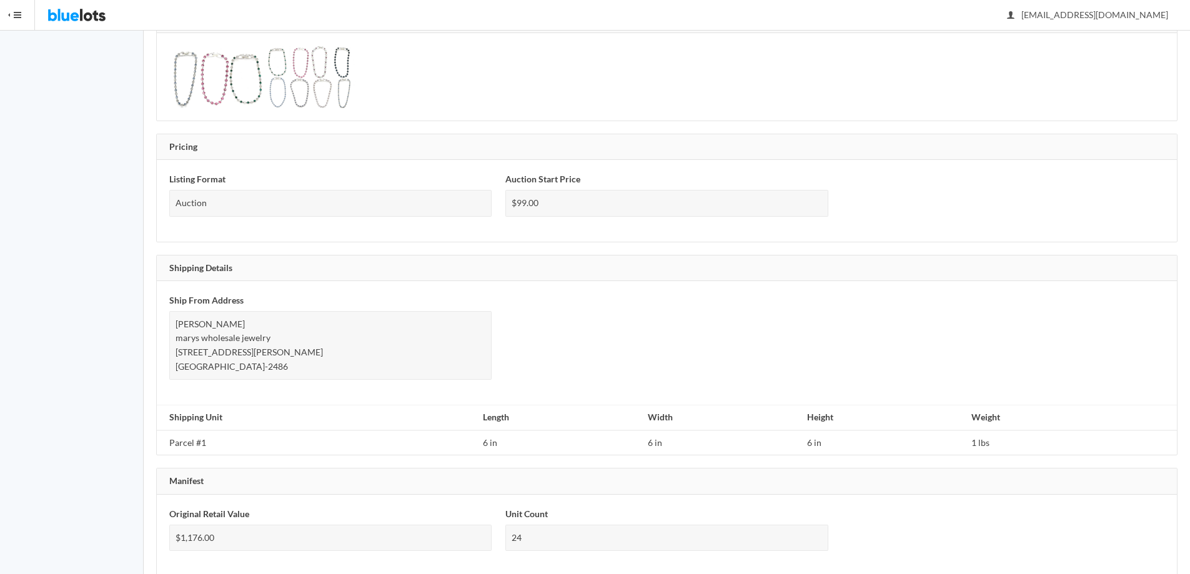
scroll to position [630, 0]
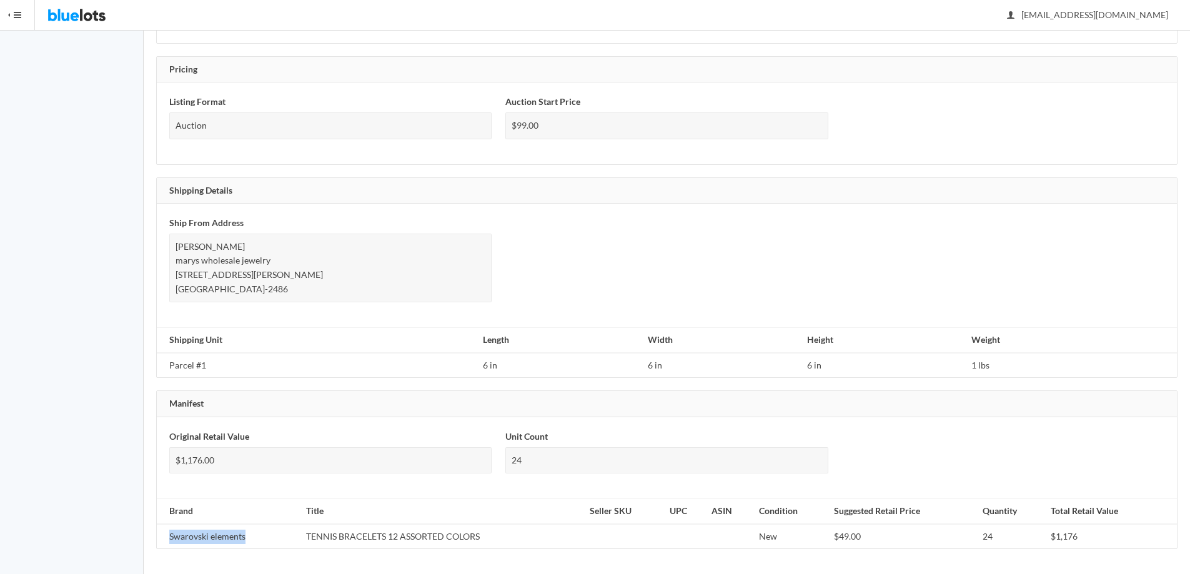
drag, startPoint x: 168, startPoint y: 535, endPoint x: 262, endPoint y: 542, distance: 94.6
click at [262, 542] on td "Swarovski elements" at bounding box center [229, 536] width 144 height 25
copy td "Swarovski elements"
drag, startPoint x: 306, startPoint y: 535, endPoint x: 491, endPoint y: 523, distance: 185.3
click at [491, 524] on td "TENNIS BRACELETS 12 ASSORTED COLORS" at bounding box center [442, 536] width 283 height 25
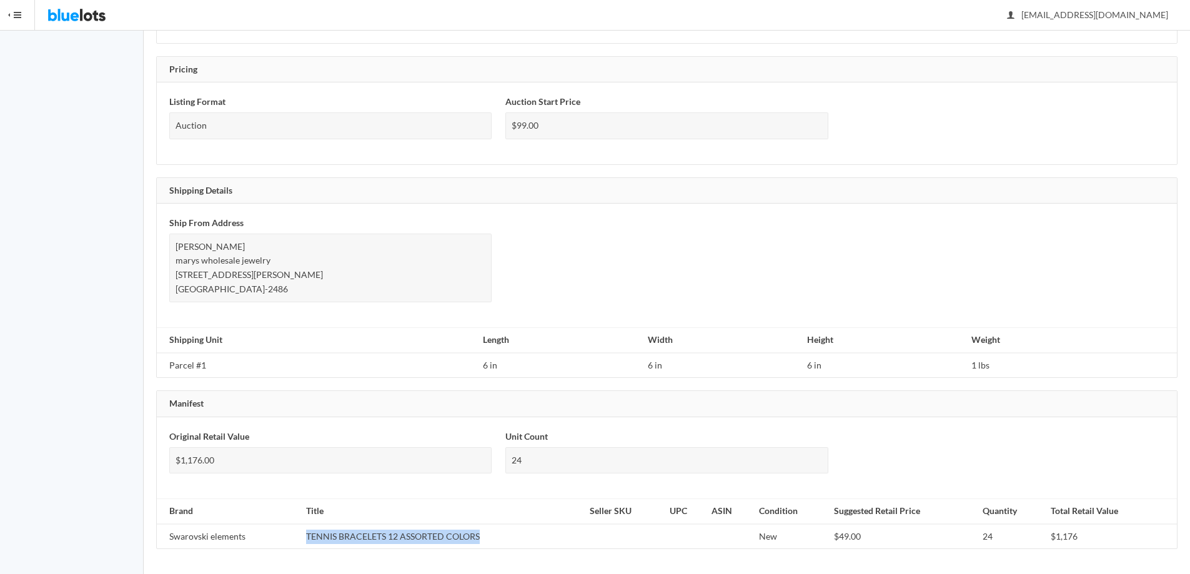
copy td "TENNIS BRACELETS 12 ASSORTED COLORS"
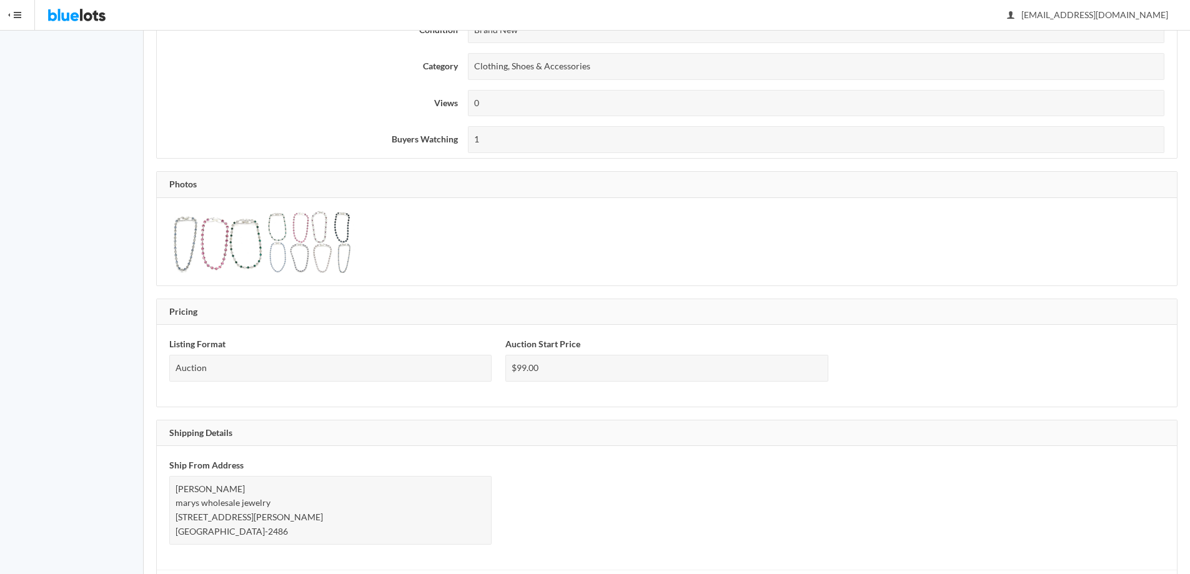
scroll to position [407, 0]
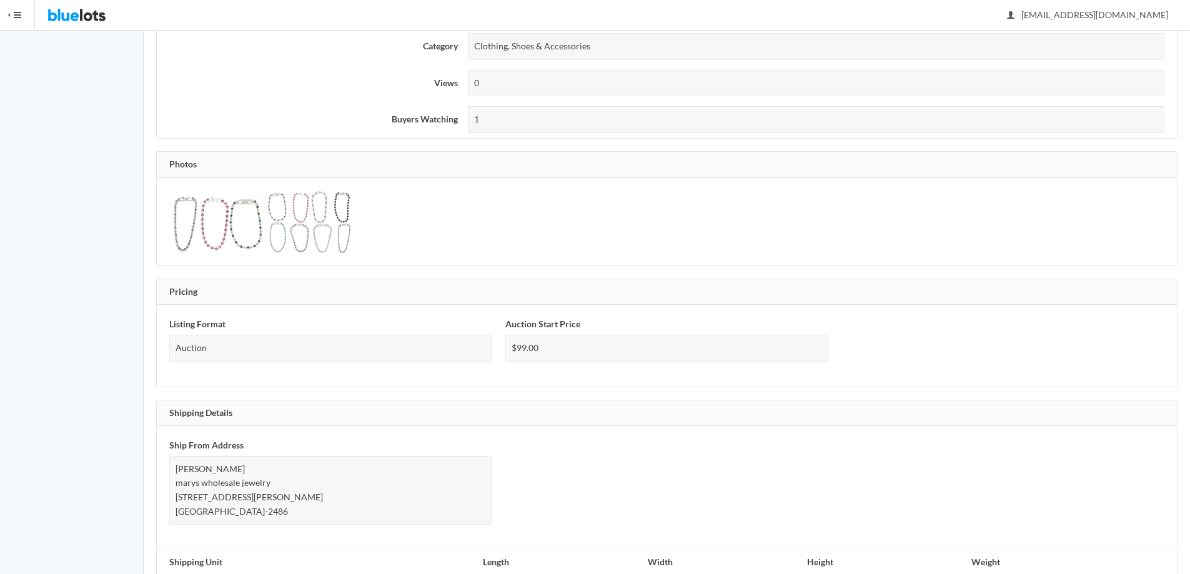
click at [204, 220] on img at bounding box center [216, 222] width 94 height 62
click at [317, 224] on img at bounding box center [312, 222] width 94 height 62
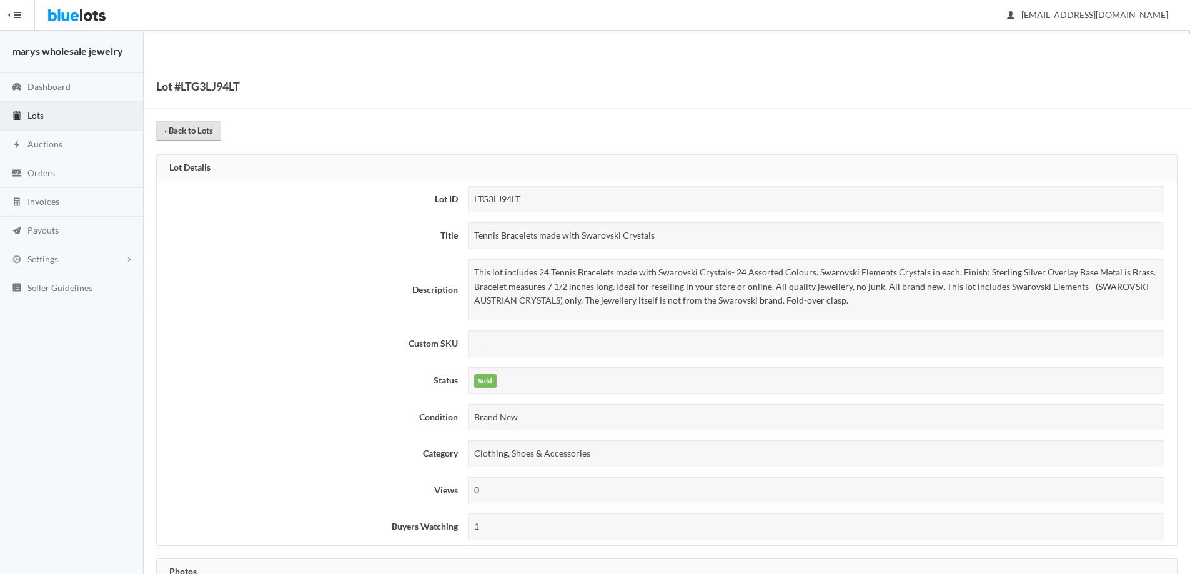
click at [209, 129] on link "‹ Back to Lots" at bounding box center [188, 130] width 65 height 19
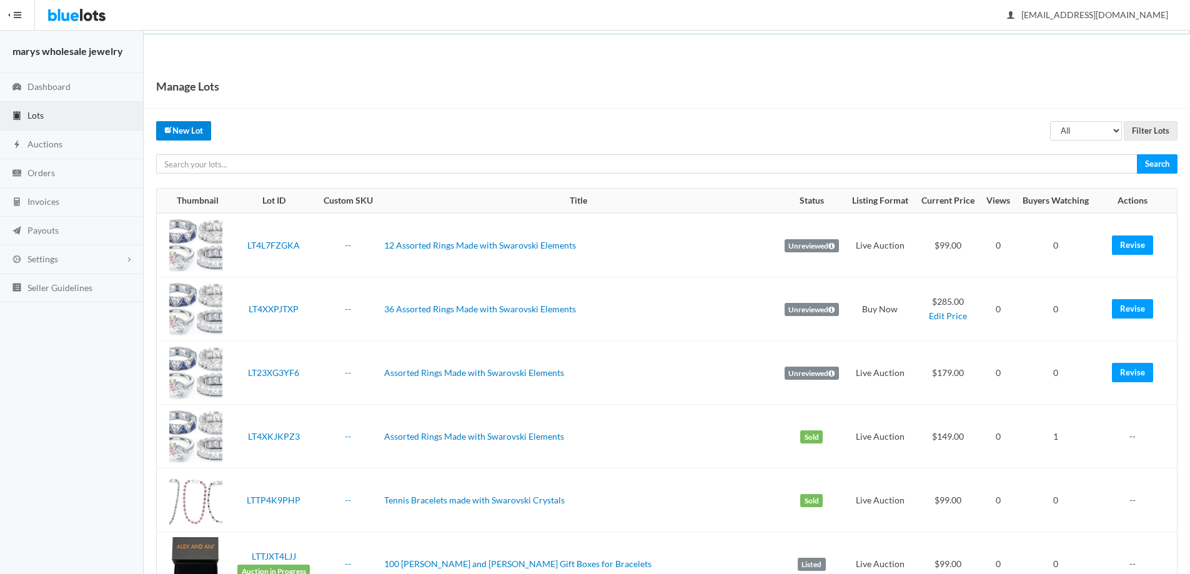
click at [186, 136] on link "New Lot" at bounding box center [183, 130] width 55 height 19
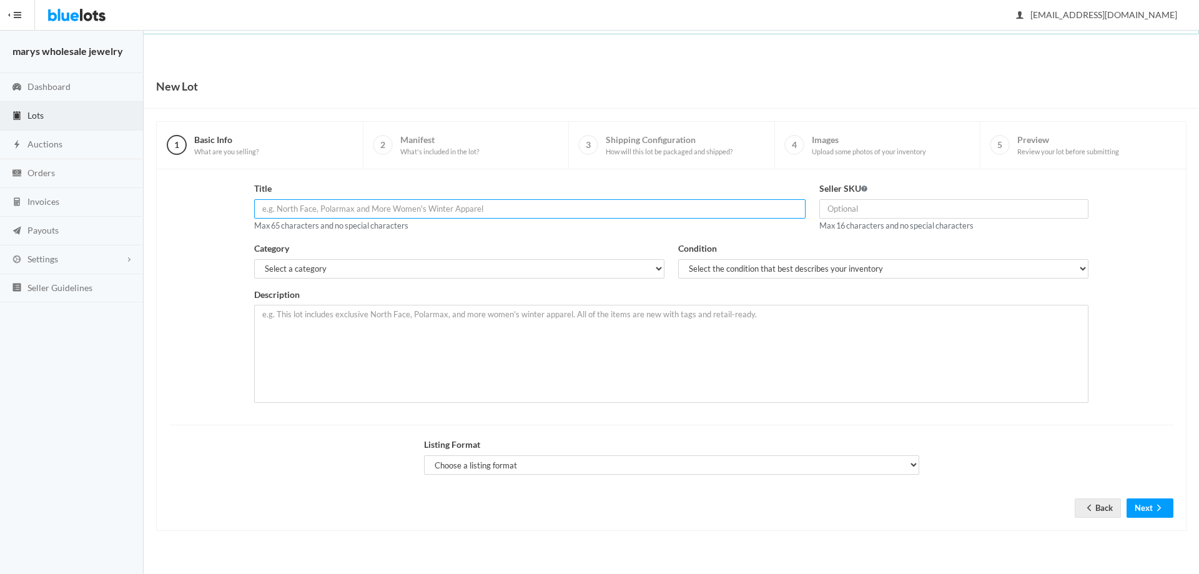
paste input "Tennis Bracelets made with Swarovski Crystals"
type input "Tennis Bracelets made with Swarovski Crystals"
click at [490, 268] on select "Select a category Electronics Clothing, Shoes & Accessories Appliances Home & G…" at bounding box center [459, 268] width 410 height 19
select select "2"
click at [254, 259] on select "Select a category Electronics Clothing, Shoes & Accessories Appliances Home & G…" at bounding box center [459, 268] width 410 height 19
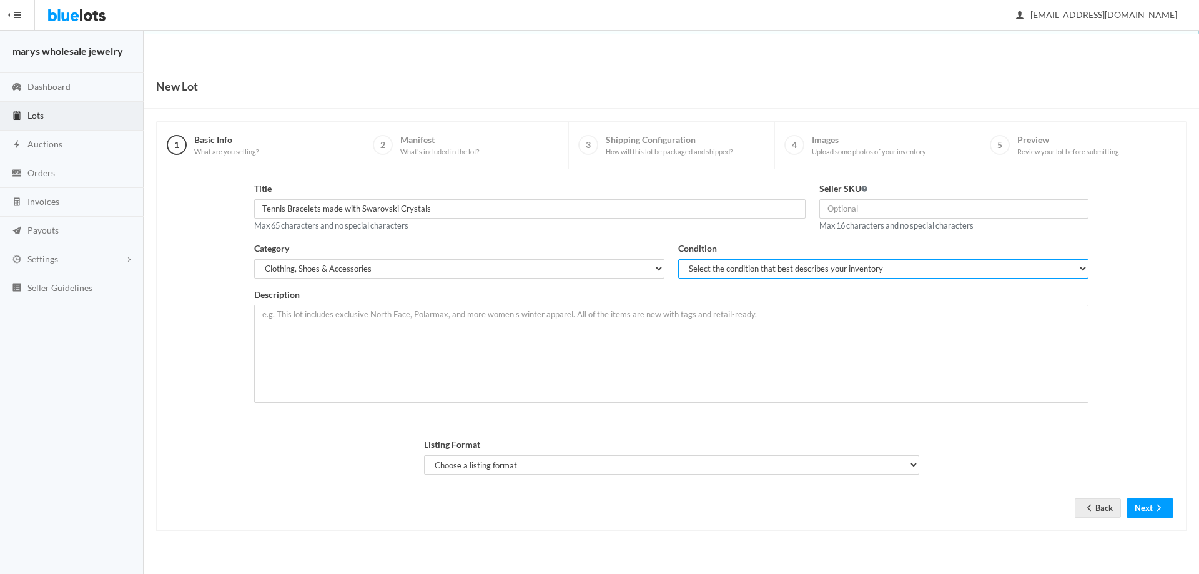
click at [790, 263] on select "Select the condition that best describes your inventory Brand New Shelf Pulls C…" at bounding box center [883, 268] width 410 height 19
select select "1"
click at [678, 259] on select "Select the condition that best describes your inventory Brand New Shelf Pulls C…" at bounding box center [883, 268] width 410 height 19
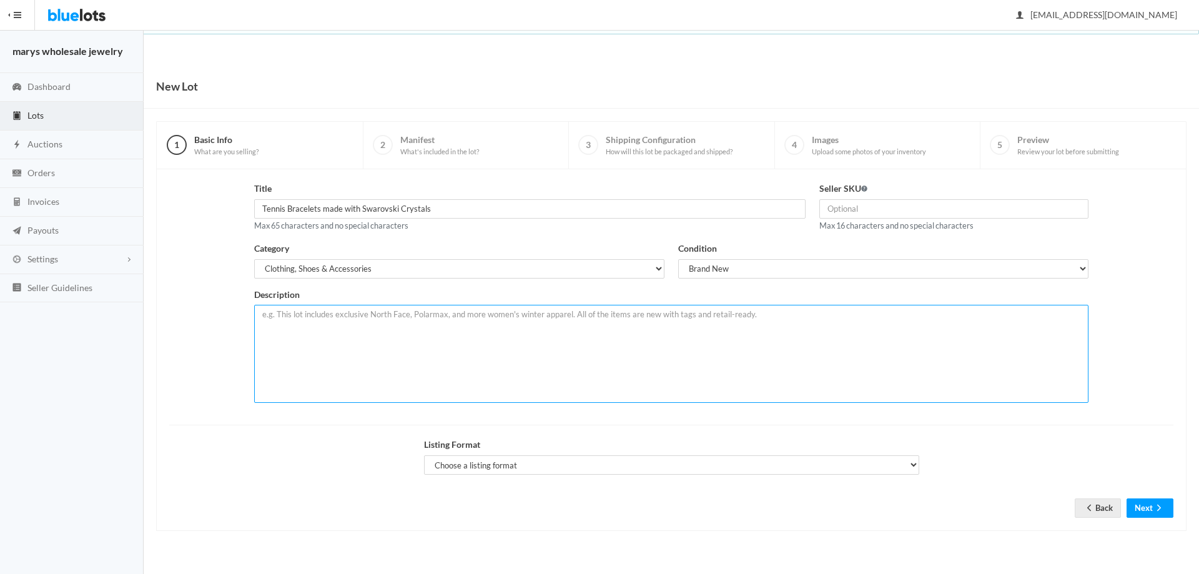
paste textarea "This lot includes 24 Tennis Bracelets made with Swarovski Crystals- 24 Assorted…"
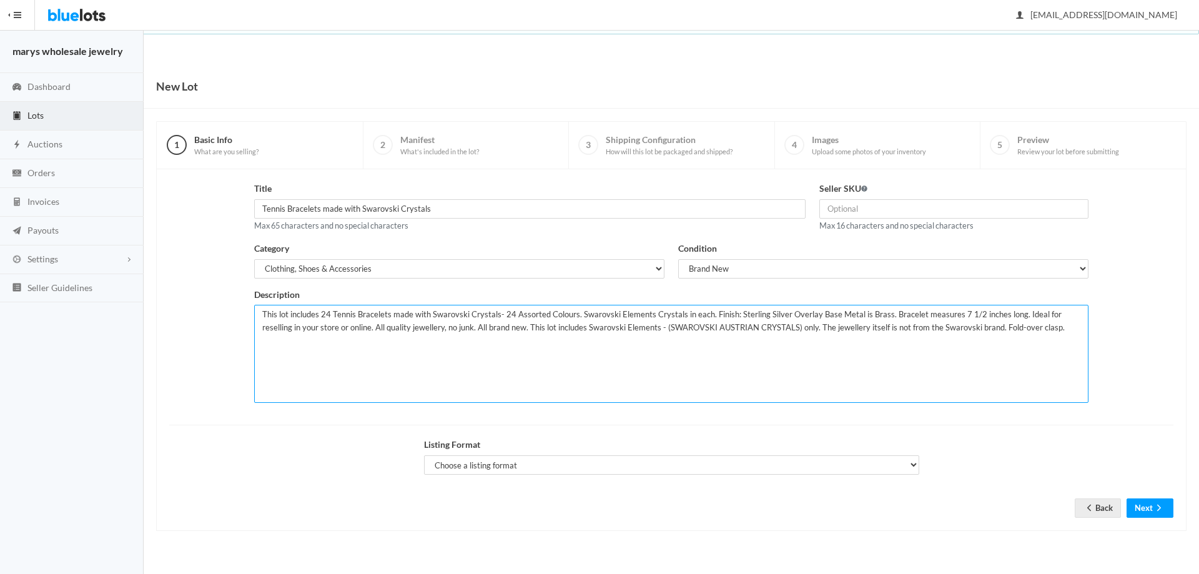
type textarea "This lot includes 24 Tennis Bracelets made with Swarovski Crystals- 24 Assorted…"
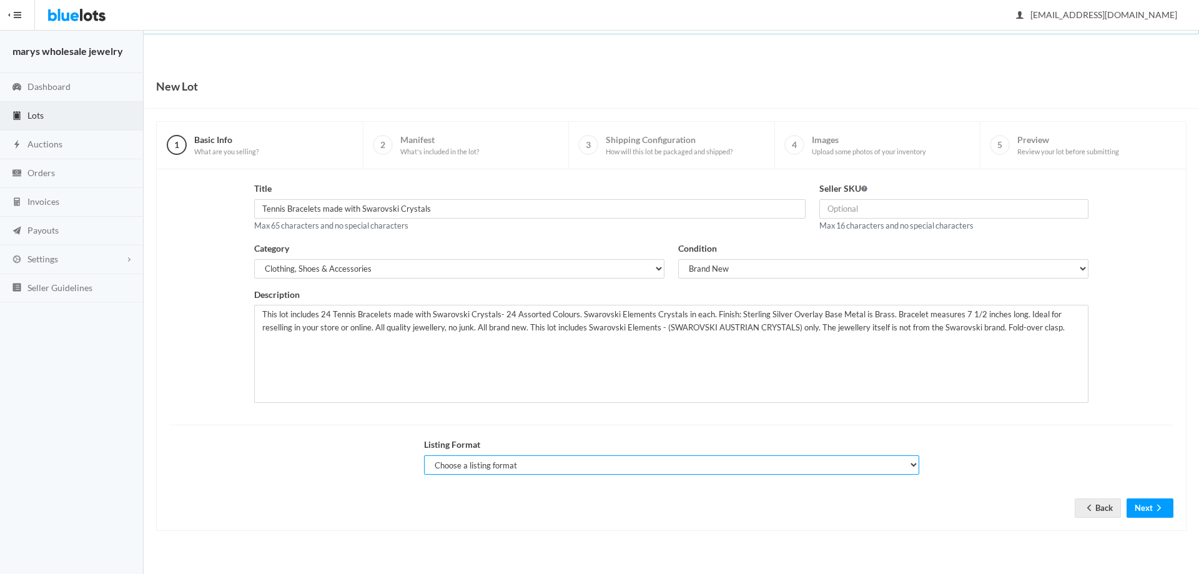
click at [524, 464] on select "Choose a listing format Auction Buy Now" at bounding box center [671, 464] width 495 height 19
select select "true"
click at [424, 455] on select "Choose a listing format Auction Buy Now" at bounding box center [671, 464] width 495 height 19
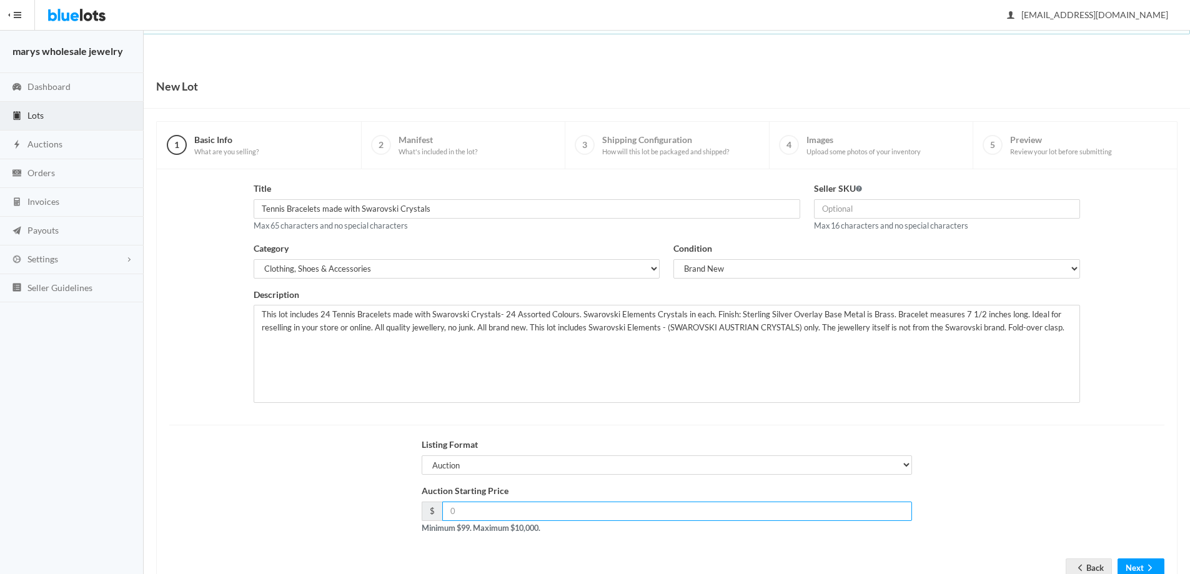
click at [514, 520] on input "number" at bounding box center [677, 511] width 470 height 19
type input "99.00"
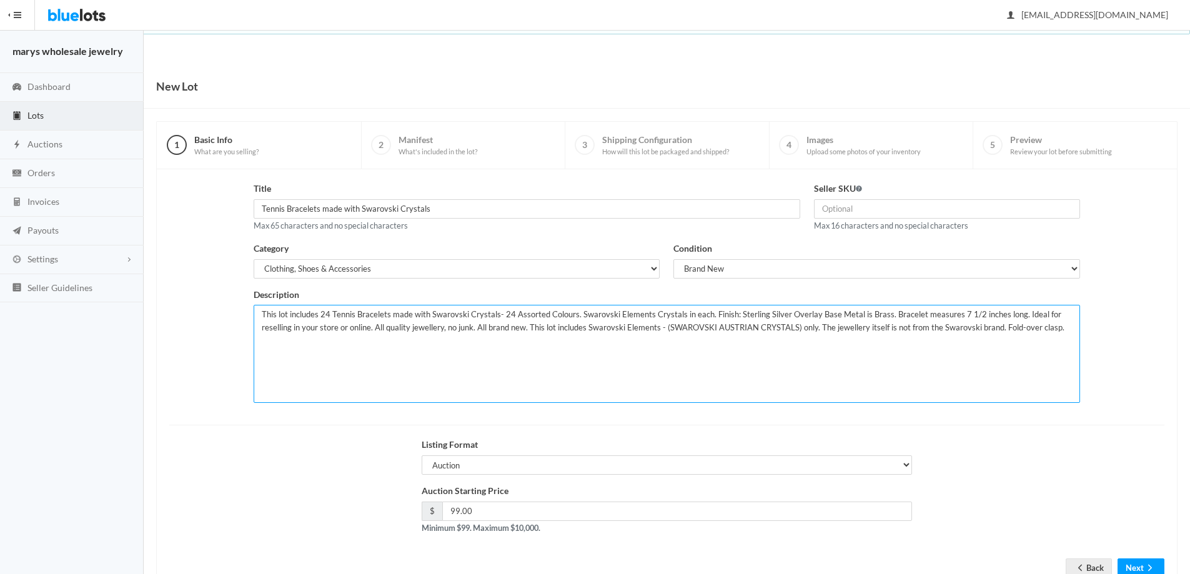
click at [510, 319] on textarea "This lot includes 24 Tennis Bracelets made with Swarovski Crystals- 24 Assorted…" at bounding box center [667, 354] width 827 height 98
type textarea "This lot includes 24 Tennis Bracelets made with Swarovski Crystals- 12 Assorted…"
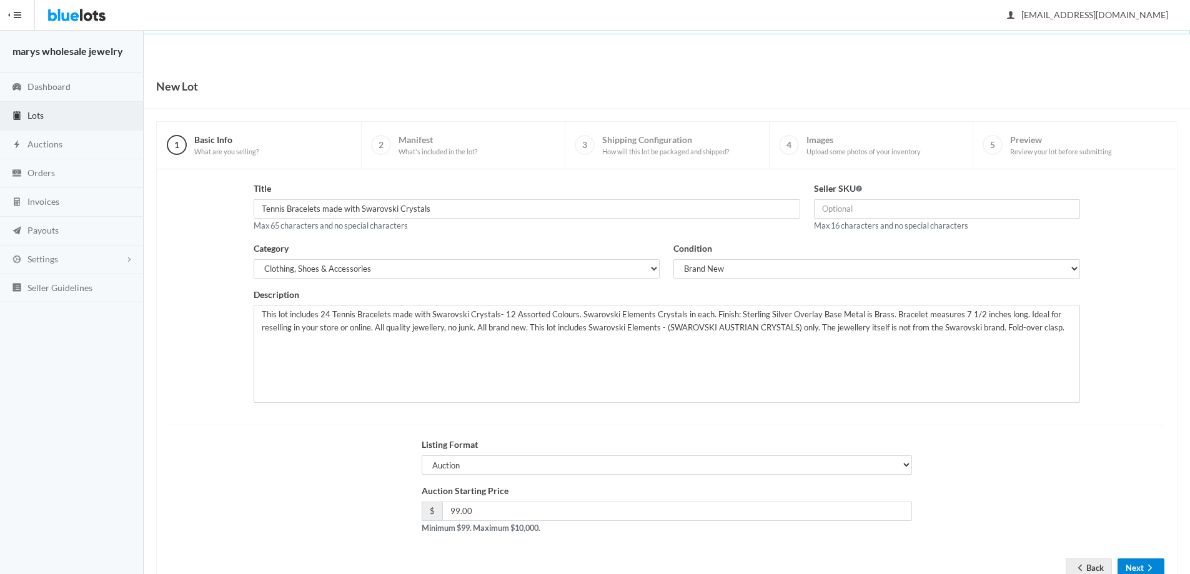
click at [1131, 563] on button "Next" at bounding box center [1141, 567] width 47 height 19
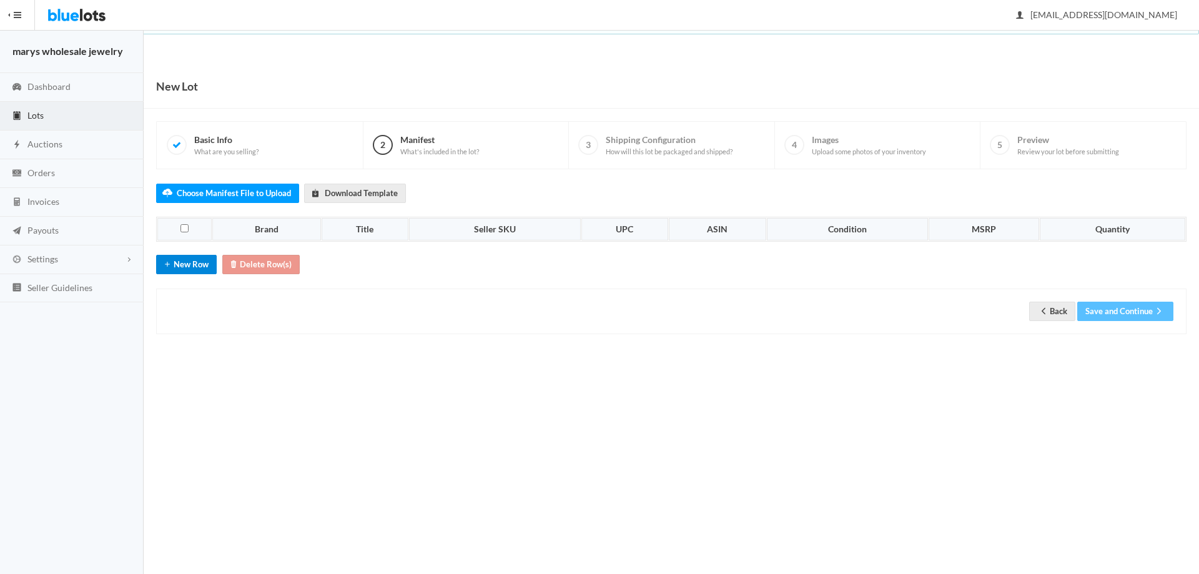
click at [179, 262] on button "New Row" at bounding box center [186, 264] width 61 height 19
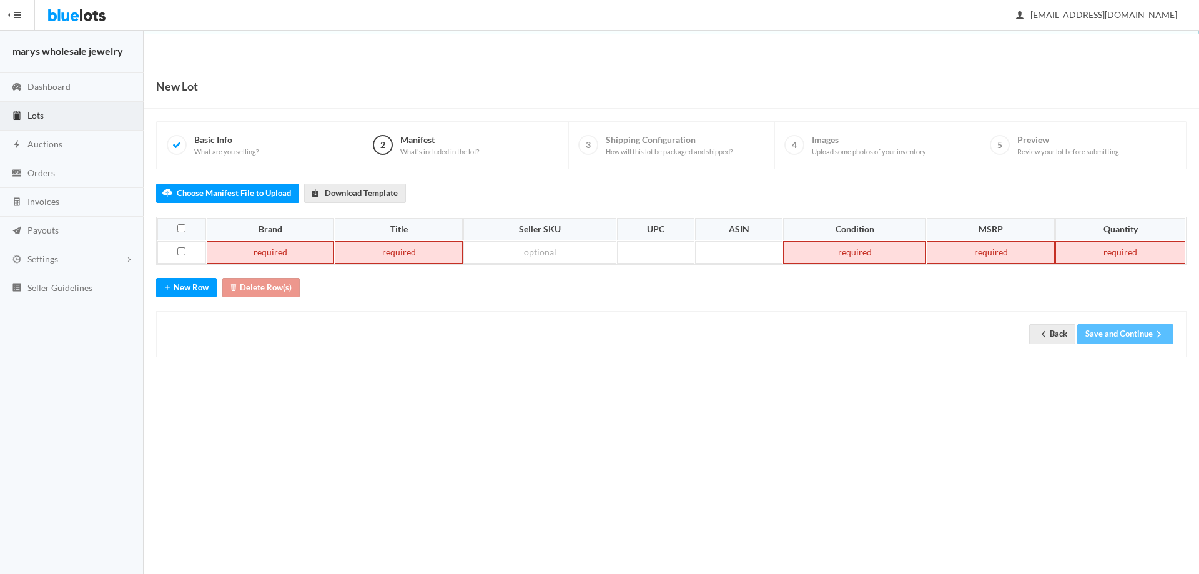
paste td
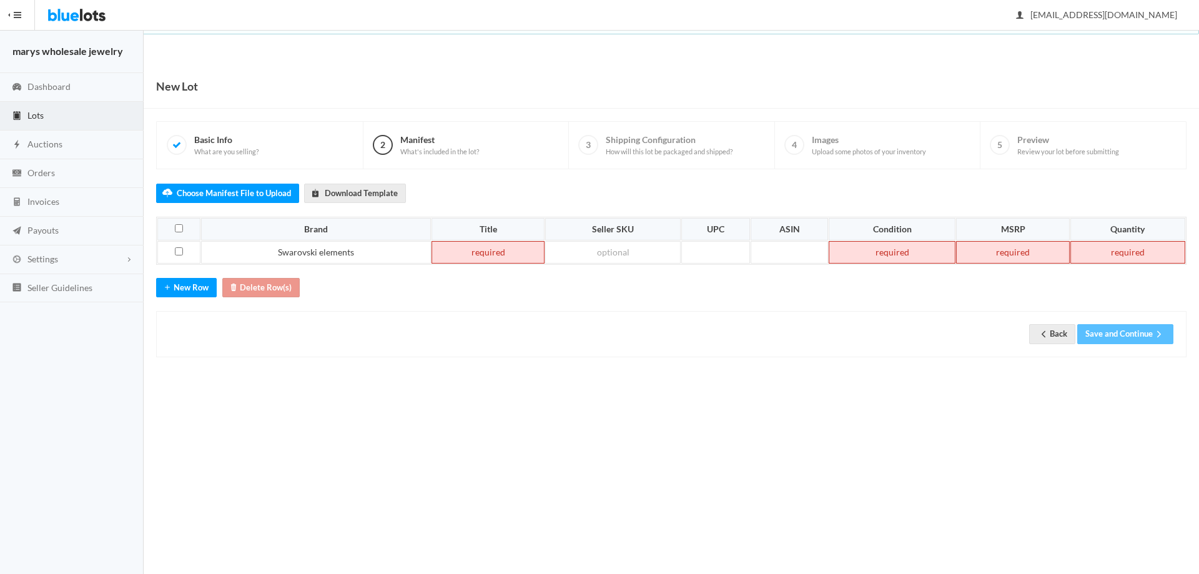
paste td
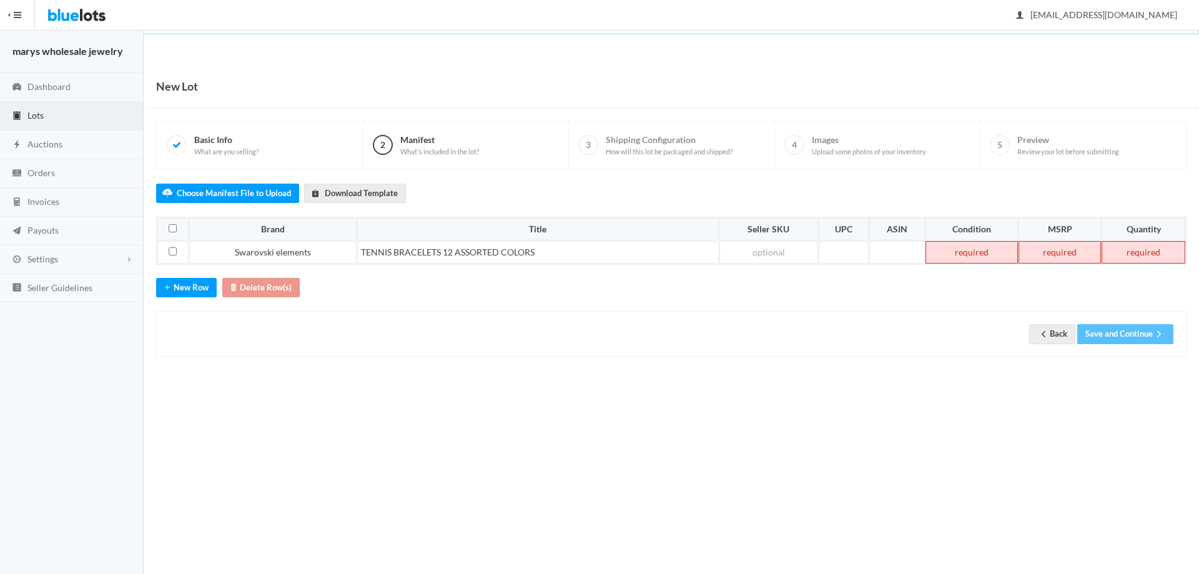
click at [990, 254] on td at bounding box center [972, 252] width 92 height 22
click at [1058, 250] on td at bounding box center [1060, 252] width 82 height 22
click at [1149, 259] on td at bounding box center [1143, 252] width 85 height 22
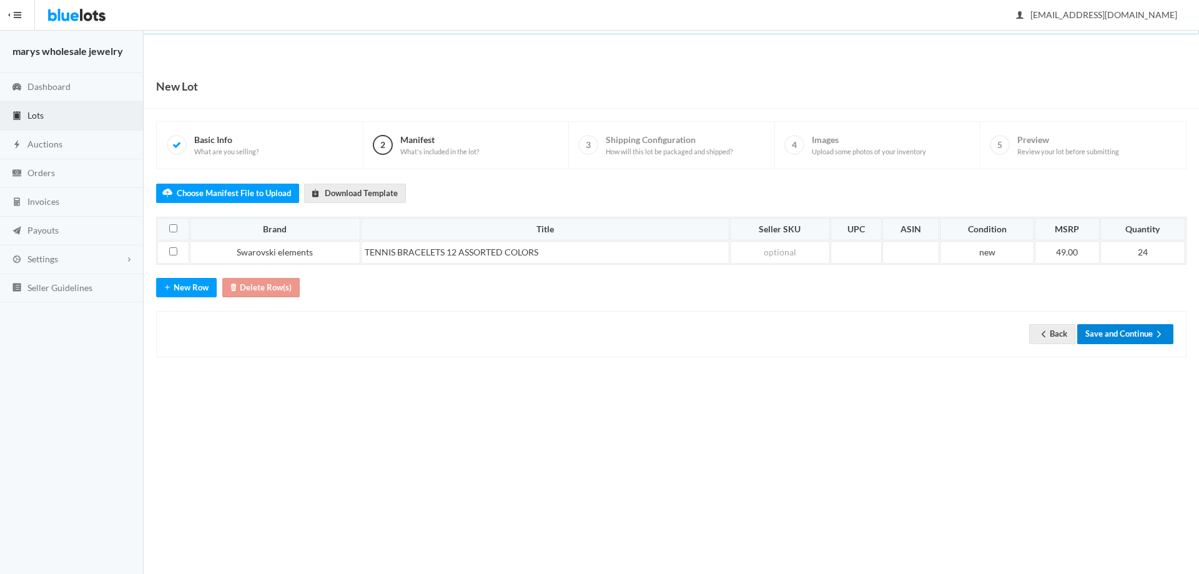
click at [1143, 337] on button "Save and Continue" at bounding box center [1126, 333] width 96 height 19
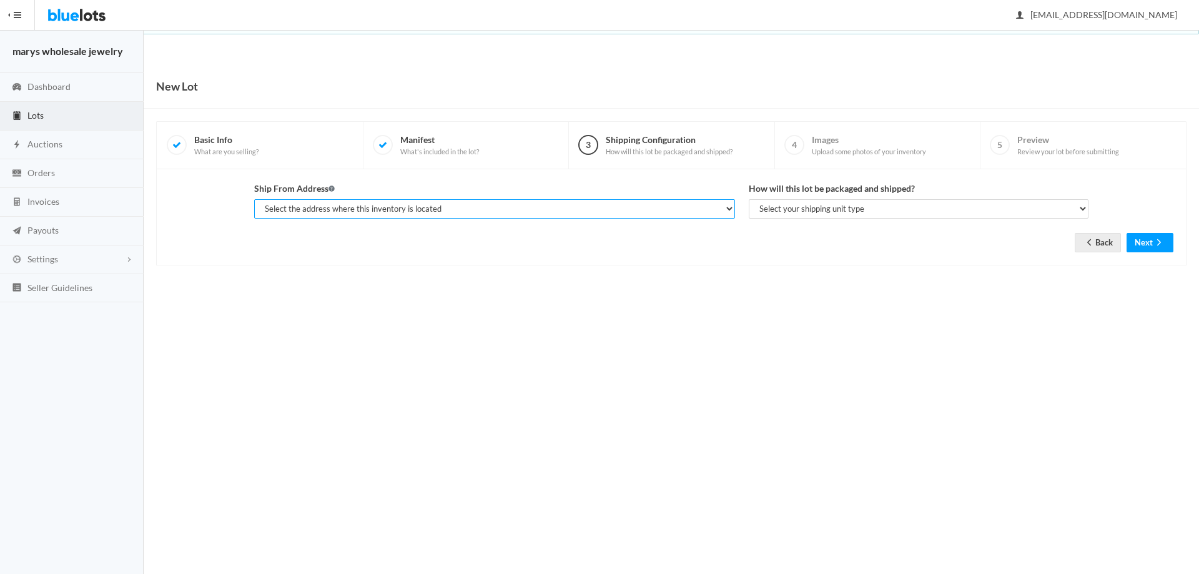
click at [453, 204] on select "Select the address where this inventory is located [PERSON_NAME], marys wholesa…" at bounding box center [494, 208] width 481 height 19
select select "19963"
click at [254, 199] on select "Select the address where this inventory is located gerald kent, marys wholesale…" at bounding box center [494, 208] width 481 height 19
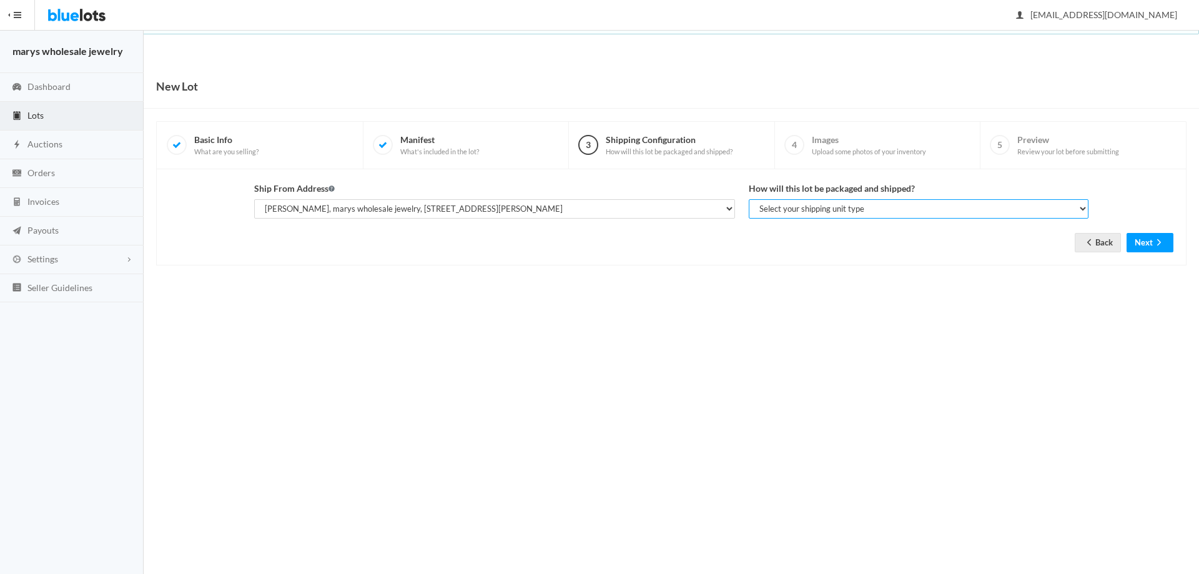
click at [825, 206] on select "Select your shipping unit type Parcel Pallet Truckload" at bounding box center [919, 208] width 340 height 19
select select "parcel"
click at [749, 199] on select "Select your shipping unit type Parcel Pallet Truckload" at bounding box center [919, 208] width 340 height 19
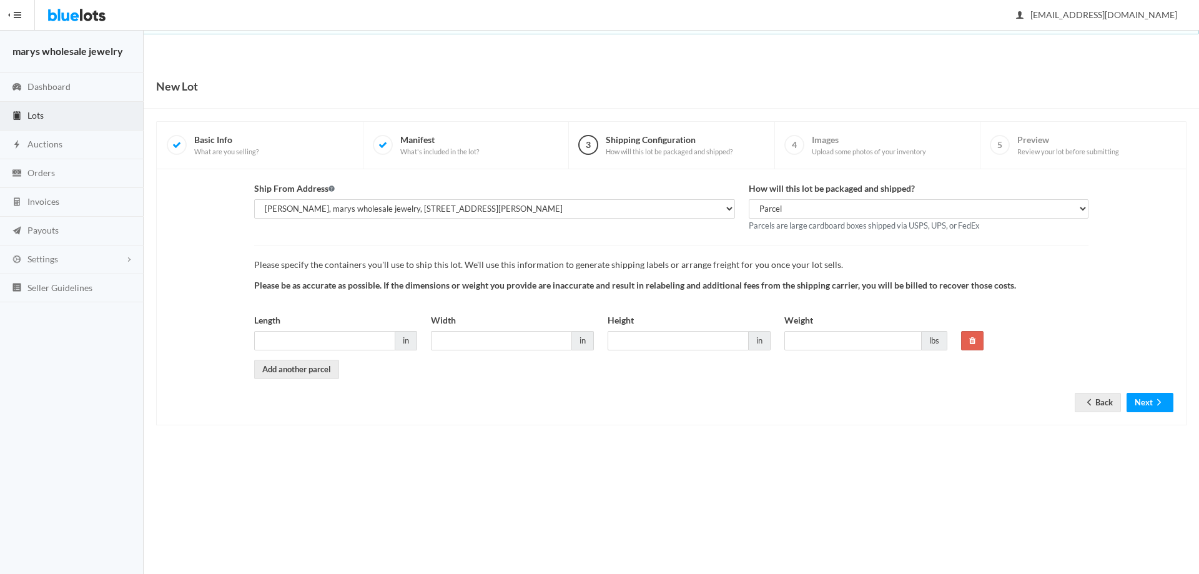
click at [354, 329] on div "Length in" at bounding box center [335, 332] width 163 height 37
click at [352, 338] on input "Length" at bounding box center [324, 340] width 141 height 19
type input "6"
click at [503, 335] on input "6" at bounding box center [501, 340] width 141 height 19
type input "6"
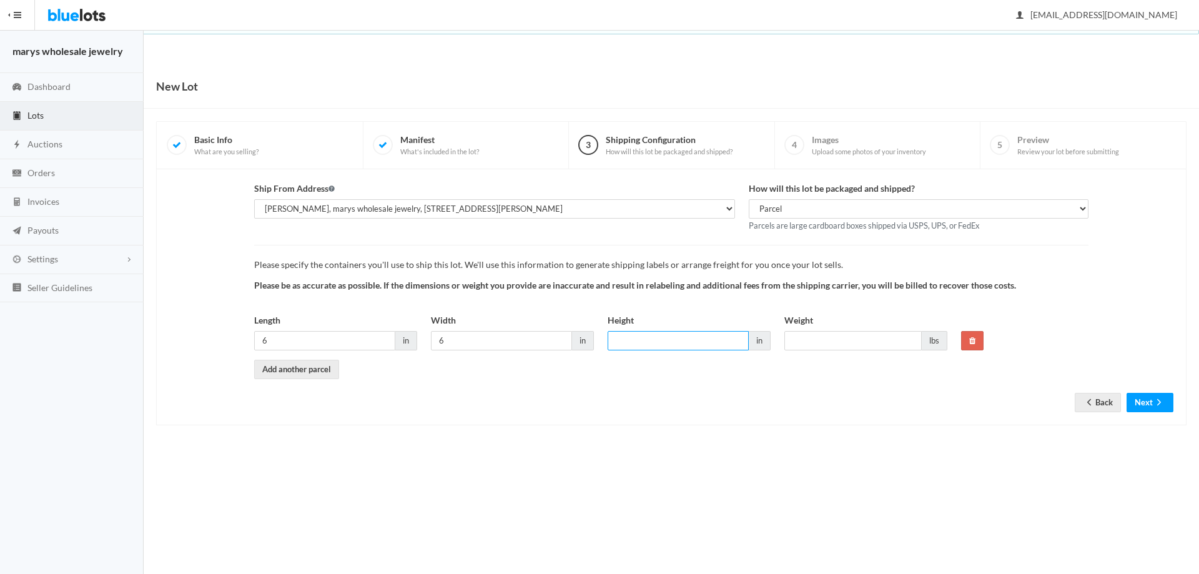
click at [636, 344] on input "Height" at bounding box center [678, 340] width 141 height 19
type input "6"
click at [834, 340] on input "Weight" at bounding box center [853, 340] width 137 height 19
type input "1"
click at [1142, 399] on button "Next" at bounding box center [1150, 402] width 47 height 19
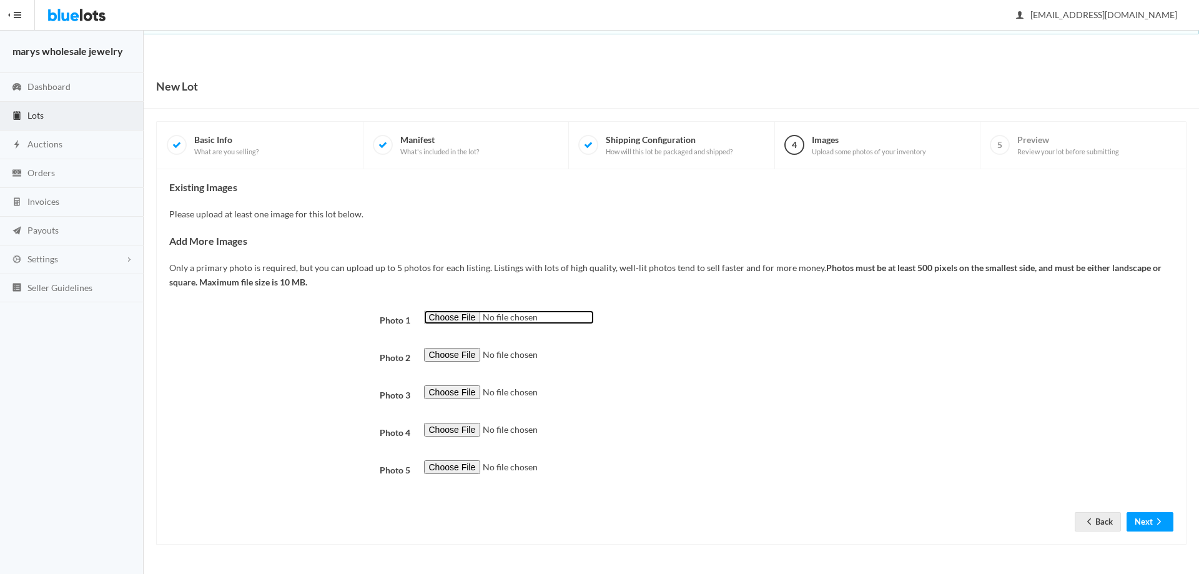
click at [455, 324] on input "file" at bounding box center [509, 317] width 170 height 14
type input "C:\fakepath\blur10.png"
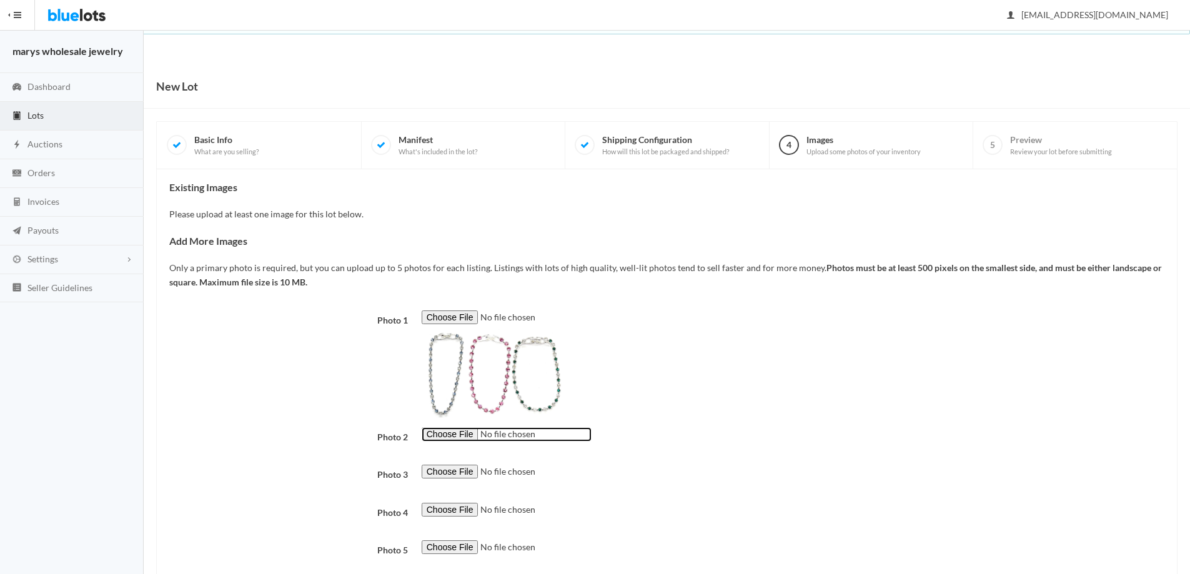
click at [466, 435] on input "file" at bounding box center [507, 434] width 170 height 14
type input "C:\fakepath\blur11.png"
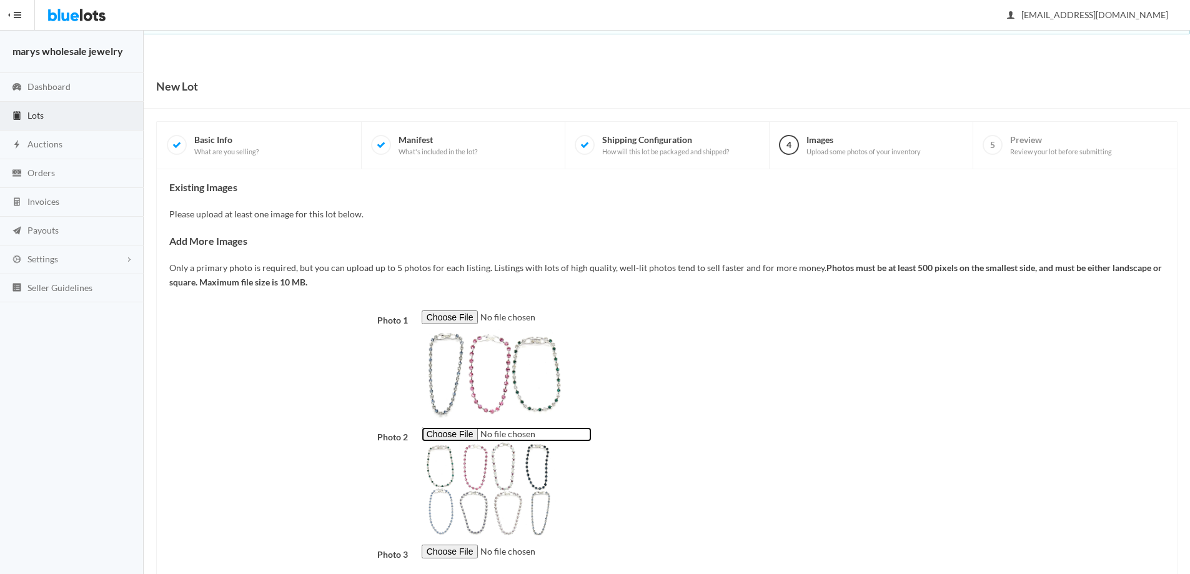
scroll to position [156, 0]
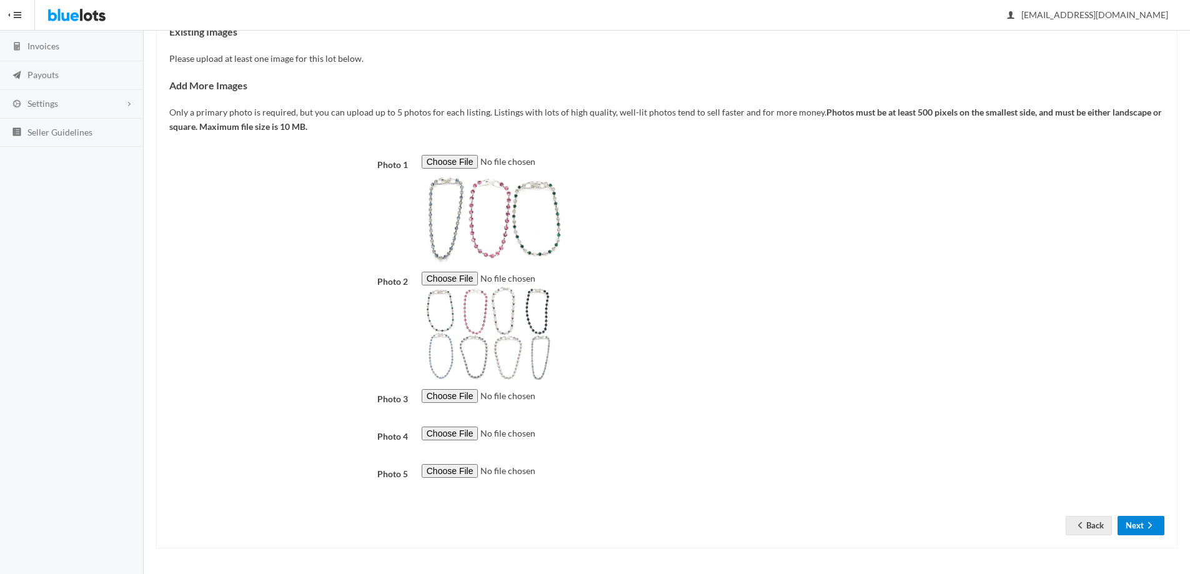
click at [1146, 529] on icon "arrow forward" at bounding box center [1150, 525] width 12 height 10
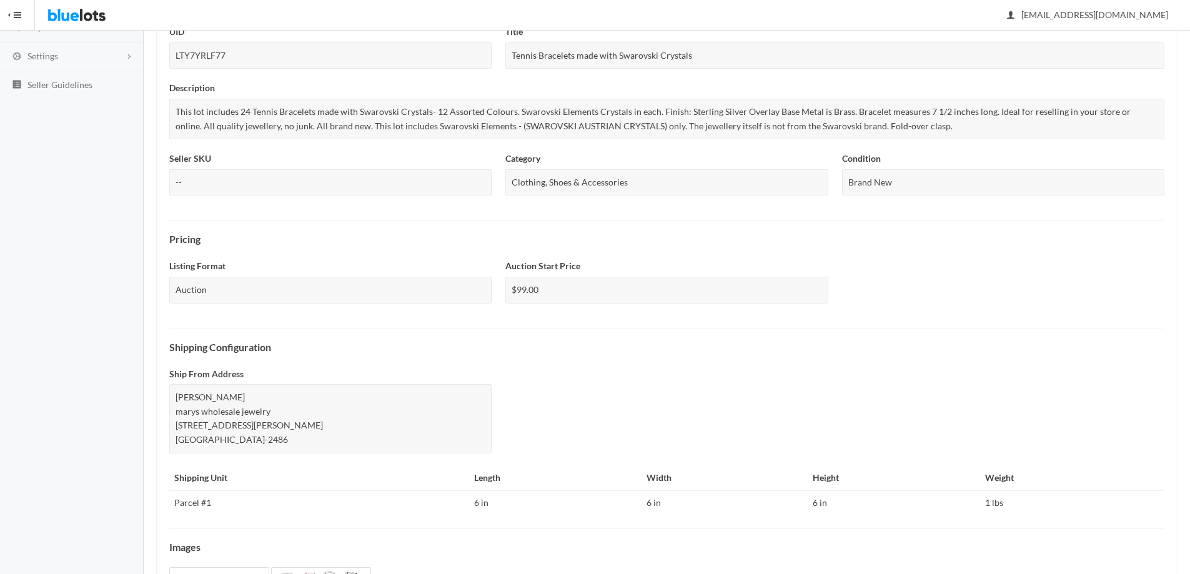
scroll to position [323, 0]
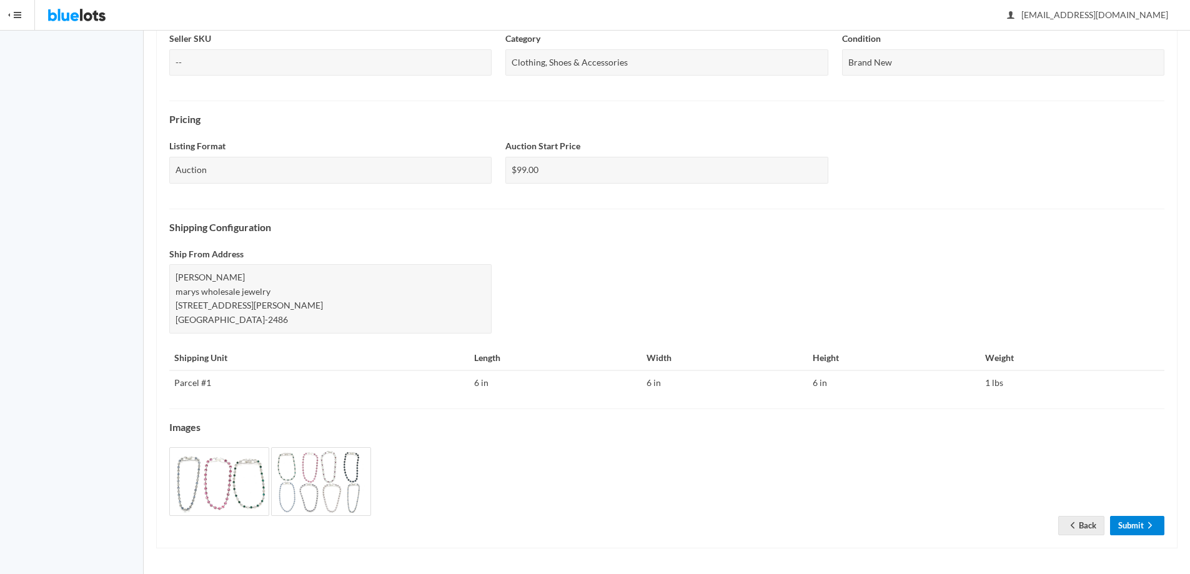
click at [1131, 528] on link "Submit" at bounding box center [1137, 525] width 54 height 19
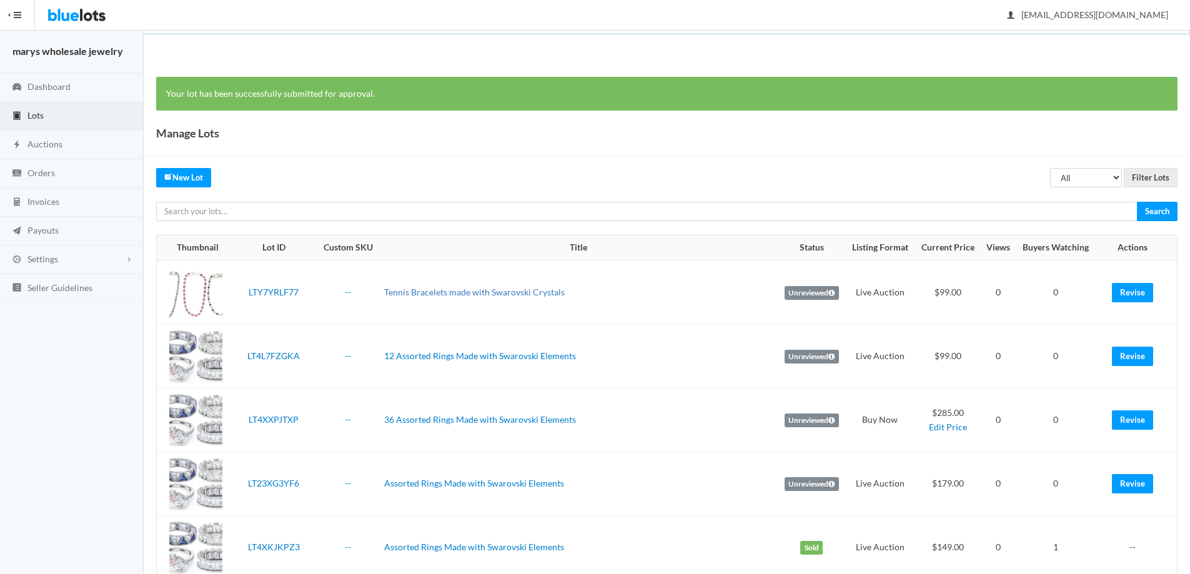
click at [555, 292] on link "Tennis Bracelets made with Swarovski Crystals" at bounding box center [474, 292] width 181 height 11
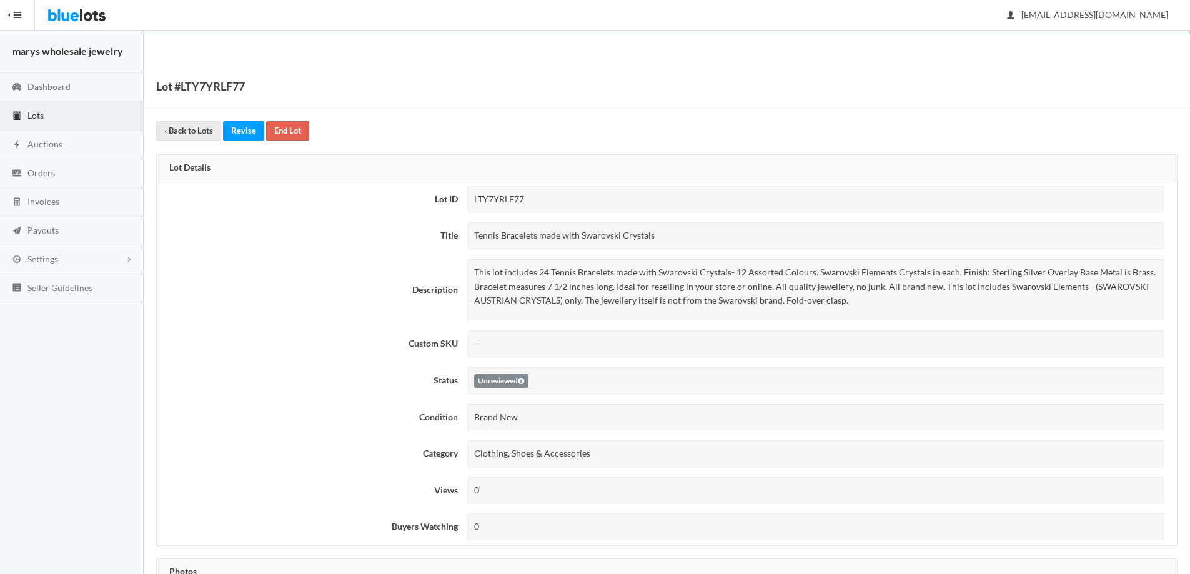
drag, startPoint x: 473, startPoint y: 235, endPoint x: 670, endPoint y: 242, distance: 197.5
click at [670, 242] on div "Tennis Bracelets made with Swarovski Crystals" at bounding box center [816, 235] width 697 height 27
copy div "Tennis Bracelets made with Swarovski Crystals"
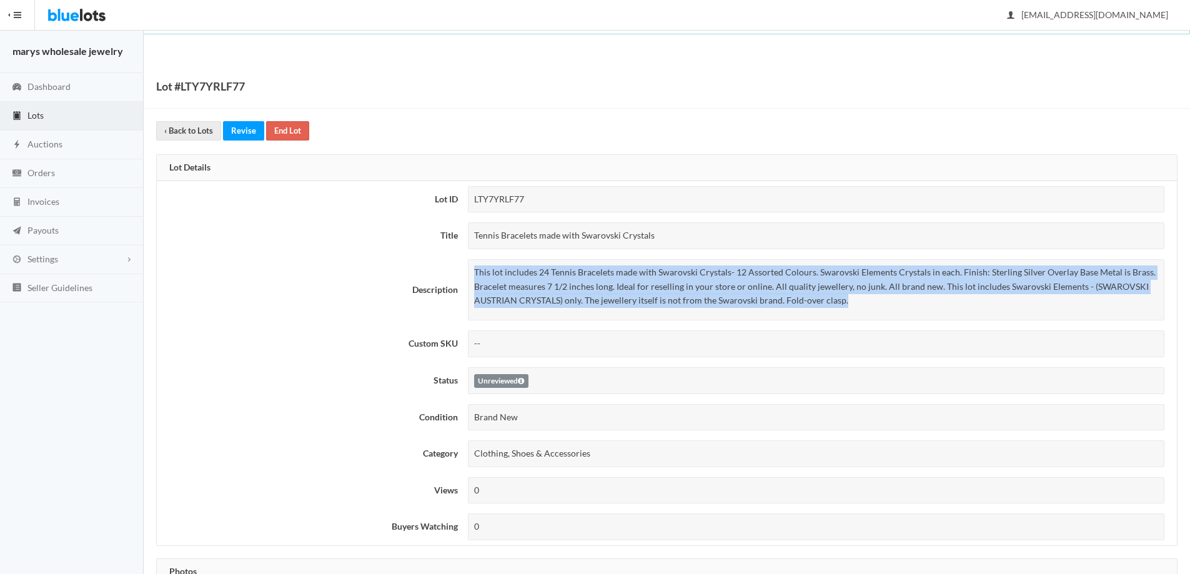
drag, startPoint x: 471, startPoint y: 269, endPoint x: 876, endPoint y: 310, distance: 407.5
click at [876, 310] on div "This lot includes 24 Tennis Bracelets made with Swarovski Crystals- 12 Assorted…" at bounding box center [816, 289] width 697 height 61
copy p "This lot includes 24 Tennis Bracelets made with Swarovski Crystals- 12 Assorted…"
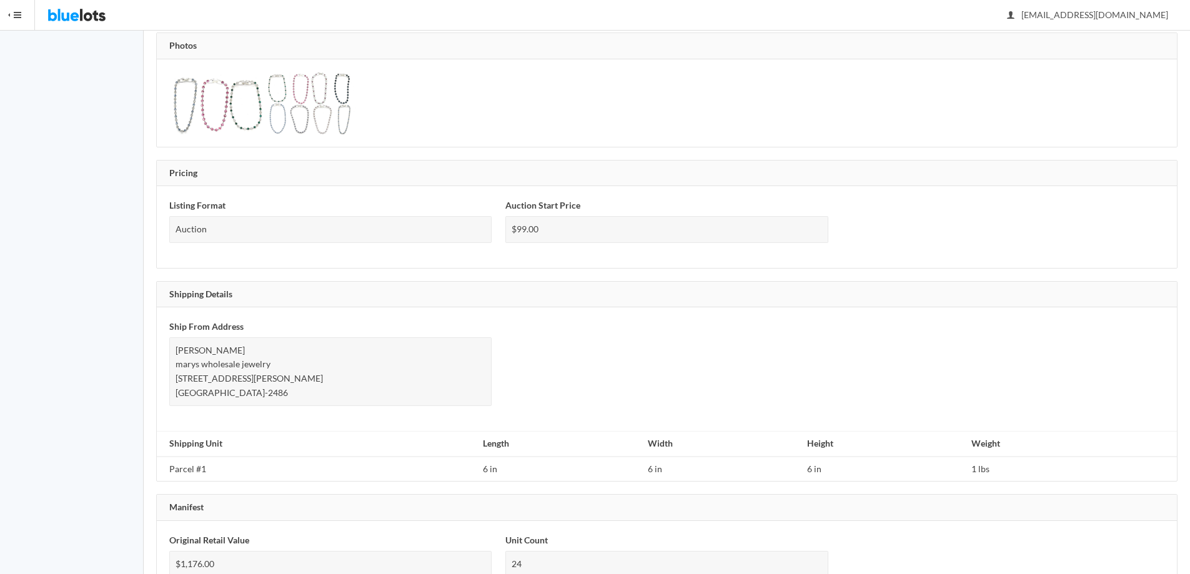
scroll to position [630, 0]
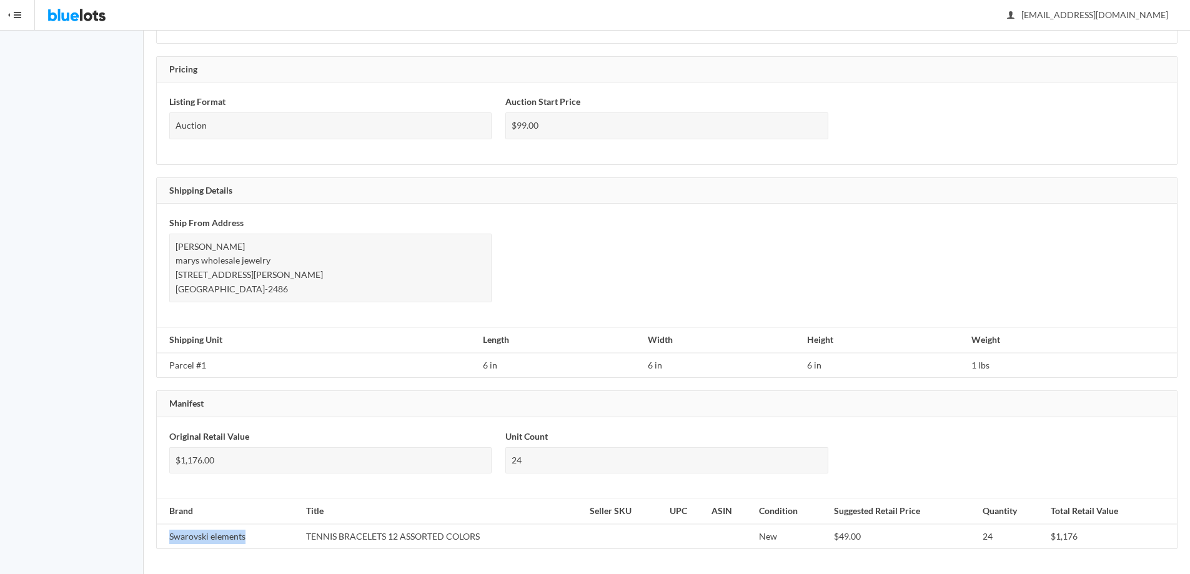
drag, startPoint x: 167, startPoint y: 535, endPoint x: 250, endPoint y: 536, distance: 83.1
click at [250, 536] on td "Swarovski elements" at bounding box center [229, 536] width 144 height 25
copy td "Swarovski elements"
drag, startPoint x: 309, startPoint y: 539, endPoint x: 376, endPoint y: 552, distance: 68.7
click at [461, 532] on td "TENNIS BRACELETS 12 ASSORTED COLORS" at bounding box center [442, 536] width 283 height 25
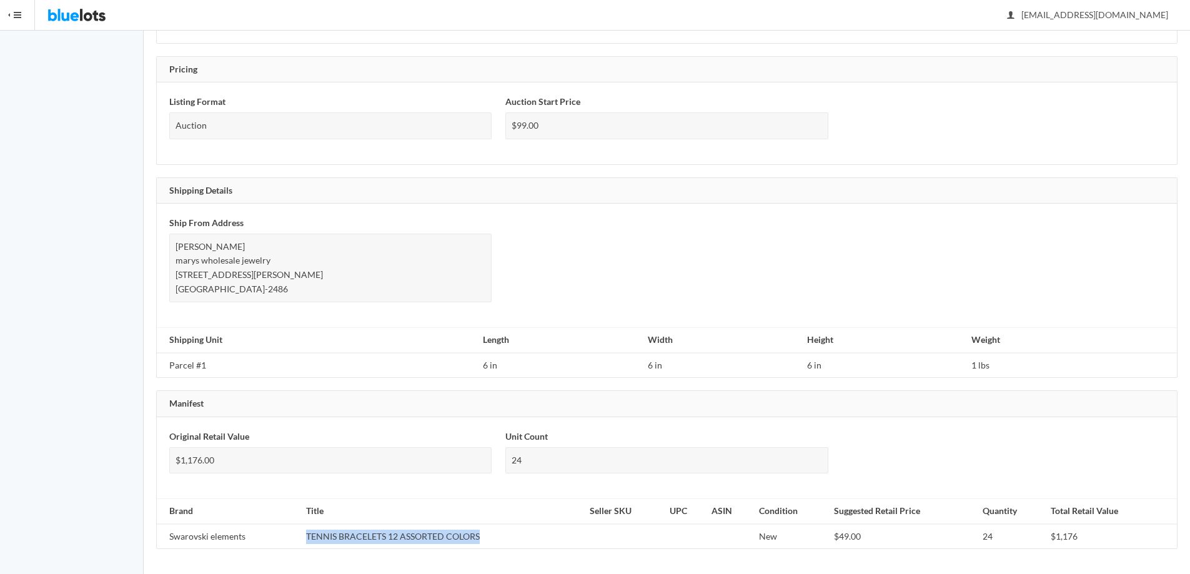
drag, startPoint x: 304, startPoint y: 535, endPoint x: 466, endPoint y: 537, distance: 162.4
click at [490, 531] on td "TENNIS BRACELETS 12 ASSORTED COLORS" at bounding box center [442, 536] width 283 height 25
copy td "TENNIS BRACELETS 12 ASSORTED COLORS"
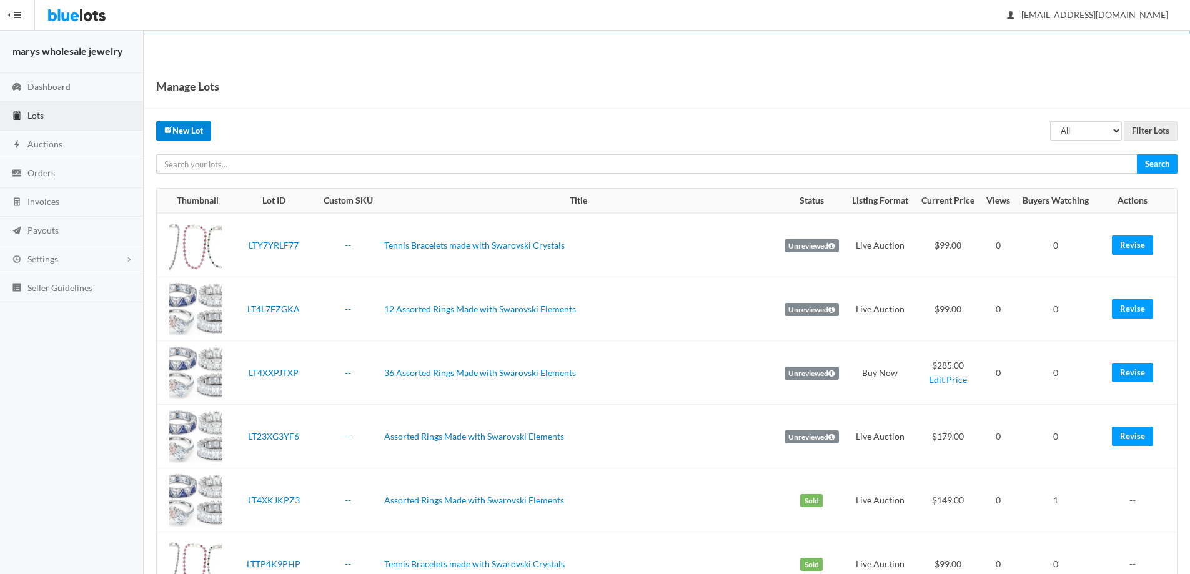
click at [187, 126] on link "New Lot" at bounding box center [183, 130] width 55 height 19
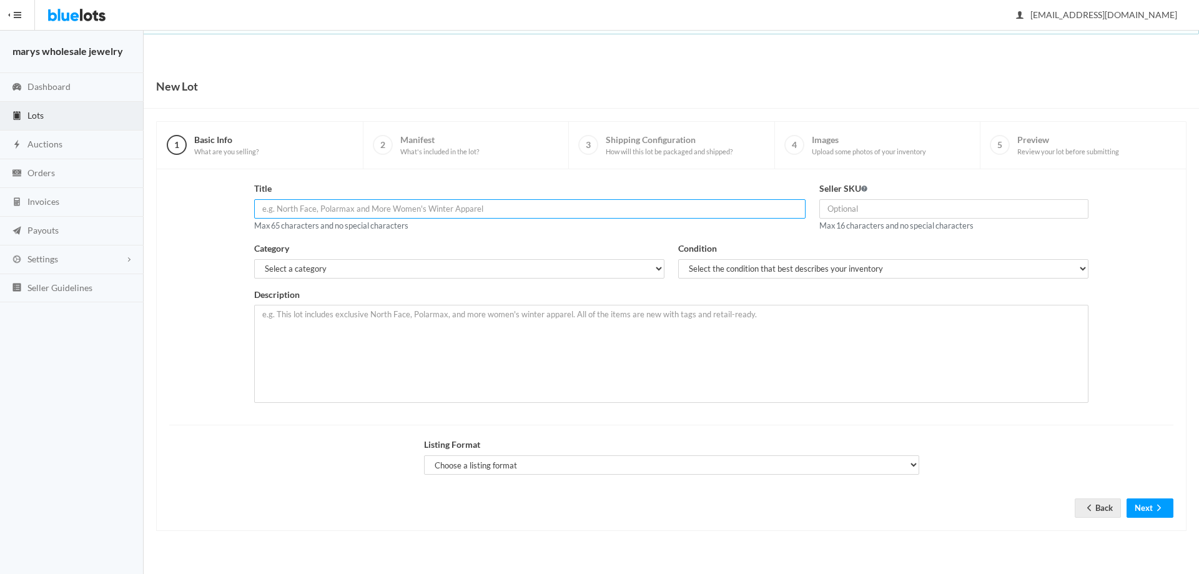
paste input "Tennis Bracelets made with Swarovski Crystals"
click at [259, 206] on input "Tennis Bracelets made with Swarovski Crystals" at bounding box center [530, 208] width 552 height 19
type input "48 Tennis Bracelets made with Swarovski Crystals"
click at [354, 270] on select "Select a category Electronics Clothing, Shoes & Accessories Appliances Home & G…" at bounding box center [459, 268] width 410 height 19
select select "2"
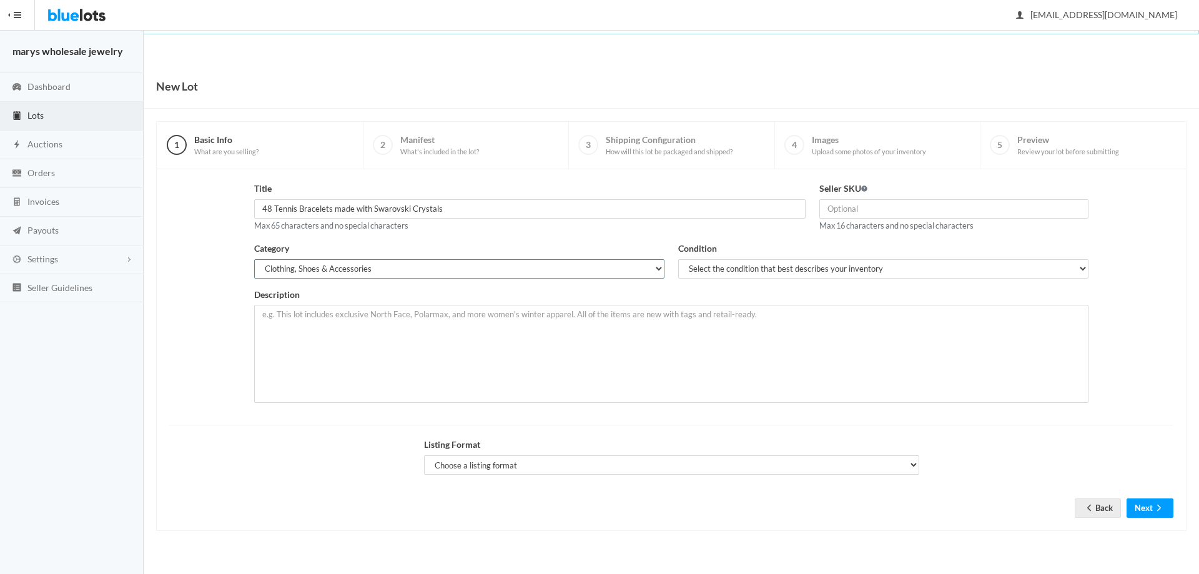
click at [254, 259] on select "Select a category Electronics Clothing, Shoes & Accessories Appliances Home & G…" at bounding box center [459, 268] width 410 height 19
click at [888, 272] on select "Select the condition that best describes your inventory Brand New Shelf Pulls C…" at bounding box center [883, 268] width 410 height 19
select select "1"
click at [678, 259] on select "Select the condition that best describes your inventory Brand New Shelf Pulls C…" at bounding box center [883, 268] width 410 height 19
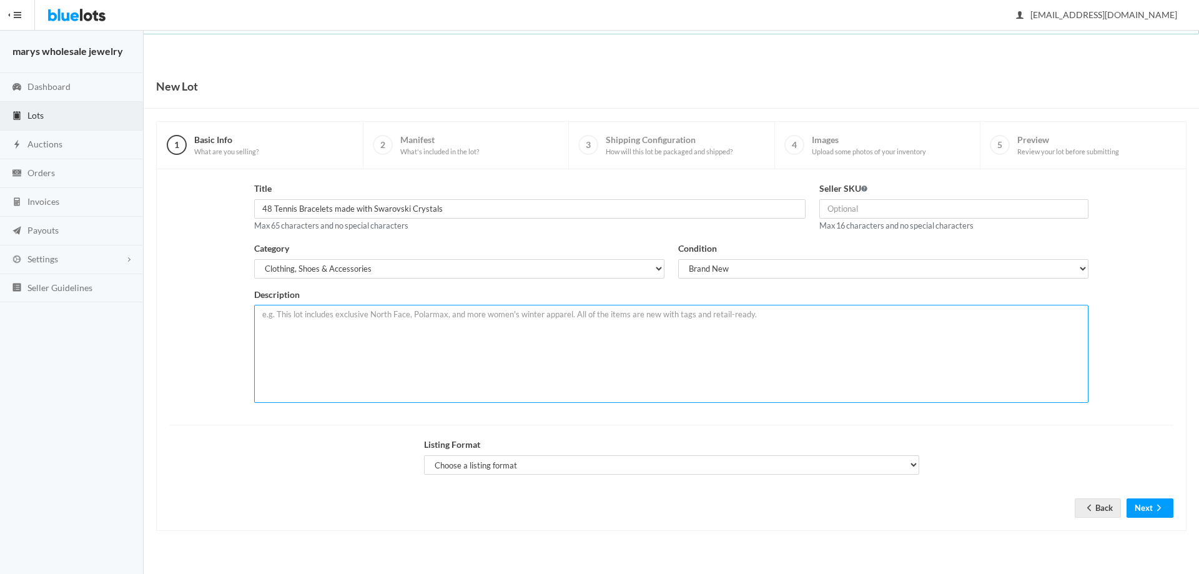
paste textarea "This lot includes 24 Tennis Bracelets made with Swarovski Crystals- 12 Assorted…"
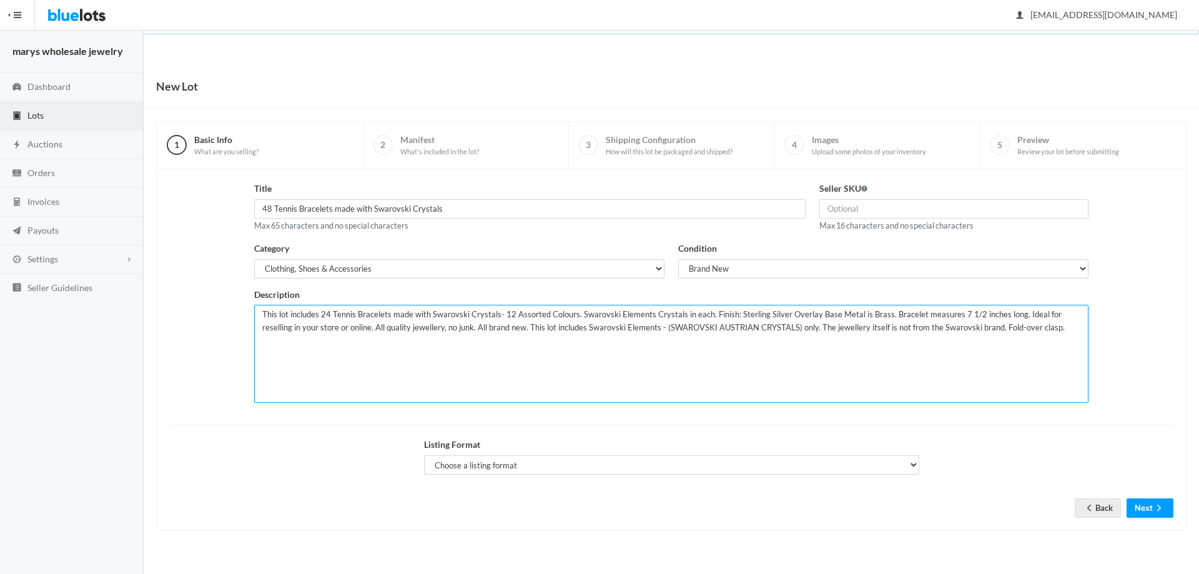
click at [327, 310] on textarea "This lot includes 24 Tennis Bracelets made with Swarovski Crystals- 12 Assorted…" at bounding box center [671, 354] width 835 height 98
click at [328, 312] on textarea "This lot includes 24 Tennis Bracelets made with Swarovski Crystals- 12 Assorted…" at bounding box center [671, 354] width 835 height 98
type textarea "This lot includes 48 Tennis Bracelets made with Swarovski Crystals- 12 Assorted…"
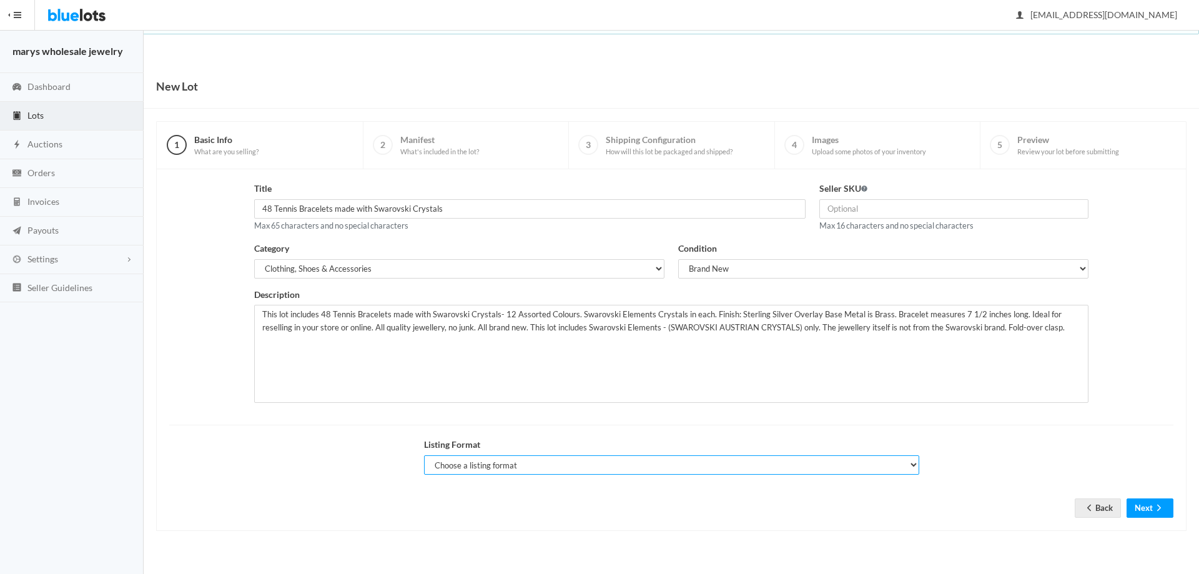
click at [501, 467] on select "Choose a listing format Auction Buy Now" at bounding box center [671, 464] width 495 height 19
select select "true"
click at [424, 455] on select "Choose a listing format Auction Buy Now" at bounding box center [671, 464] width 495 height 19
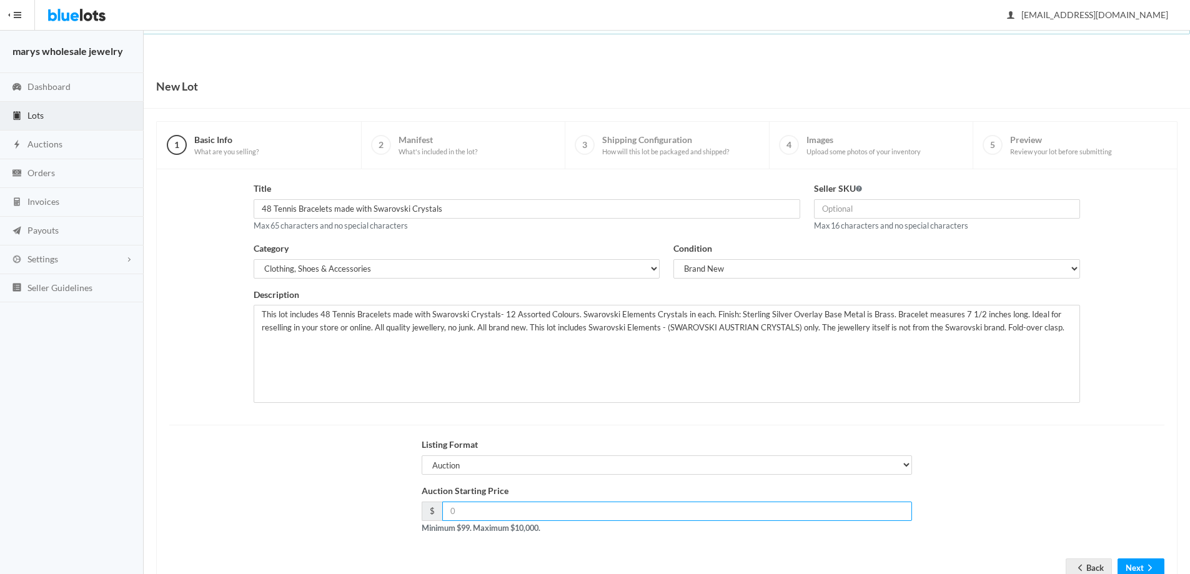
click at [480, 512] on input "number" at bounding box center [677, 511] width 470 height 19
type input "195.00"
click at [1143, 565] on button "Next" at bounding box center [1141, 567] width 47 height 19
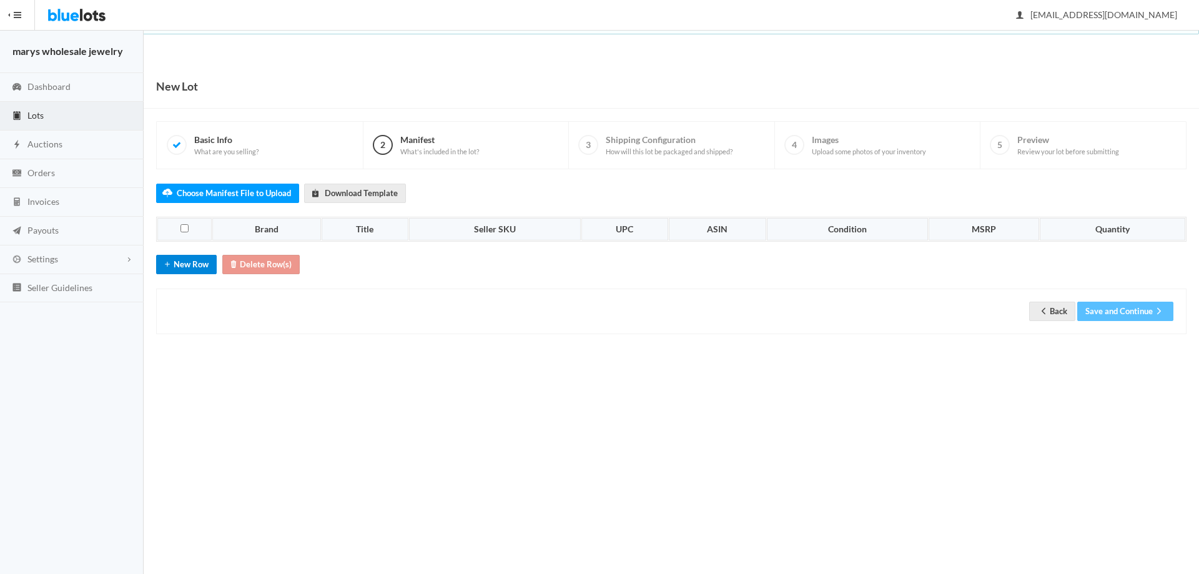
click at [193, 263] on button "New Row" at bounding box center [186, 264] width 61 height 19
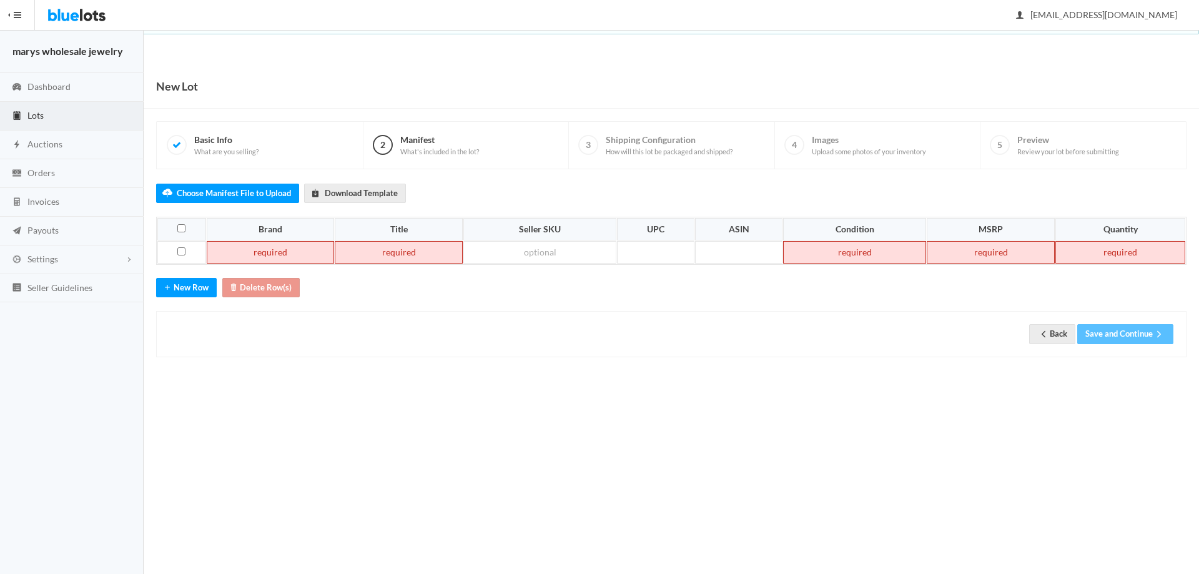
paste td
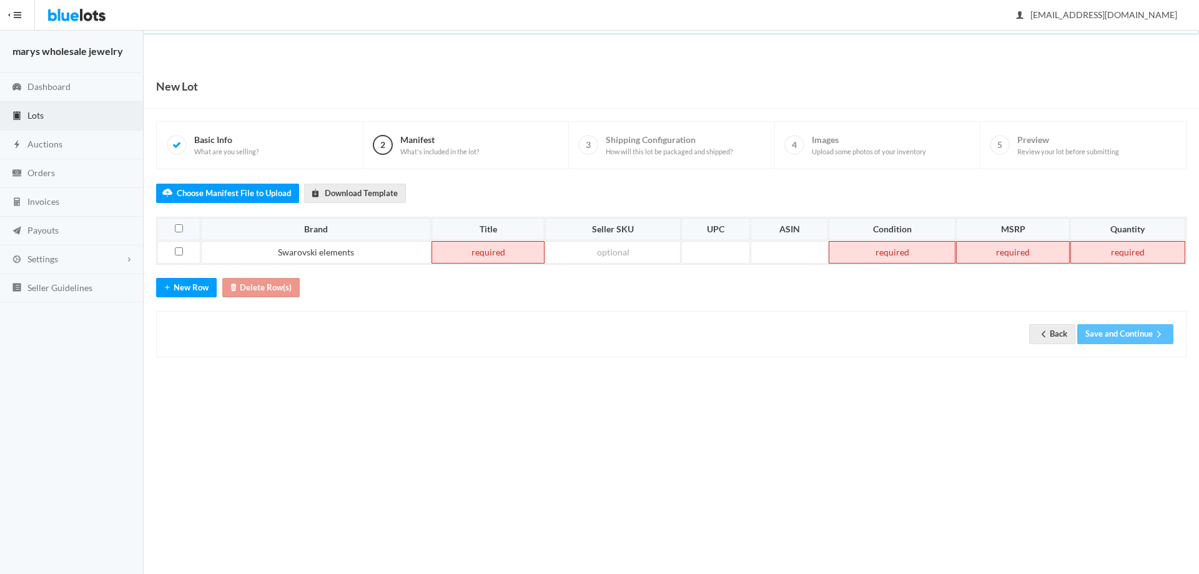
paste td
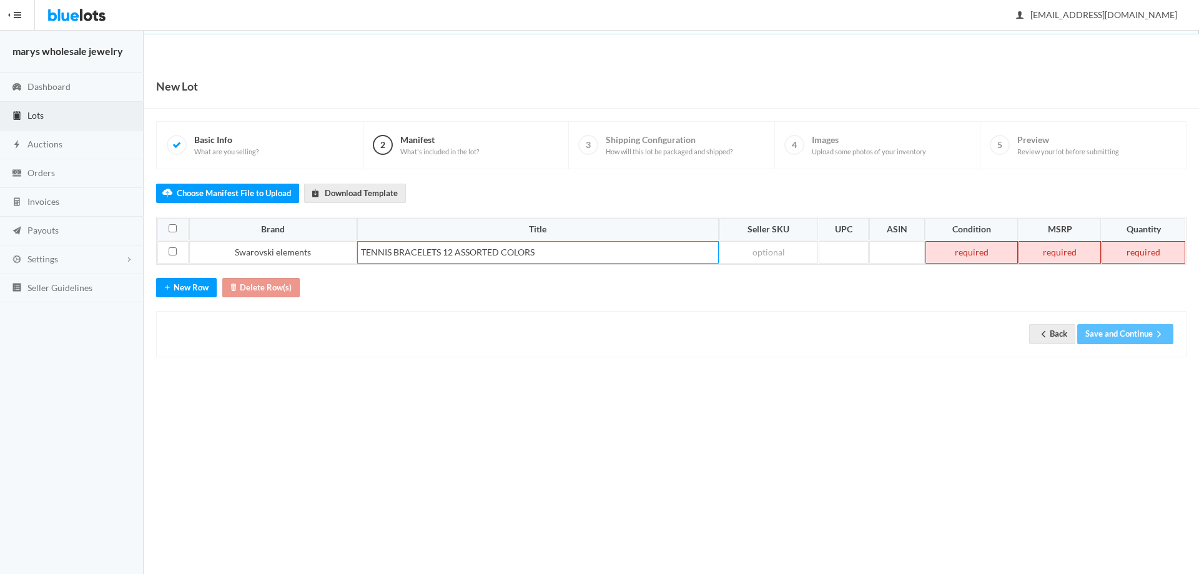
click at [948, 257] on td at bounding box center [972, 252] width 92 height 22
click at [1050, 247] on td at bounding box center [1060, 252] width 82 height 22
click at [1141, 255] on td at bounding box center [1143, 252] width 85 height 22
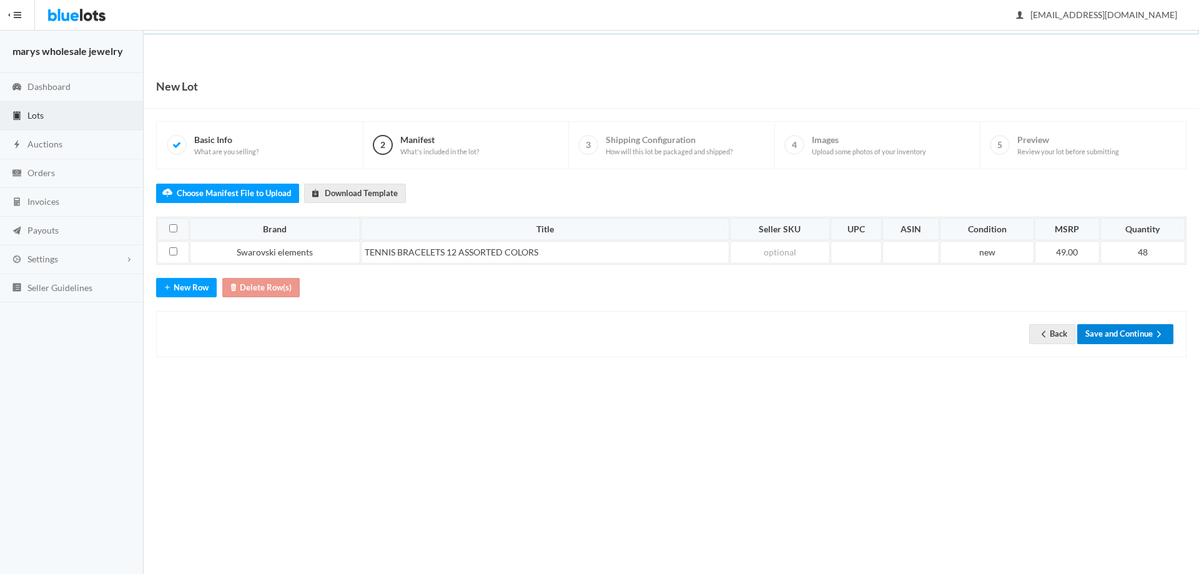
click at [1140, 329] on button "Save and Continue" at bounding box center [1126, 333] width 96 height 19
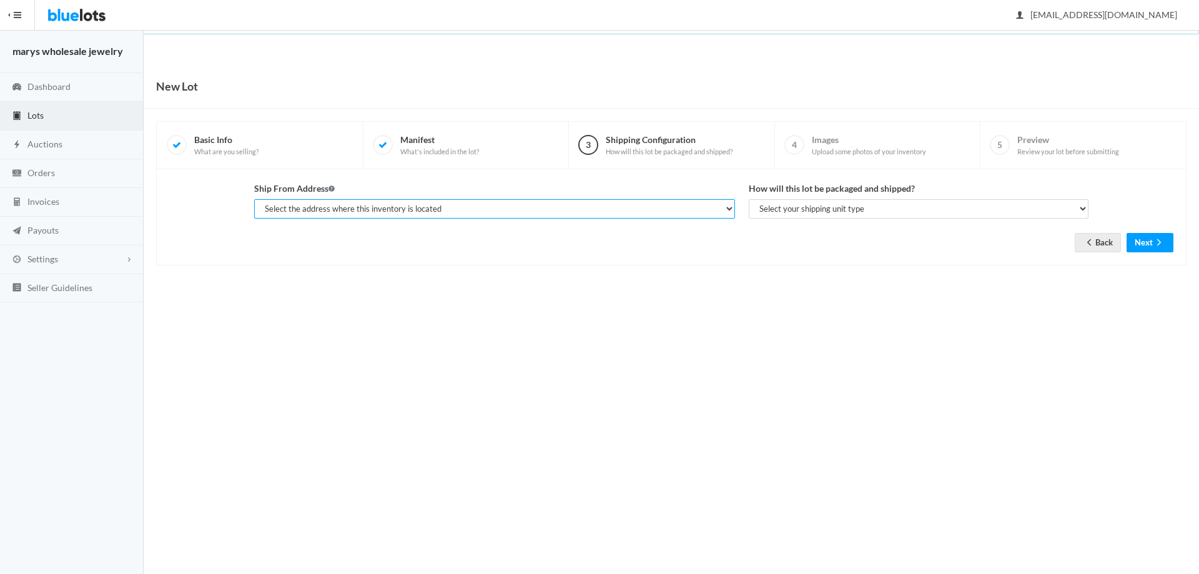
drag, startPoint x: 362, startPoint y: 212, endPoint x: 360, endPoint y: 226, distance: 13.2
click at [360, 226] on form "Ship From Address Select the address where this inventory is located gerald ken…" at bounding box center [671, 207] width 1004 height 51
select select "19963"
click at [254, 199] on select "Select the address where this inventory is located gerald kent, marys wholesale…" at bounding box center [494, 208] width 481 height 19
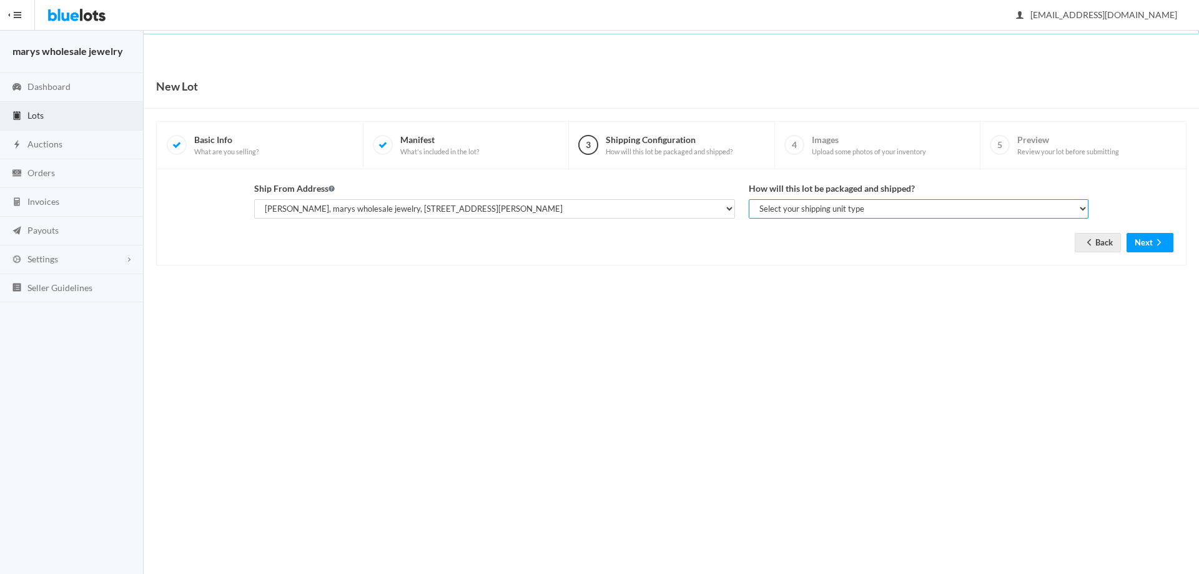
drag, startPoint x: 830, startPoint y: 213, endPoint x: 828, endPoint y: 223, distance: 10.1
click at [828, 223] on form "Ship From Address Select the address where this inventory is located gerald ken…" at bounding box center [671, 207] width 1004 height 51
select select "parcel"
click at [749, 199] on select "Select your shipping unit type Parcel Pallet Truckload" at bounding box center [919, 208] width 340 height 19
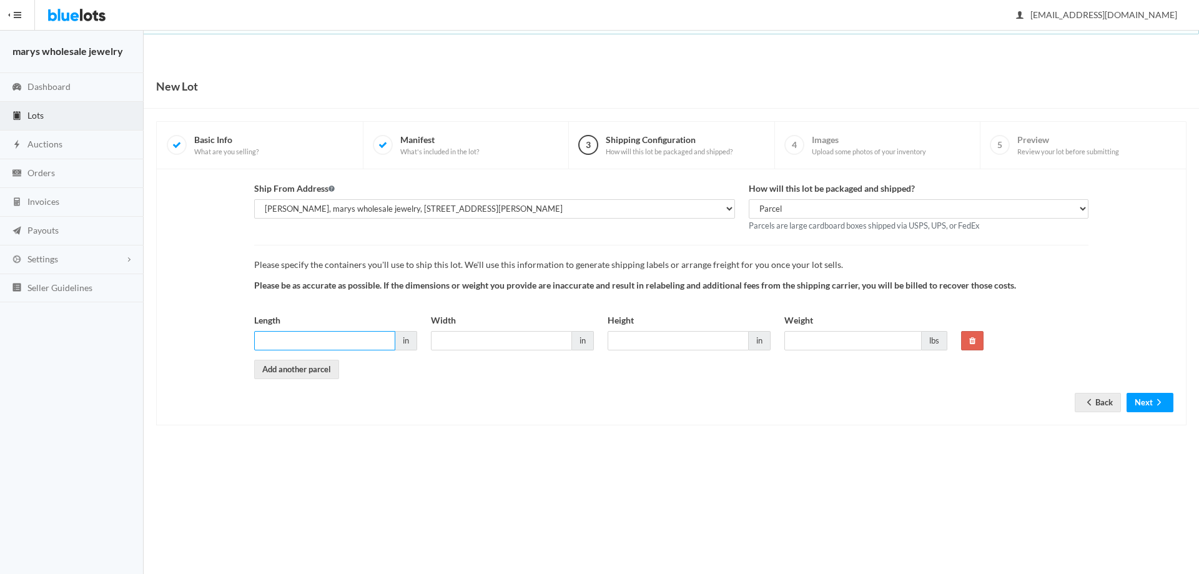
click at [349, 342] on input "Length" at bounding box center [324, 340] width 141 height 19
type input "6"
click at [510, 340] on input "Width" at bounding box center [501, 340] width 141 height 19
type input "6"
click at [697, 348] on input "Height" at bounding box center [678, 340] width 141 height 19
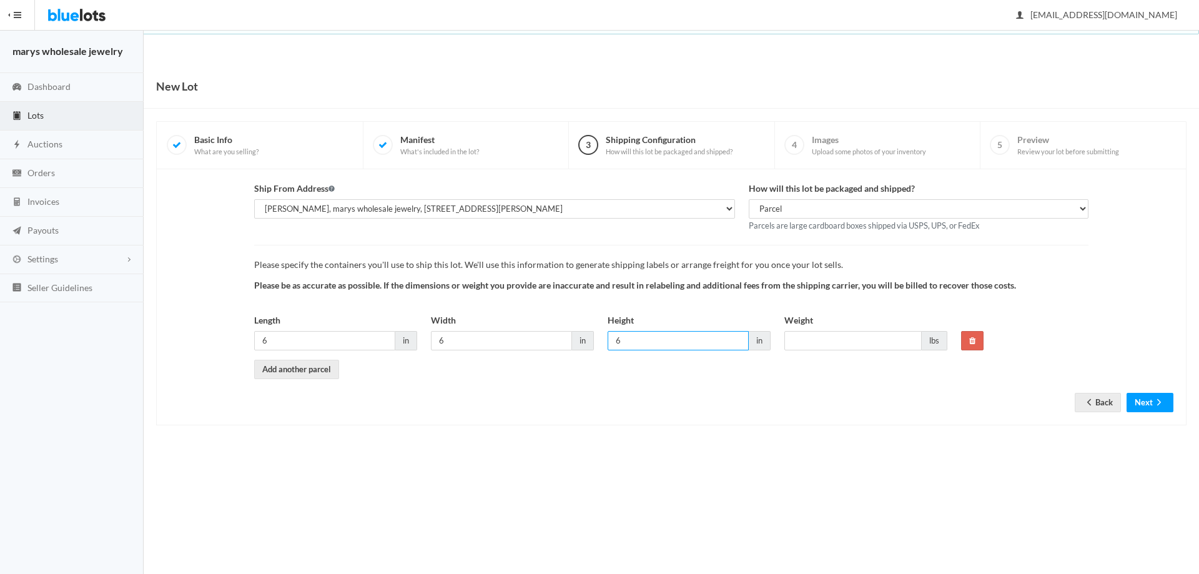
type input "6"
click at [837, 339] on input "Weight" at bounding box center [853, 340] width 137 height 19
type input "1"
click at [1158, 407] on ion-icon "arrow forward" at bounding box center [1159, 403] width 12 height 12
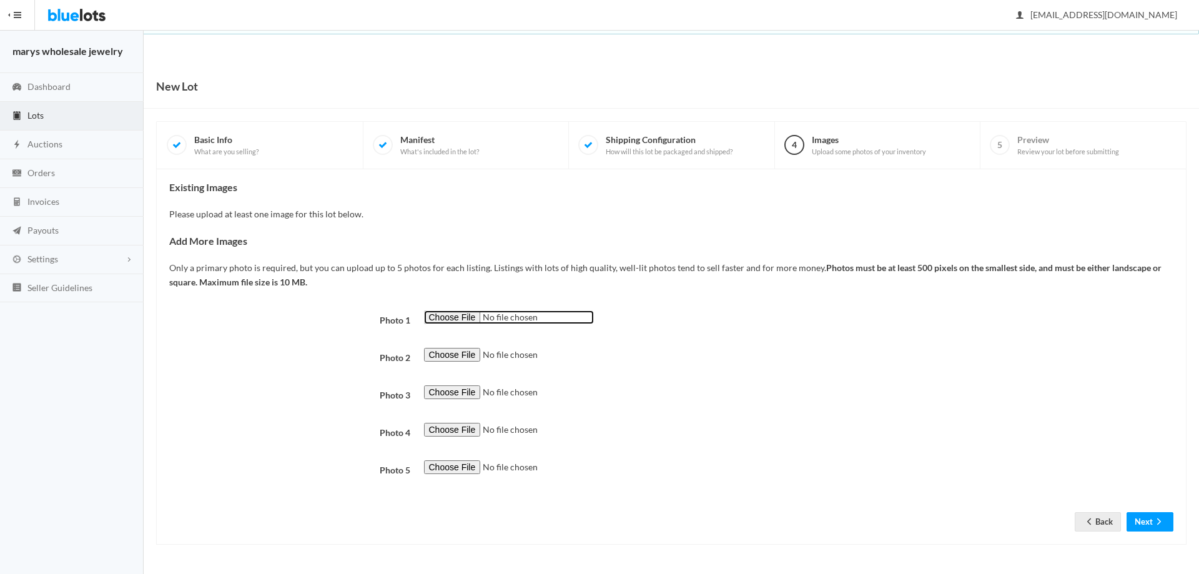
click at [450, 314] on input "file" at bounding box center [509, 317] width 170 height 14
type input "C:\fakepath\blur10.png"
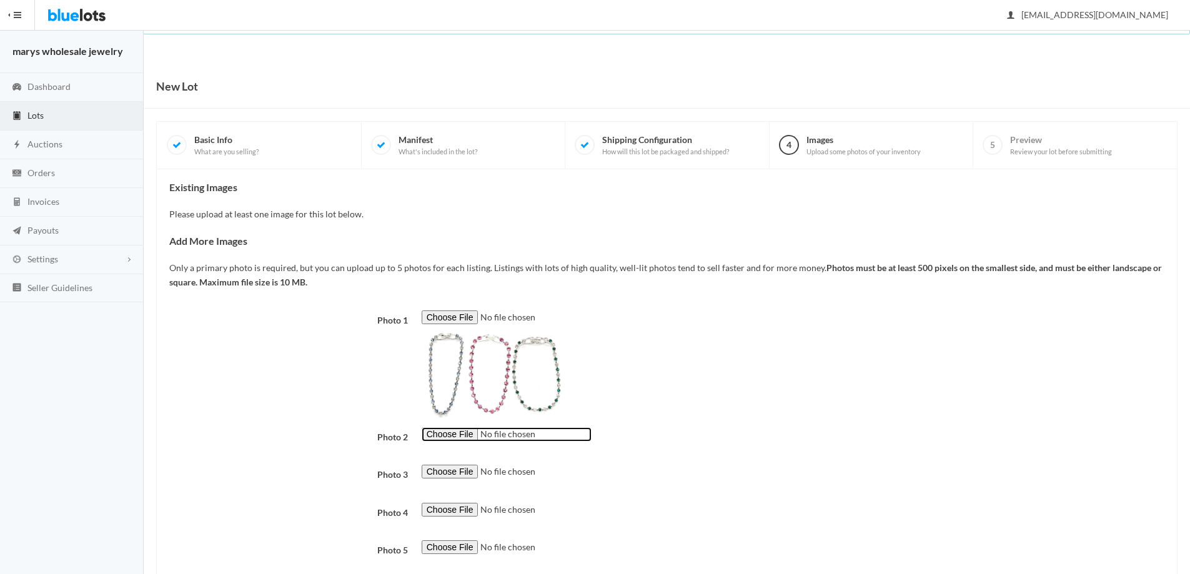
click at [465, 432] on input "file" at bounding box center [507, 434] width 170 height 14
type input "C:\fakepath\blur11.png"
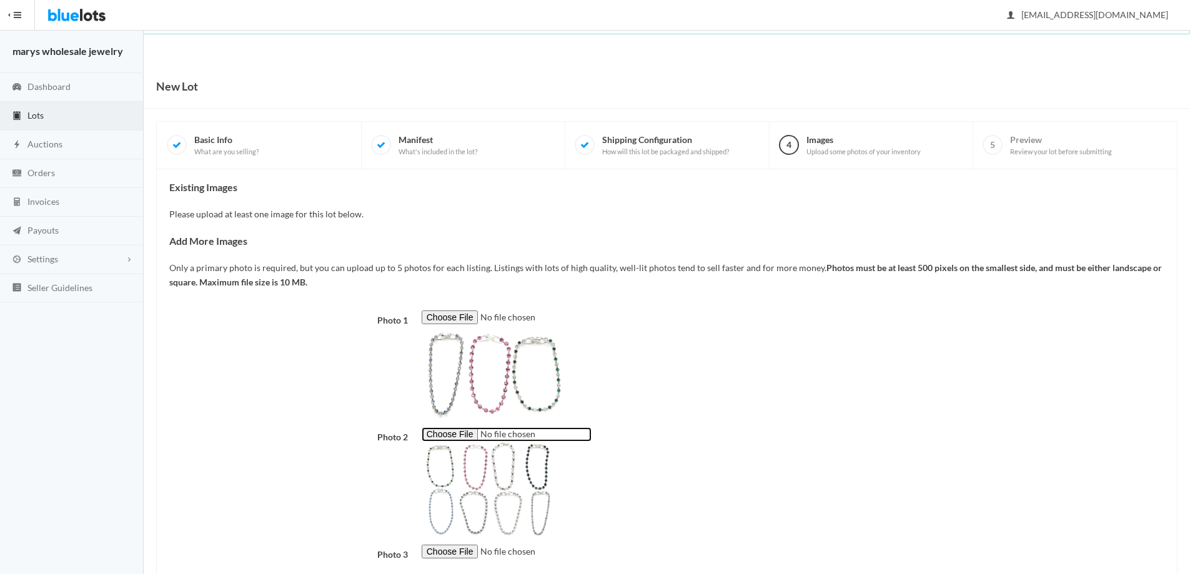
scroll to position [156, 0]
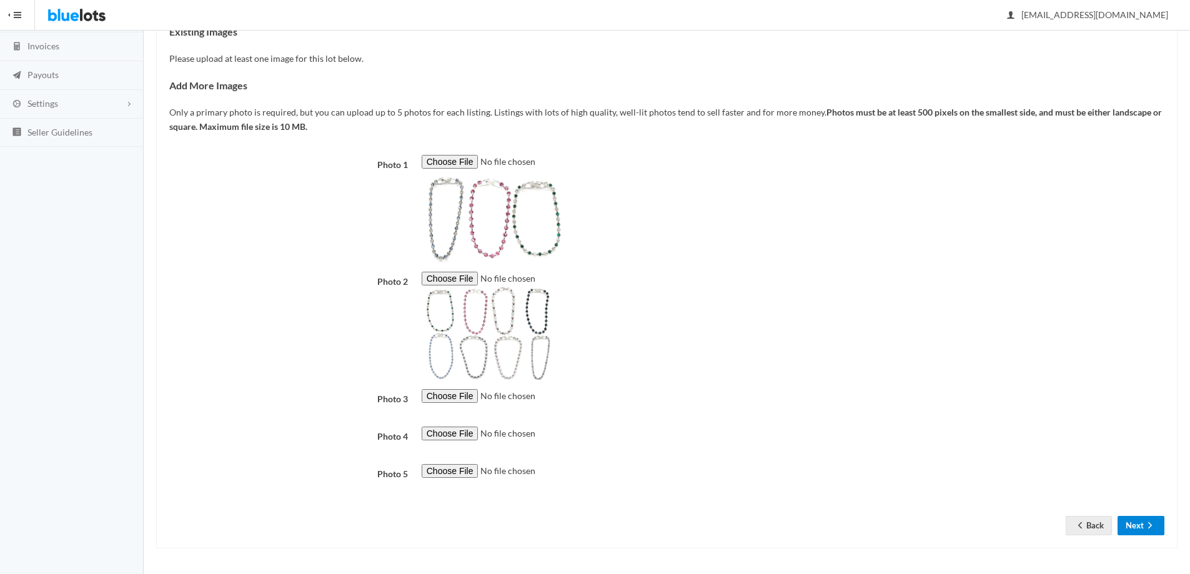
click at [1141, 521] on button "Next" at bounding box center [1141, 525] width 47 height 19
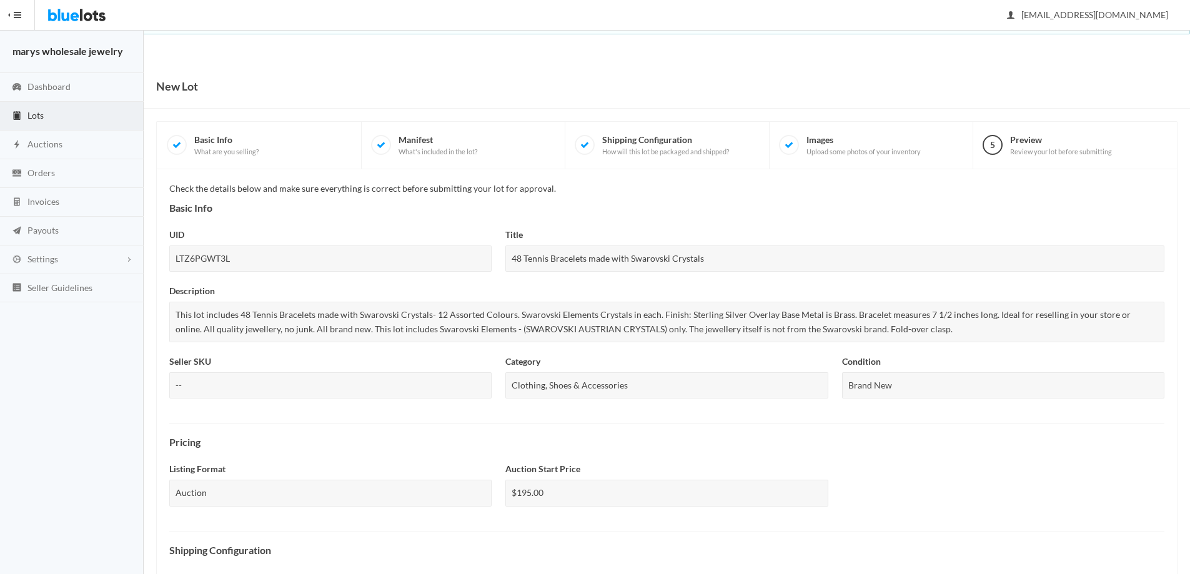
scroll to position [323, 0]
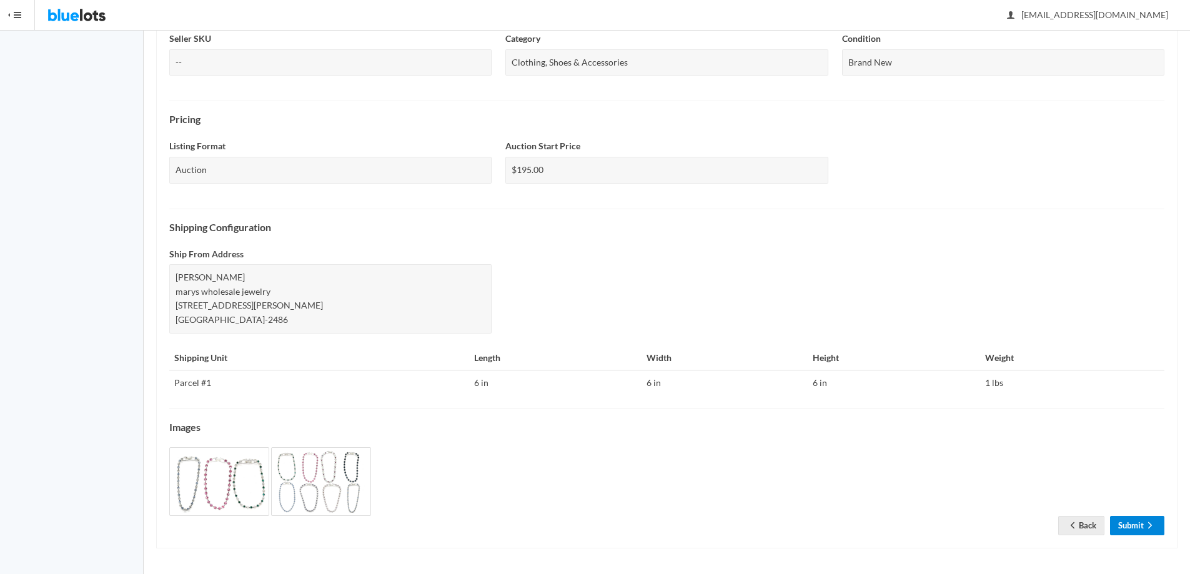
click at [1134, 522] on link "Submit" at bounding box center [1137, 525] width 54 height 19
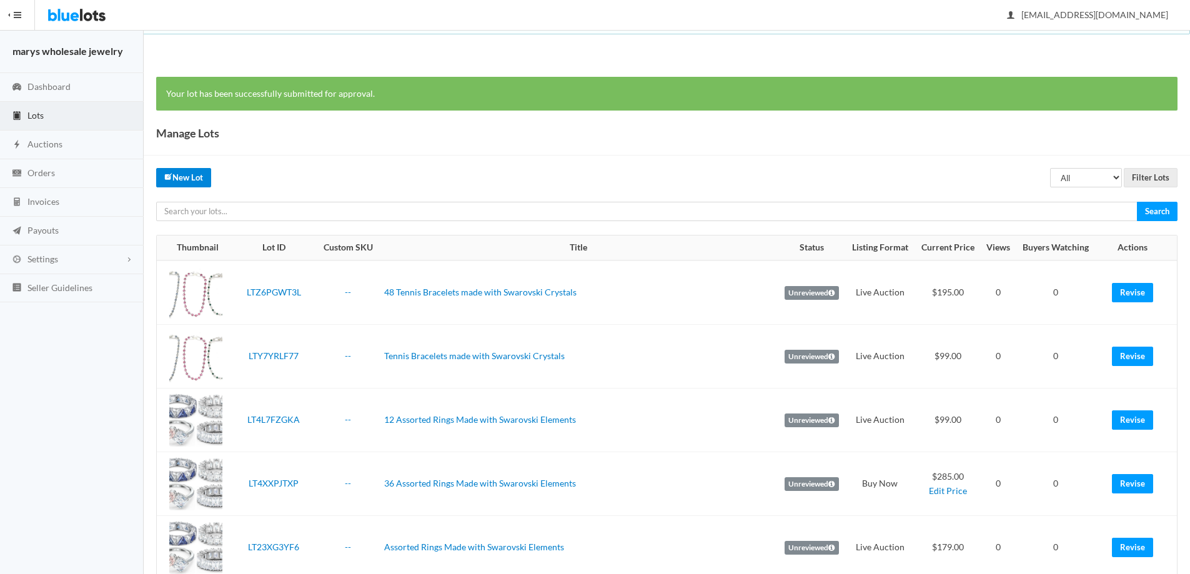
click at [197, 174] on link "New Lot" at bounding box center [183, 177] width 55 height 19
click at [44, 171] on span "Orders" at bounding box center [40, 172] width 27 height 11
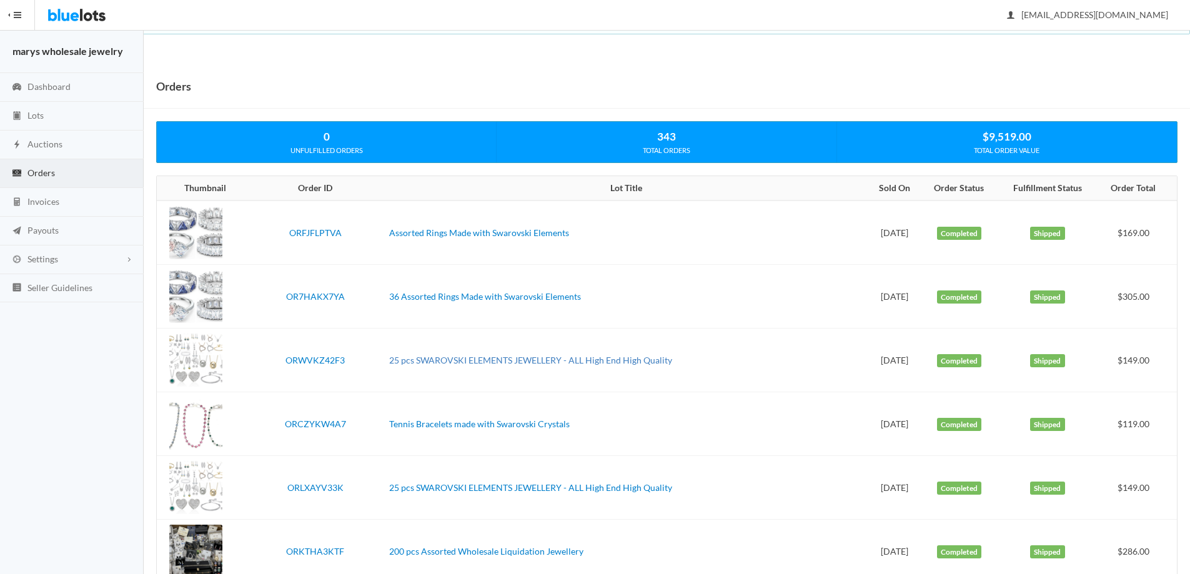
click at [440, 359] on link "25 pcs SWAROVSKI ELEMENTS JEWELLERY - ALL High End High Quality" at bounding box center [530, 360] width 283 height 11
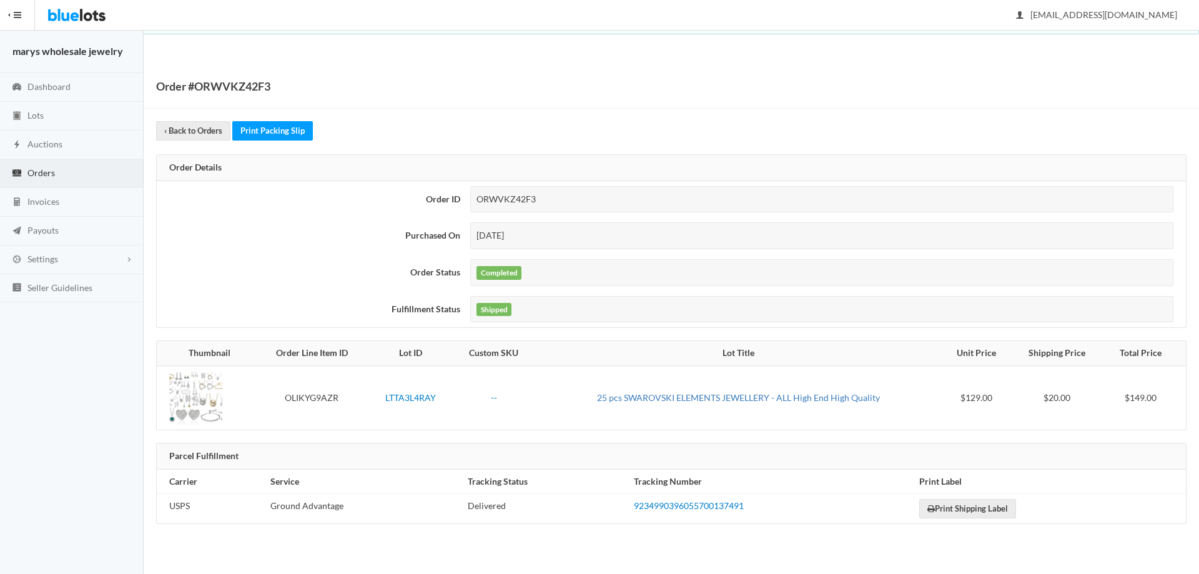
click at [685, 395] on link "25 pcs SWAROVSKI ELEMENTS JEWELLERY - ALL High End High Quality" at bounding box center [738, 397] width 283 height 11
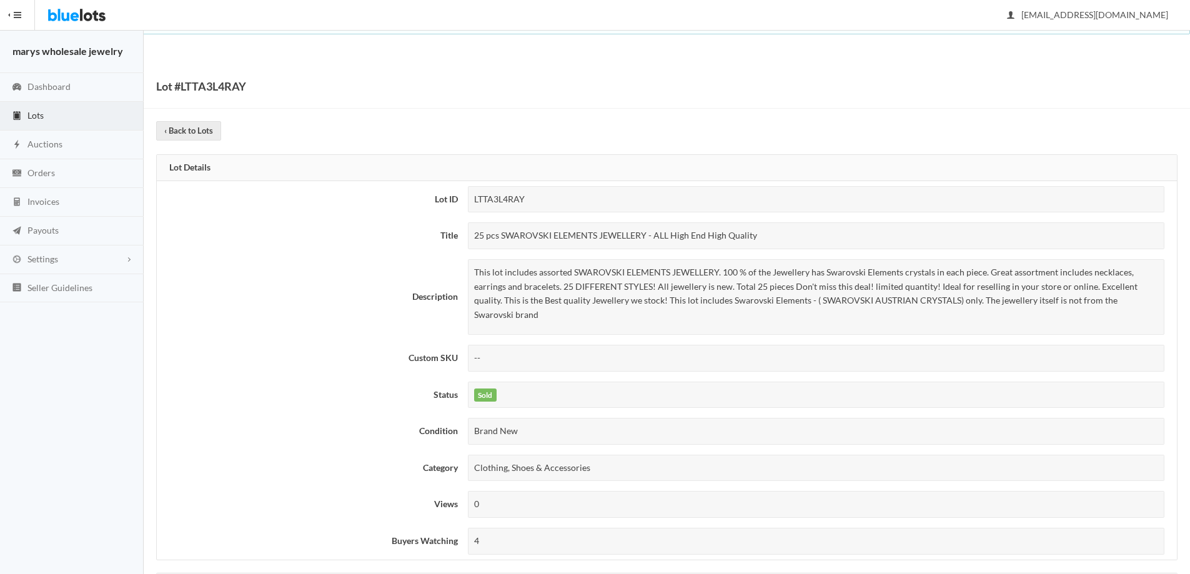
drag, startPoint x: 474, startPoint y: 238, endPoint x: 733, endPoint y: 238, distance: 258.6
click at [755, 231] on div "25 pcs SWAROVSKI ELEMENTS JEWELLERY - ALL High End High Quality" at bounding box center [816, 235] width 697 height 27
copy div "25 pcs SWAROVSKI ELEMENTS JEWELLERY - ALL High End High Quality"
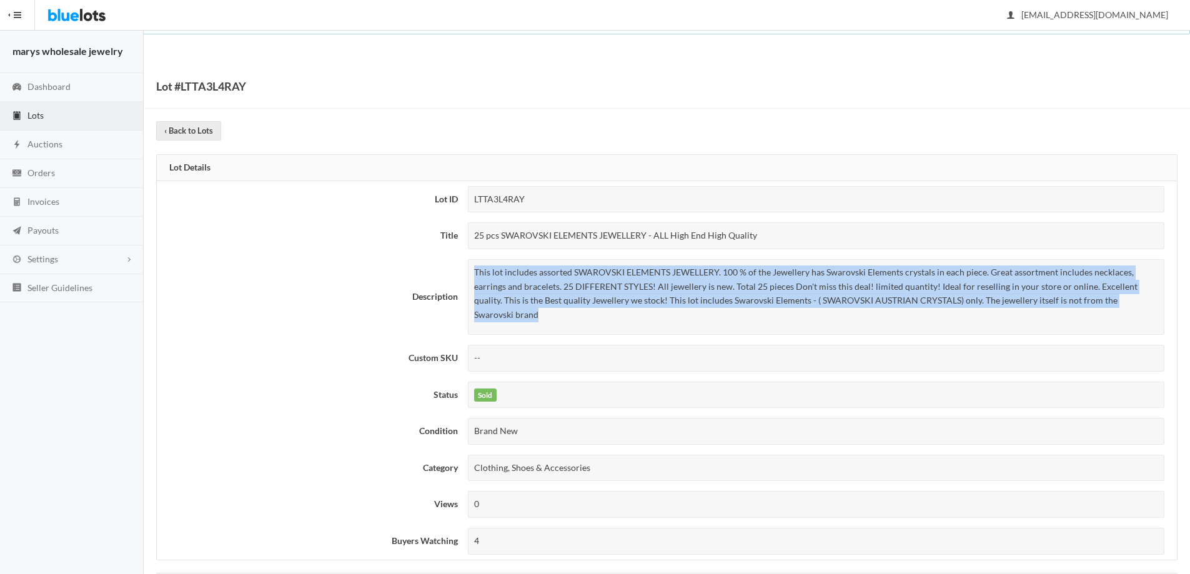
drag, startPoint x: 473, startPoint y: 272, endPoint x: 1149, endPoint y: 299, distance: 677.1
click at [1149, 299] on div "This lot includes assorted SWAROVSKI ELEMENTS JEWELLERY. 100 % of the Jewellery…" at bounding box center [816, 297] width 697 height 76
copy p "This lot includes assorted SWAROVSKI ELEMENTS JEWELLERY. 100 % of the Jewellery…"
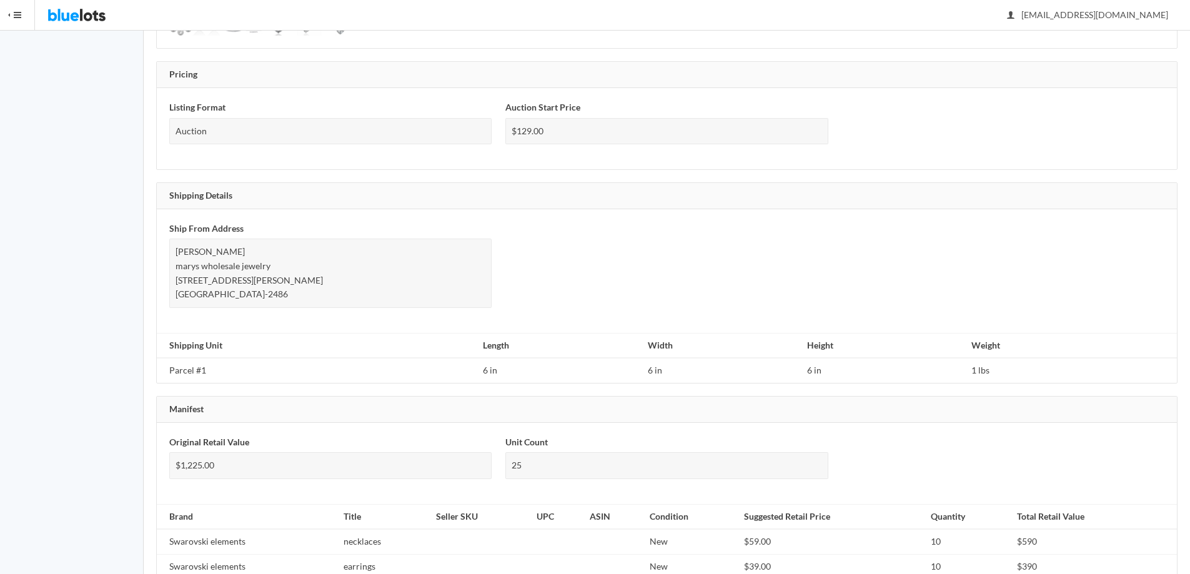
scroll to position [680, 0]
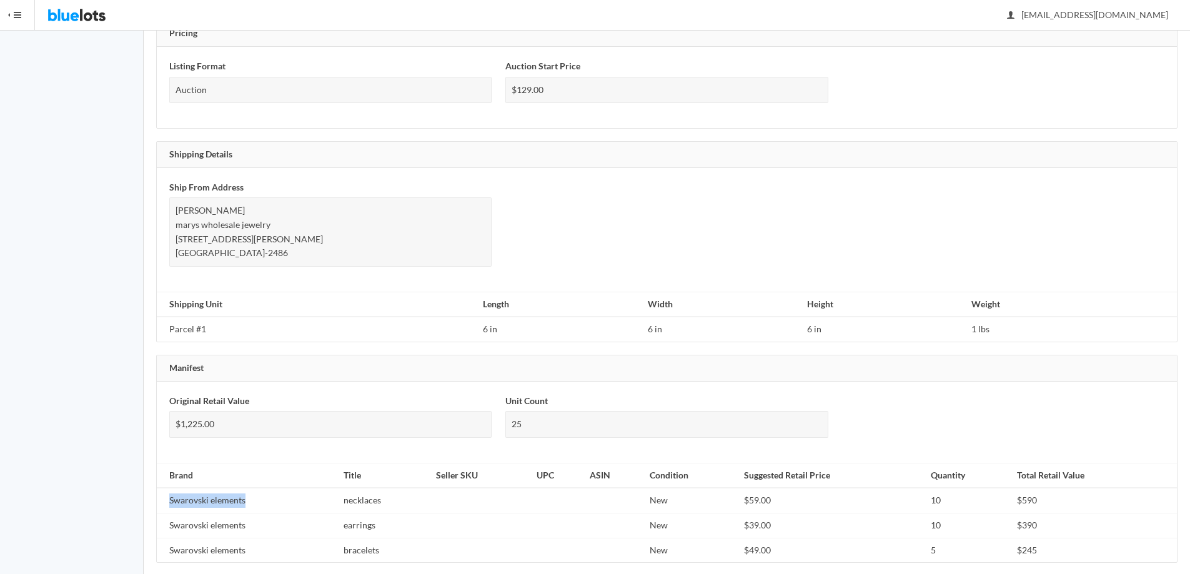
drag, startPoint x: 167, startPoint y: 485, endPoint x: 275, endPoint y: 481, distance: 108.2
click at [275, 488] on td "Swarovski elements" at bounding box center [248, 500] width 182 height 25
copy td "Swarovski elements"
drag, startPoint x: 342, startPoint y: 486, endPoint x: 395, endPoint y: 490, distance: 53.3
click at [395, 490] on td "necklaces" at bounding box center [385, 500] width 92 height 25
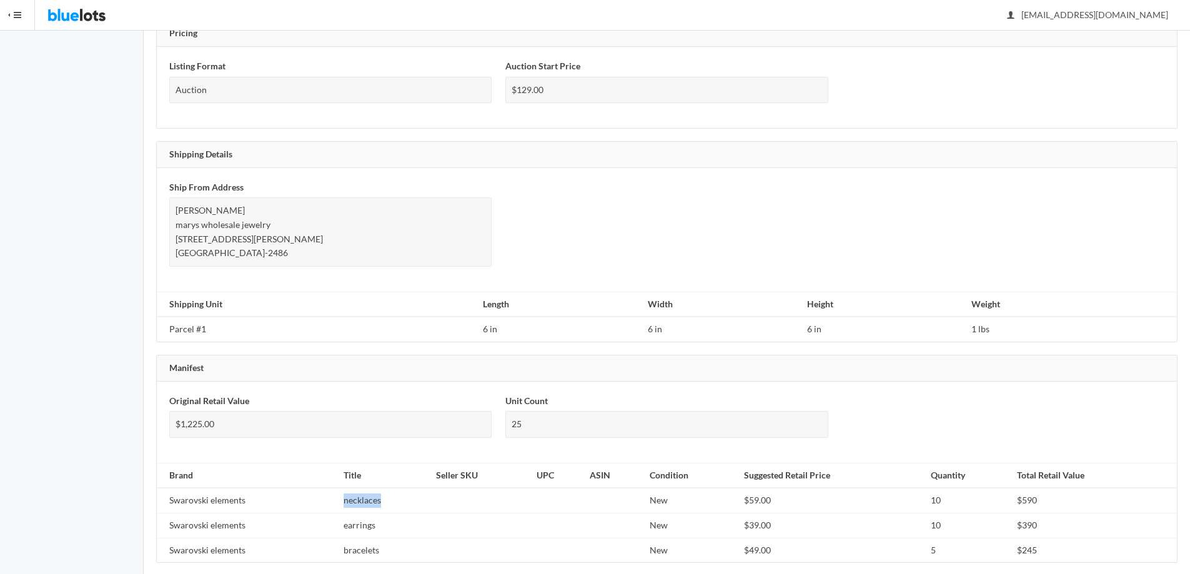
copy td "necklaces"
drag, startPoint x: 341, startPoint y: 510, endPoint x: 387, endPoint y: 513, distance: 45.7
click at [404, 515] on td "earrings" at bounding box center [385, 525] width 92 height 25
copy td "earrings"
drag, startPoint x: 342, startPoint y: 539, endPoint x: 405, endPoint y: 537, distance: 63.1
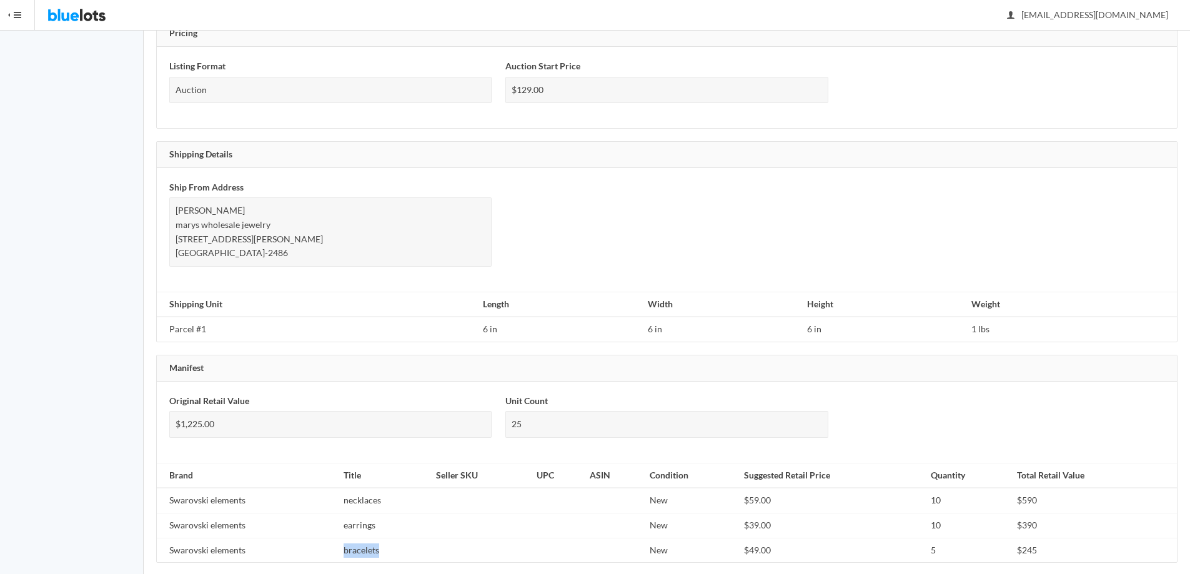
click at [405, 538] on td "bracelets" at bounding box center [385, 550] width 92 height 24
copy td "bracelets"
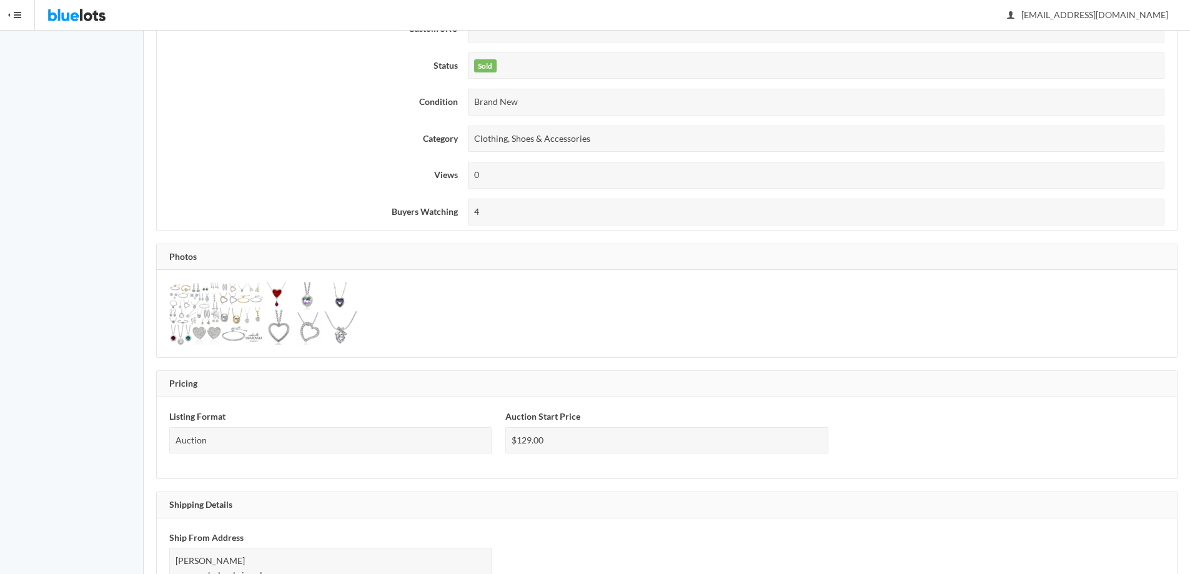
scroll to position [332, 0]
click at [181, 300] on img at bounding box center [216, 310] width 94 height 62
click at [294, 279] on img at bounding box center [312, 310] width 94 height 62
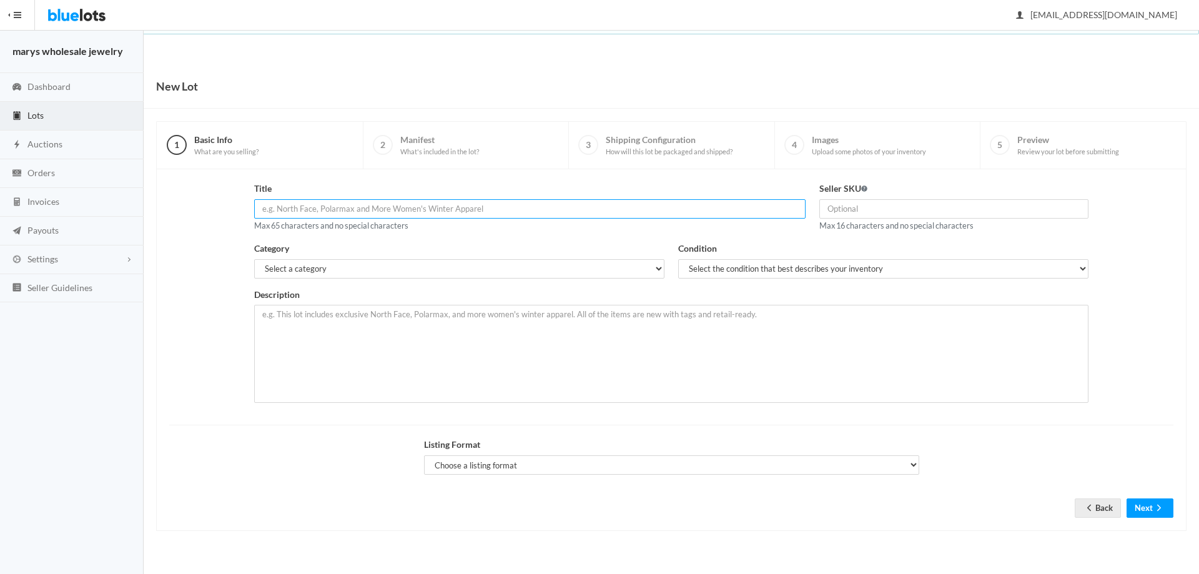
paste input "25 pcs SWAROVSKI ELEMENTS JEWELLERY - ALL High End High Quality"
type input "25 pcs SWAROVSKI ELEMENTS JEWELLERY - ALL High End High Quality"
click at [510, 276] on select "Select a category Electronics Clothing, Shoes & Accessories Appliances Home & G…" at bounding box center [459, 268] width 410 height 19
select select "2"
click at [254, 259] on select "Select a category Electronics Clothing, Shoes & Accessories Appliances Home & G…" at bounding box center [459, 268] width 410 height 19
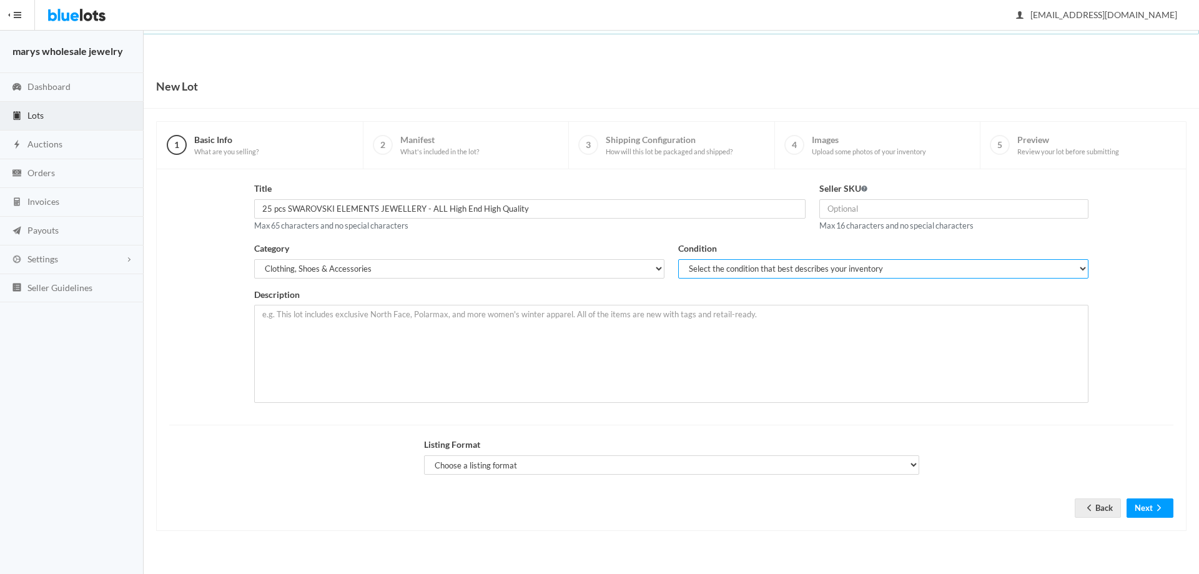
click at [700, 269] on select "Select the condition that best describes your inventory Brand New Shelf Pulls C…" at bounding box center [883, 268] width 410 height 19
select select "1"
click at [678, 259] on select "Select the condition that best describes your inventory Brand New Shelf Pulls C…" at bounding box center [883, 268] width 410 height 19
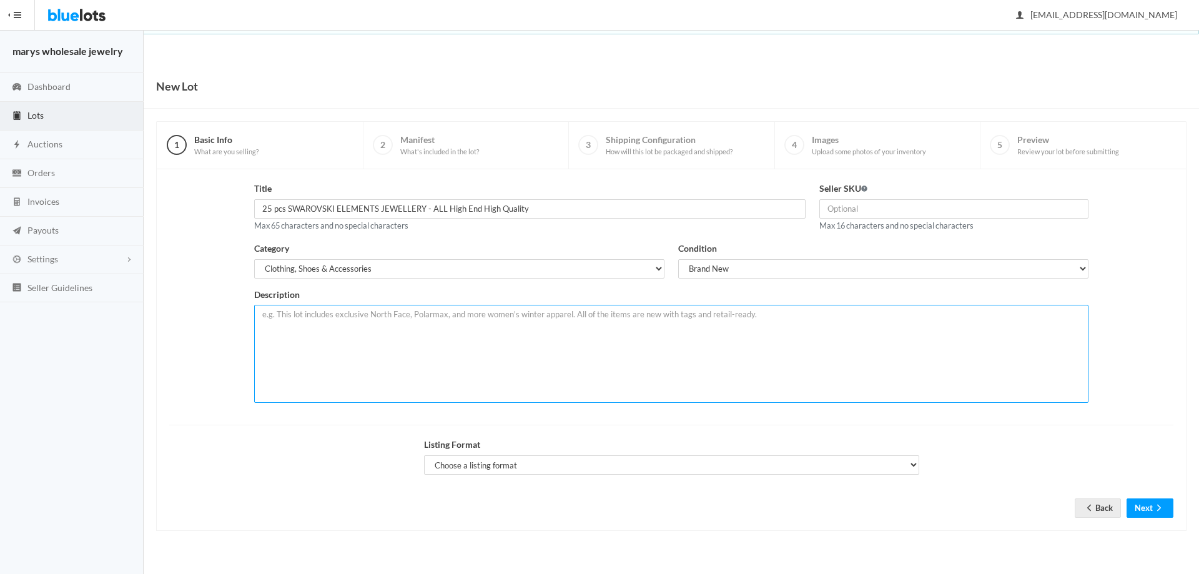
paste textarea "This lot includes assorted SWAROVSKI ELEMENTS JEWELLERY. 100 % of the Jewellery…"
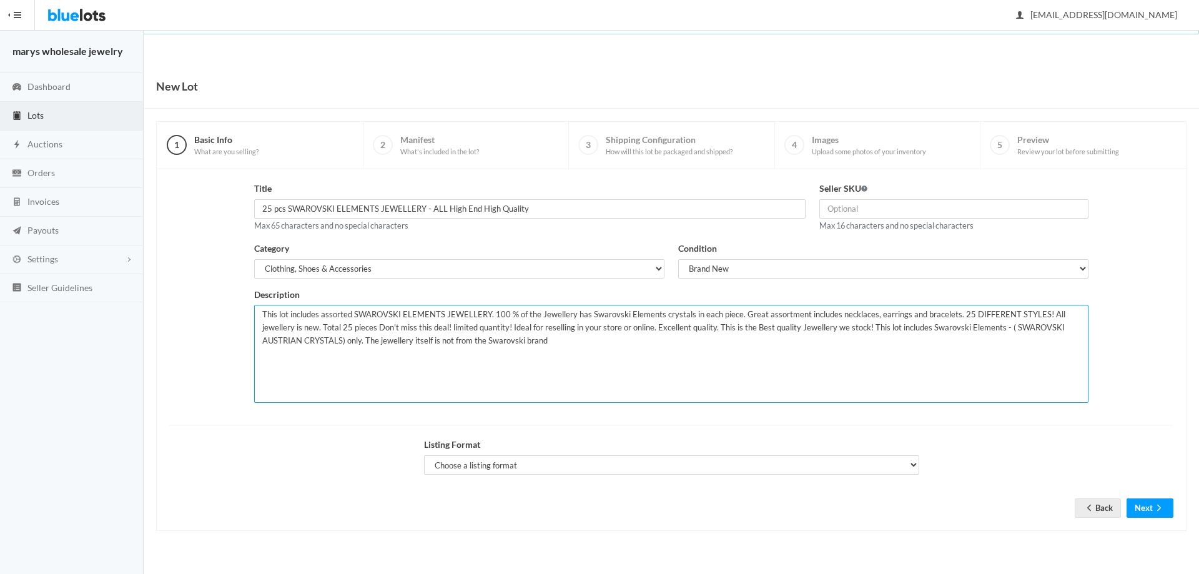
type textarea "This lot includes assorted SWAROVSKI ELEMENTS JEWELLERY. 100 % of the Jewellery…"
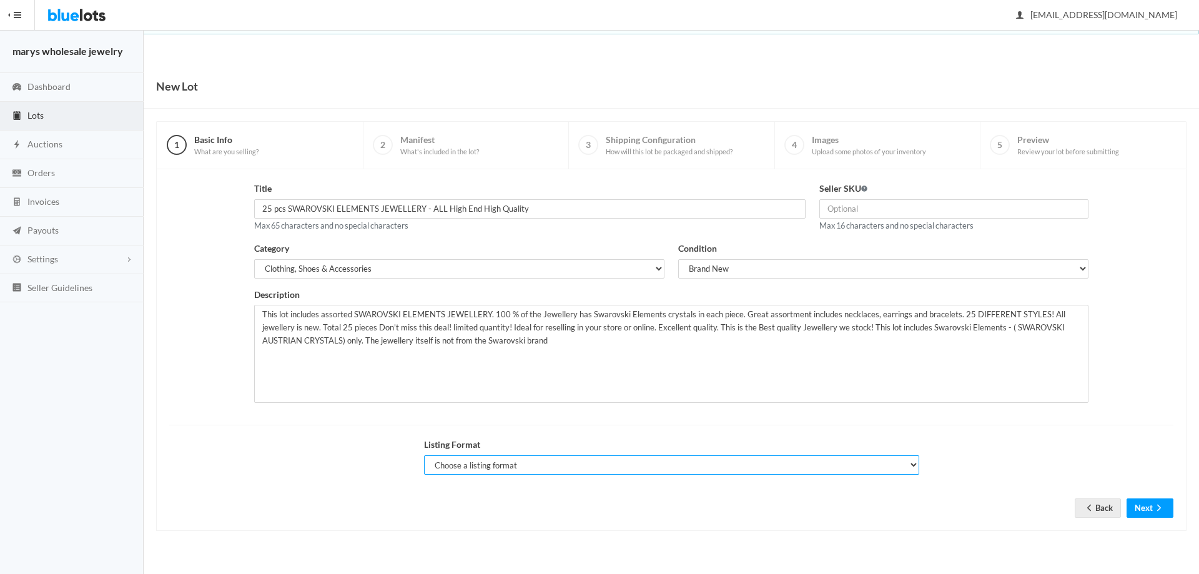
click at [554, 473] on select "Choose a listing format Auction Buy Now" at bounding box center [671, 464] width 495 height 19
select select "true"
click at [424, 455] on select "Choose a listing format Auction Buy Now" at bounding box center [671, 464] width 495 height 19
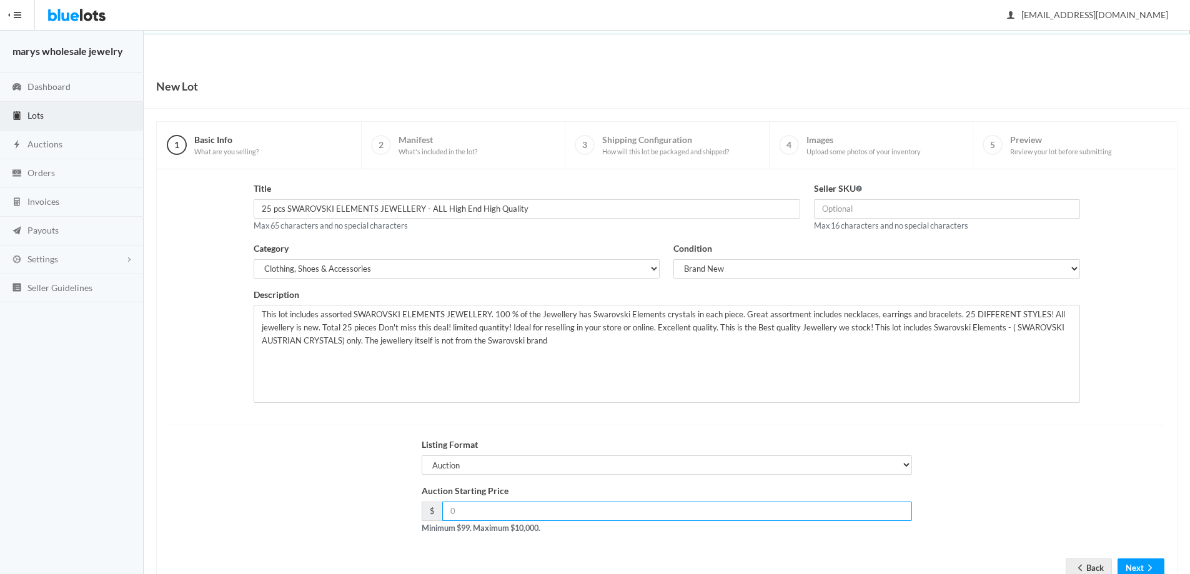
click at [567, 512] on input "number" at bounding box center [677, 511] width 470 height 19
type input "129.00"
click at [1139, 569] on button "Next" at bounding box center [1141, 567] width 47 height 19
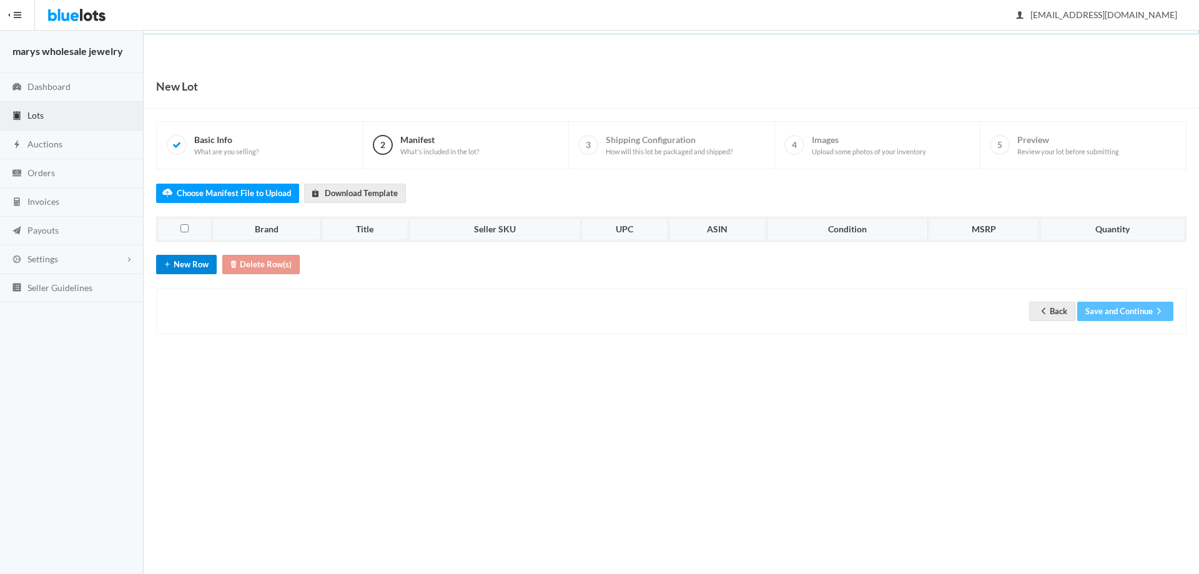
click at [181, 264] on button "New Row" at bounding box center [186, 264] width 61 height 19
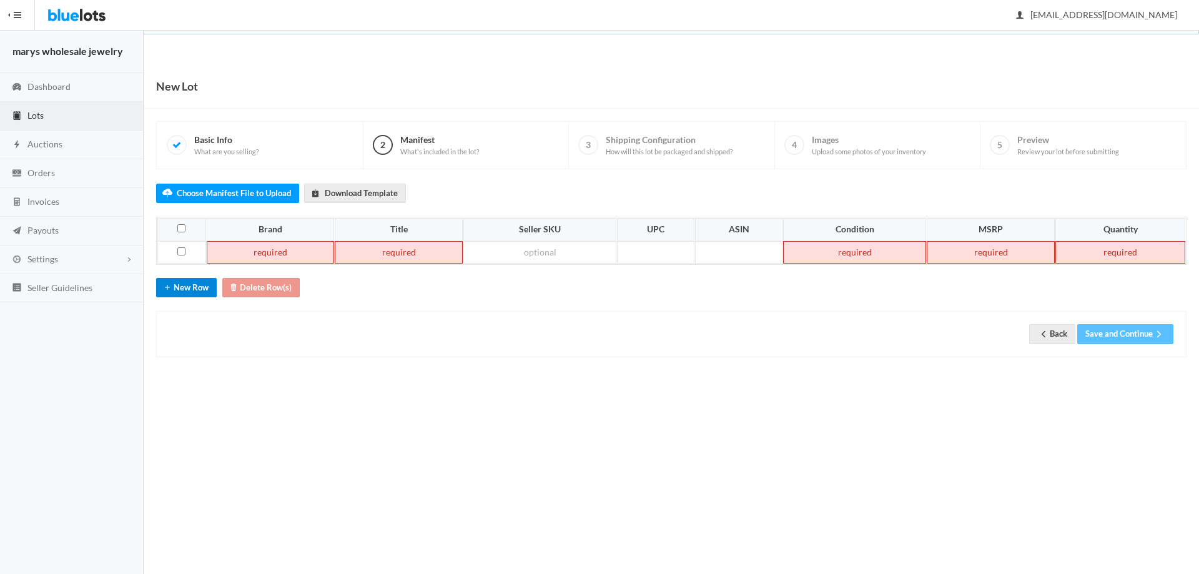
drag, startPoint x: 188, startPoint y: 280, endPoint x: 191, endPoint y: 287, distance: 7.3
click at [188, 281] on button "New Row" at bounding box center [186, 287] width 61 height 19
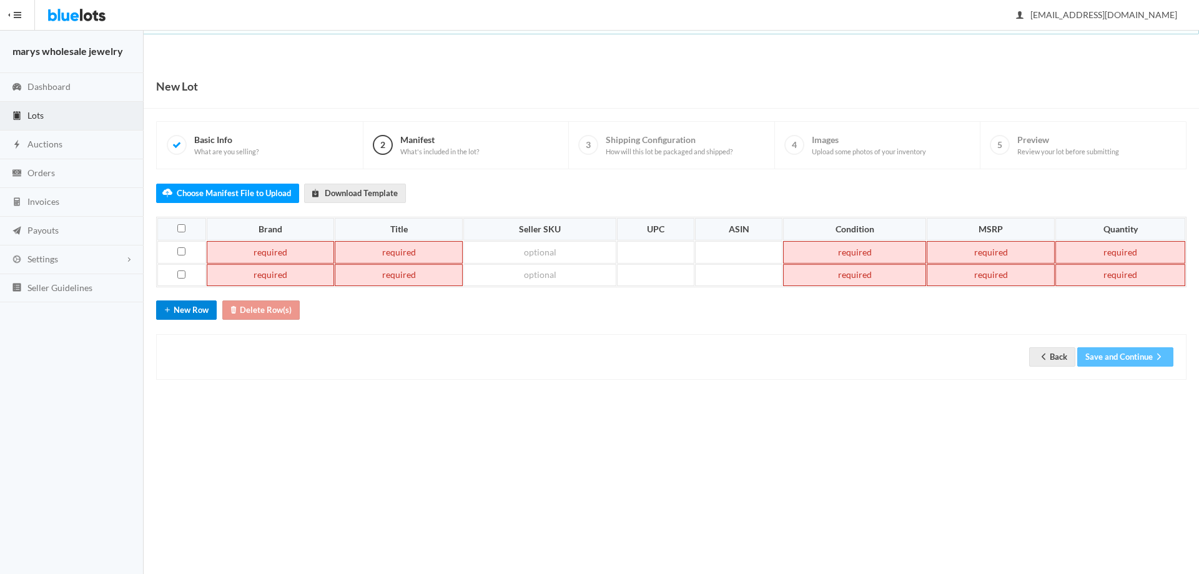
click at [198, 309] on button "New Row" at bounding box center [186, 309] width 61 height 19
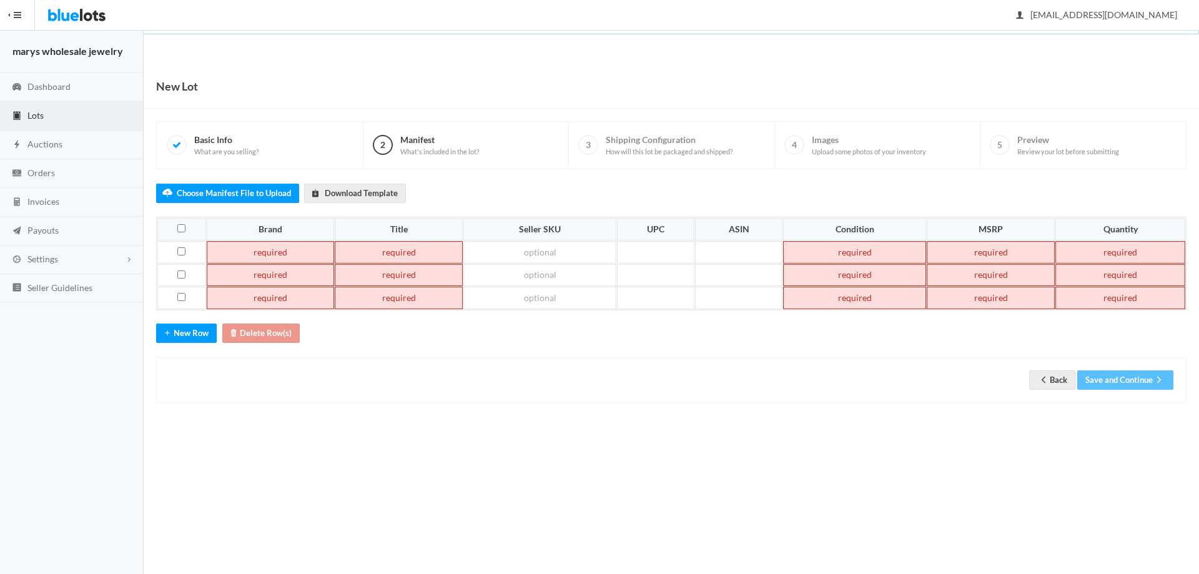
paste td
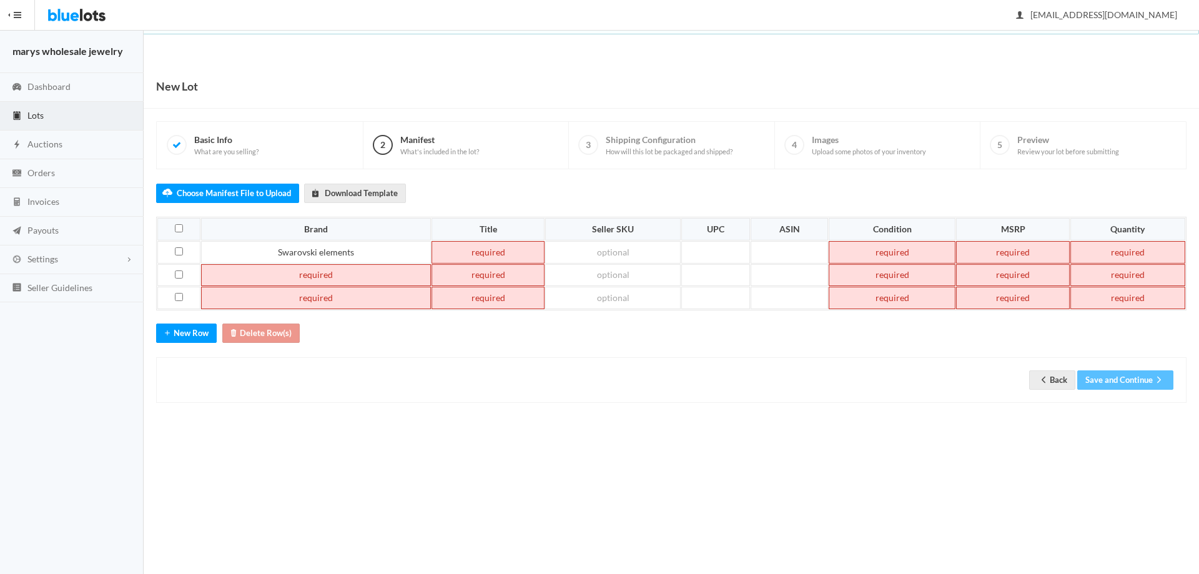
paste td
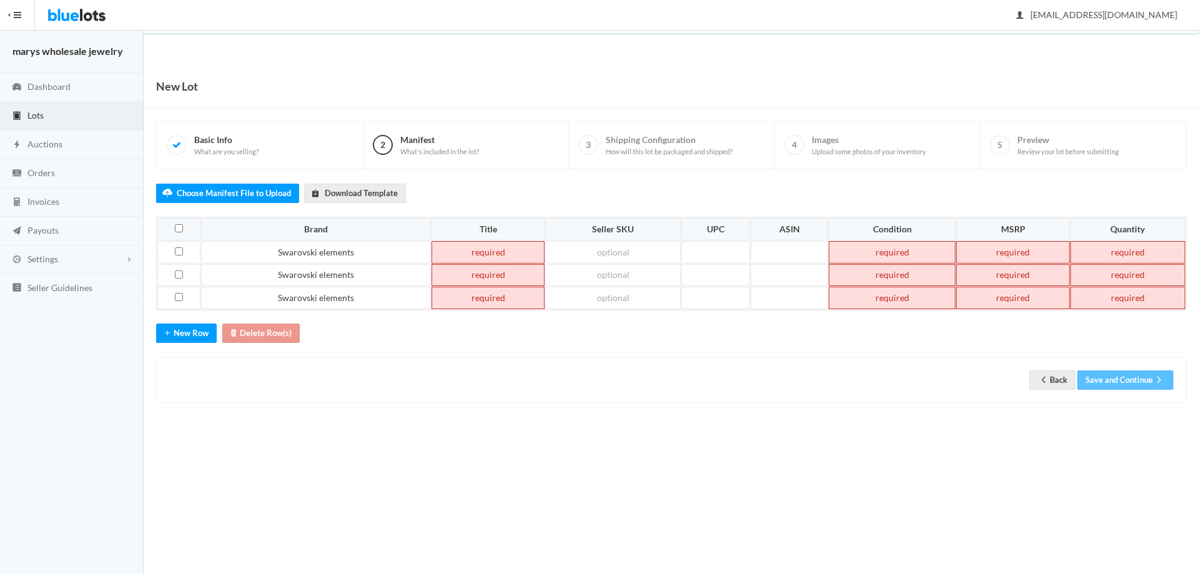
paste td
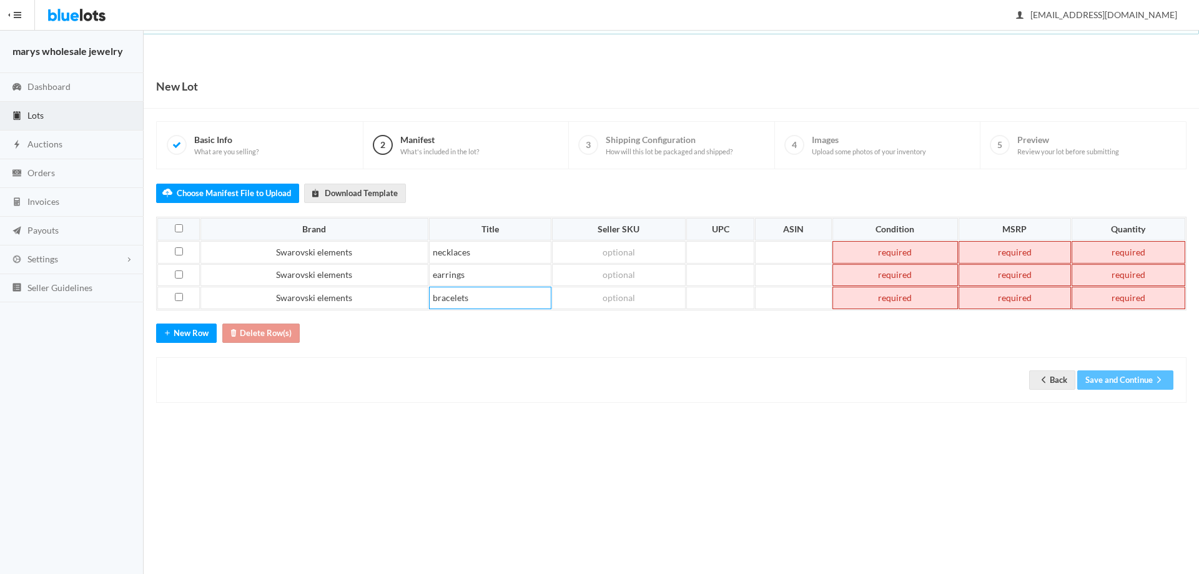
click at [919, 253] on td at bounding box center [896, 252] width 126 height 22
click at [910, 278] on td at bounding box center [896, 275] width 126 height 22
click at [901, 287] on td at bounding box center [896, 298] width 126 height 22
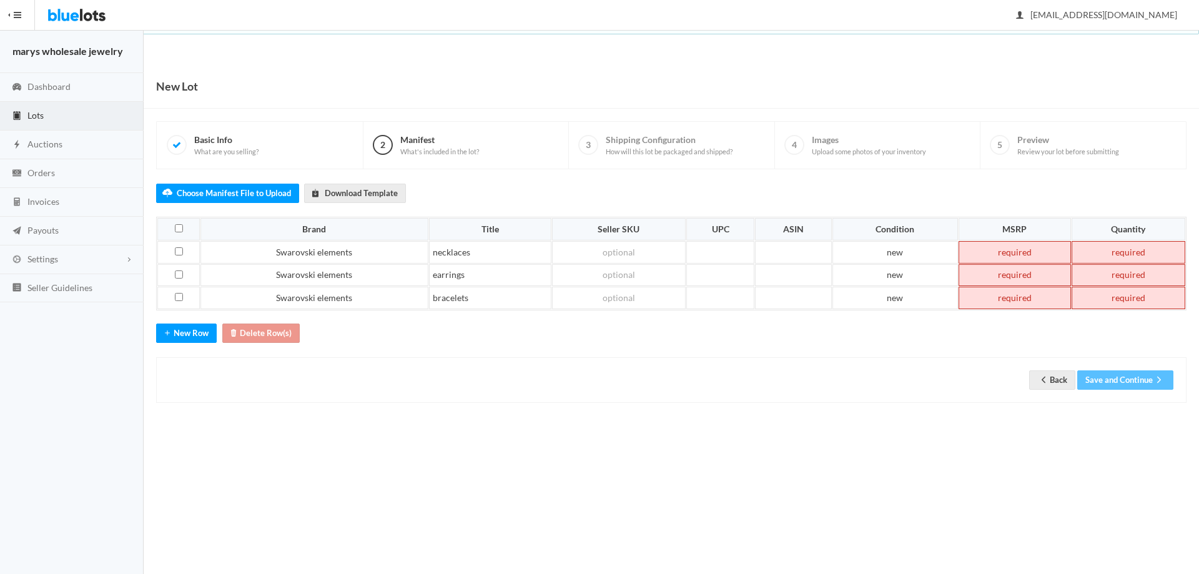
click at [1018, 255] on td at bounding box center [1015, 252] width 112 height 22
click at [1024, 270] on td at bounding box center [1015, 275] width 112 height 22
click at [1025, 300] on td at bounding box center [1015, 298] width 112 height 22
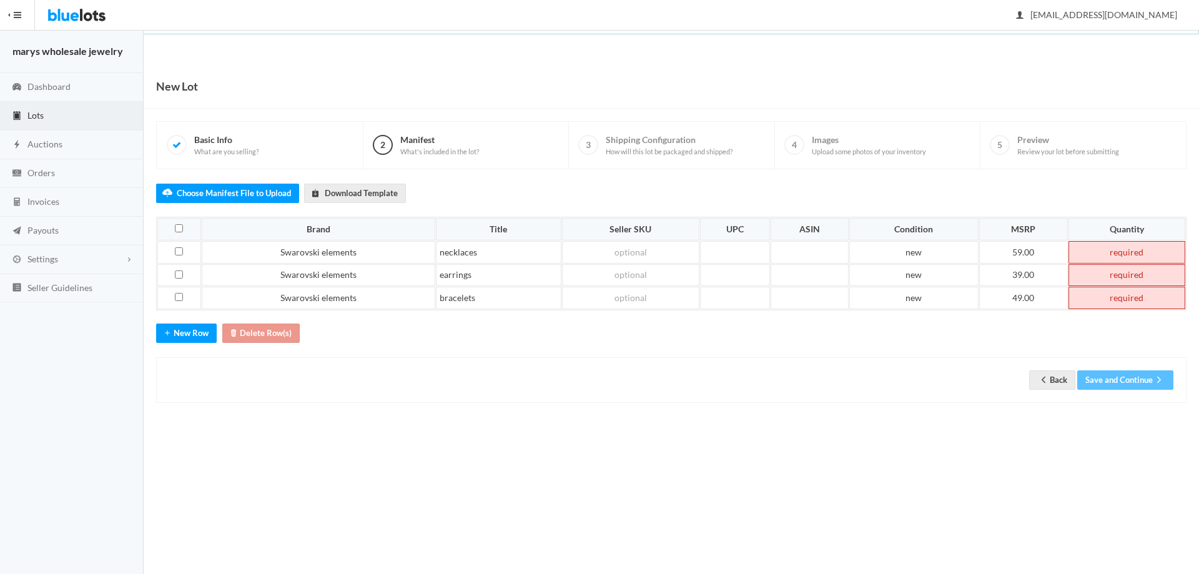
click at [1140, 275] on td at bounding box center [1127, 275] width 117 height 22
click at [1128, 298] on td at bounding box center [1127, 298] width 117 height 22
click at [1129, 252] on td at bounding box center [1127, 252] width 117 height 22
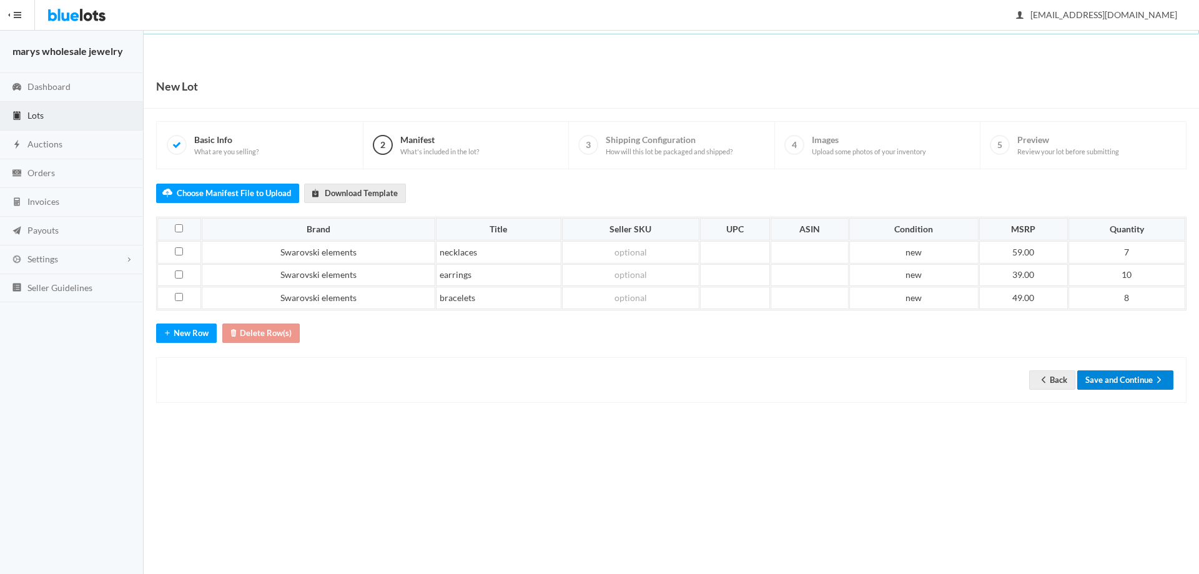
click at [1157, 378] on icon "arrow forward" at bounding box center [1159, 380] width 12 height 10
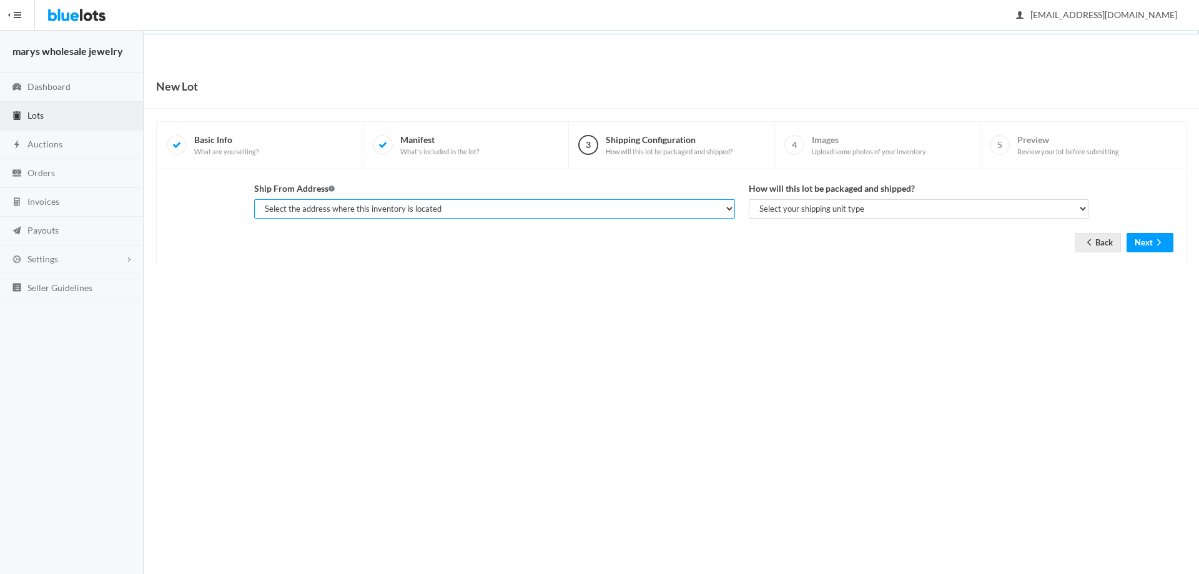
drag, startPoint x: 419, startPoint y: 206, endPoint x: 422, endPoint y: 218, distance: 12.7
click at [419, 206] on select "Select the address where this inventory is located [PERSON_NAME], marys wholesa…" at bounding box center [494, 208] width 481 height 19
select select "19963"
click at [254, 199] on select "Select the address where this inventory is located [PERSON_NAME], marys wholesa…" at bounding box center [494, 208] width 481 height 19
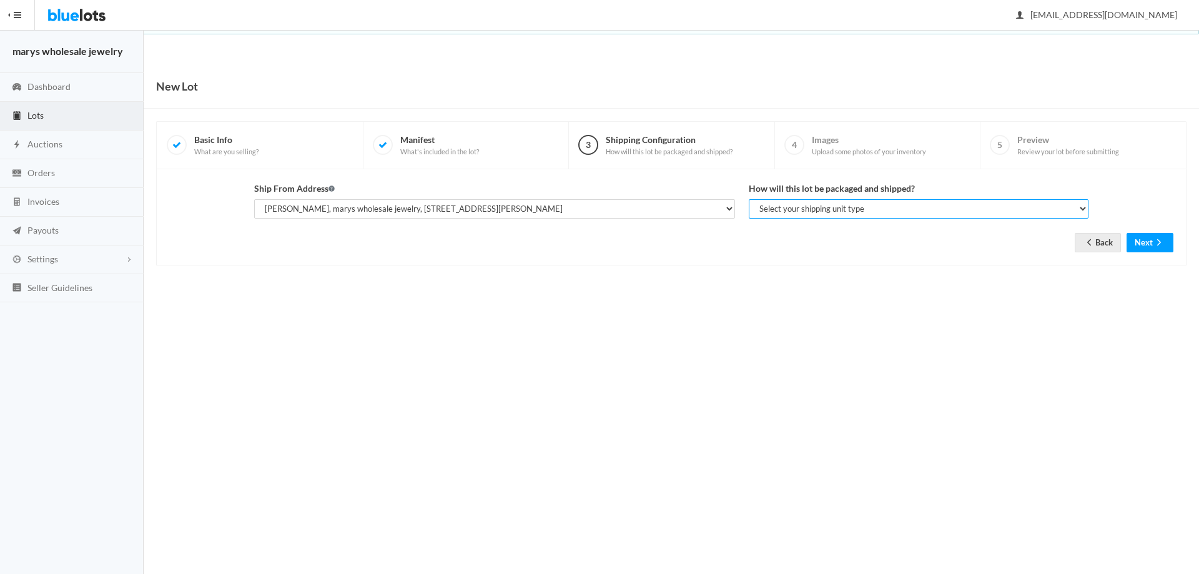
drag, startPoint x: 899, startPoint y: 207, endPoint x: 900, endPoint y: 217, distance: 9.5
click at [899, 208] on select "Select your shipping unit type Parcel Pallet Truckload" at bounding box center [919, 208] width 340 height 19
select select "parcel"
click at [749, 199] on select "Select your shipping unit type Parcel Pallet Truckload" at bounding box center [919, 208] width 340 height 19
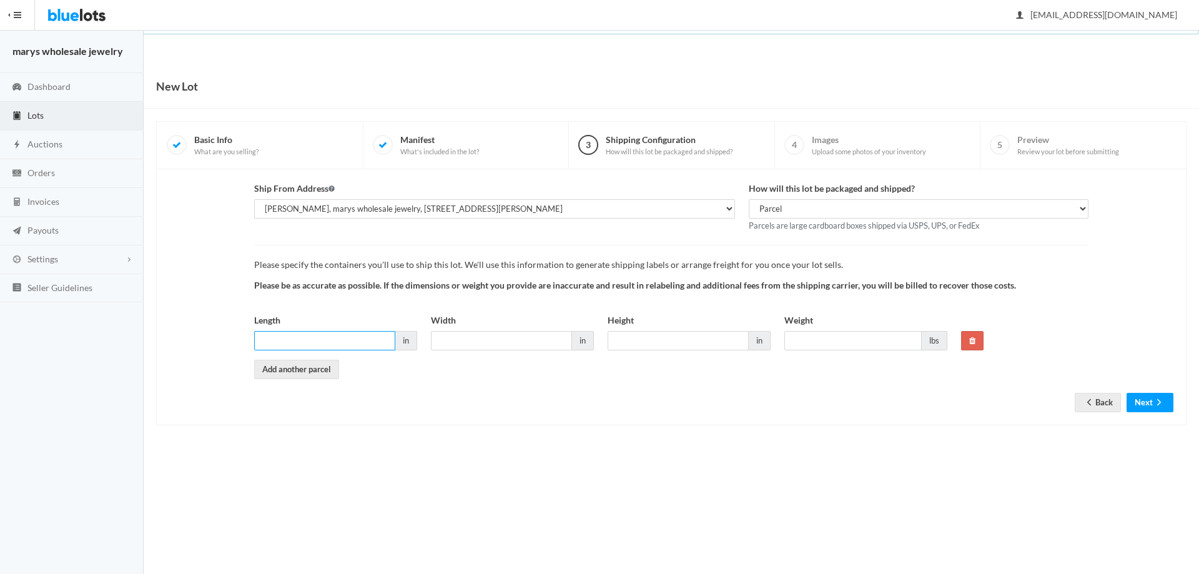
click at [363, 340] on input "Length" at bounding box center [324, 340] width 141 height 19
type input "6"
click at [471, 343] on input "6" at bounding box center [501, 340] width 141 height 19
type input "6"
click at [642, 344] on input "Height" at bounding box center [678, 340] width 141 height 19
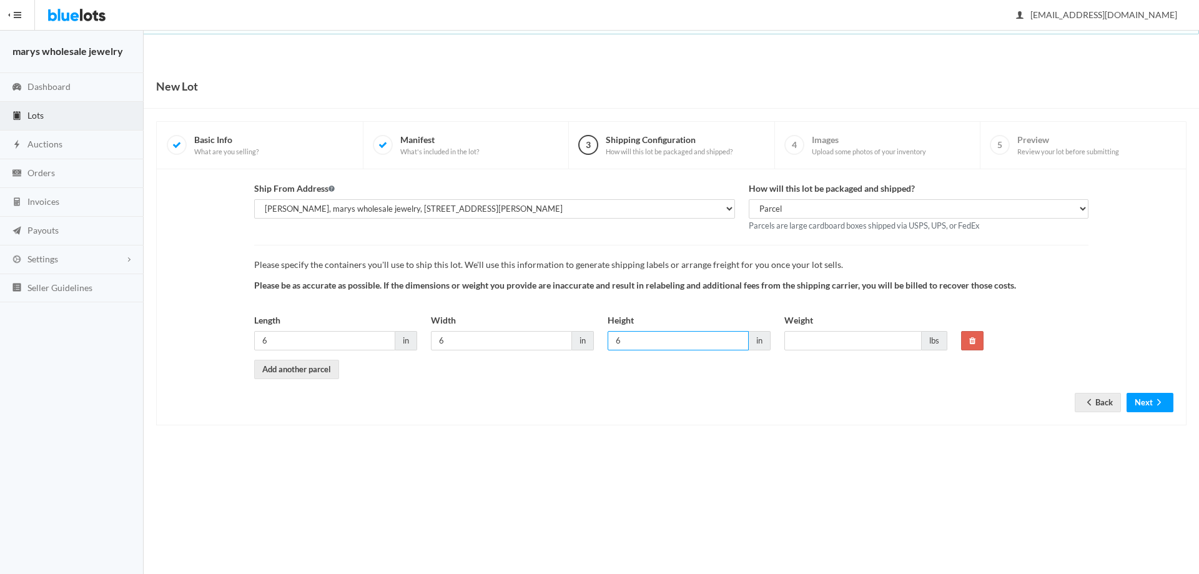
type input "6"
click at [806, 339] on input "Weight" at bounding box center [853, 340] width 137 height 19
type input "1"
click at [1148, 399] on button "Next" at bounding box center [1150, 402] width 47 height 19
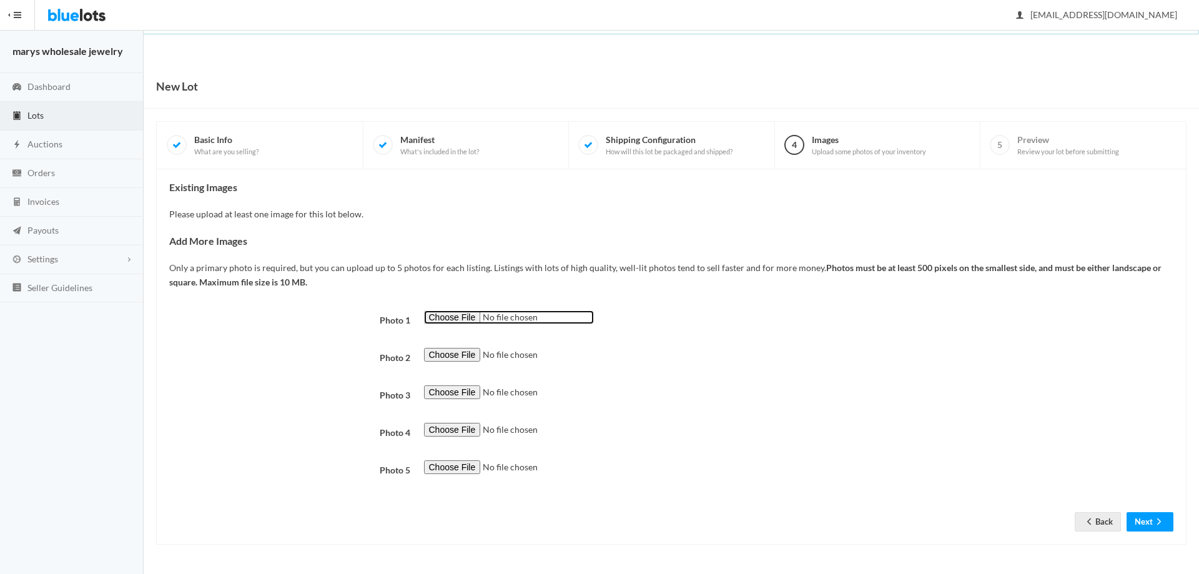
click at [459, 319] on input "file" at bounding box center [509, 317] width 170 height 14
type input "C:\fakepath\blur12.png"
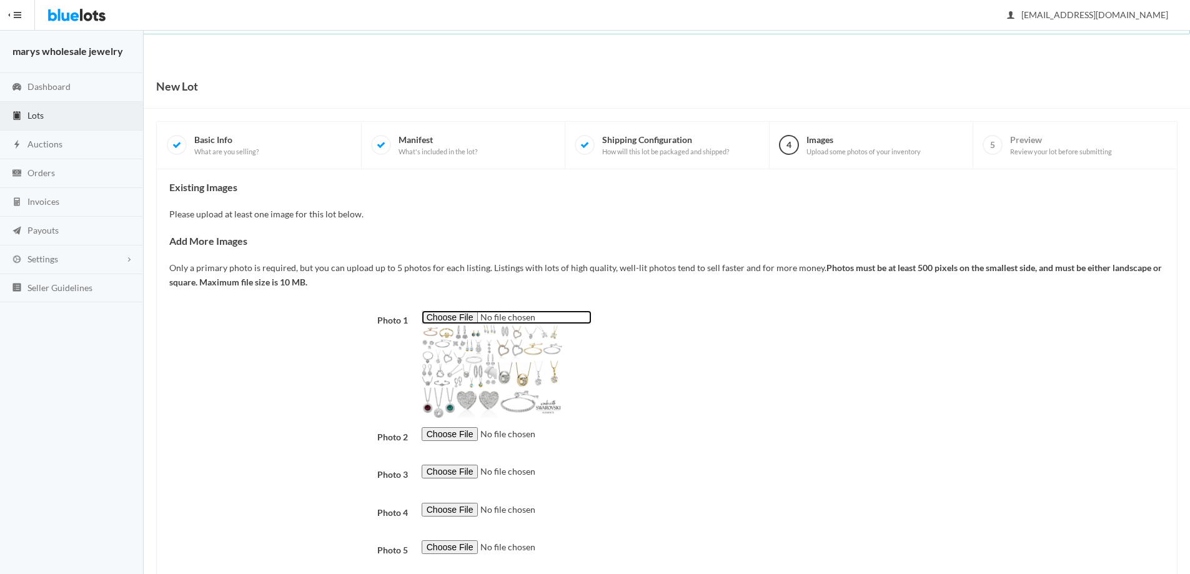
scroll to position [76, 0]
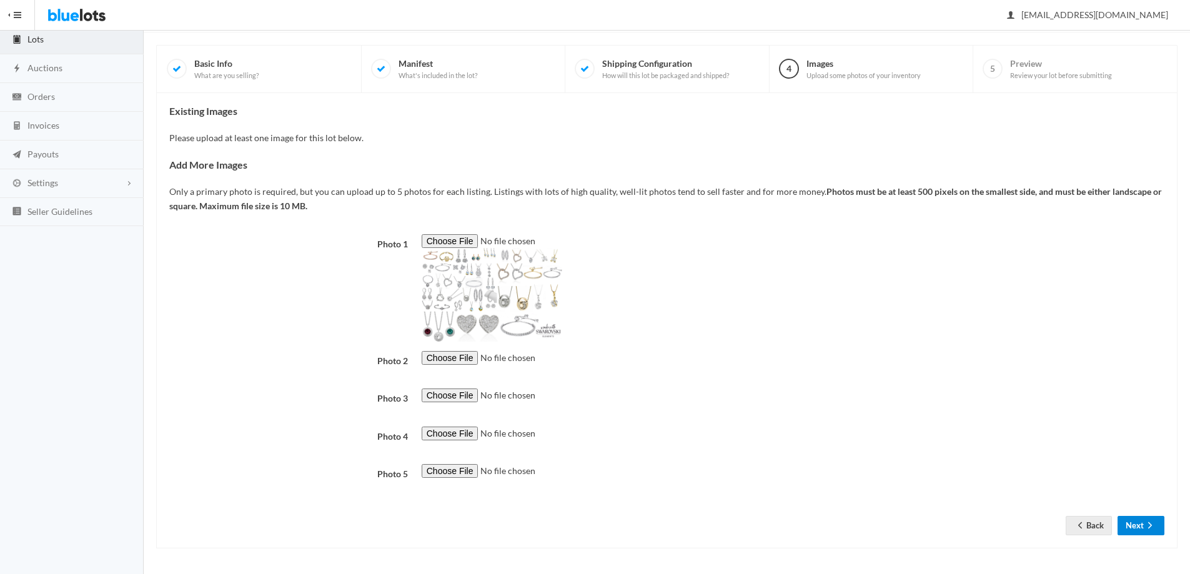
click at [1133, 524] on button "Next" at bounding box center [1141, 525] width 47 height 19
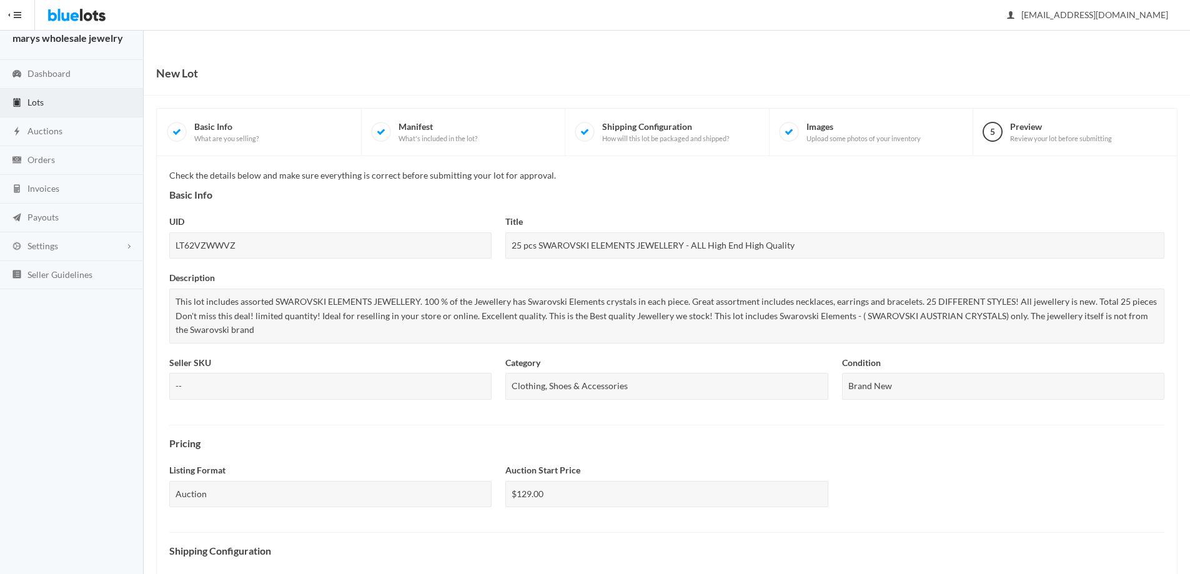
scroll to position [337, 0]
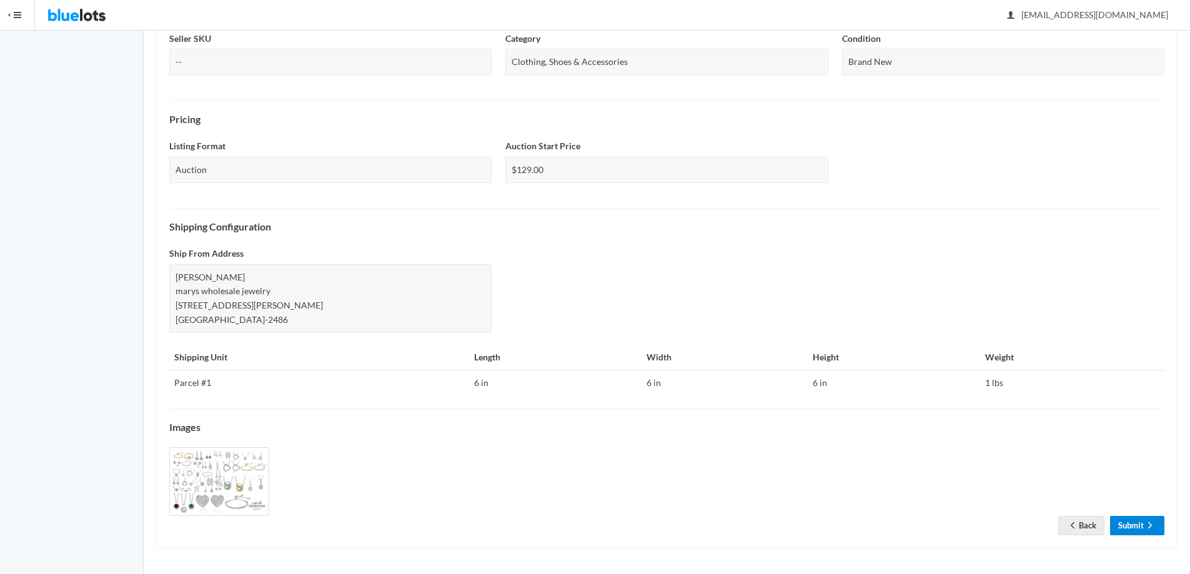
click at [1139, 524] on link "Submit" at bounding box center [1137, 525] width 54 height 19
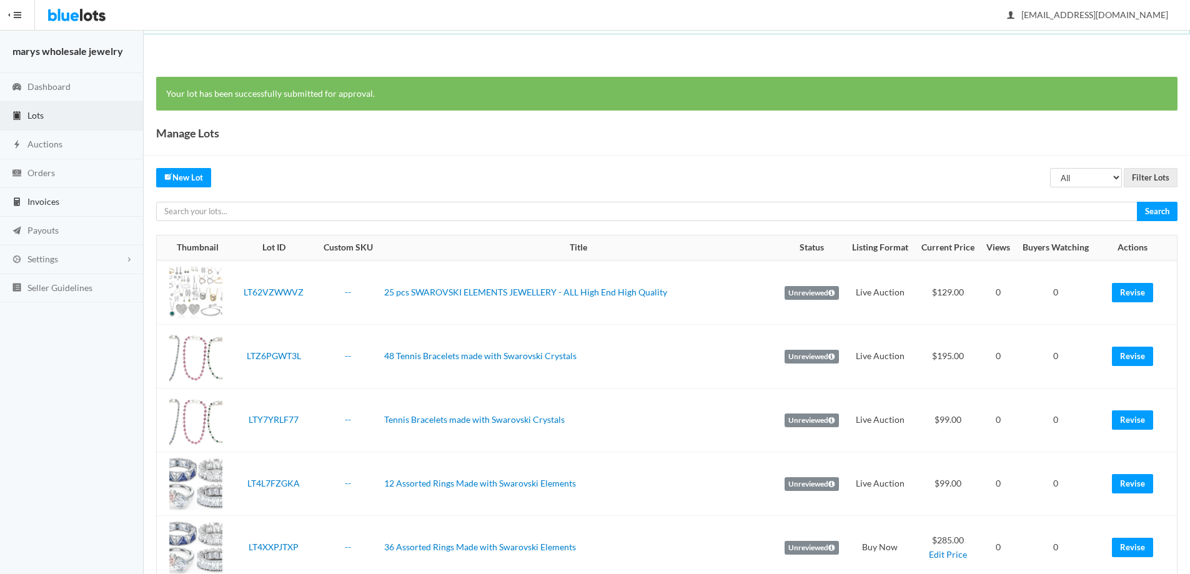
click at [46, 205] on span "Invoices" at bounding box center [43, 201] width 32 height 11
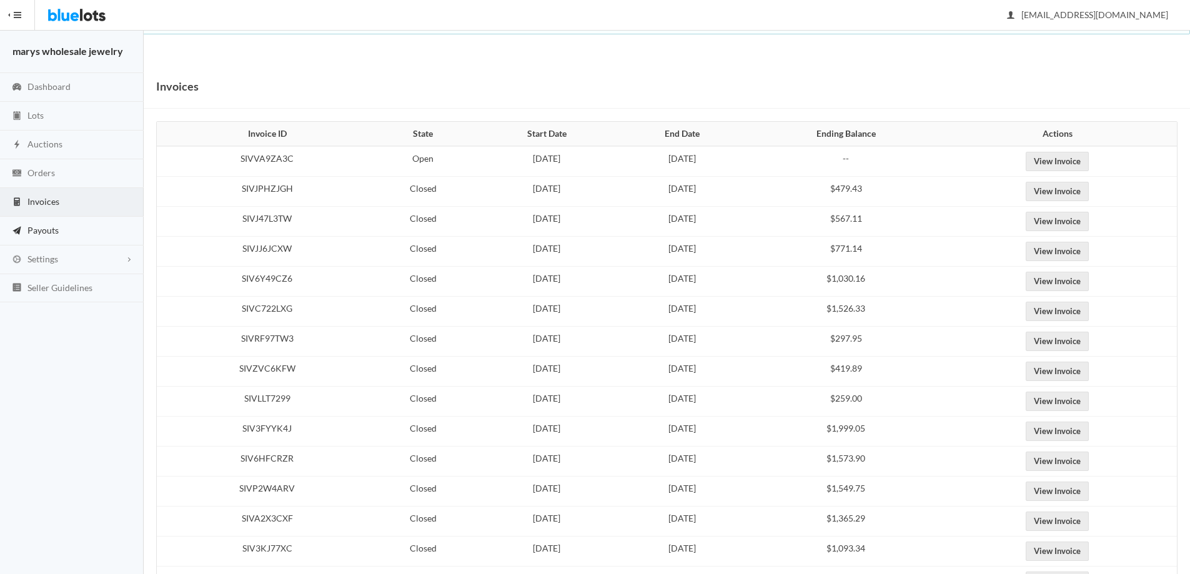
click at [21, 229] on icon "paper plane" at bounding box center [17, 231] width 12 height 10
